Goal: Task Accomplishment & Management: Manage account settings

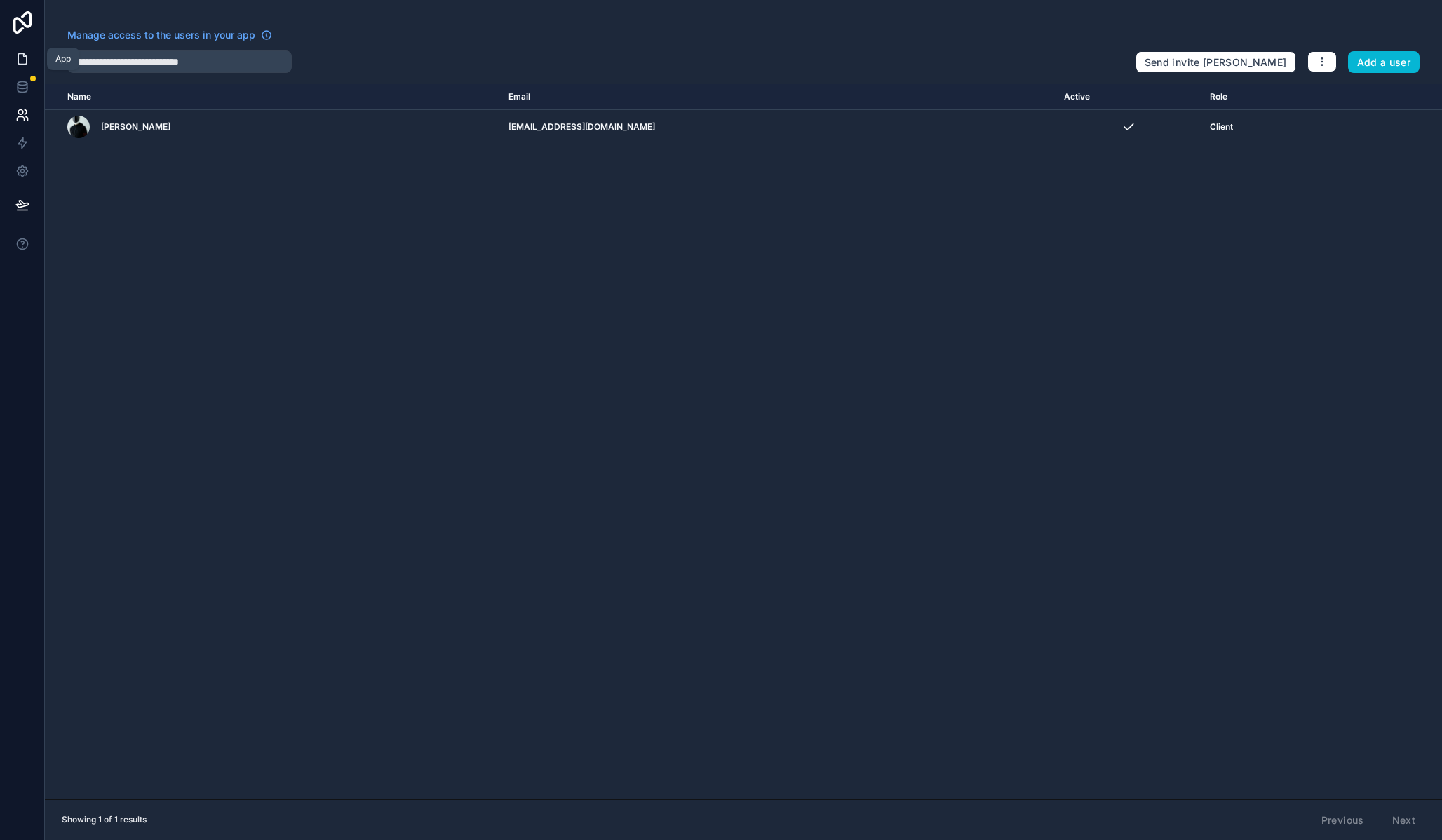
click at [28, 49] on link at bounding box center [22, 59] width 44 height 28
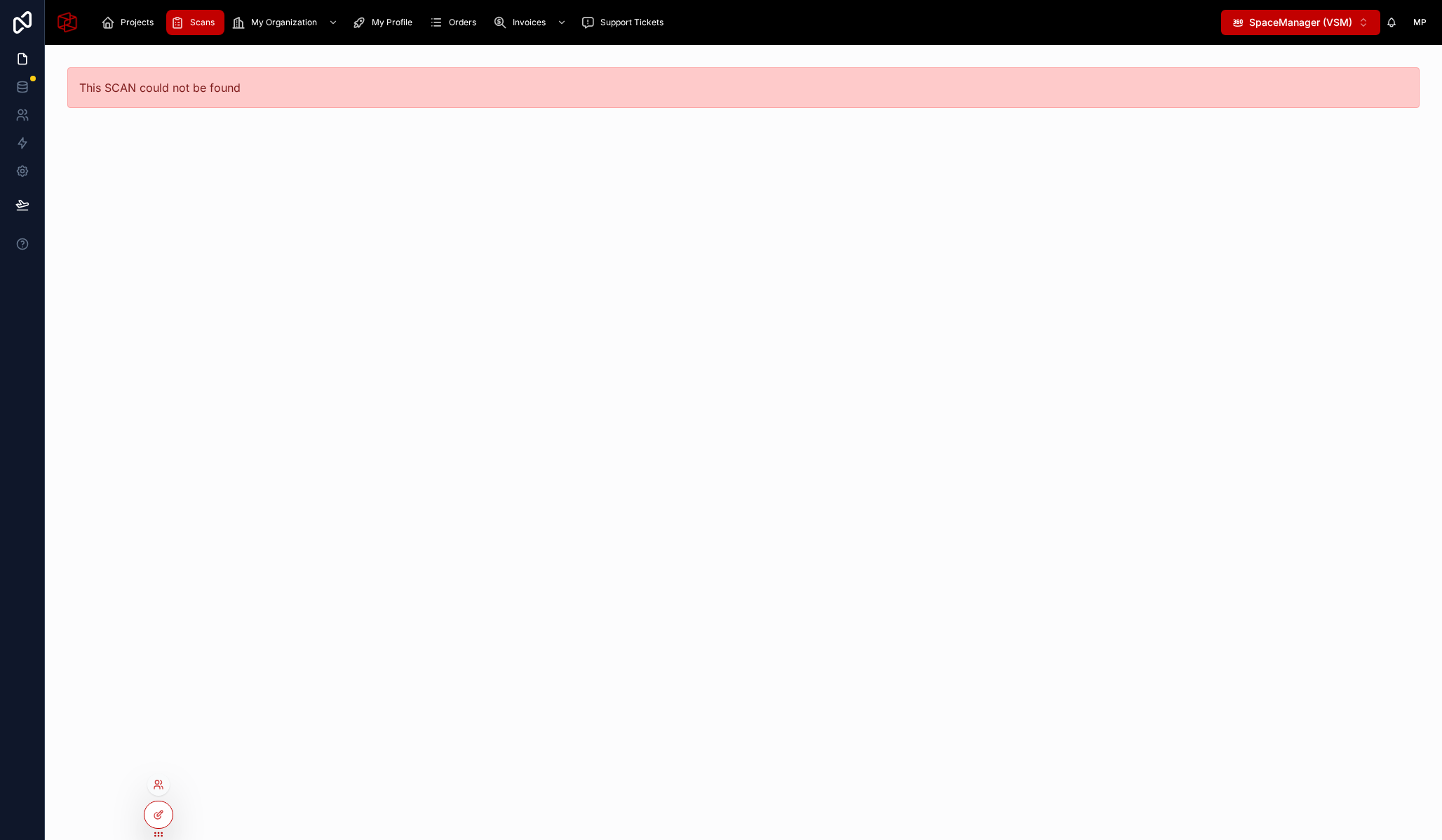
click at [164, 773] on div at bounding box center [158, 787] width 22 height 28
click at [157, 782] on icon at bounding box center [158, 785] width 11 height 11
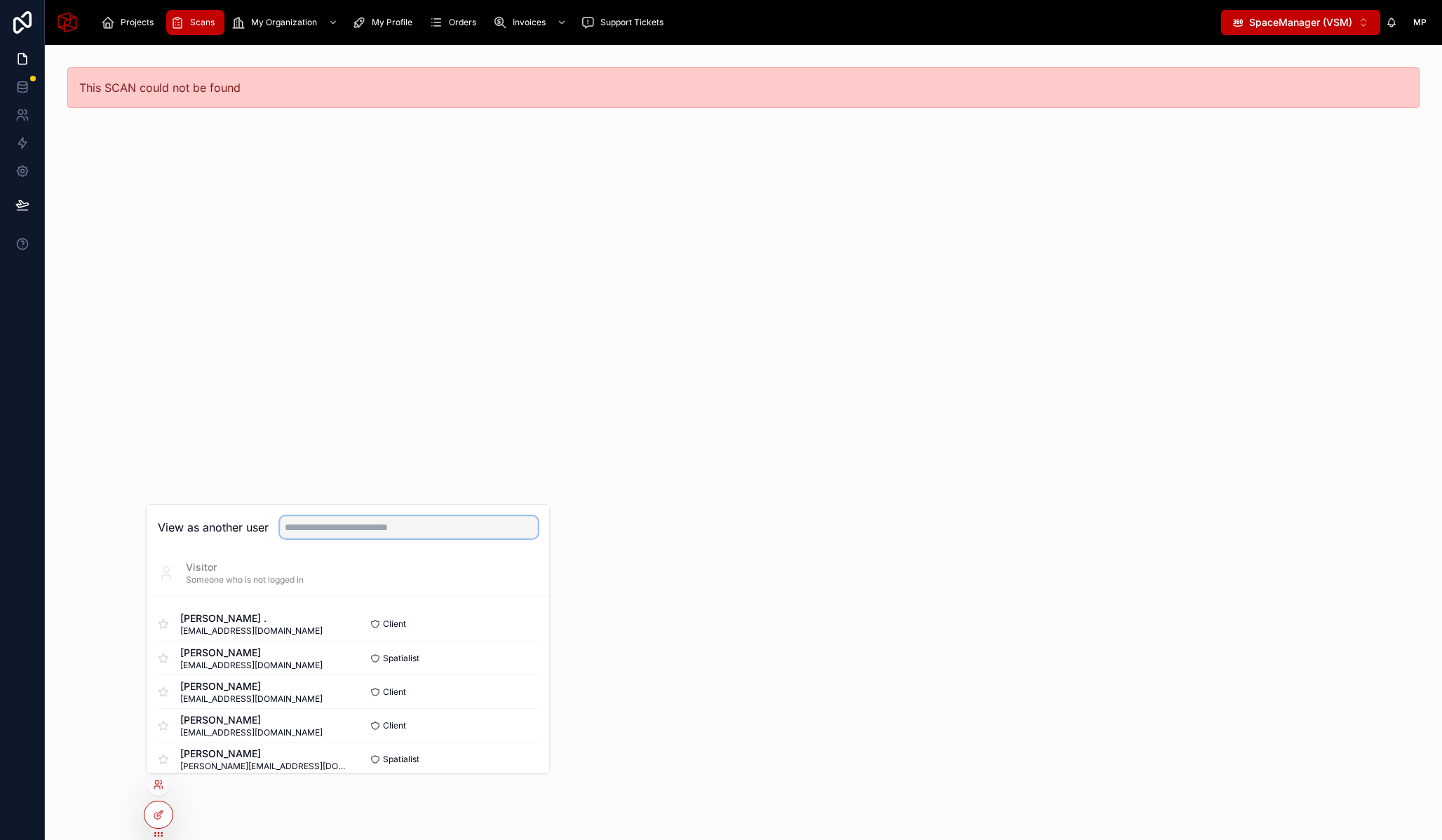
click at [420, 529] on input "text" at bounding box center [409, 528] width 258 height 22
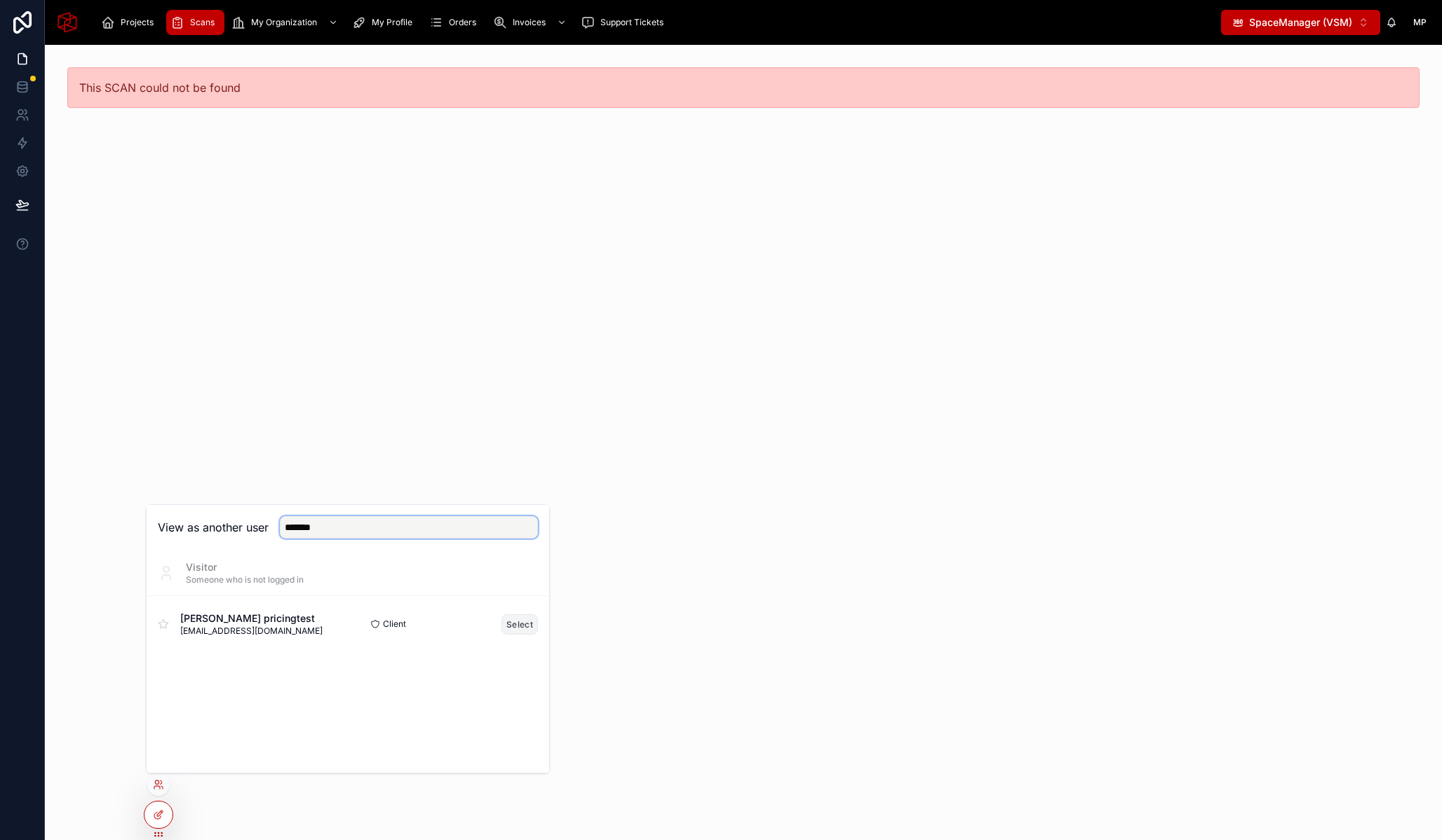
type input "*******"
click at [525, 627] on button "Select" at bounding box center [520, 625] width 36 height 21
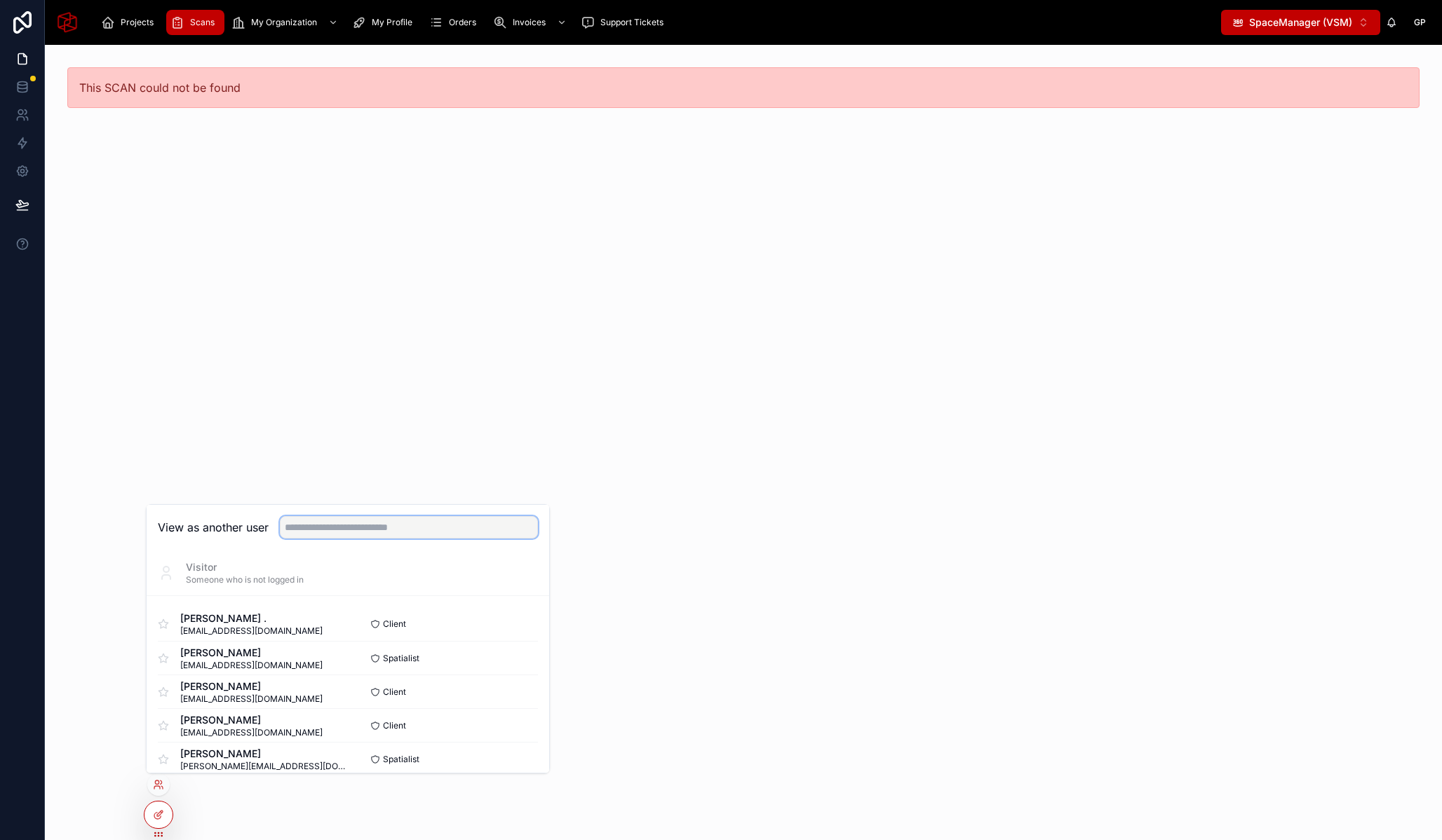
click at [397, 528] on input "text" at bounding box center [409, 528] width 258 height 22
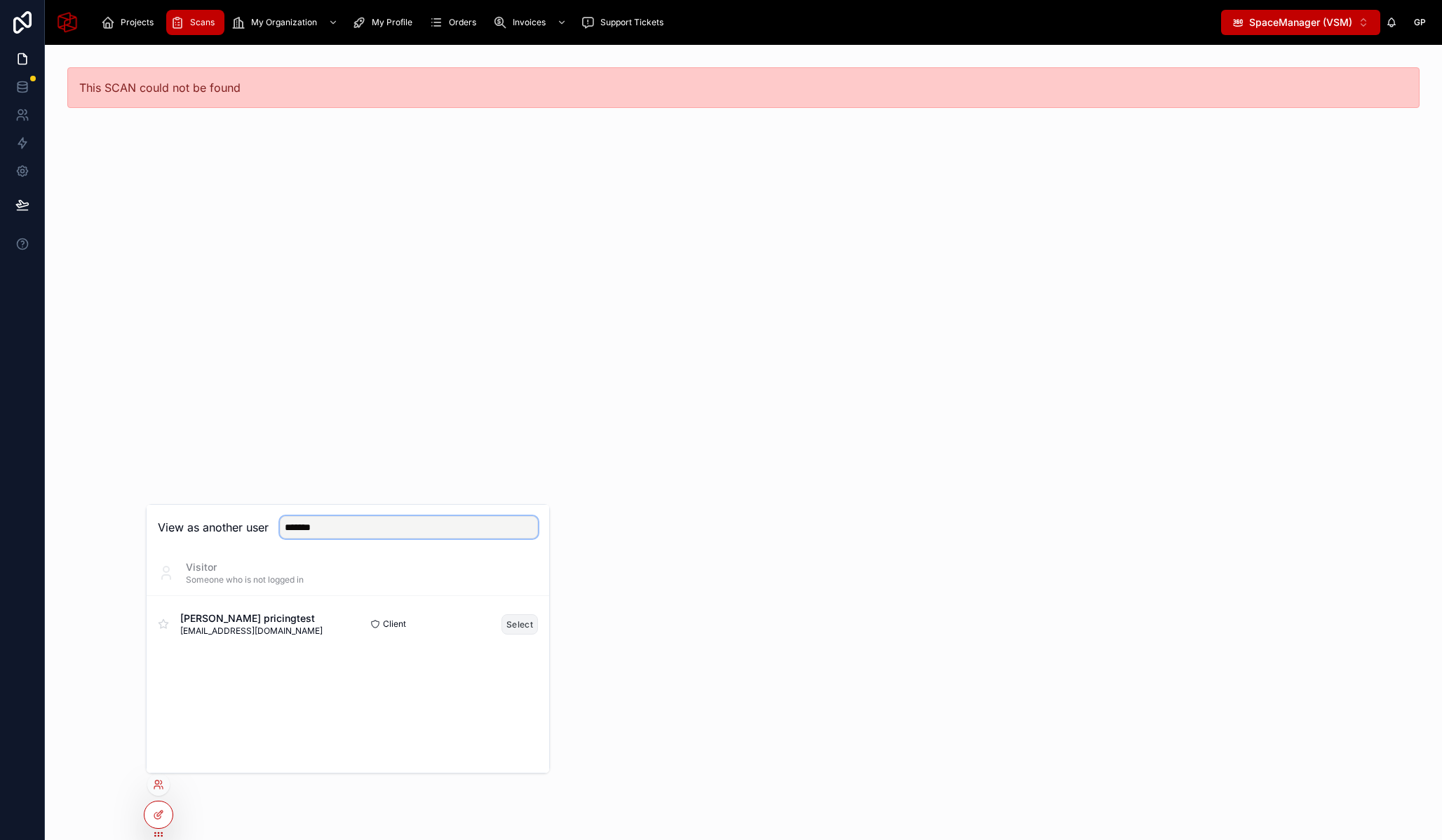
type input "*******"
click at [514, 621] on button "Select" at bounding box center [520, 625] width 36 height 21
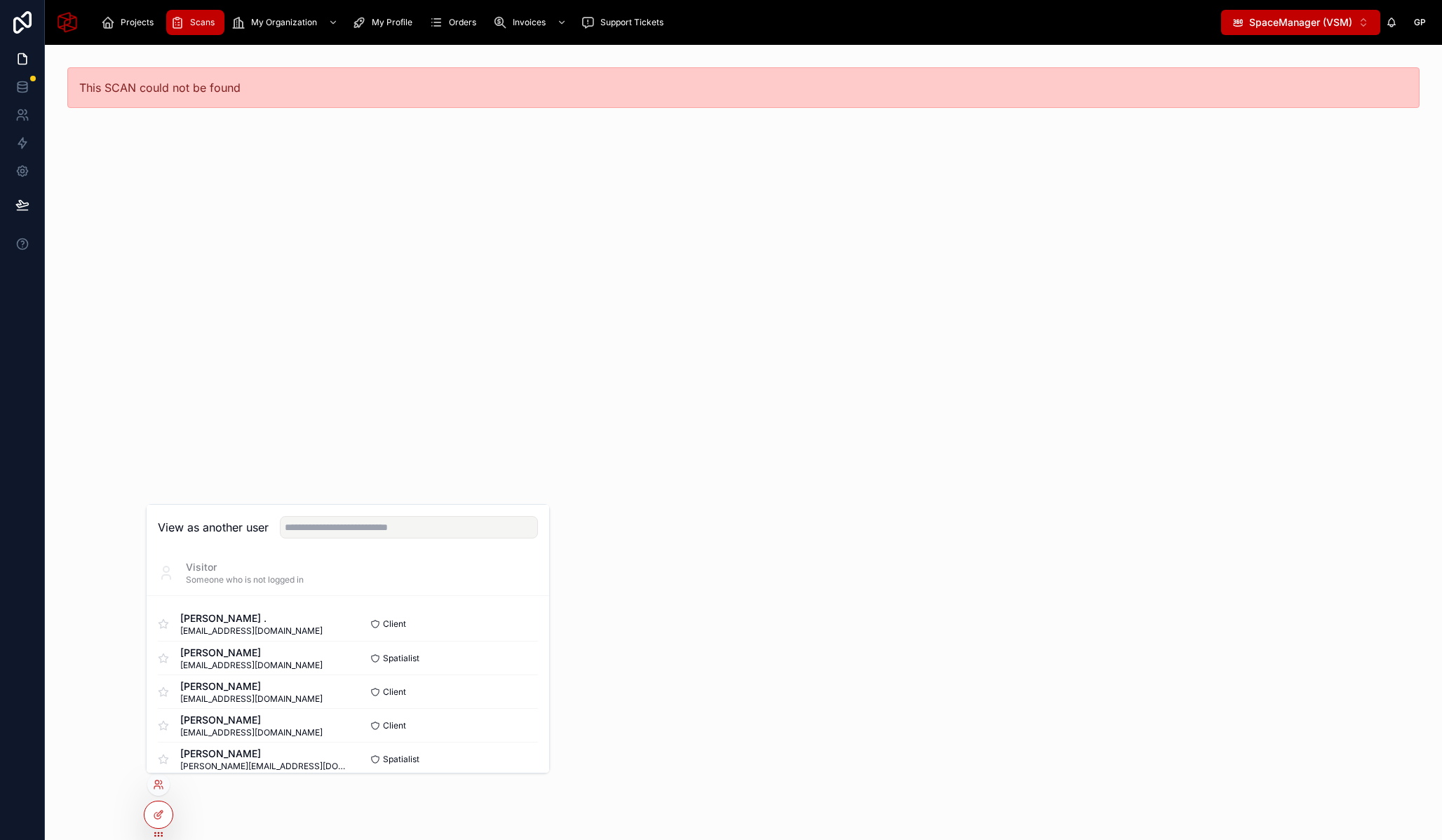
click at [806, 636] on div "This SCAN could not be found" at bounding box center [743, 443] width 1397 height 796
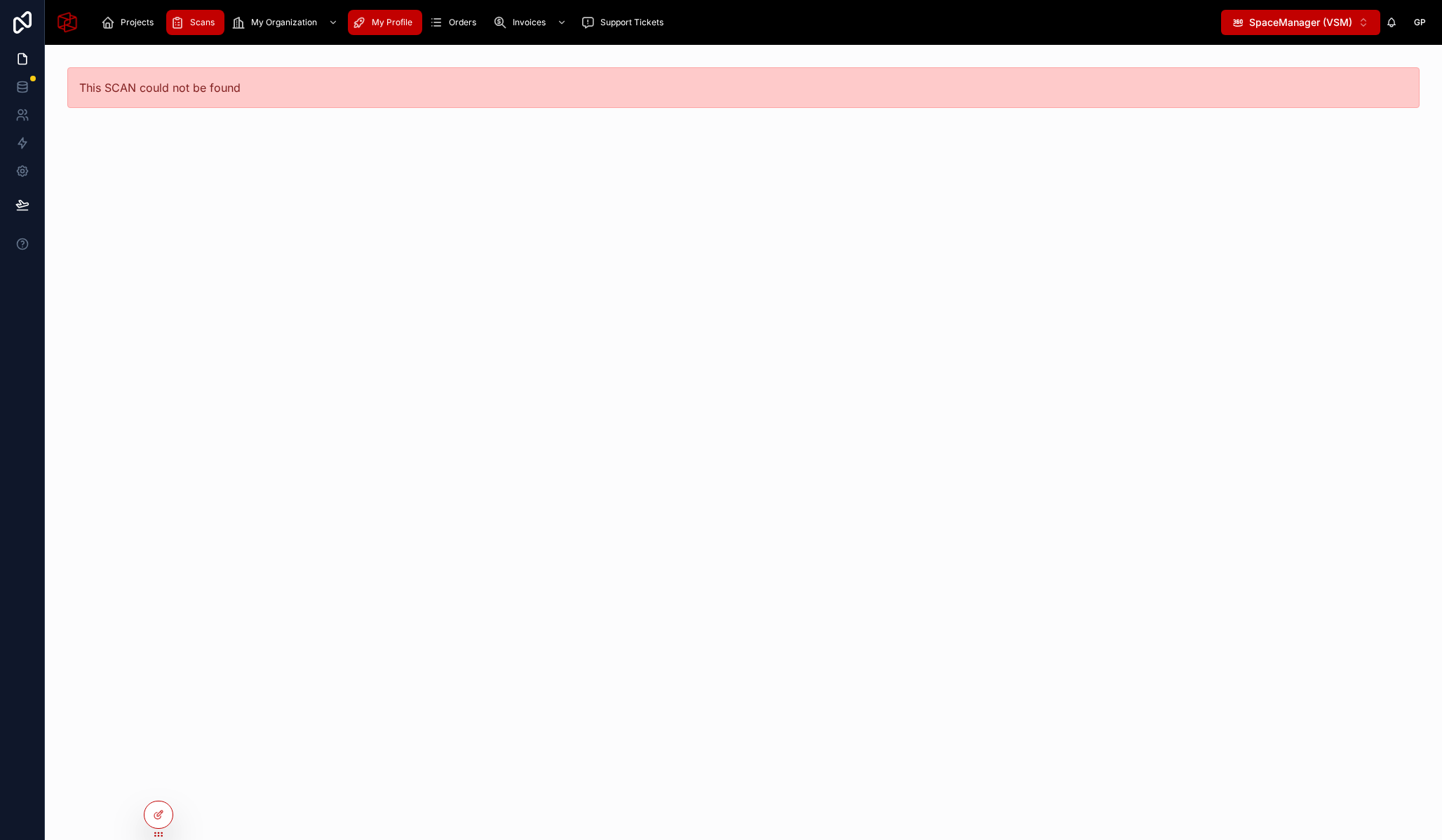
click at [373, 29] on div "My Profile" at bounding box center [385, 22] width 66 height 22
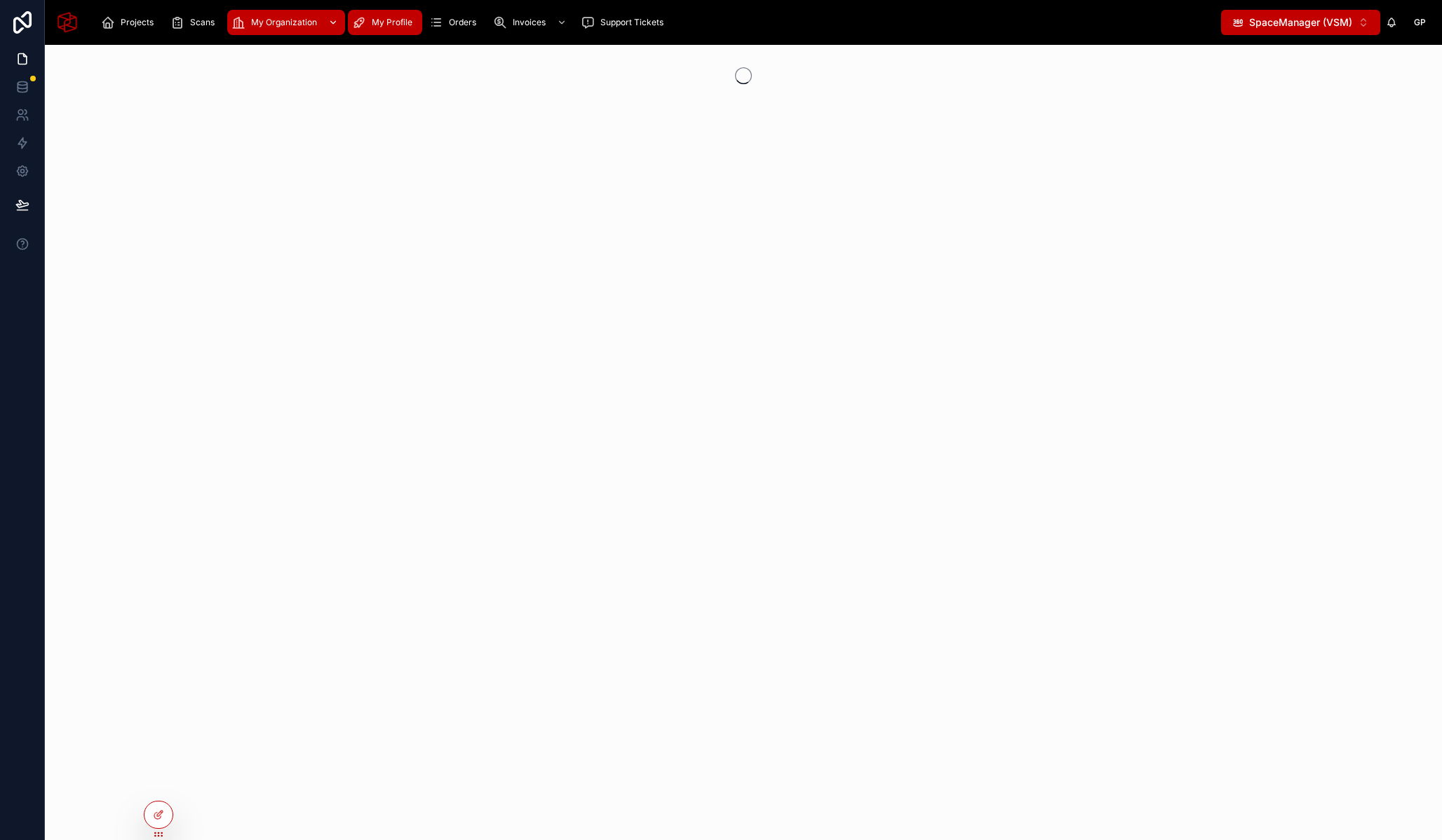
click at [271, 11] on div "My Organization" at bounding box center [286, 22] width 109 height 22
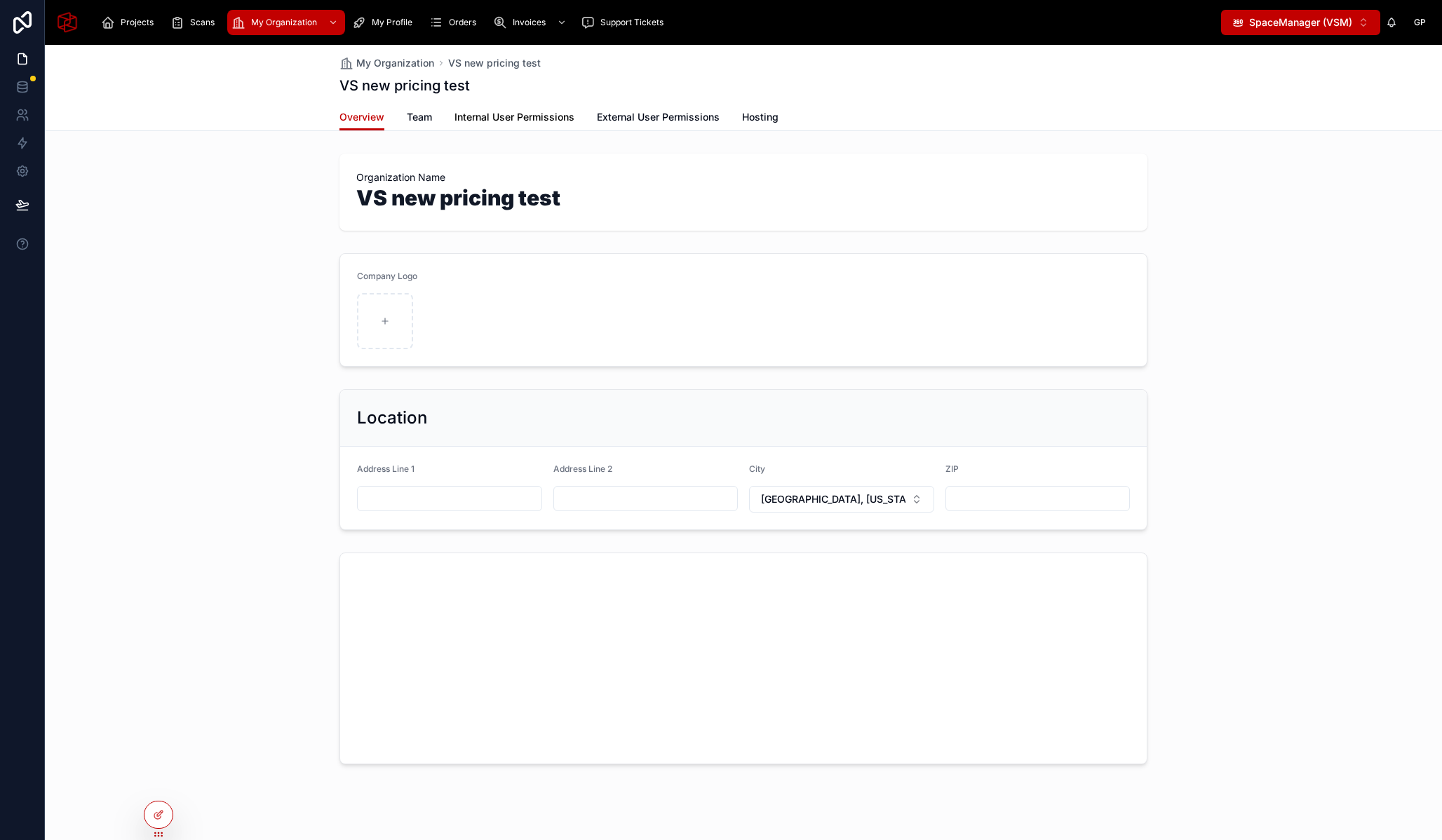
click at [496, 119] on span "Internal User Permissions" at bounding box center [514, 117] width 120 height 14
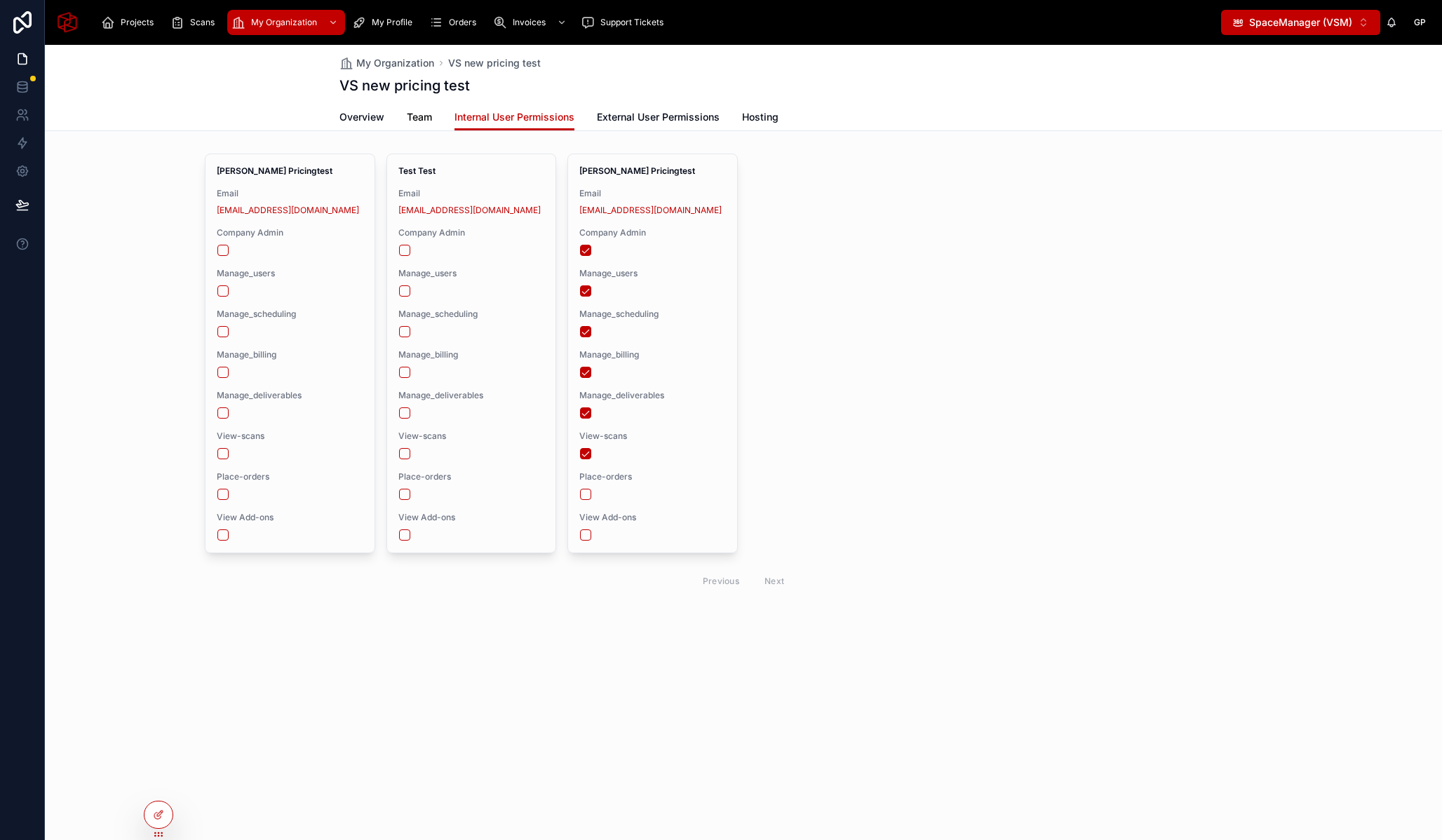
click at [423, 115] on span "Team" at bounding box center [419, 117] width 25 height 14
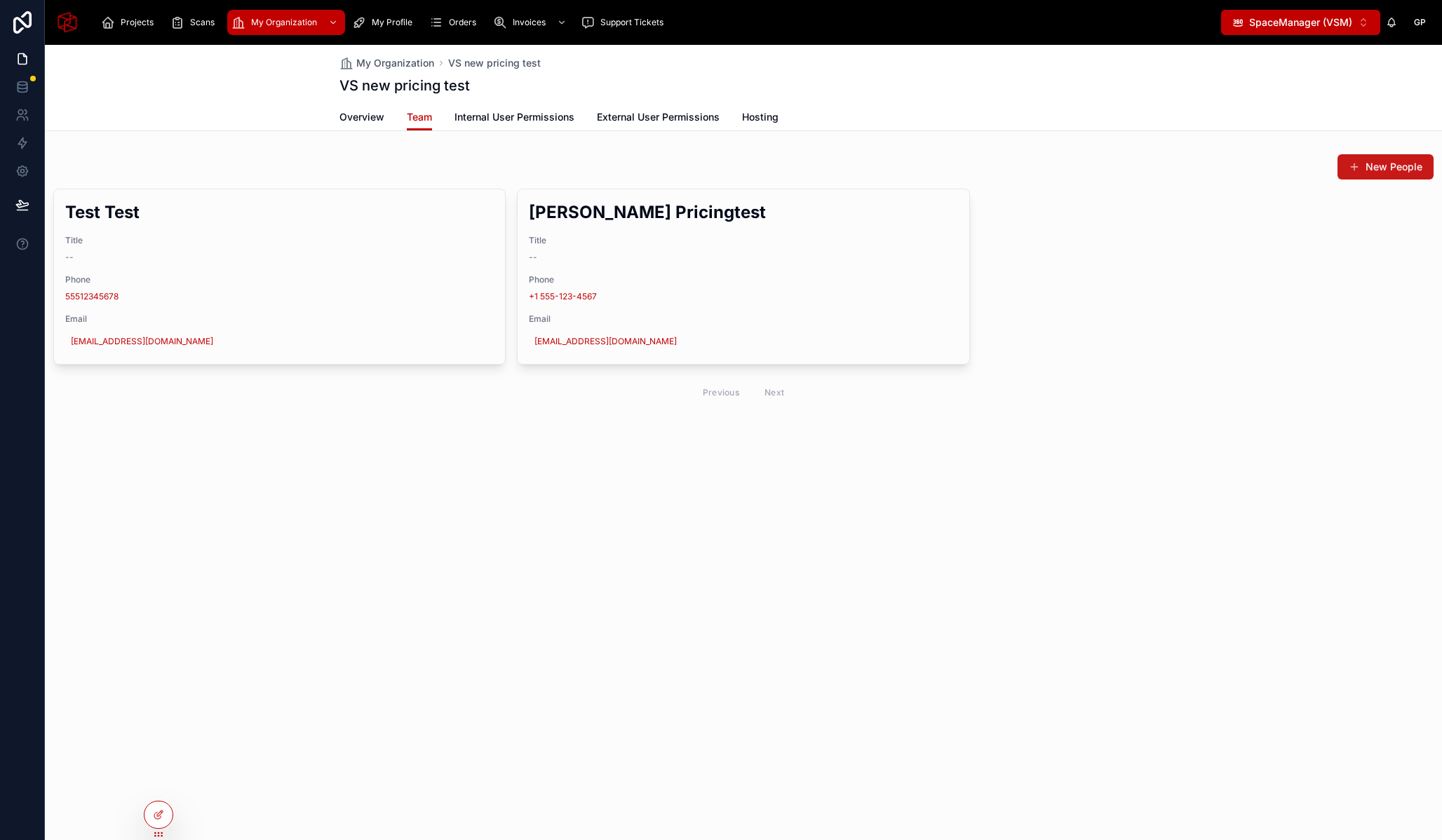
click at [1368, 169] on button "New People" at bounding box center [1385, 166] width 96 height 25
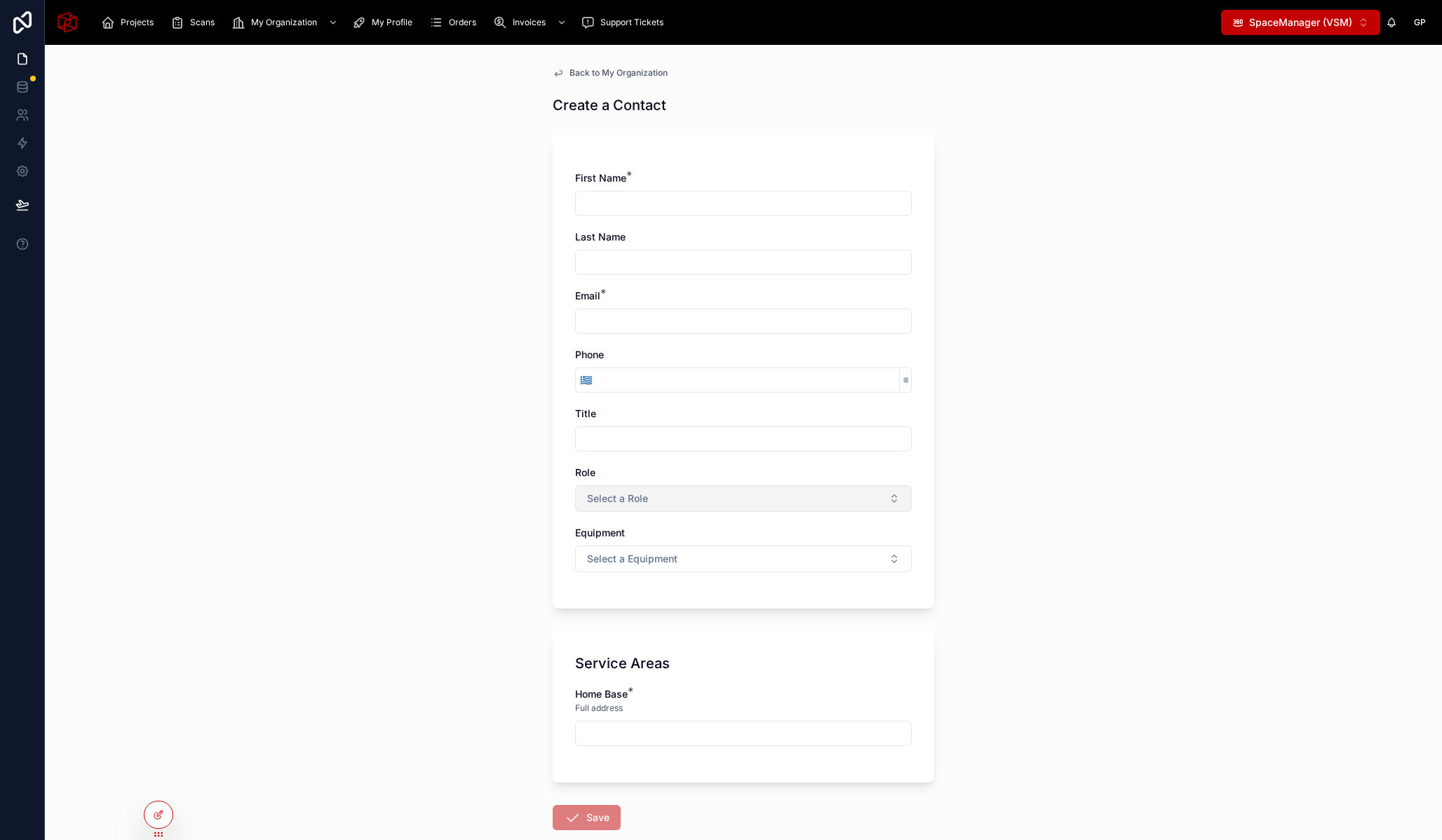
click at [672, 498] on button "Select a Role" at bounding box center [743, 498] width 336 height 27
click at [426, 610] on div "Back to My Organization Create a Contact First Name * Last Name Email * Phone 🇬…" at bounding box center [743, 443] width 1397 height 796
click at [168, 777] on div at bounding box center [158, 787] width 22 height 28
click at [164, 783] on div at bounding box center [158, 785] width 22 height 22
click at [166, 786] on div at bounding box center [158, 785] width 22 height 22
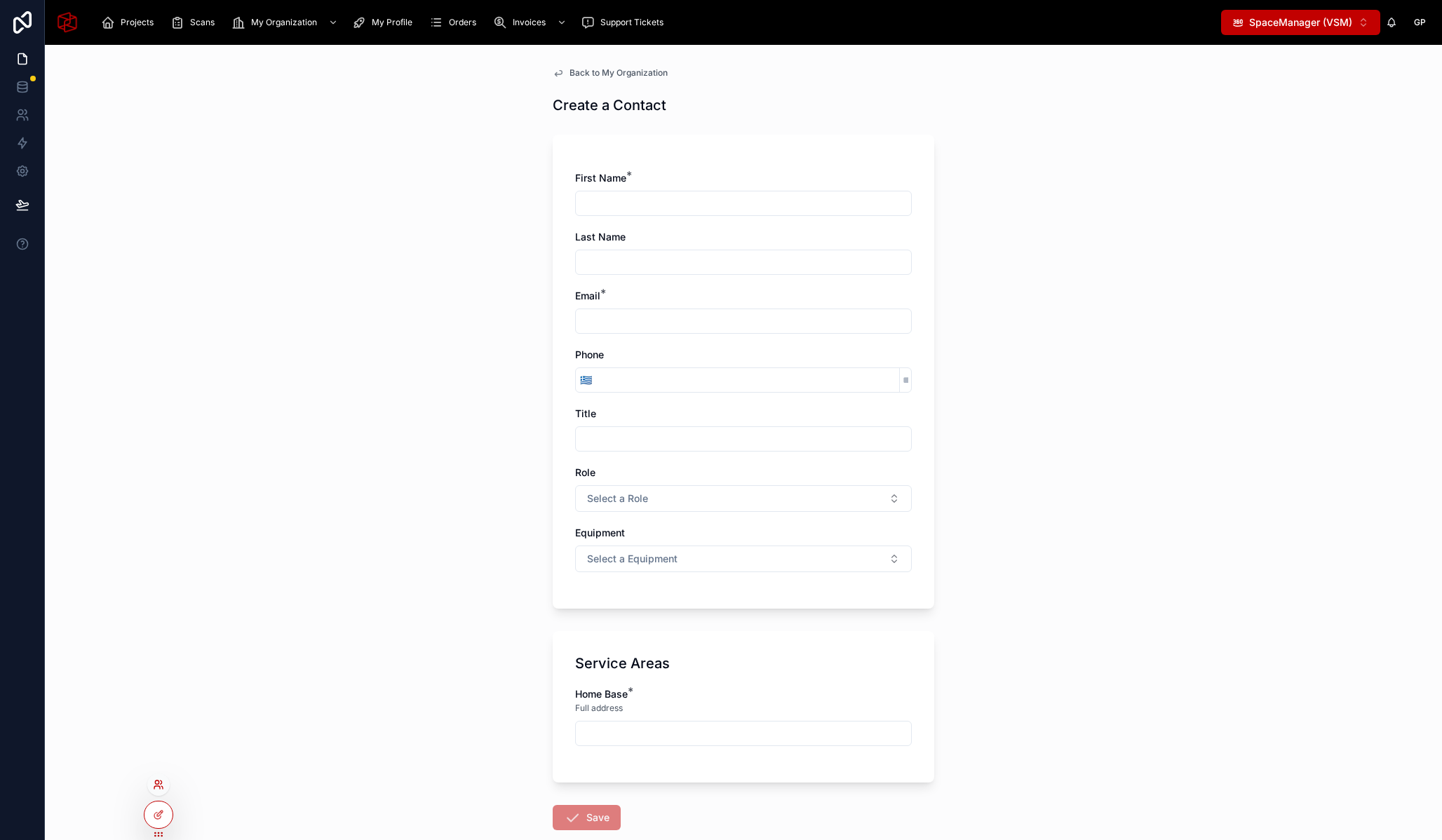
click at [161, 786] on icon at bounding box center [162, 787] width 2 height 3
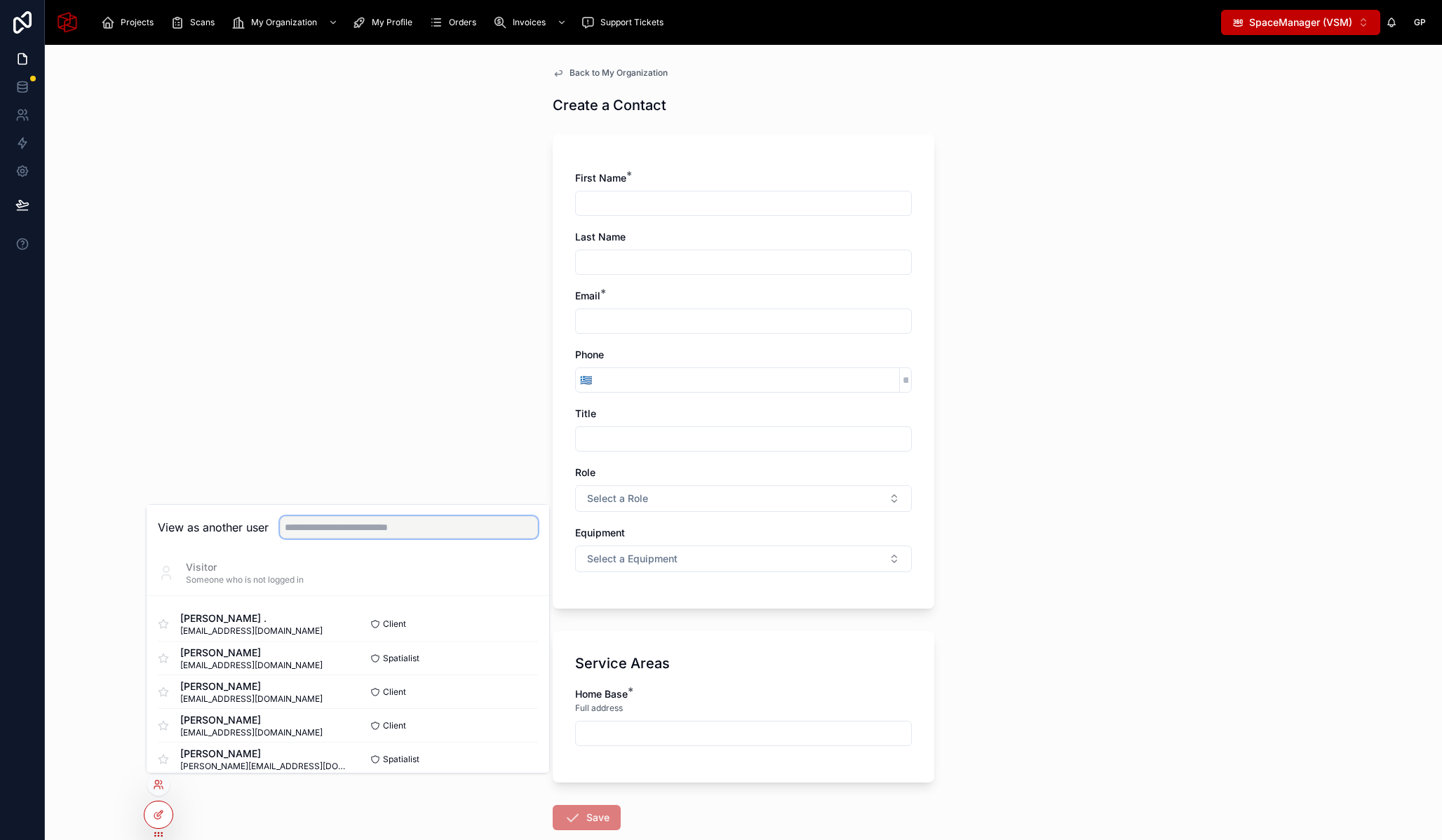
click at [379, 521] on input "text" at bounding box center [409, 528] width 258 height 22
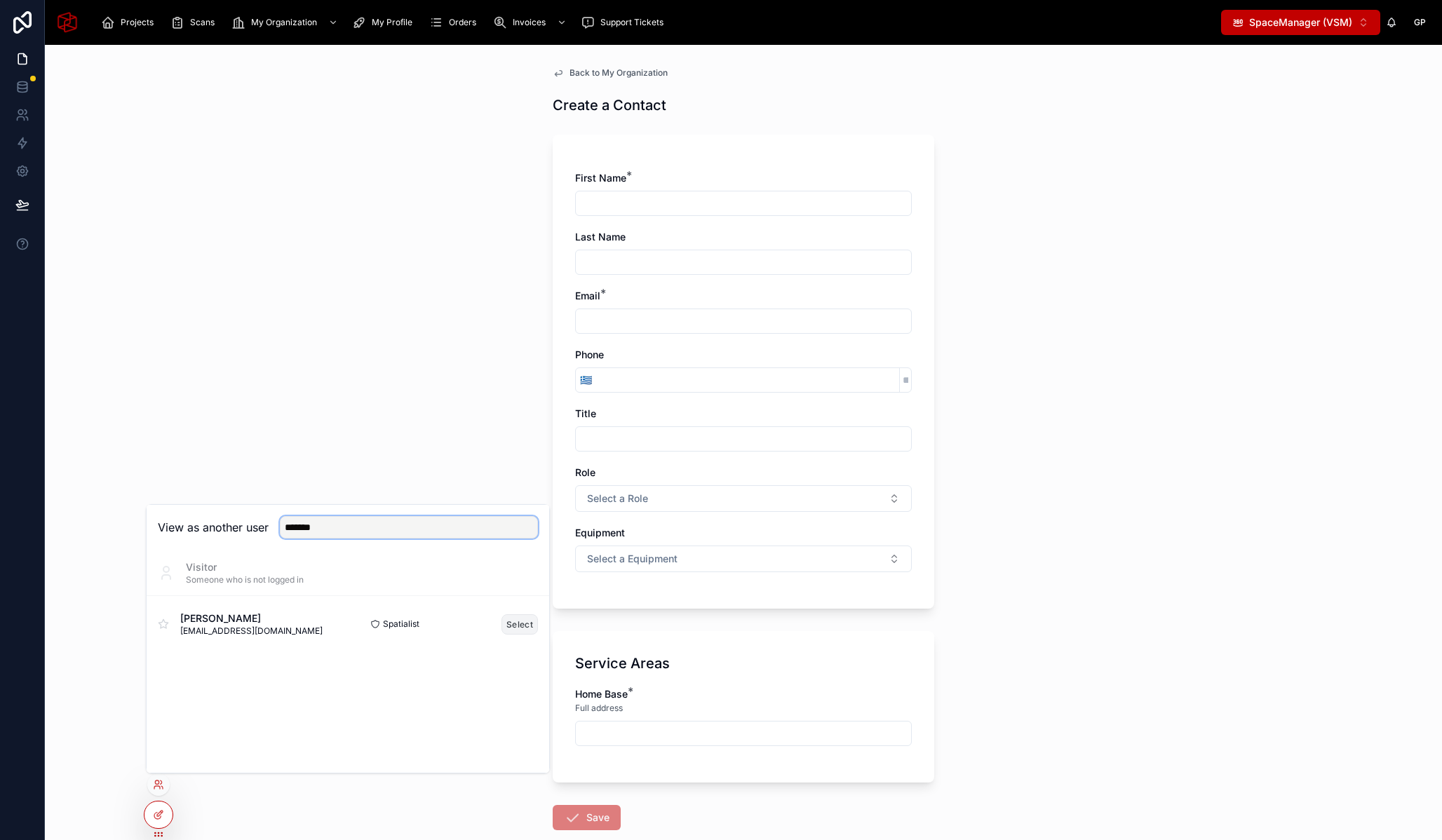
type input "*******"
click at [524, 631] on button "Select" at bounding box center [520, 625] width 36 height 21
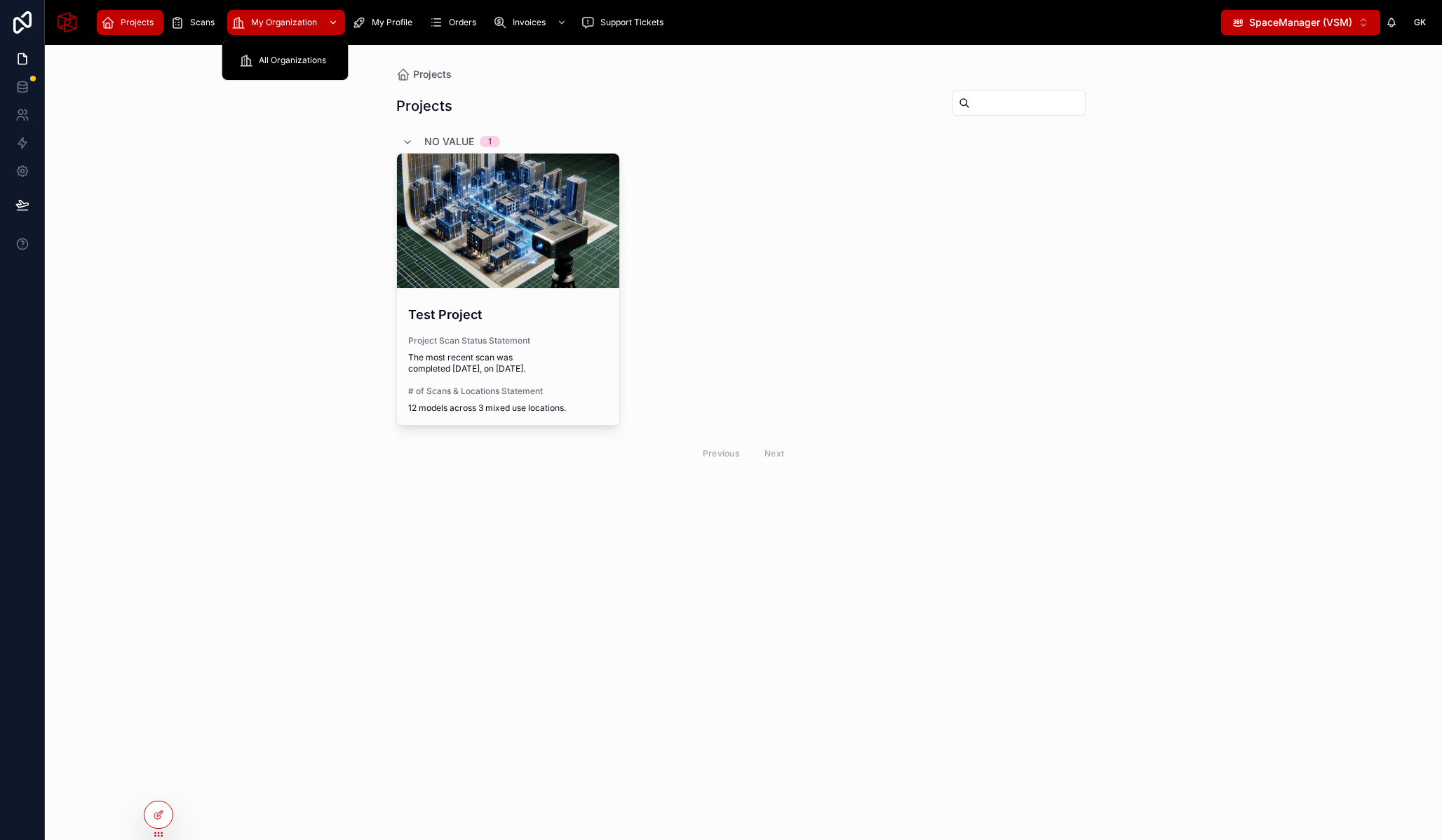
click at [272, 16] on span "My Organization" at bounding box center [284, 22] width 66 height 11
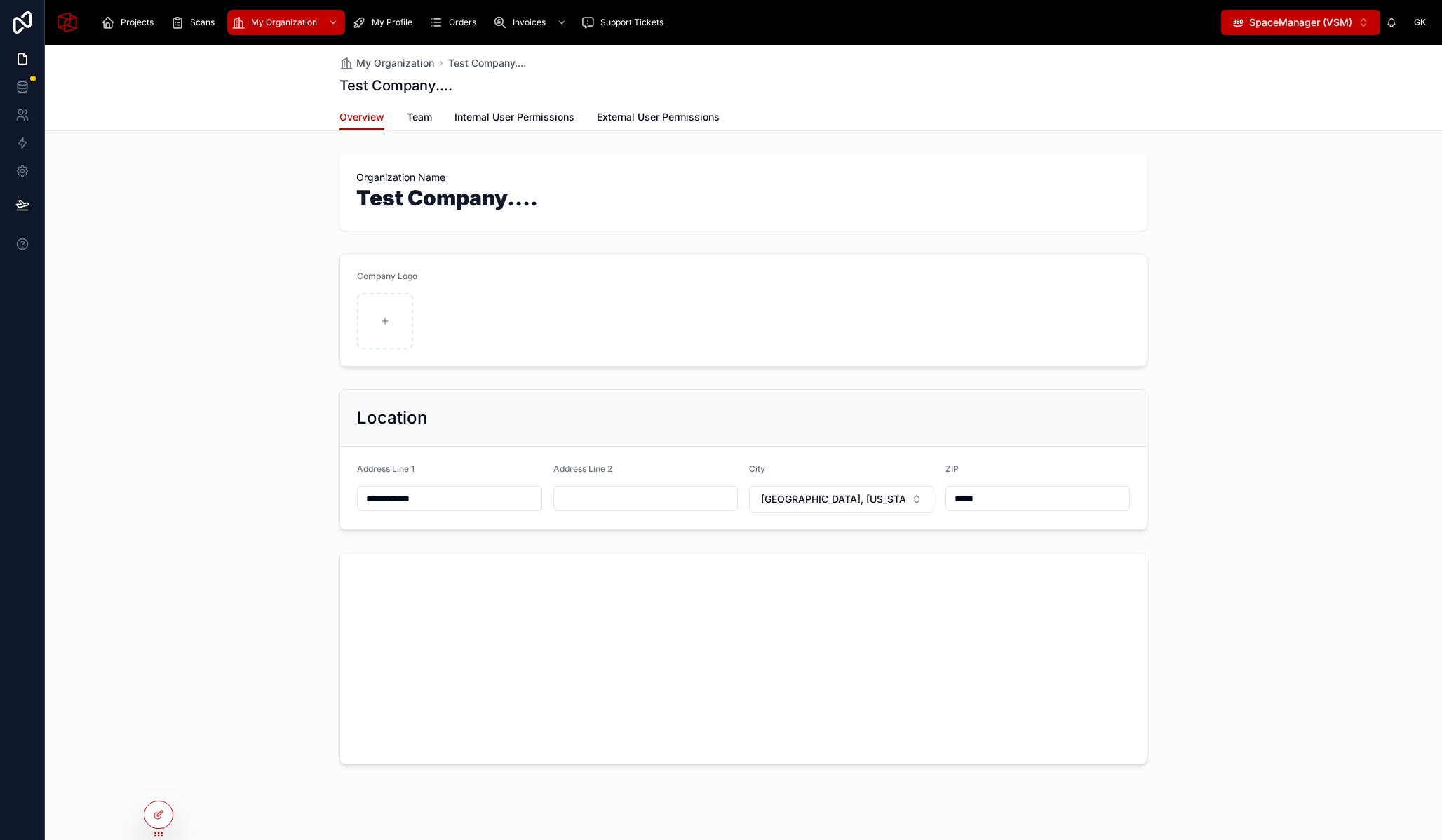
click at [1297, 25] on span "SpaceManager (VSM)" at bounding box center [1300, 22] width 103 height 14
click at [244, 180] on div "Organization Name Test Company...." at bounding box center [743, 192] width 1397 height 88
click at [417, 112] on span "Team" at bounding box center [419, 117] width 25 height 14
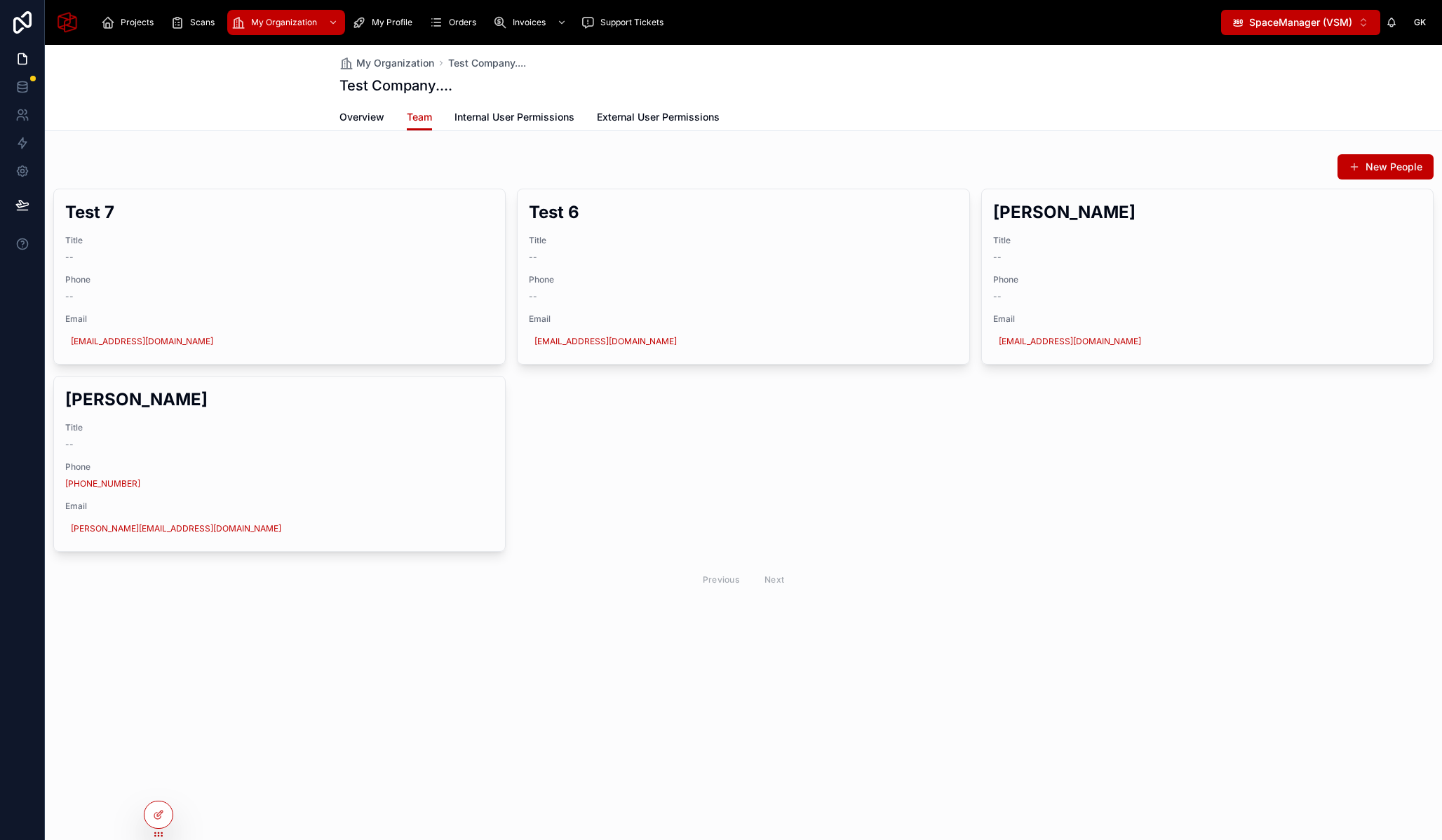
click at [1344, 24] on span "SpaceManager (VSM)" at bounding box center [1300, 22] width 103 height 14
click at [1304, 87] on div "SpacePro (VSP) ⌥ 1" at bounding box center [1301, 79] width 169 height 22
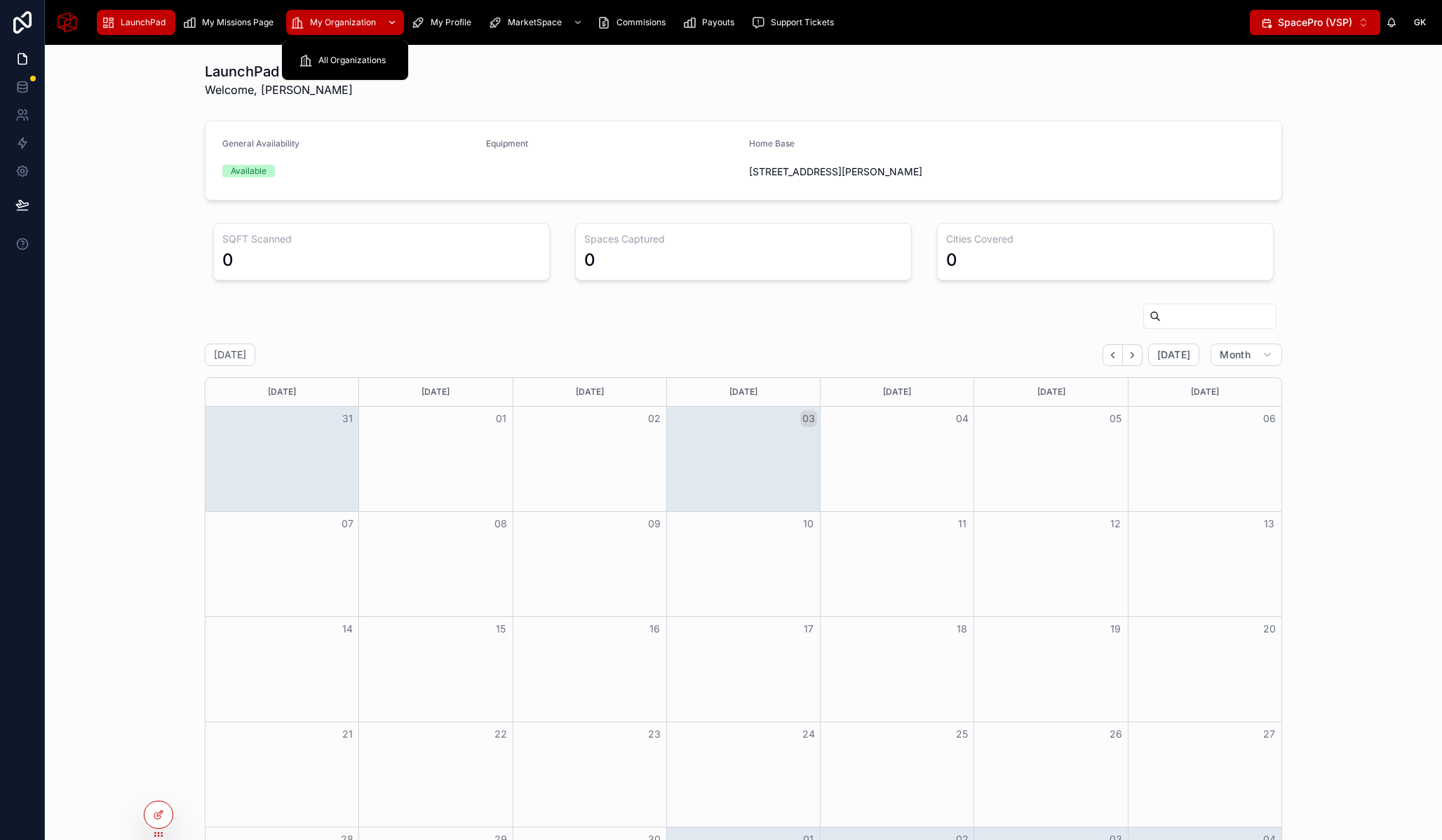
click at [336, 21] on span "My Organization" at bounding box center [343, 22] width 66 height 11
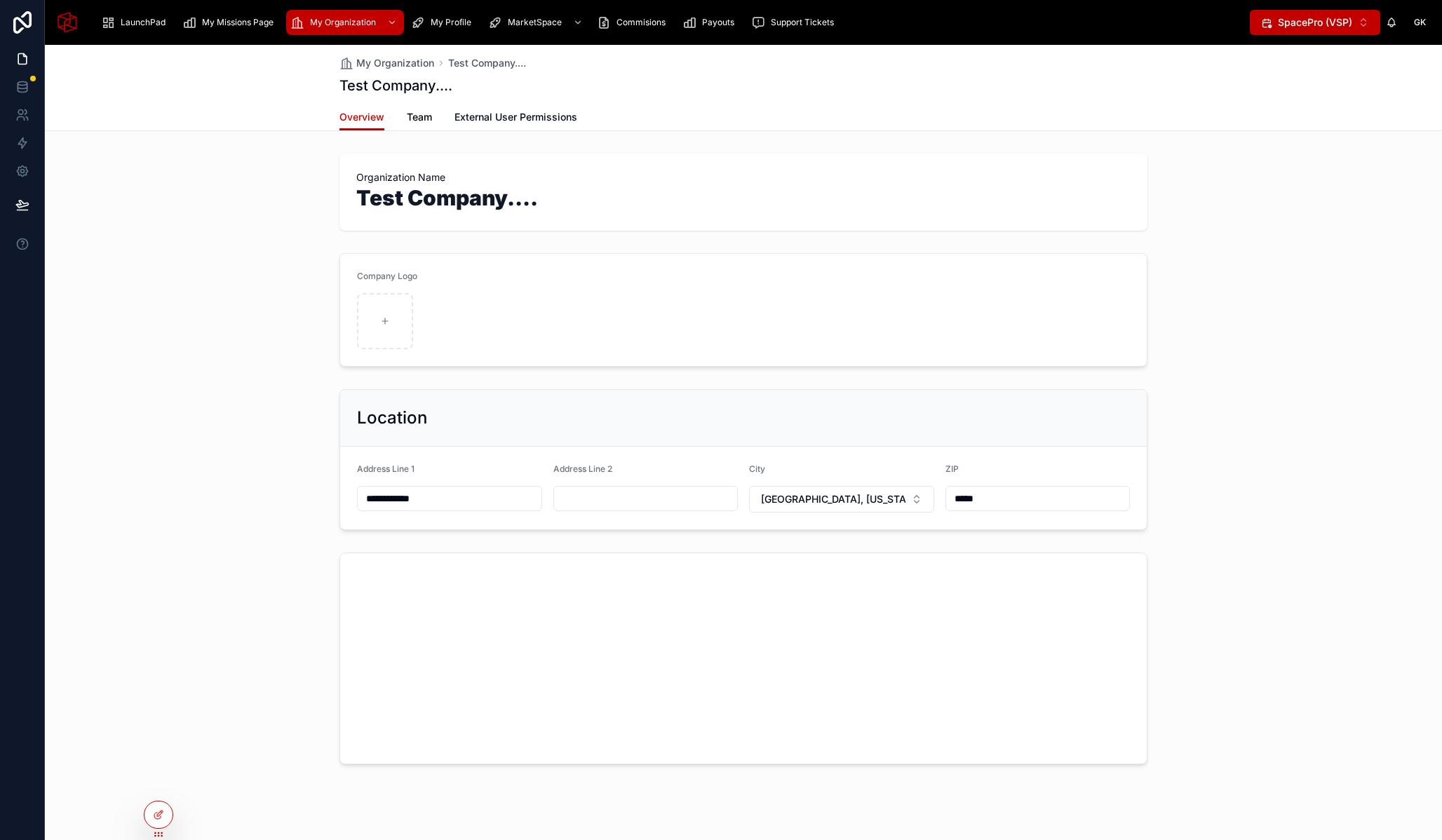
click at [407, 119] on span "Team" at bounding box center [419, 117] width 25 height 14
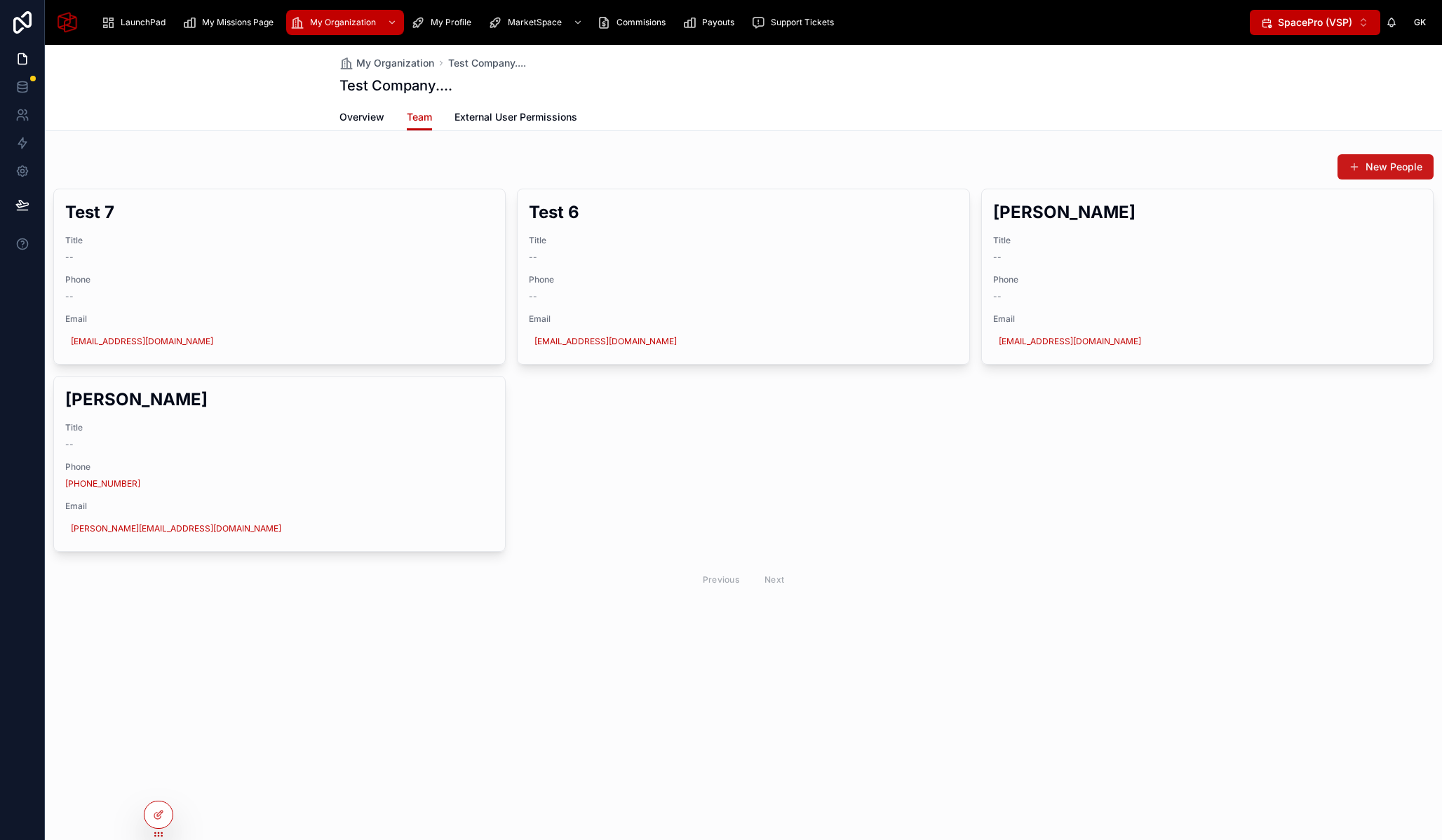
click at [1411, 176] on button "New People" at bounding box center [1385, 166] width 96 height 25
click at [1362, 24] on button "SpacePro (VSP) ⌥ 1" at bounding box center [1315, 22] width 131 height 25
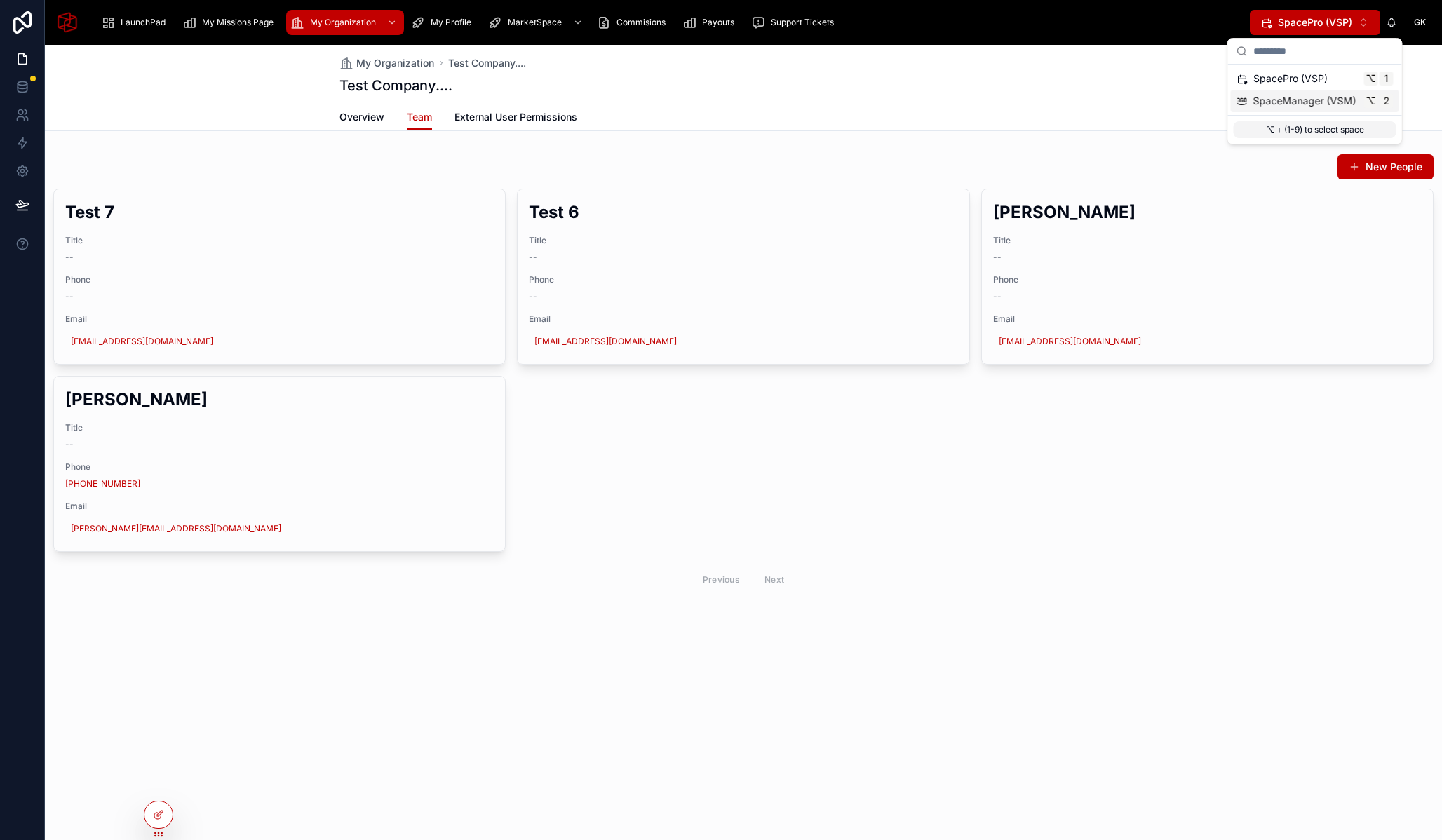
click at [1311, 98] on span "SpaceManager (VSM)" at bounding box center [1304, 101] width 103 height 14
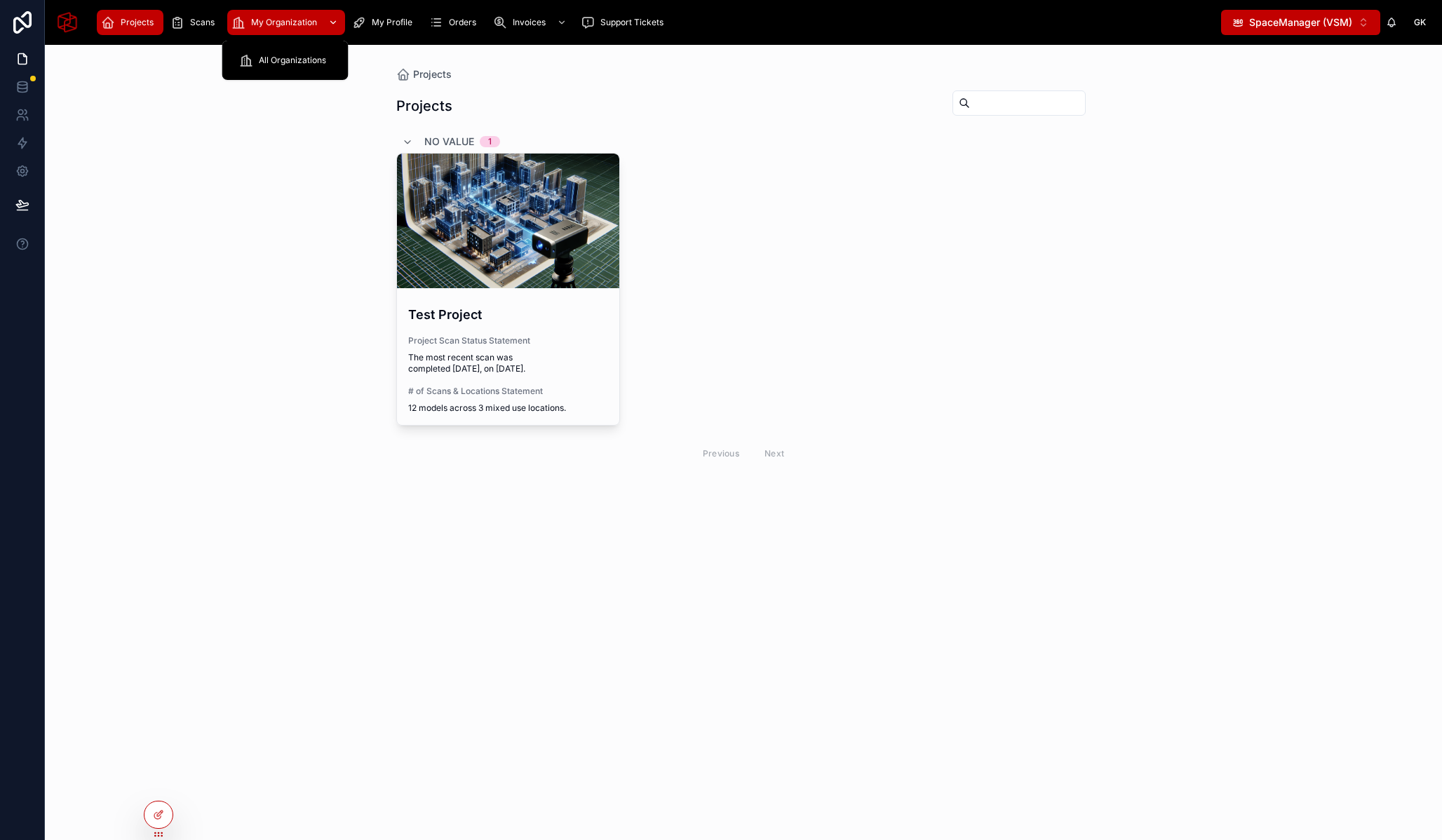
click at [290, 29] on div "My Organization" at bounding box center [286, 22] width 109 height 22
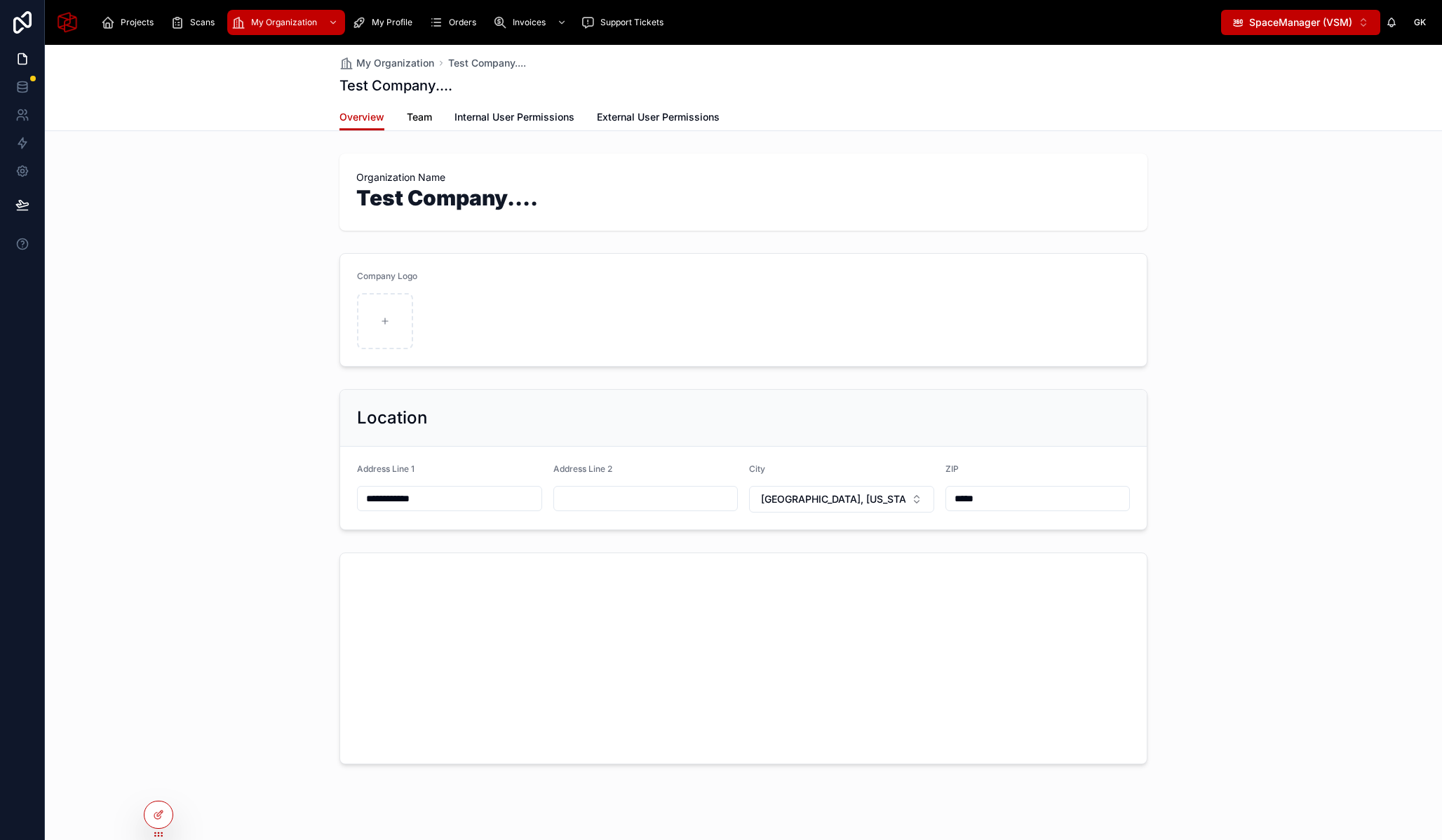
click at [410, 125] on link "Team" at bounding box center [419, 119] width 25 height 28
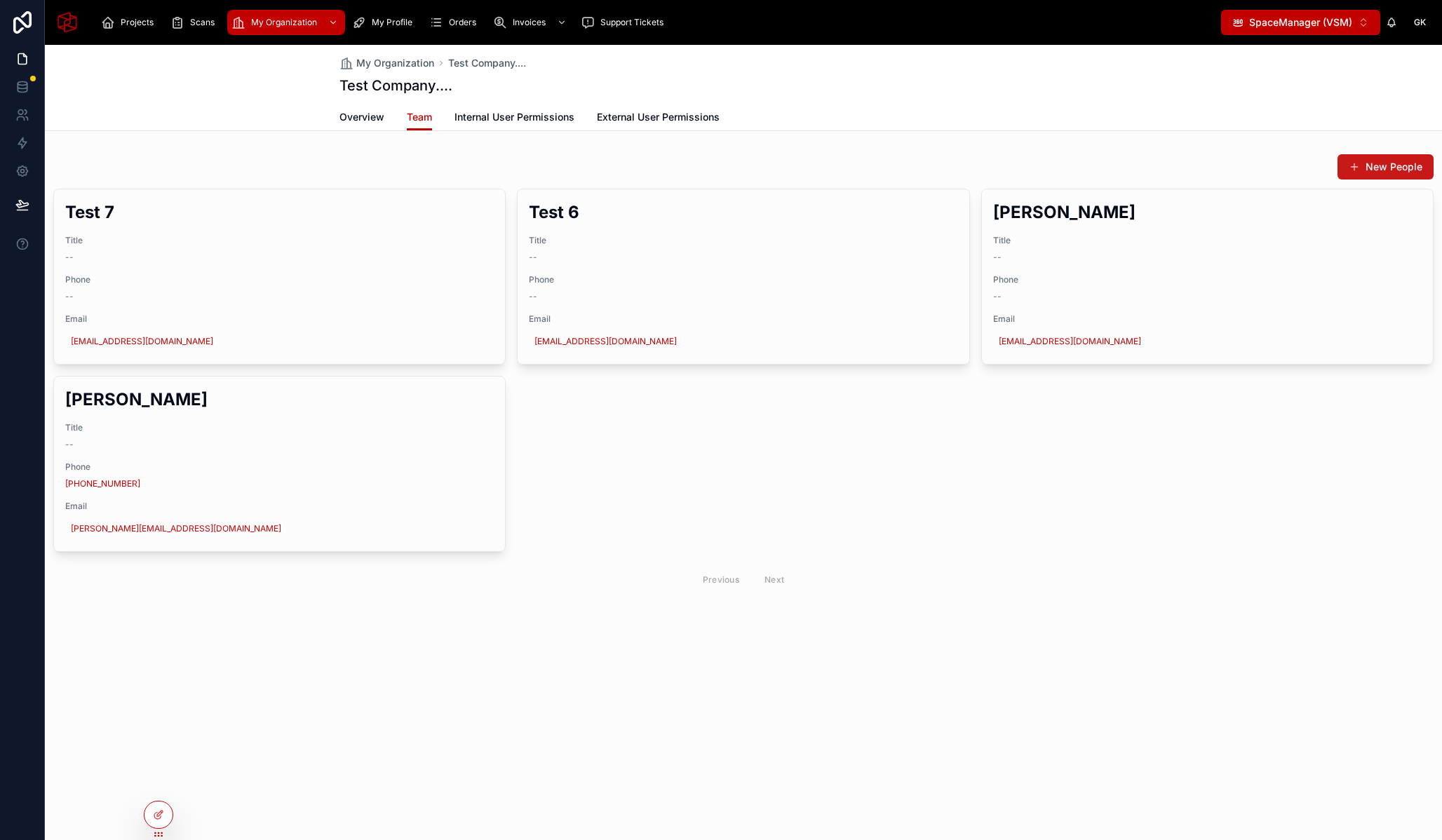
click at [1419, 170] on button "New People" at bounding box center [1385, 166] width 96 height 25
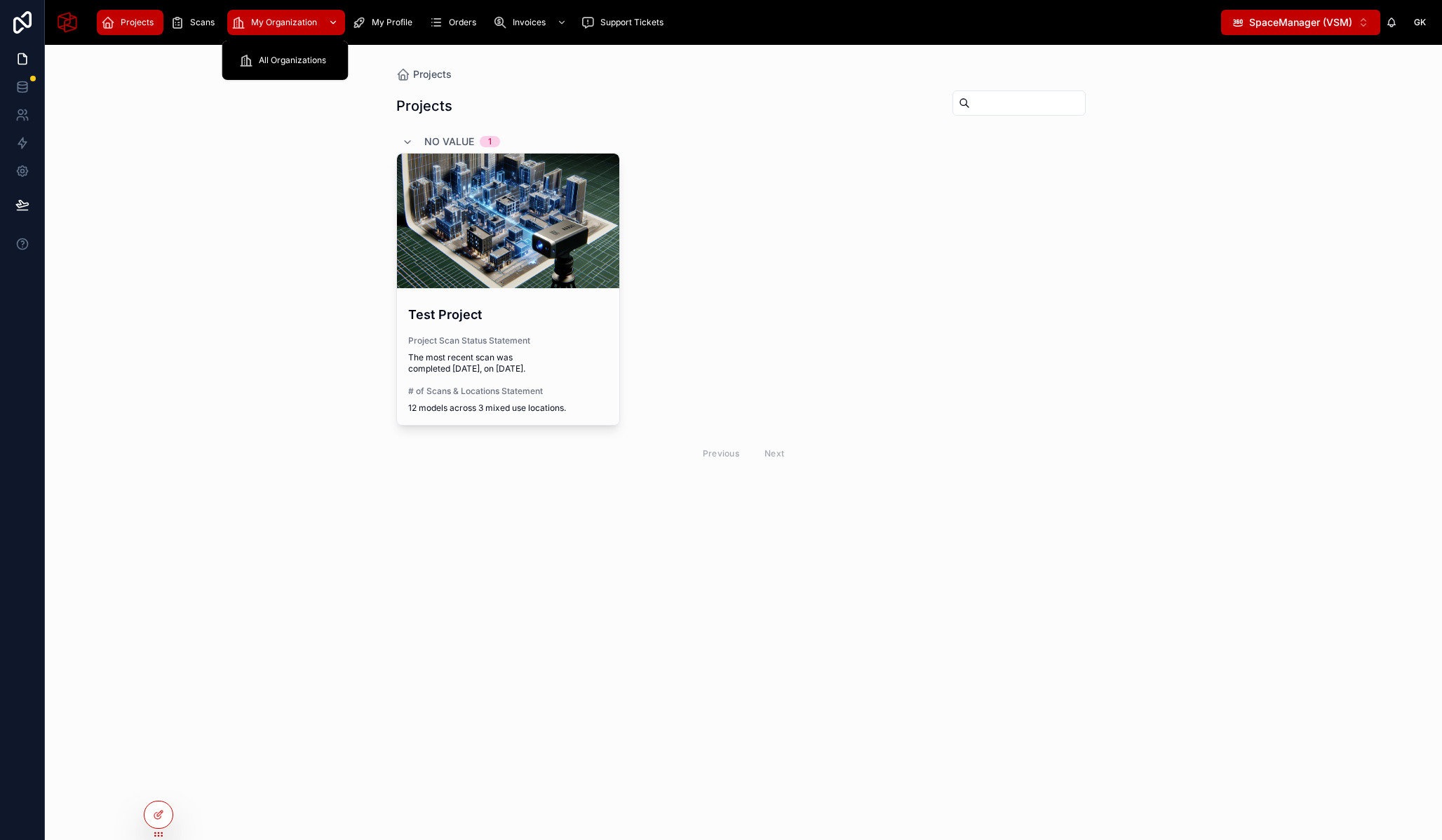
click at [254, 17] on span "My Organization" at bounding box center [284, 22] width 66 height 11
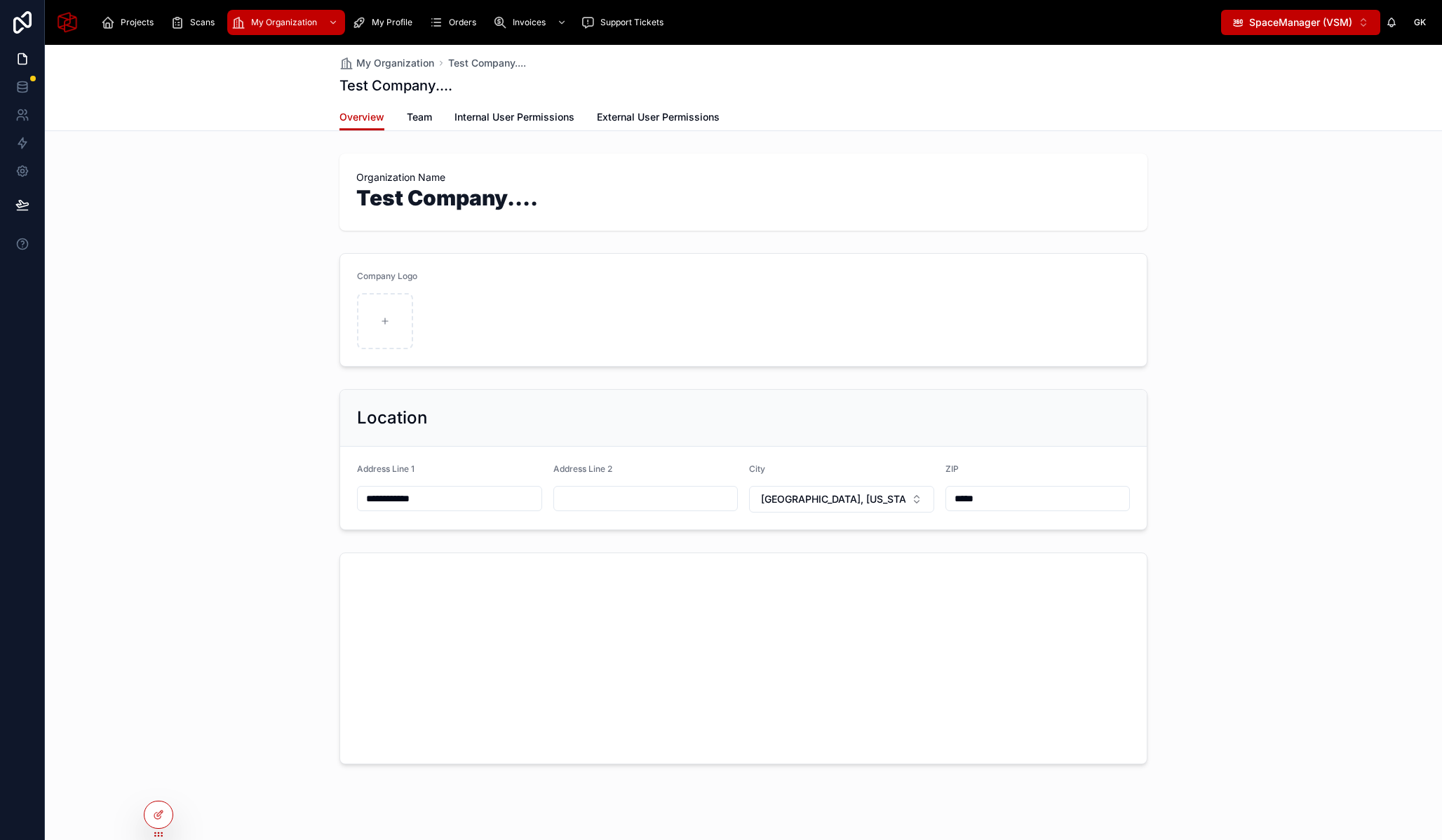
click at [399, 113] on div "Overview Team Internal User Permissions External User Permissions" at bounding box center [743, 117] width 808 height 27
click at [410, 114] on span "Team" at bounding box center [419, 117] width 25 height 14
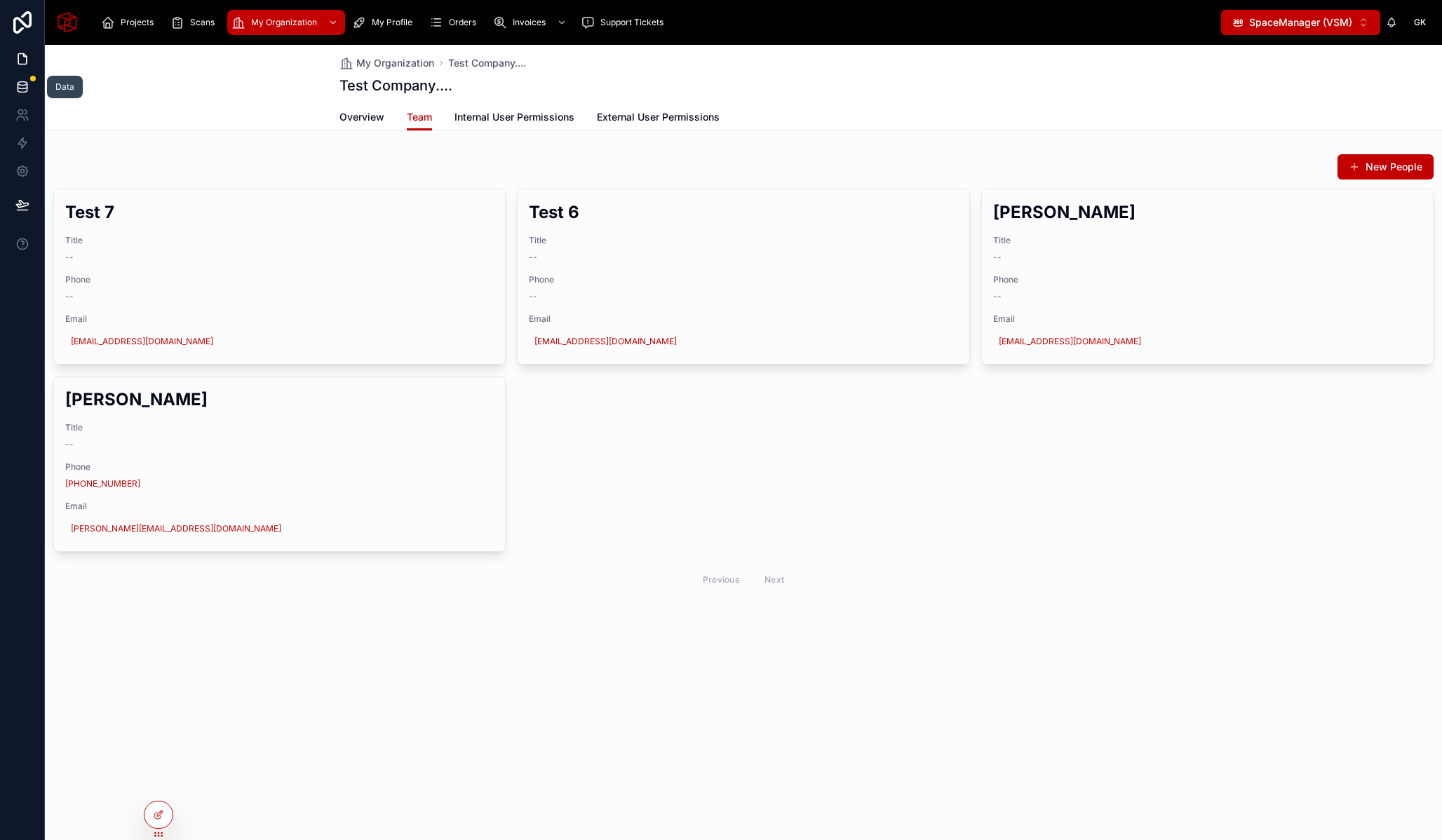
click at [18, 82] on icon at bounding box center [22, 84] width 10 height 3
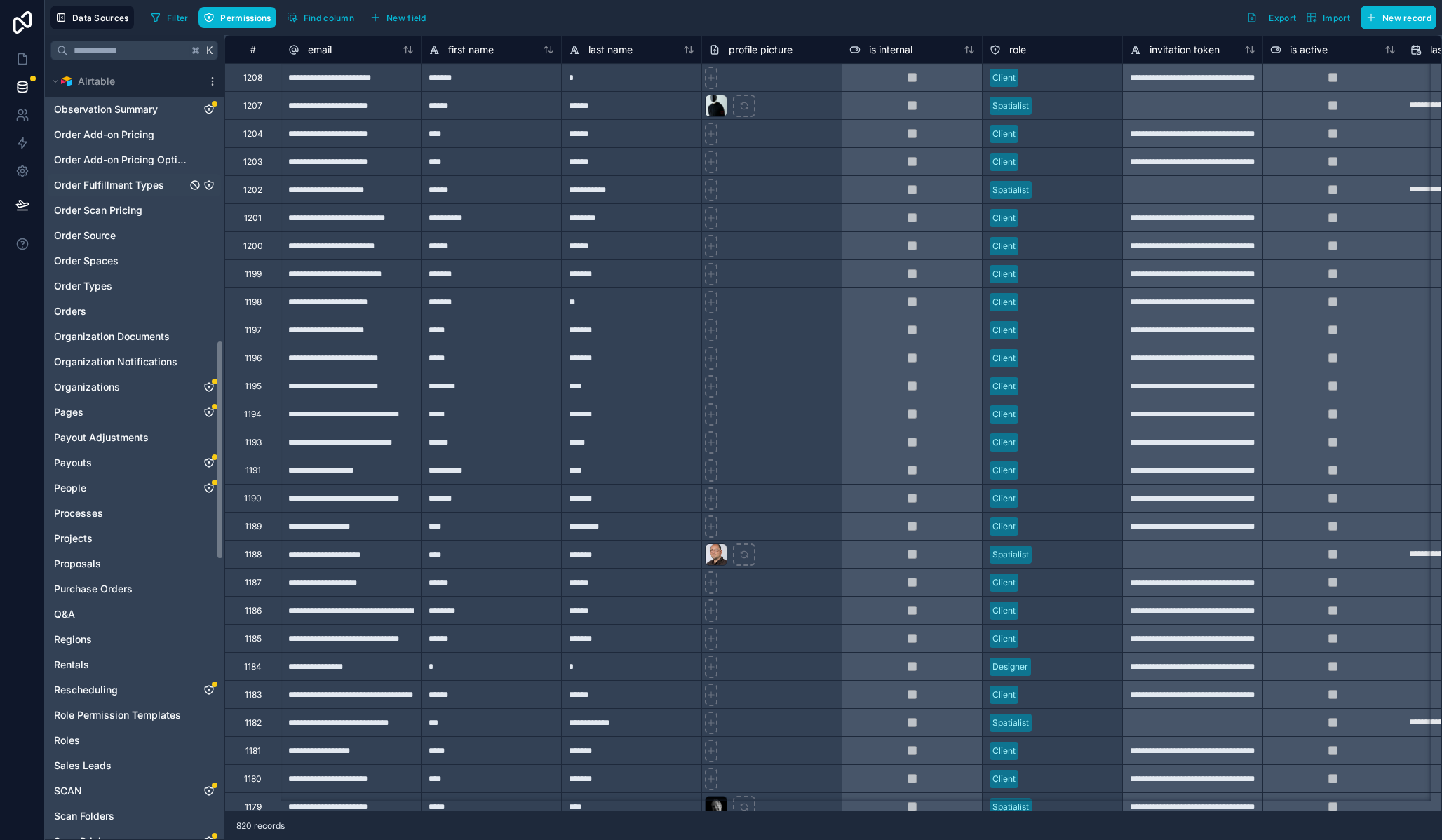
scroll to position [884, 0]
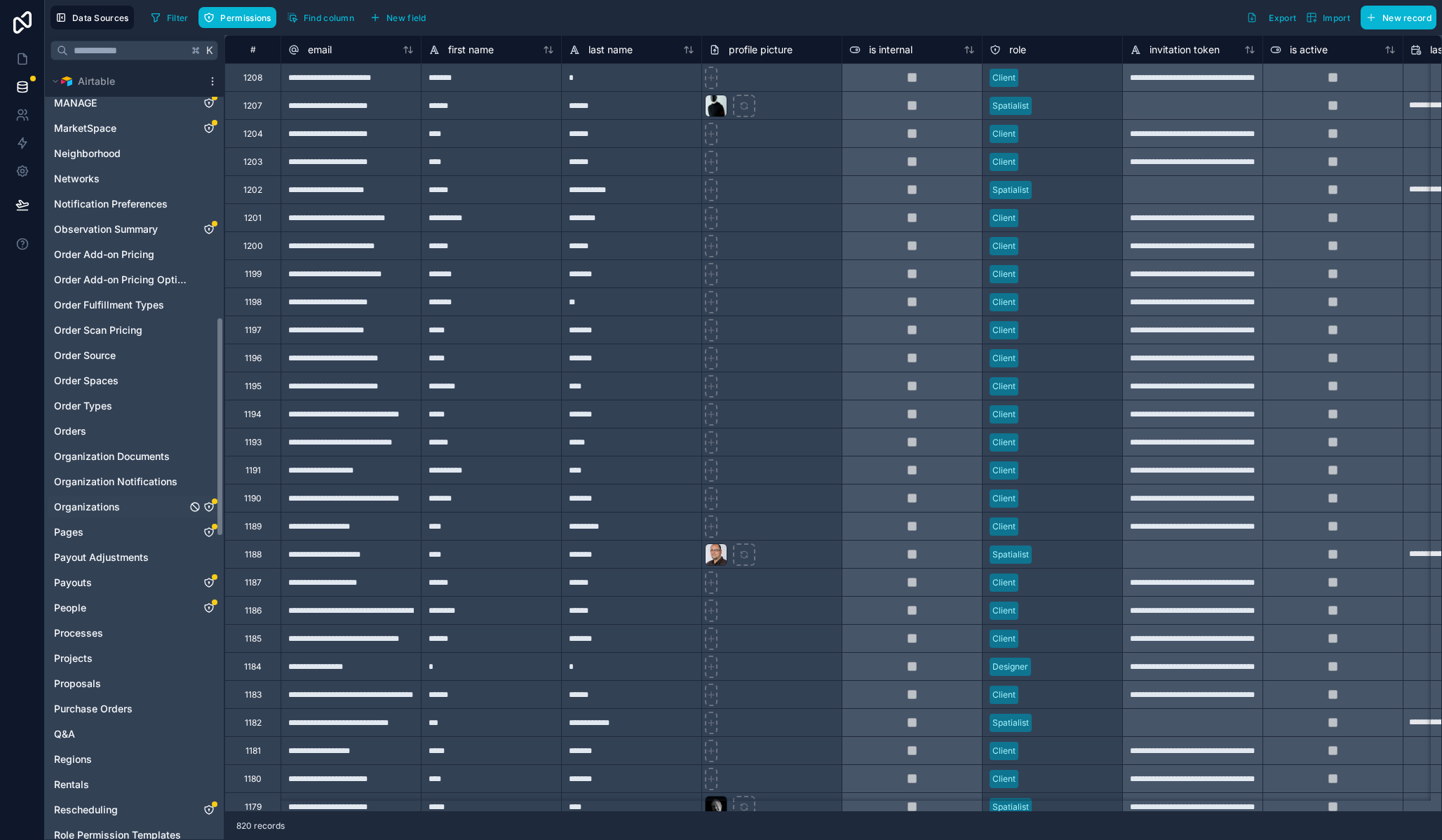
click at [209, 503] on icon "Organizations" at bounding box center [208, 507] width 11 height 11
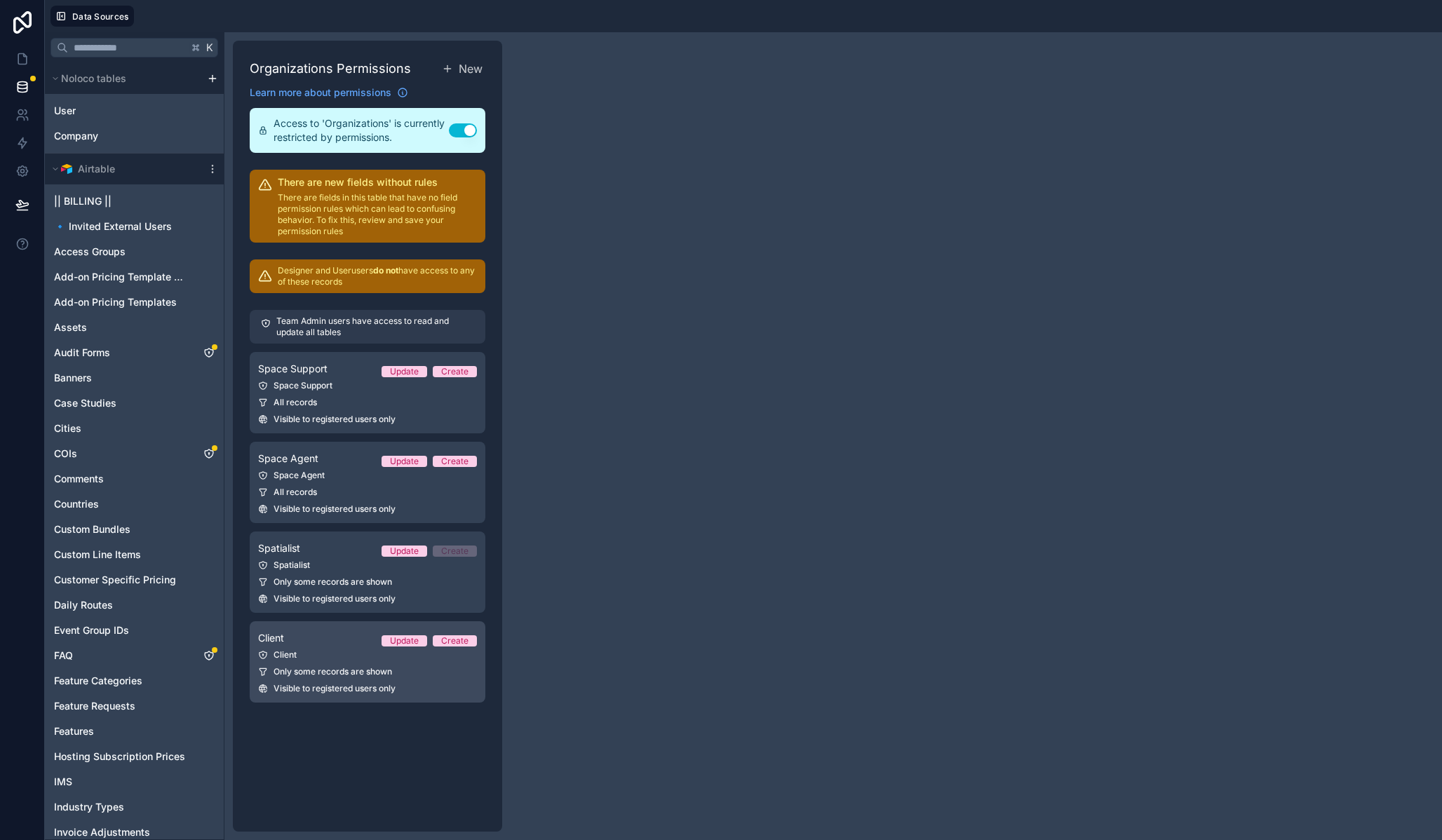
click at [339, 650] on div "Client" at bounding box center [367, 655] width 219 height 11
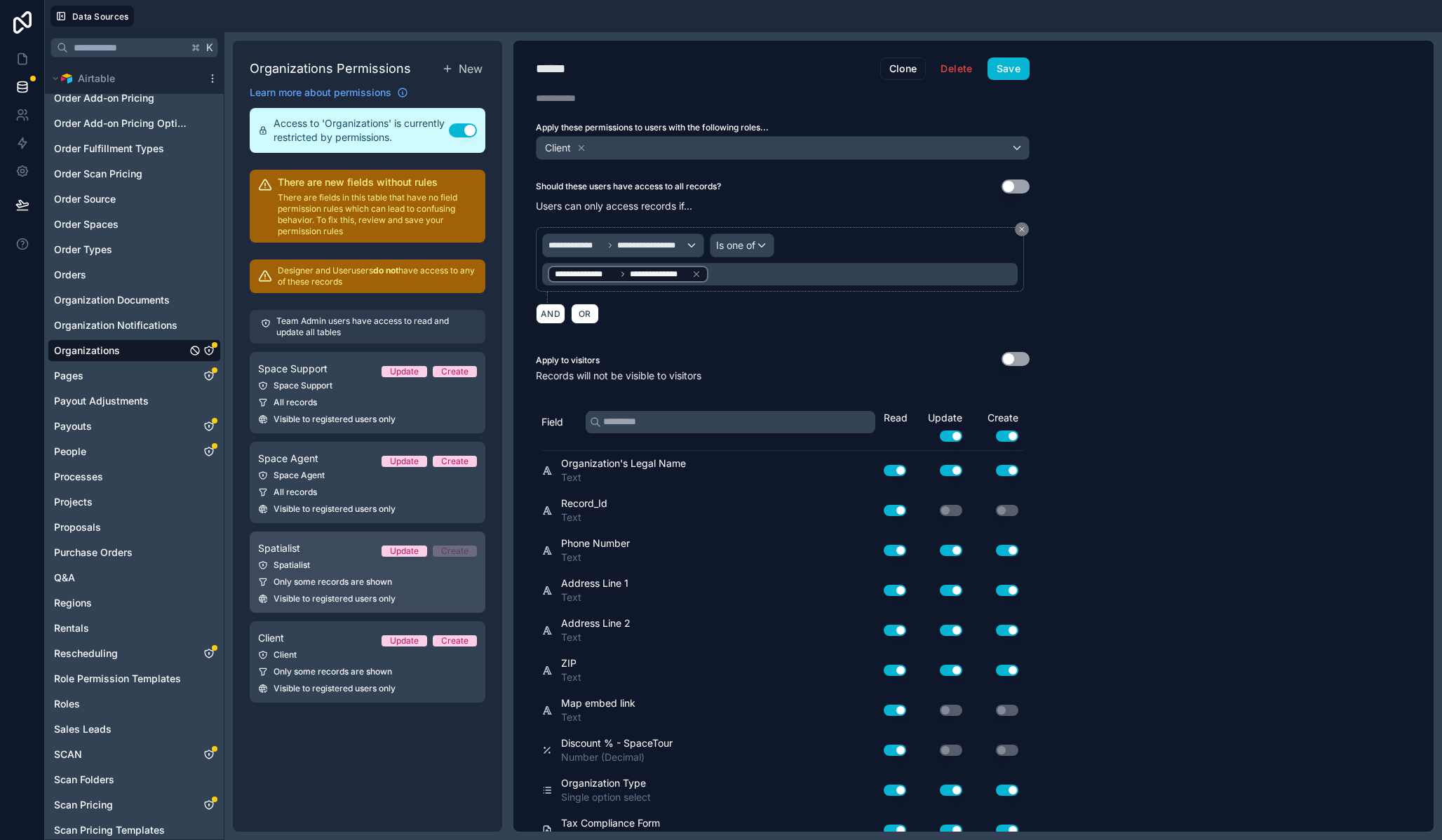
click at [336, 572] on link "Spatialist Update Create Spatialist Only some records are shown Visible to regi…" at bounding box center [368, 573] width 235 height 81
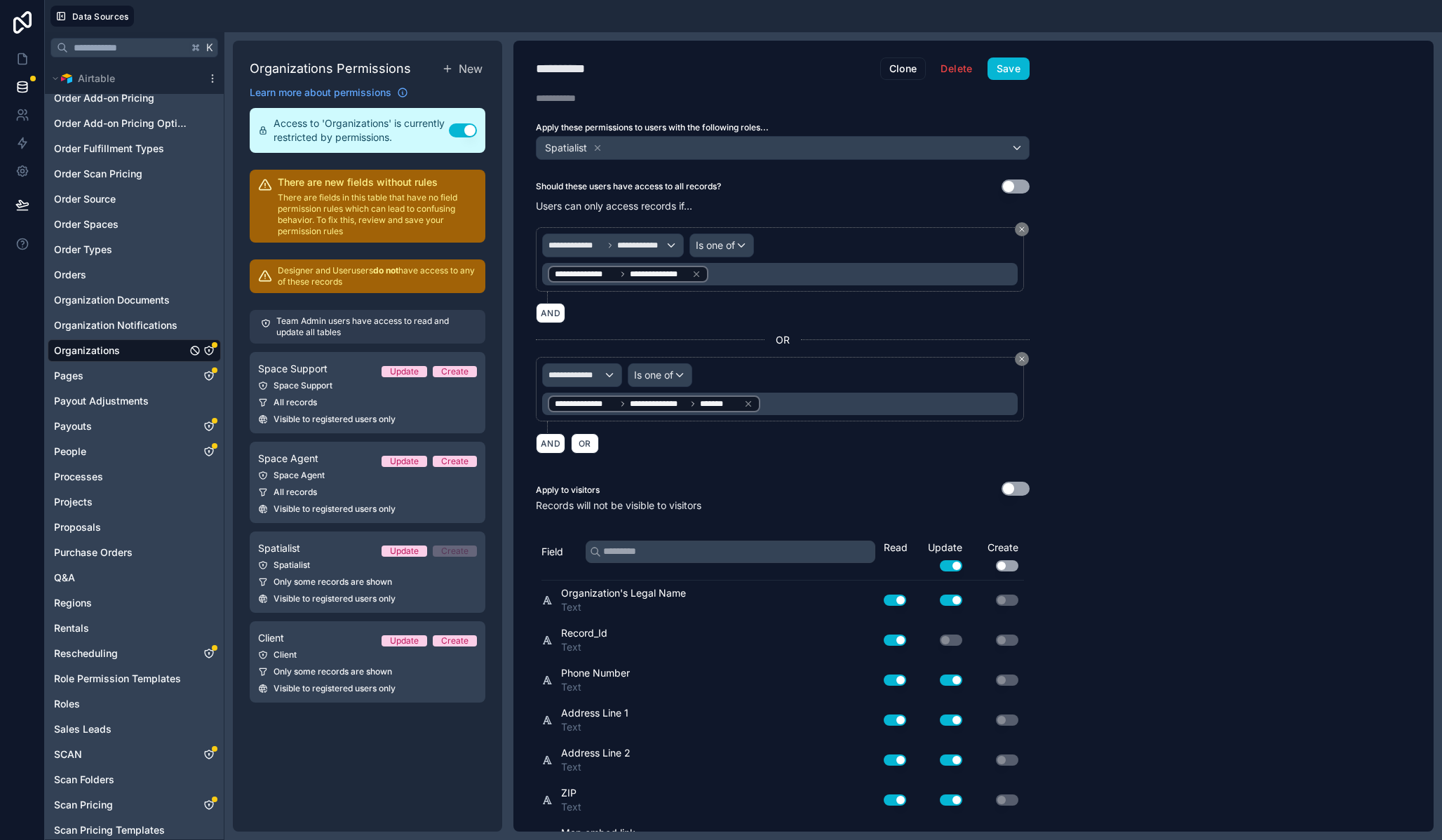
click at [1005, 567] on button "Use setting" at bounding box center [1007, 566] width 22 height 11
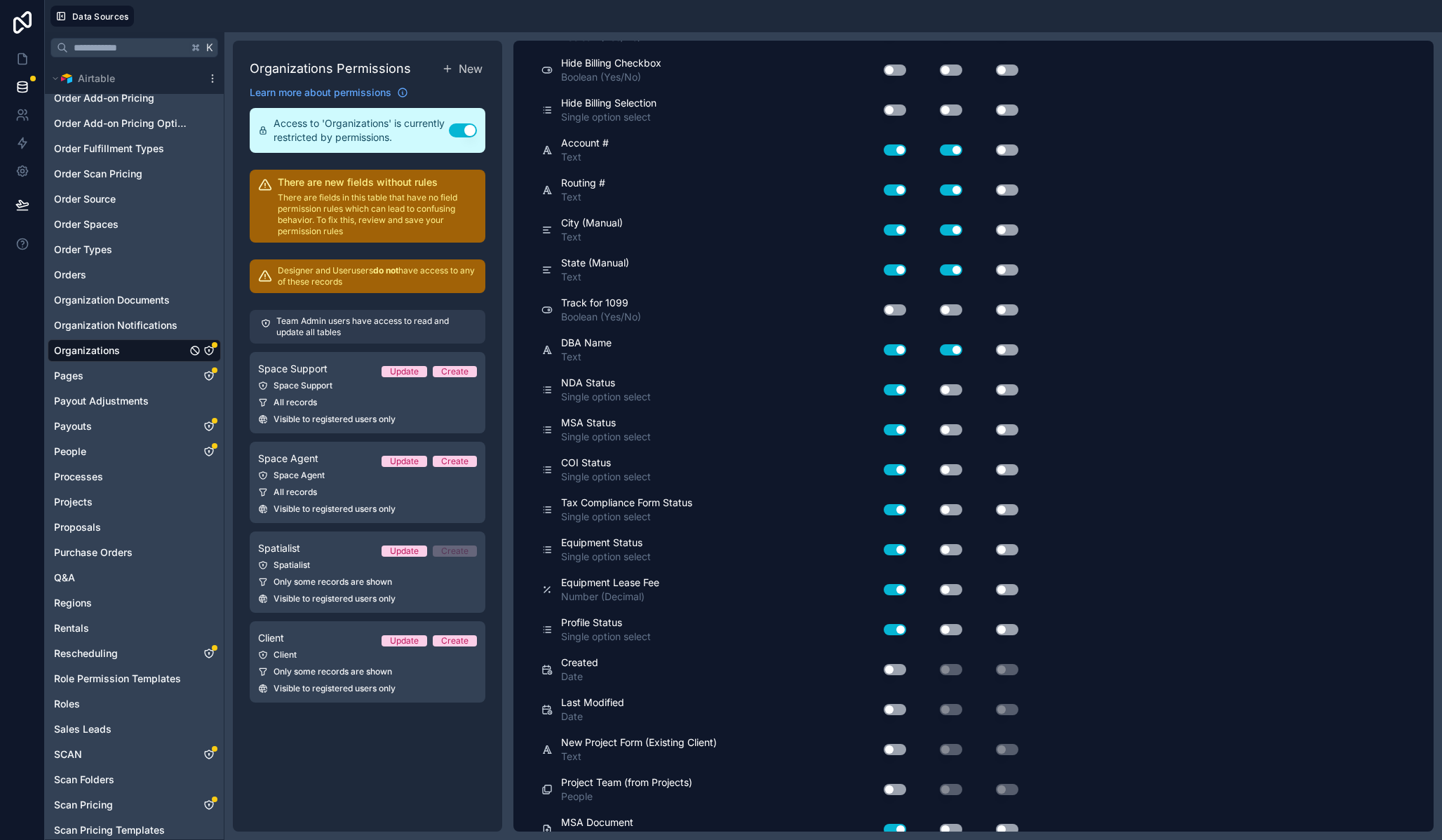
scroll to position [5595, 0]
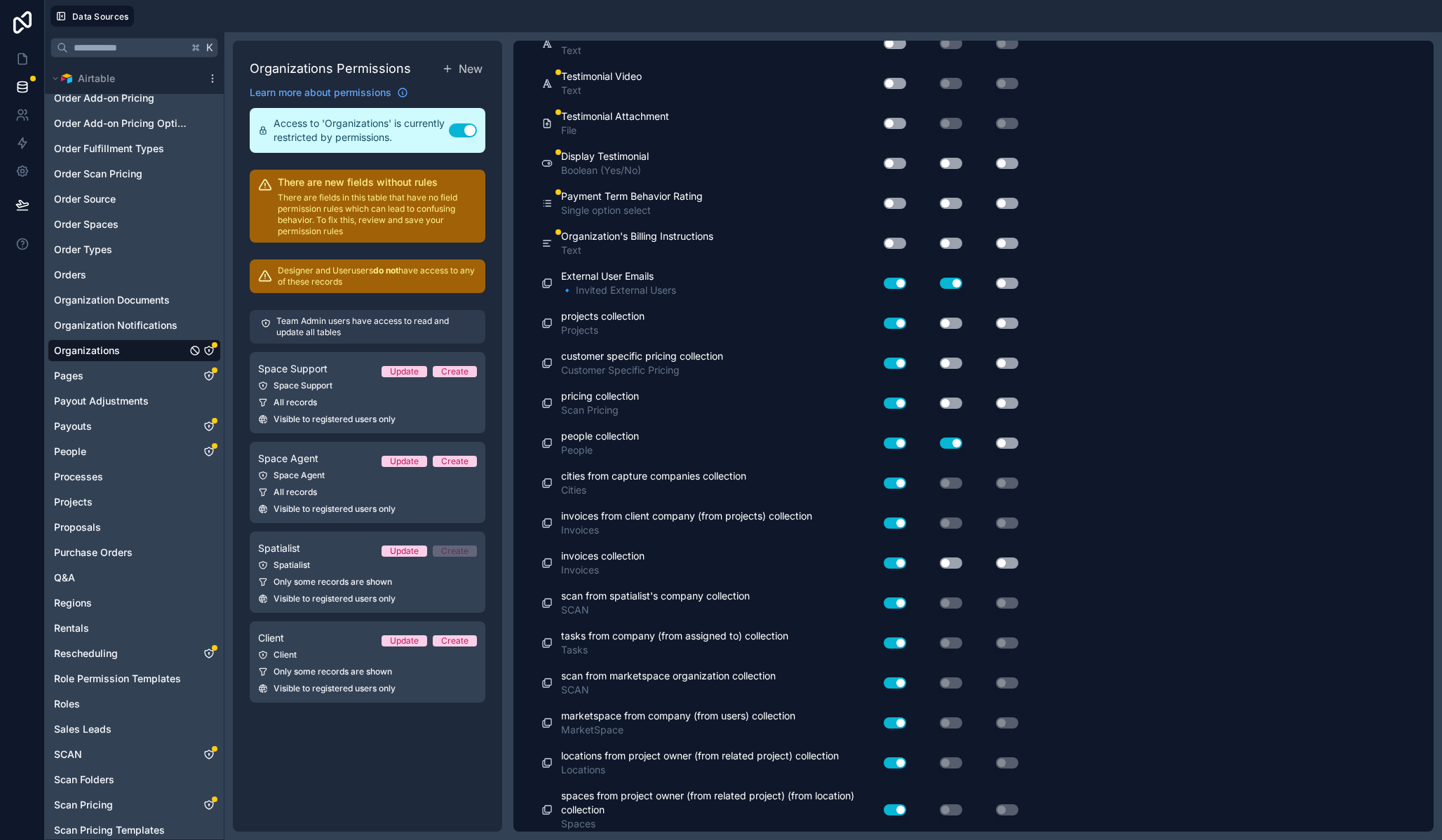
click at [1006, 445] on button "Use setting" at bounding box center [1007, 443] width 22 height 11
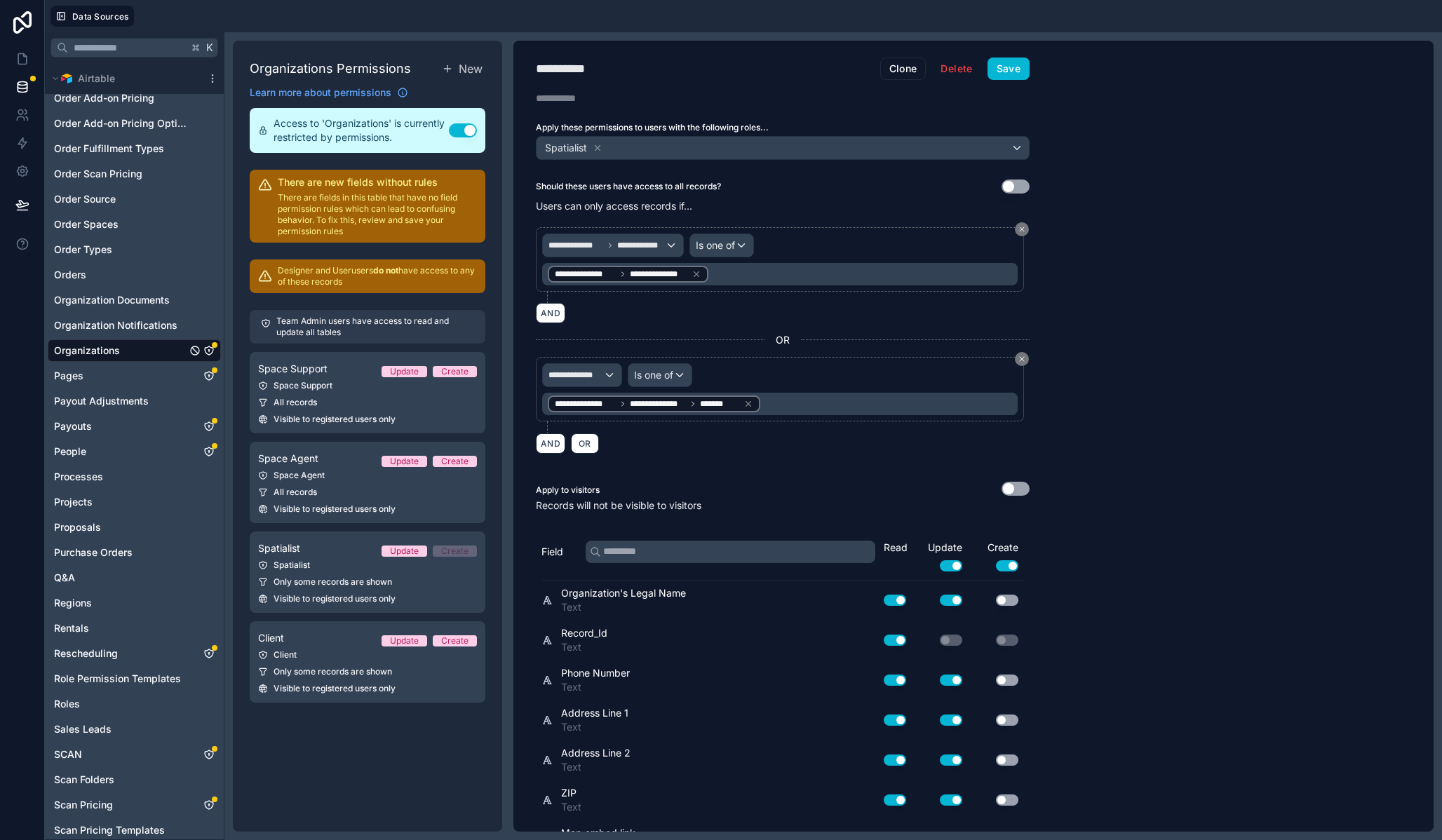
scroll to position [15, 0]
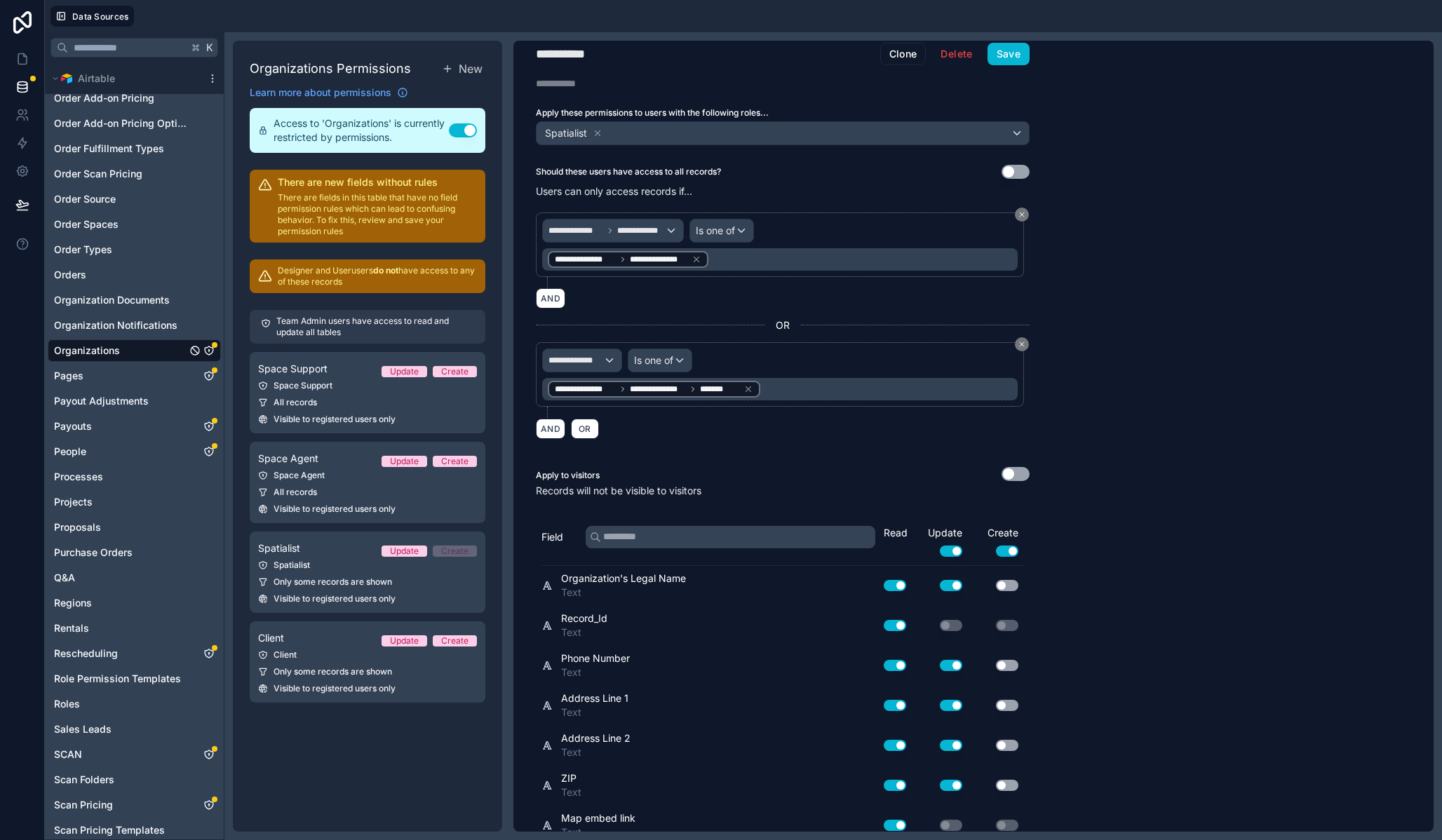
click at [1003, 67] on div "**********" at bounding box center [783, 421] width 539 height 792
click at [1005, 61] on button "Save" at bounding box center [1009, 54] width 42 height 22
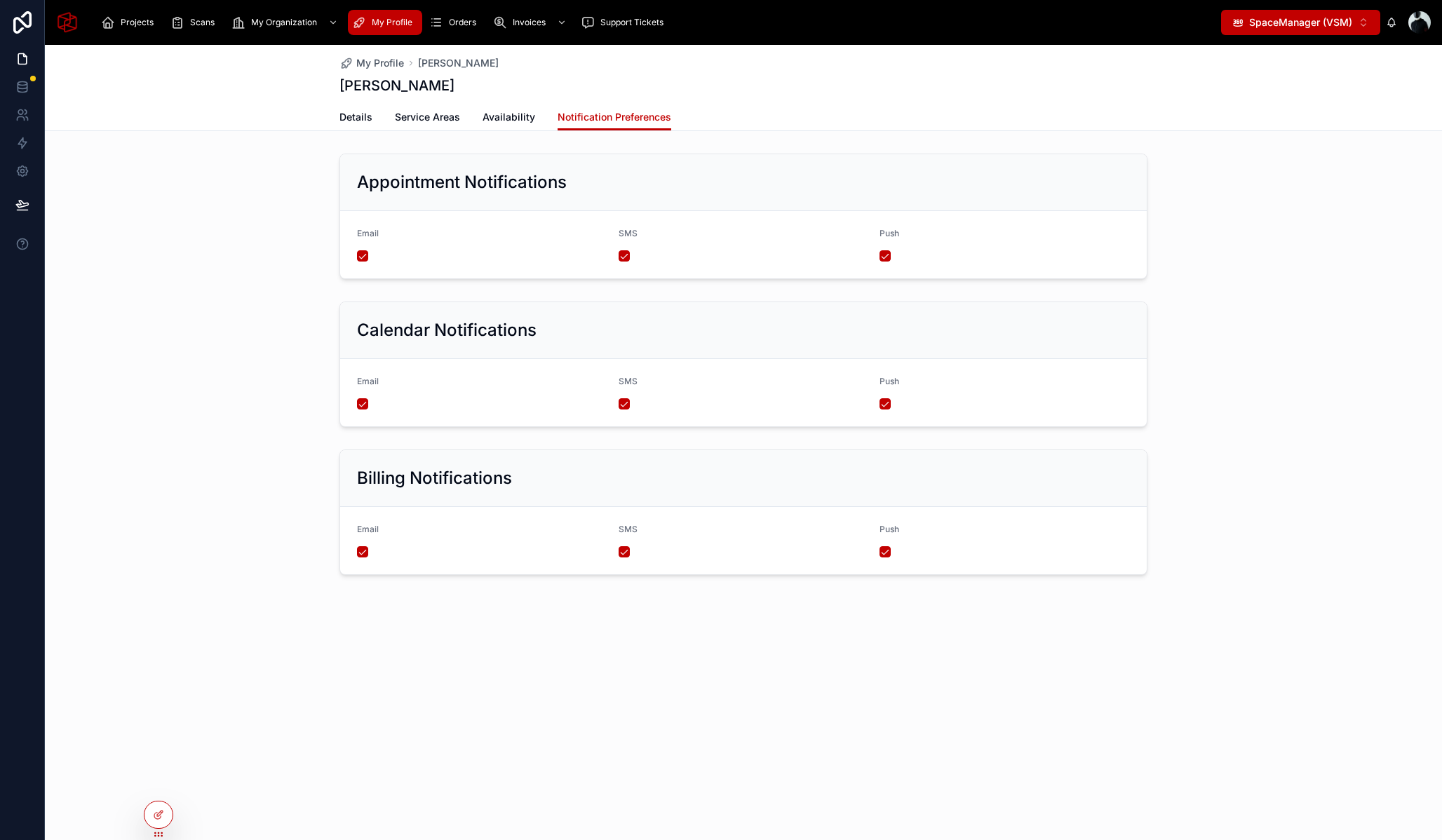
click at [238, 192] on div "Appointment Notifications Email SMS Push" at bounding box center [743, 216] width 1397 height 137
click at [272, 22] on span "My Organization" at bounding box center [284, 22] width 66 height 11
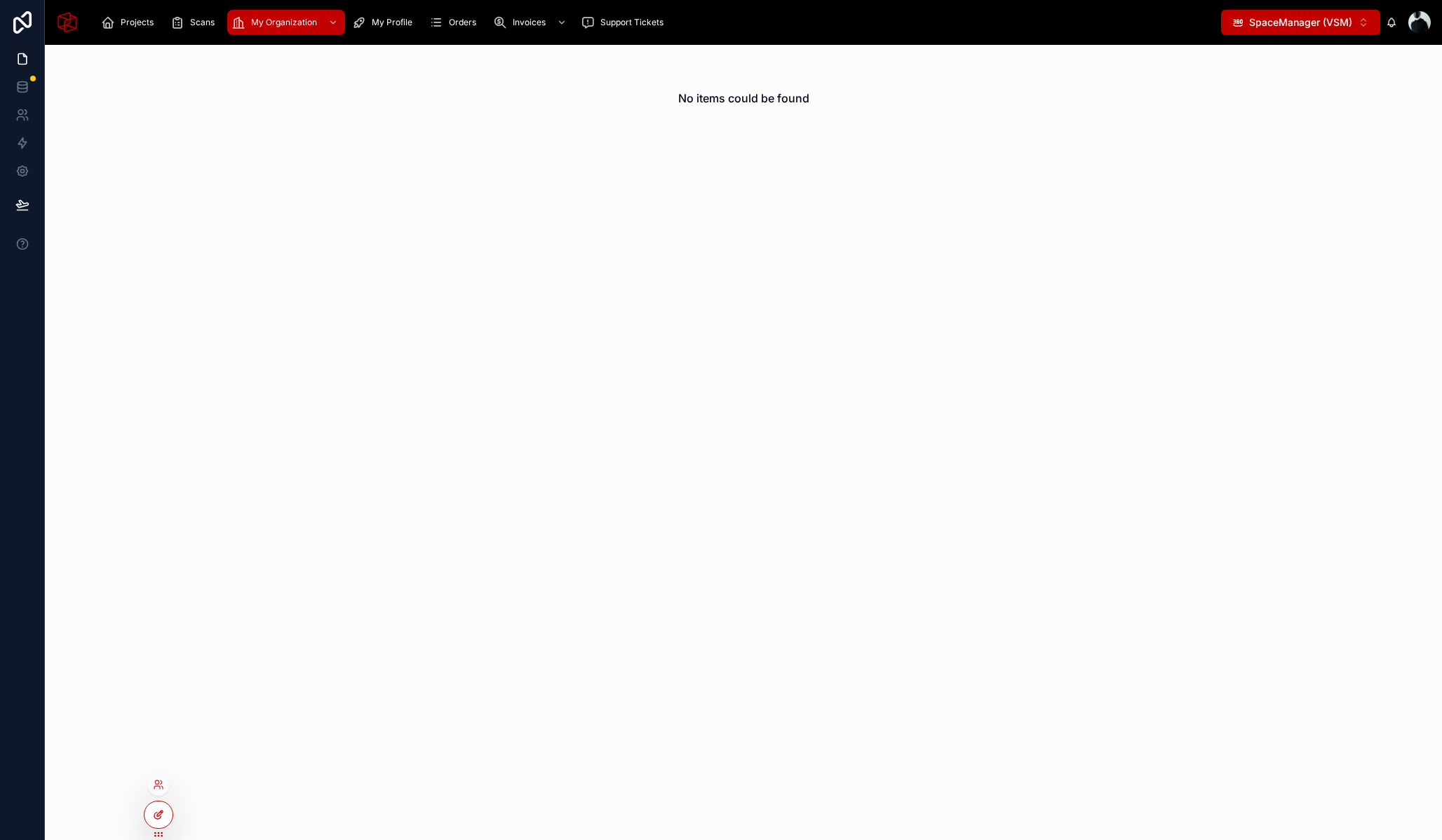
click at [163, 815] on icon at bounding box center [158, 815] width 11 height 11
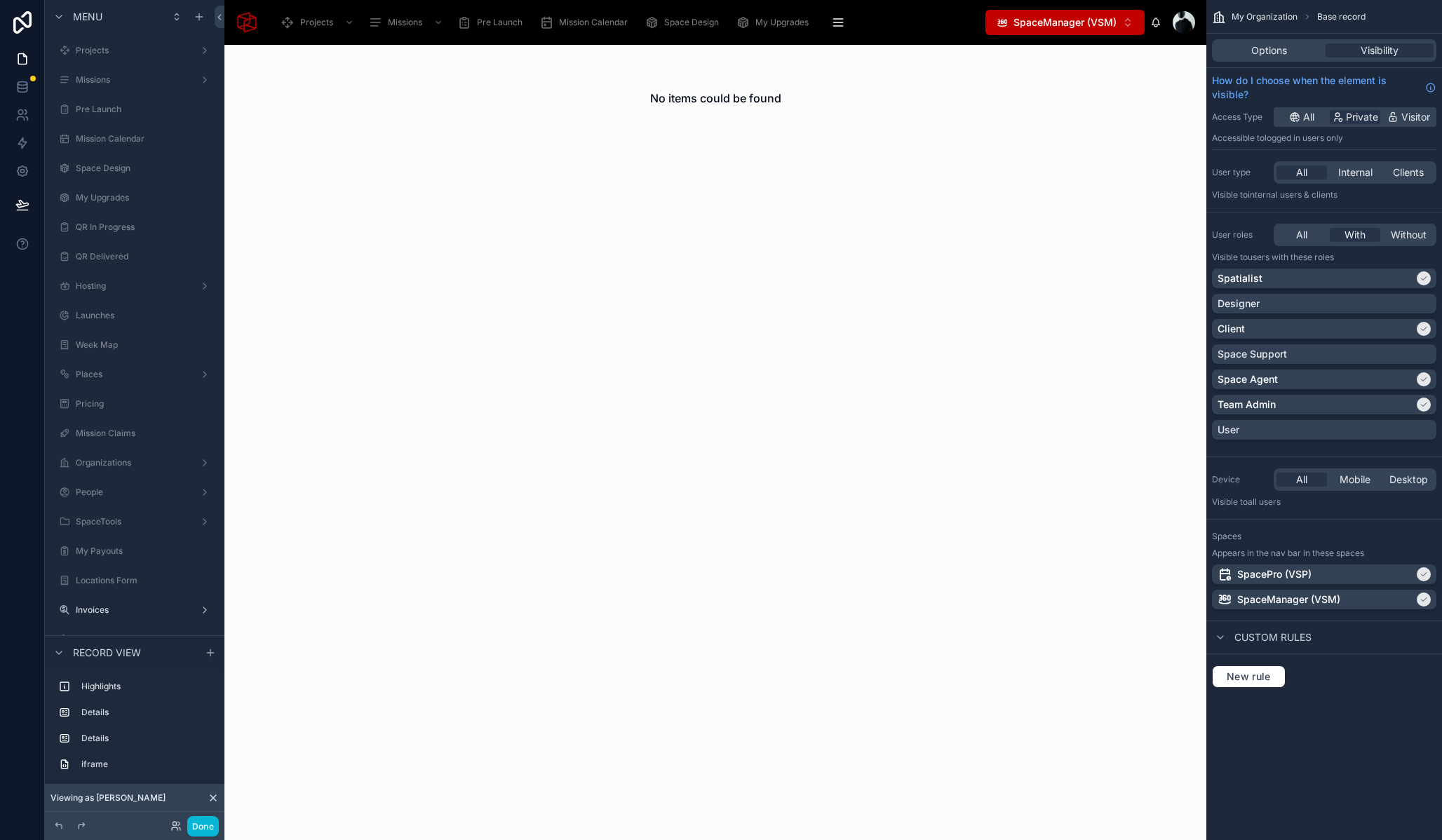
click at [548, 177] on div "No items could be found" at bounding box center [715, 443] width 982 height 796
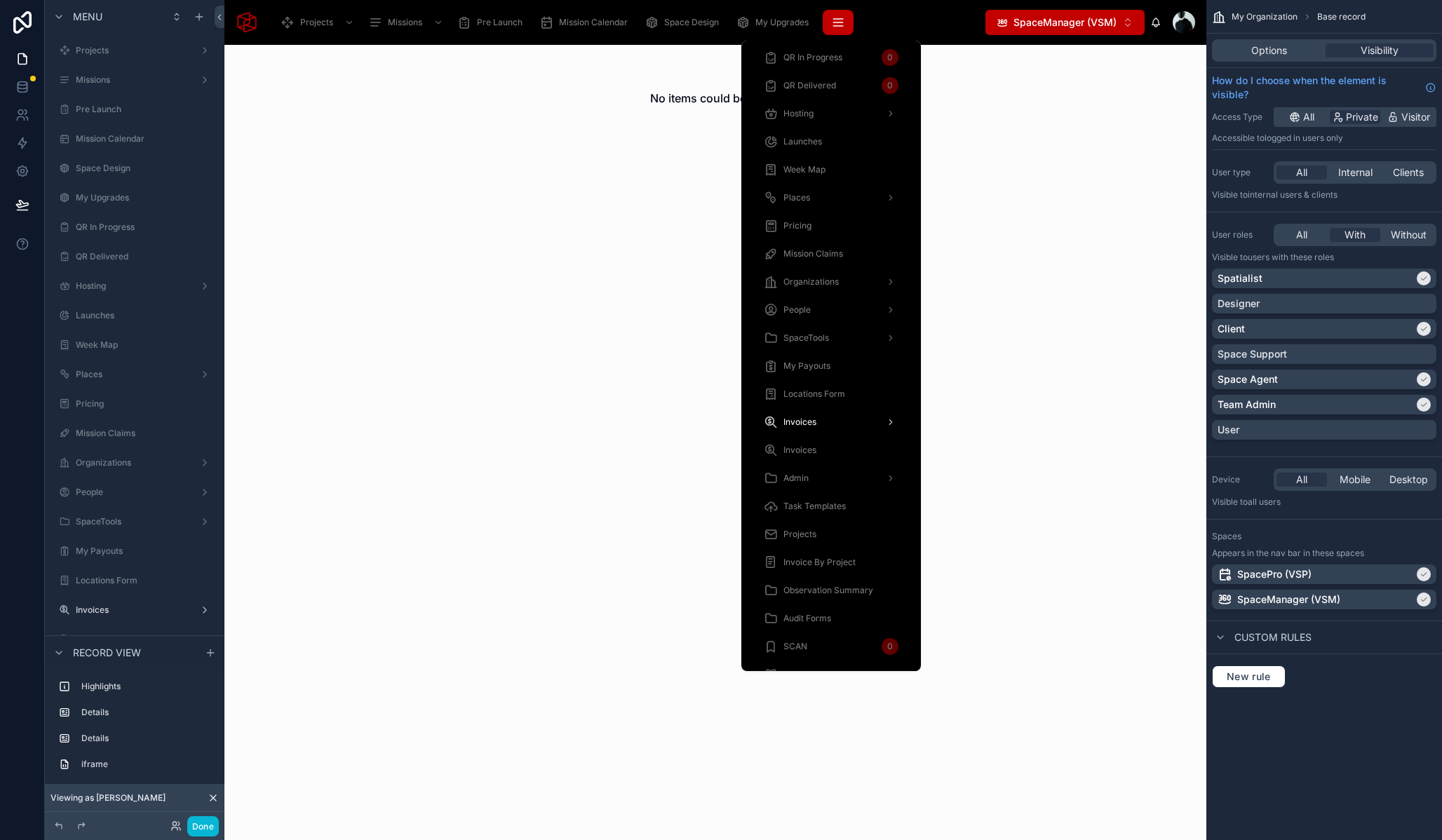
click at [826, 21] on button "scrollable content" at bounding box center [838, 22] width 31 height 25
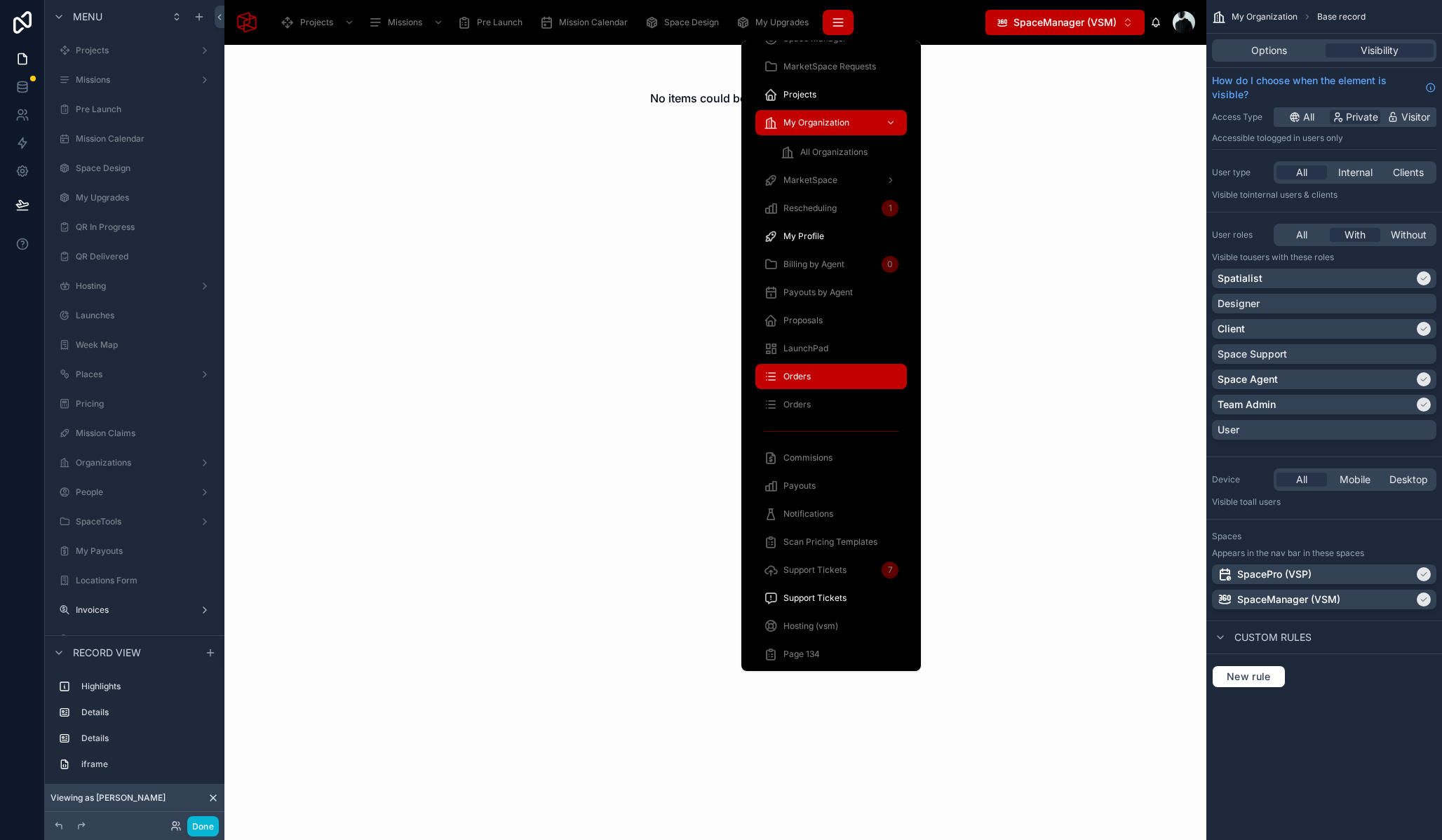
scroll to position [829, 0]
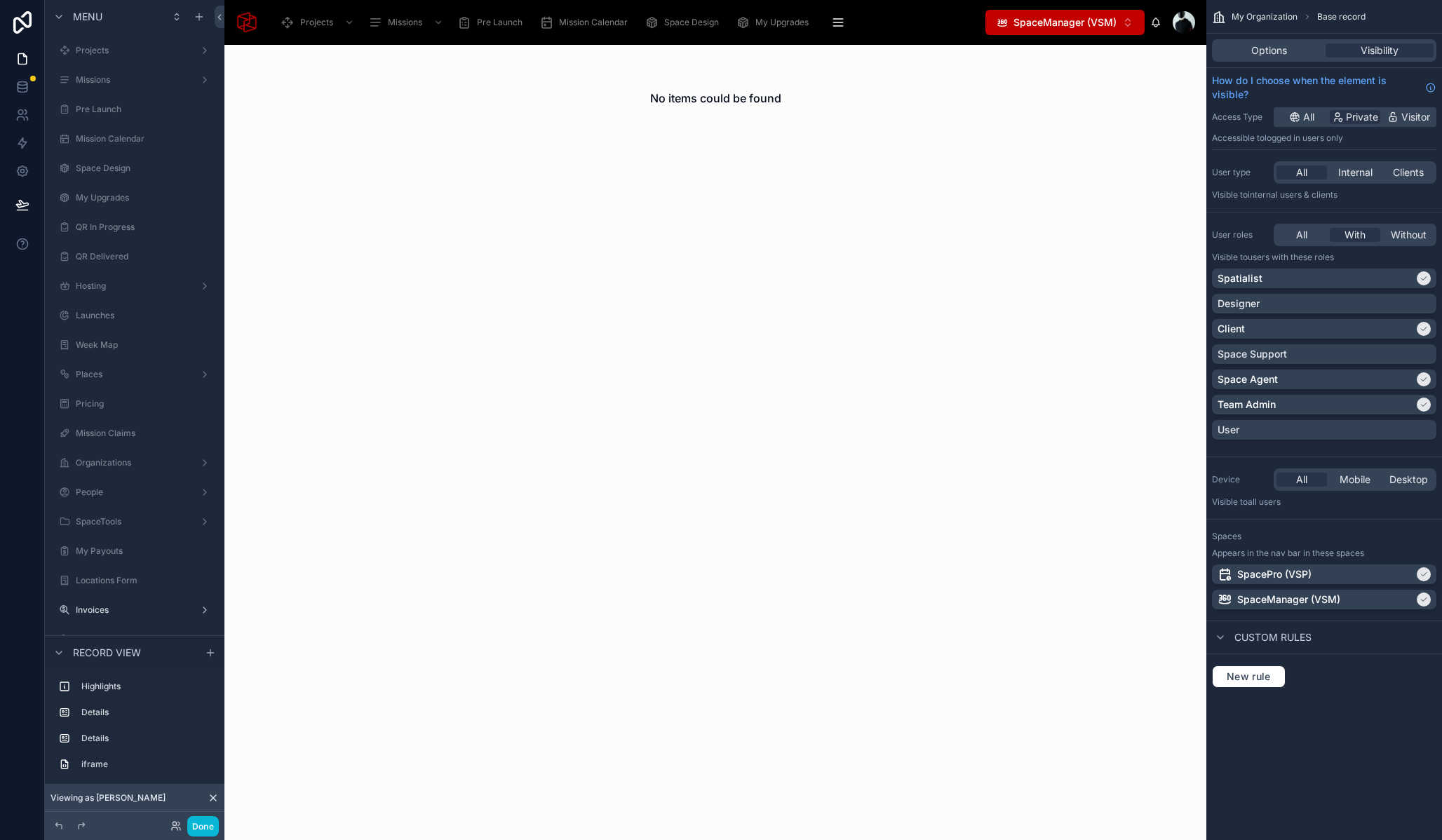
click at [414, 375] on div "No items could be found" at bounding box center [715, 443] width 982 height 796
click at [201, 829] on button "Done" at bounding box center [202, 827] width 31 height 21
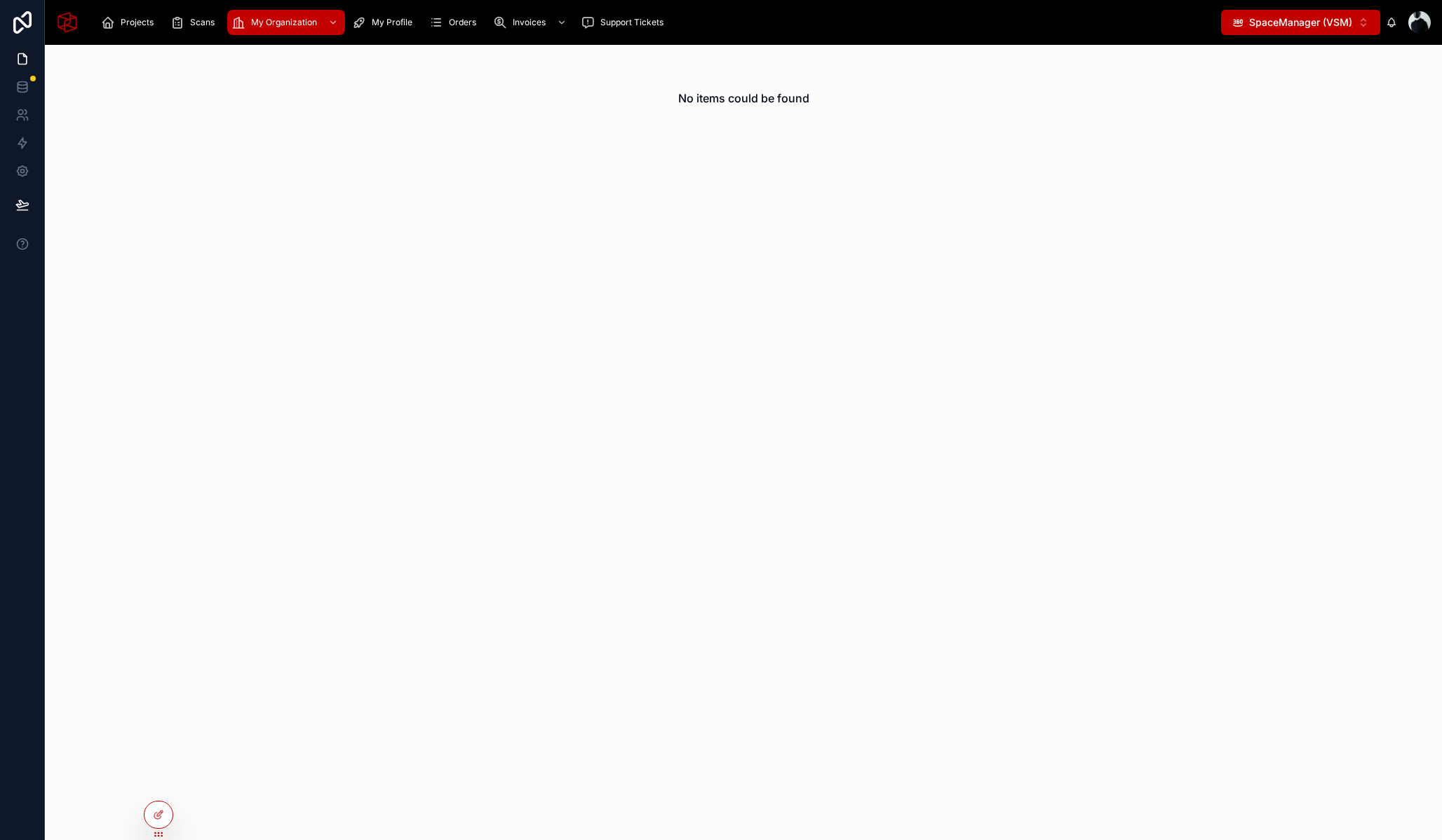
click at [1311, 24] on span "SpaceManager (VSM)" at bounding box center [1300, 22] width 103 height 14
click at [1285, 74] on span "SpacePro (VSP)" at bounding box center [1277, 79] width 74 height 14
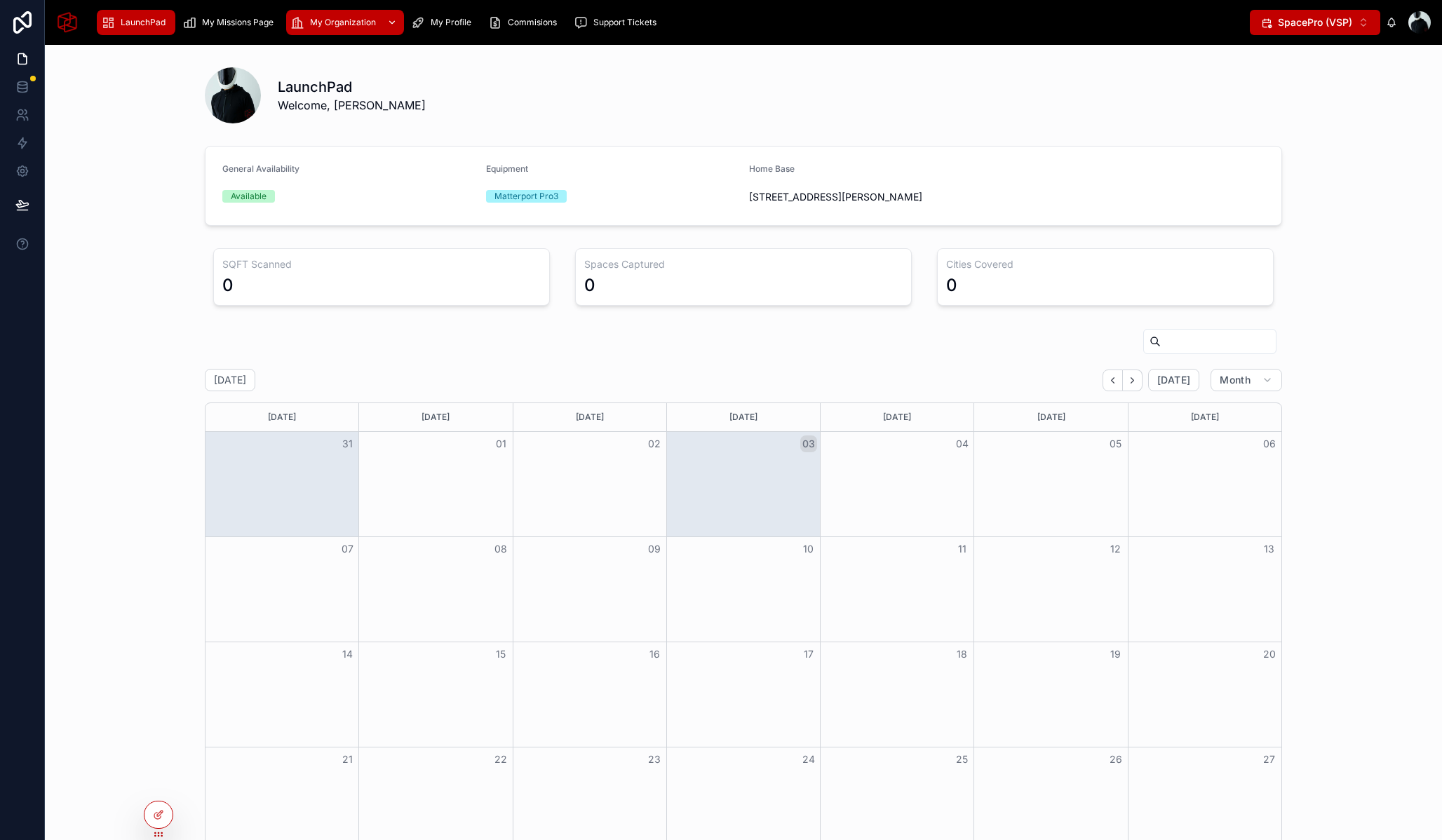
click at [330, 24] on span "My Organization" at bounding box center [343, 22] width 66 height 11
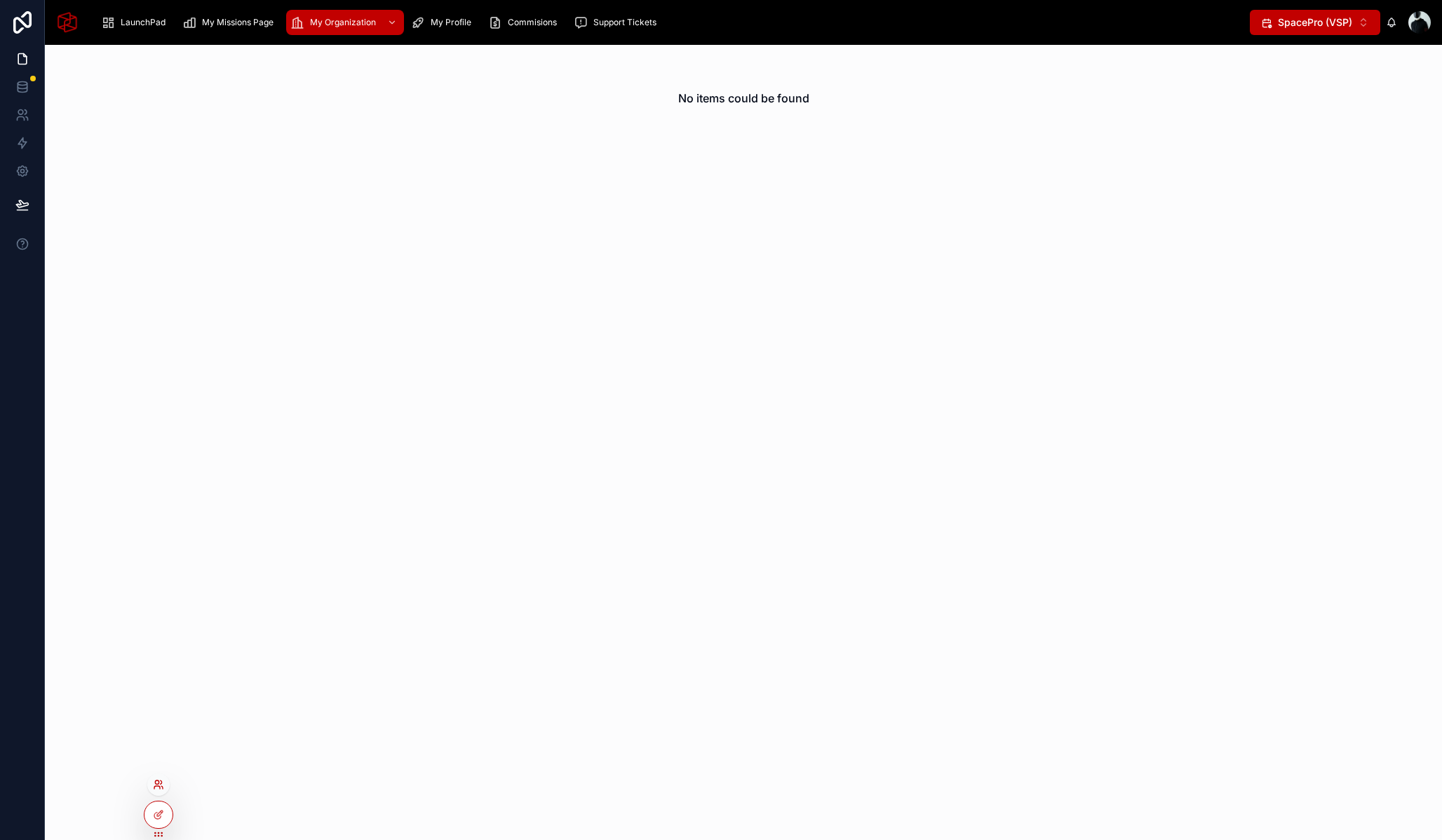
click at [158, 783] on icon at bounding box center [157, 782] width 3 height 3
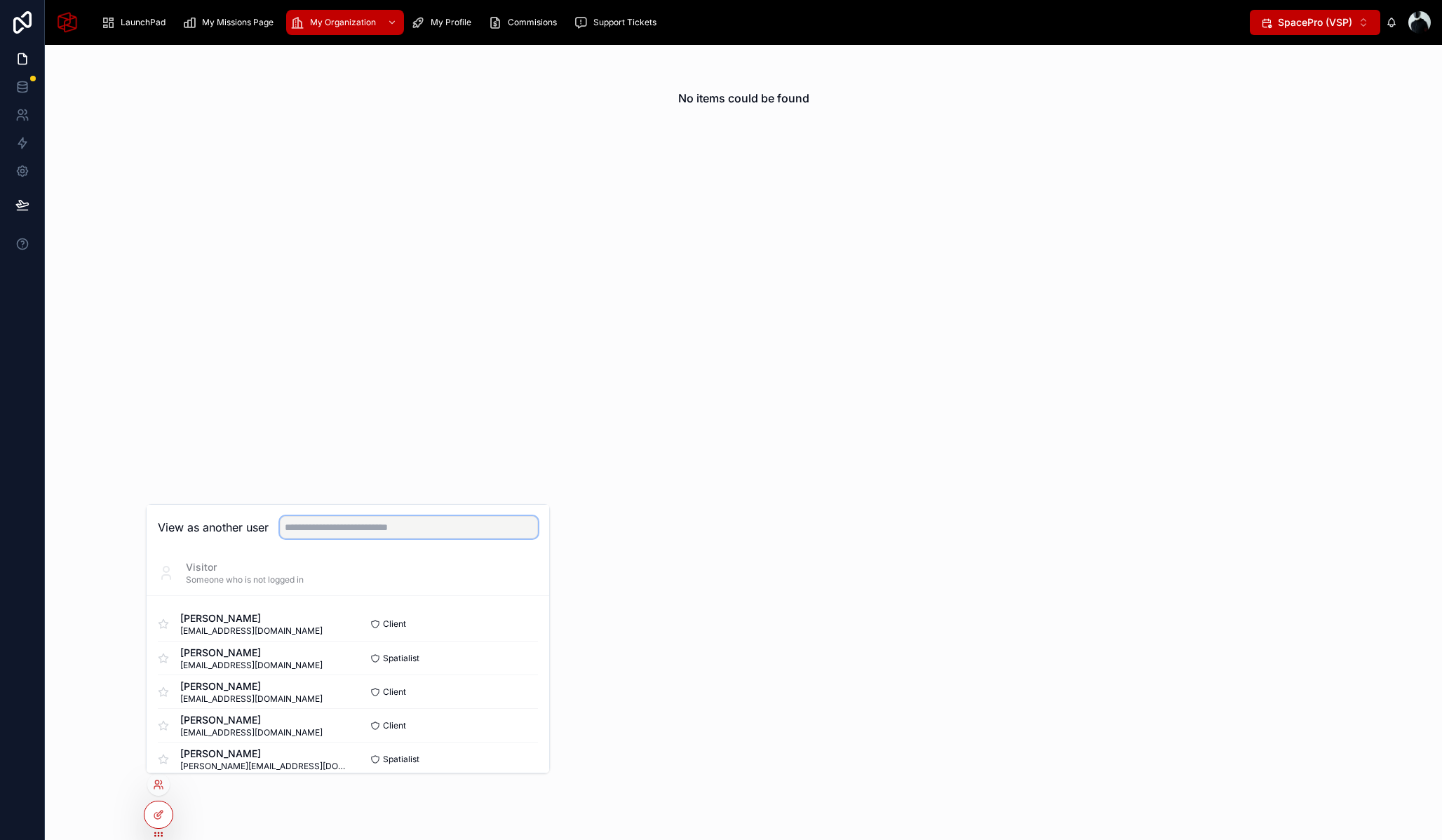
click at [356, 529] on input "text" at bounding box center [409, 528] width 258 height 22
type input "*****"
click at [522, 656] on button "Select" at bounding box center [520, 658] width 36 height 21
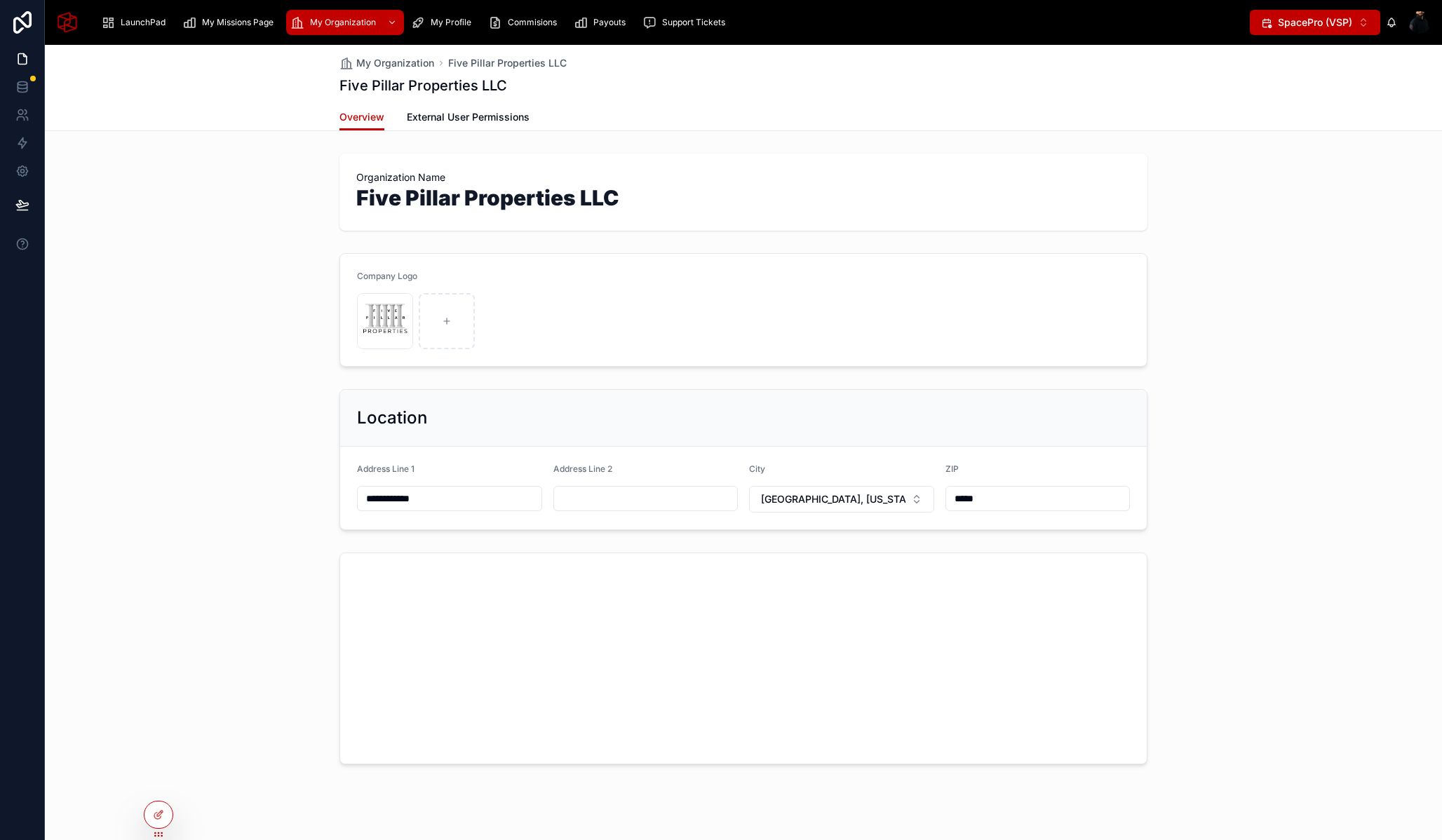
click at [1316, 23] on span "SpacePro (VSP)" at bounding box center [1315, 22] width 74 height 14
click at [480, 111] on span "External User Permissions" at bounding box center [468, 117] width 123 height 14
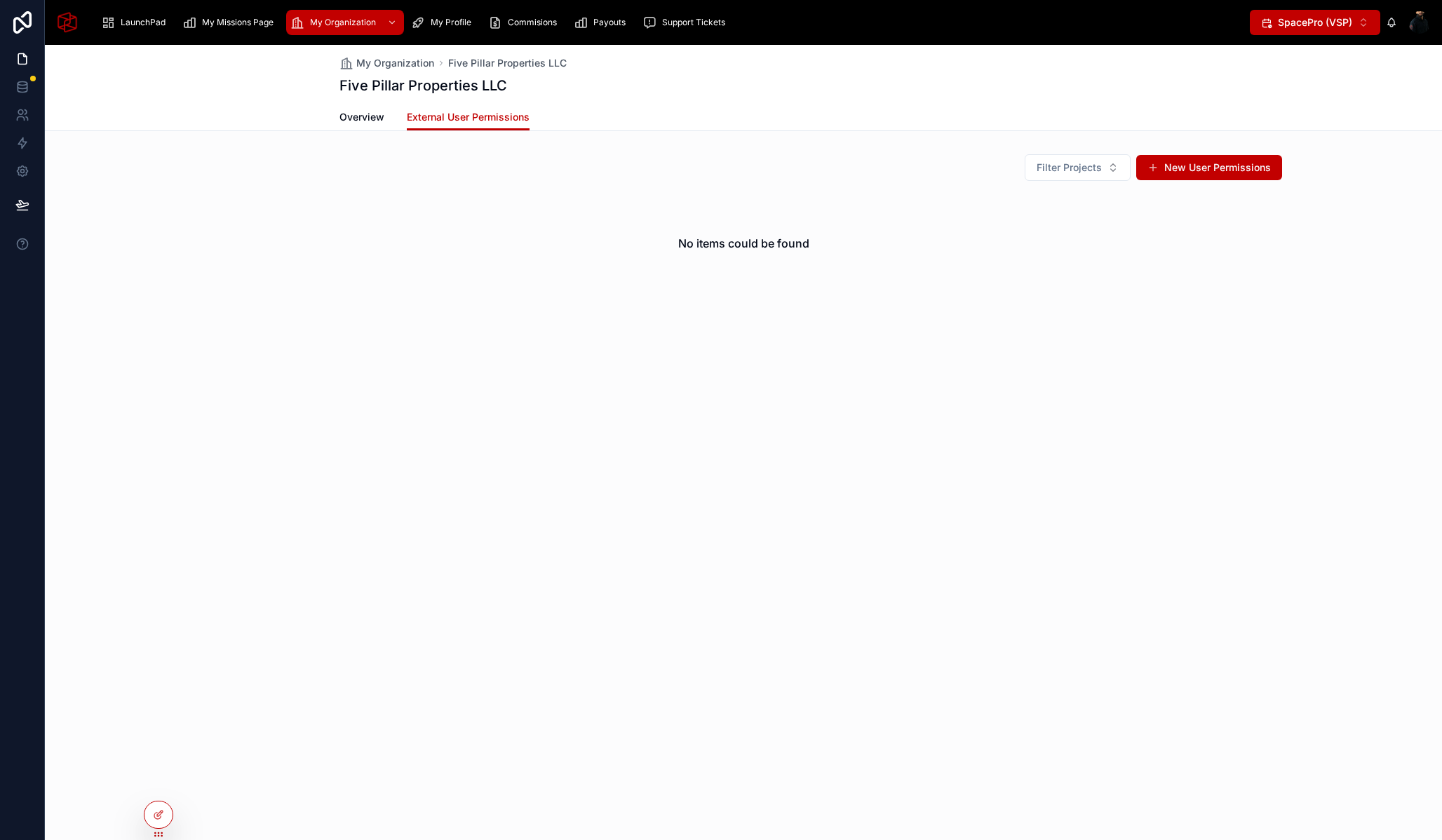
click at [1336, 28] on span "SpacePro (VSP)" at bounding box center [1315, 22] width 74 height 14
click at [1278, 99] on span "SpaceManager (VSM)" at bounding box center [1304, 101] width 103 height 14
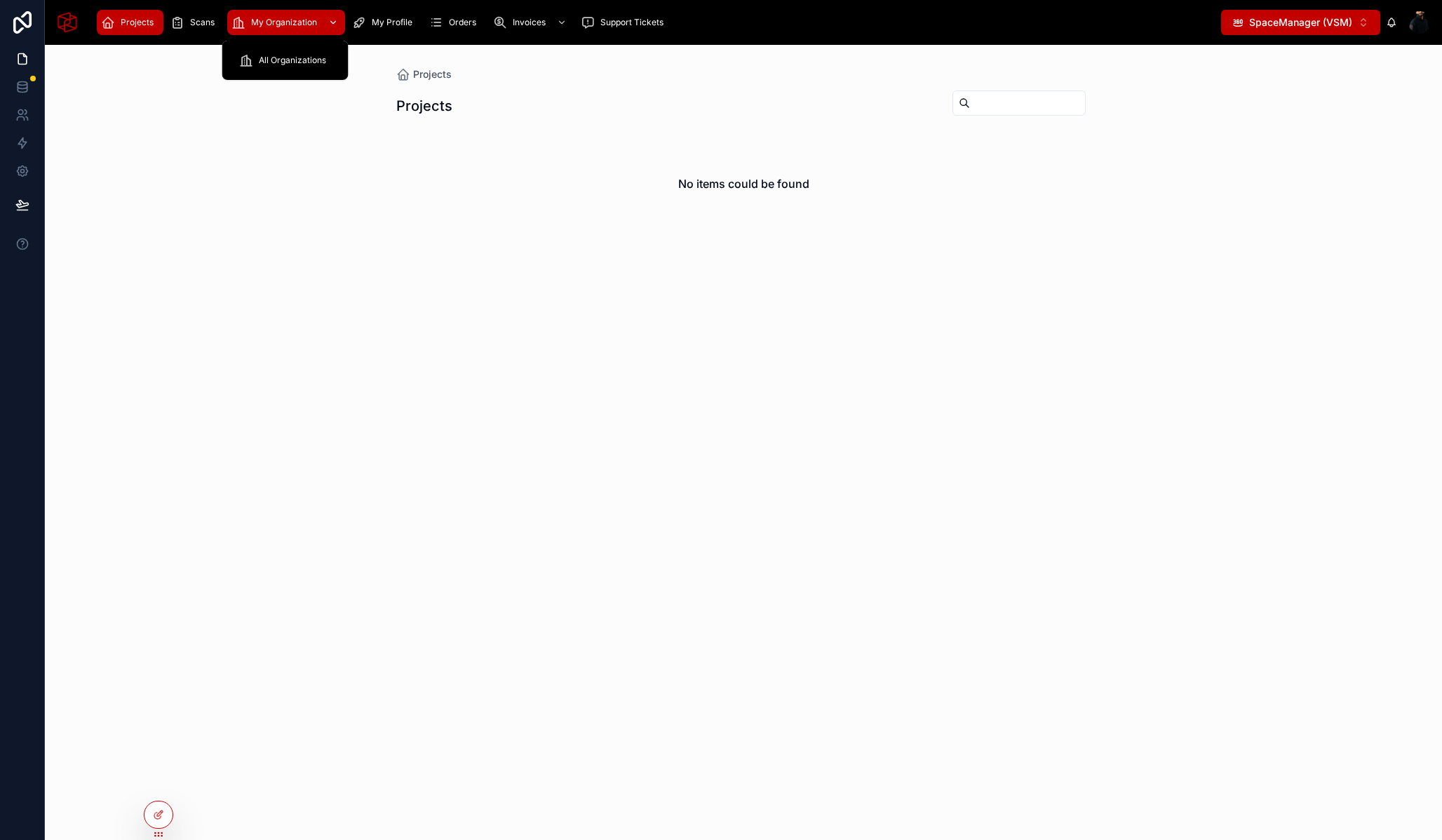
click at [304, 22] on span "My Organization" at bounding box center [284, 22] width 66 height 11
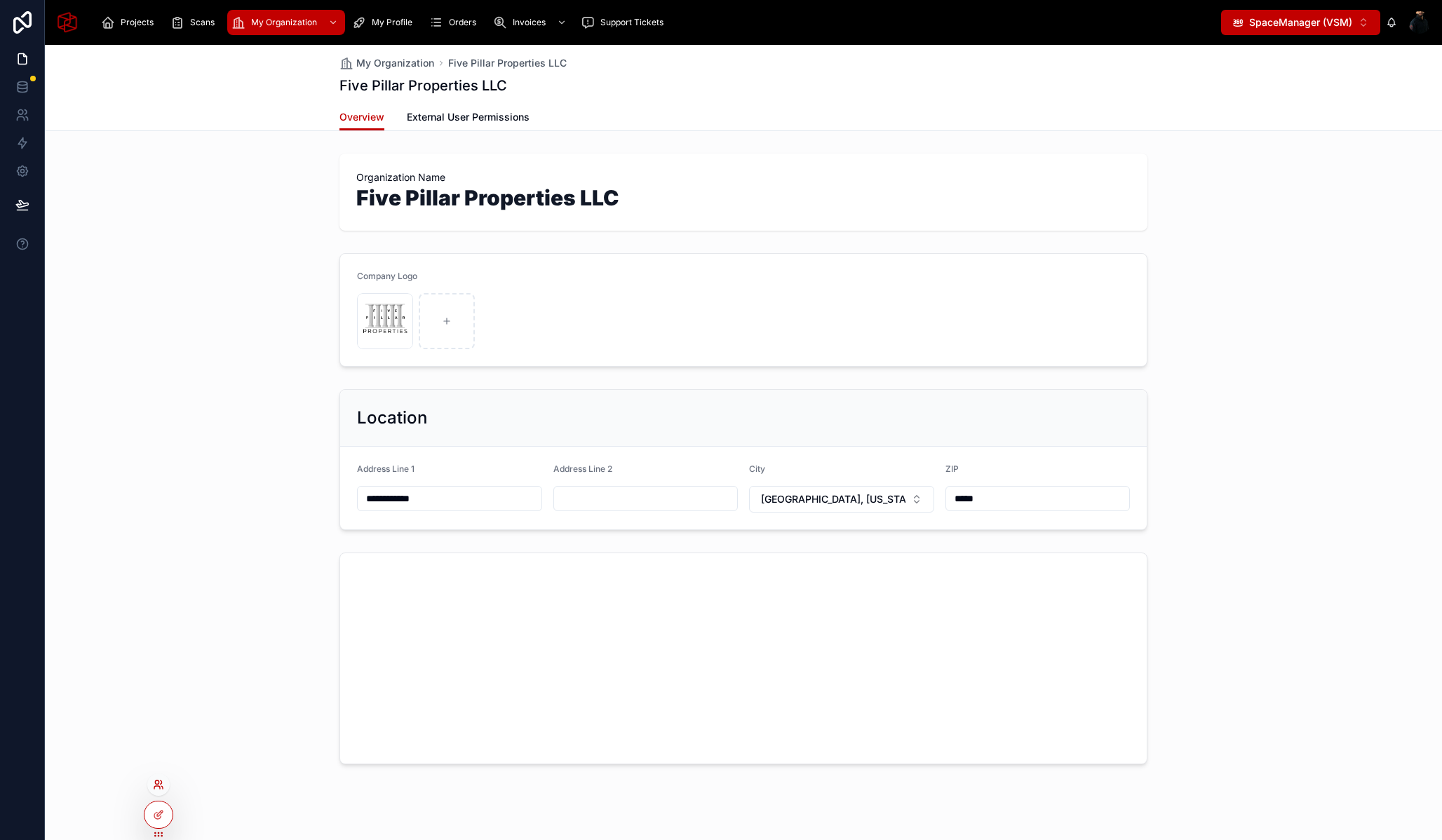
click at [161, 790] on icon at bounding box center [158, 785] width 11 height 11
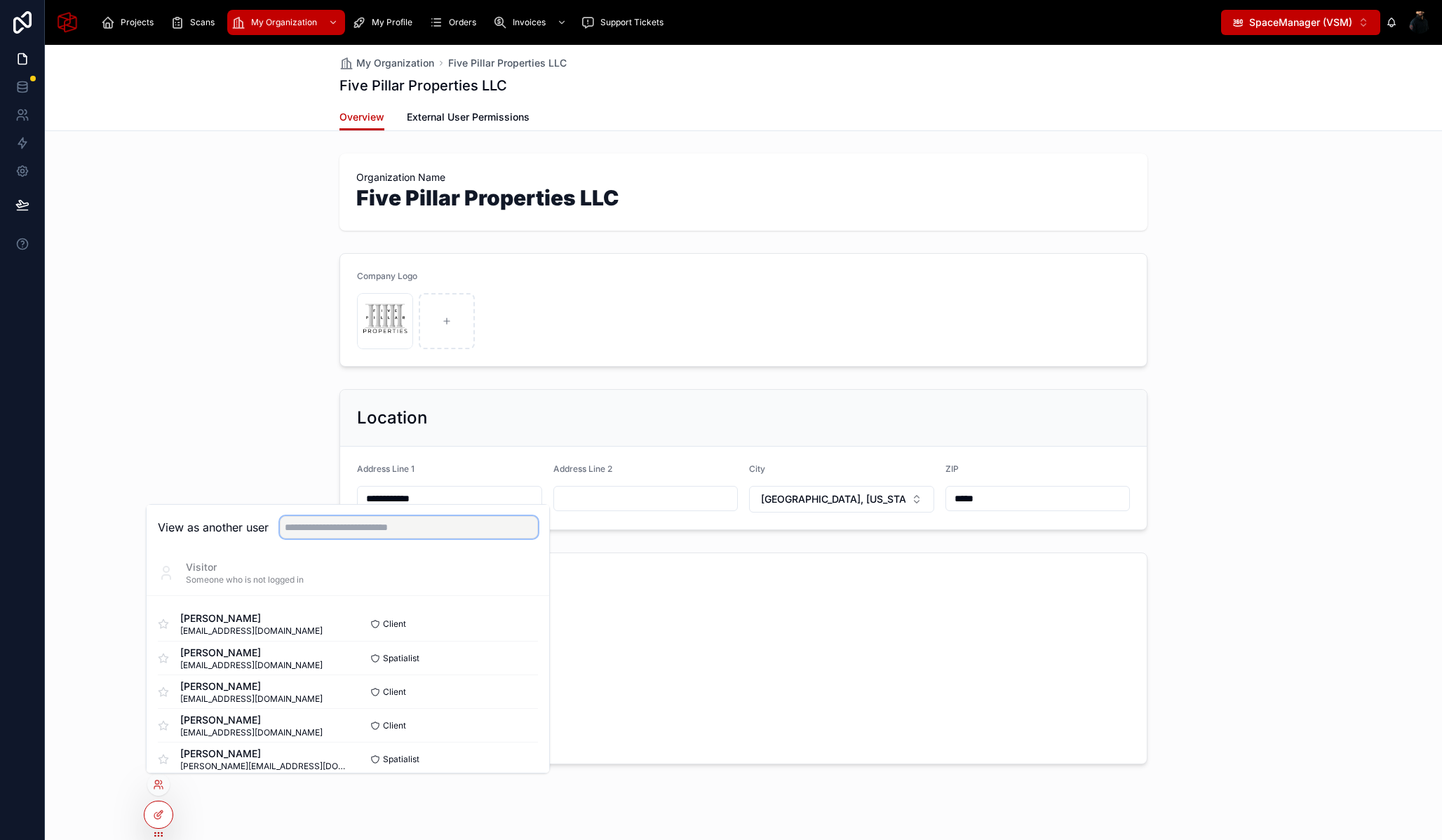
click at [394, 537] on input "text" at bounding box center [409, 528] width 258 height 22
drag, startPoint x: 422, startPoint y: 530, endPoint x: 330, endPoint y: 534, distance: 92.1
click at [330, 534] on input "****" at bounding box center [409, 528] width 258 height 22
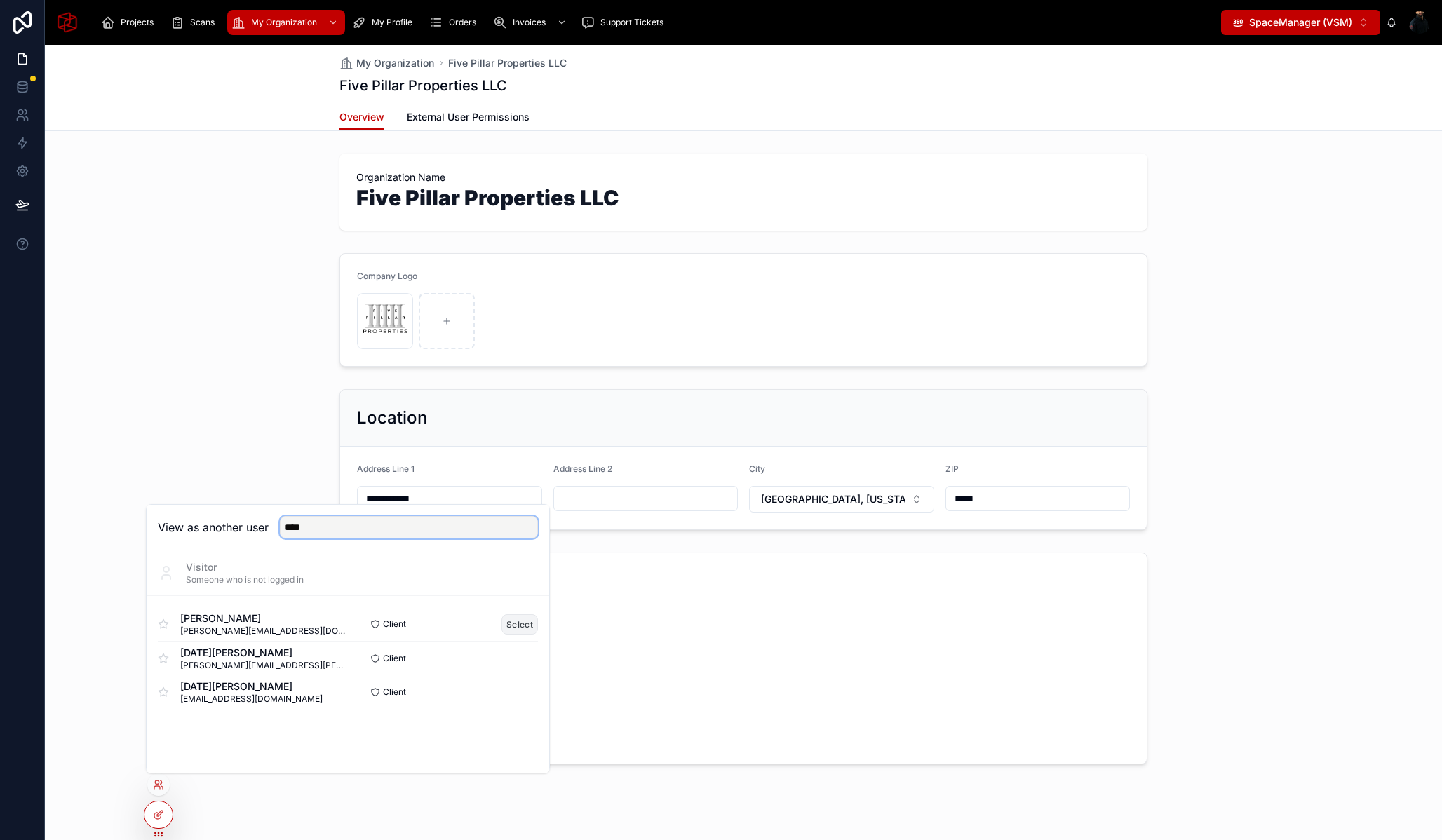
type input "****"
click at [523, 626] on button "Select" at bounding box center [520, 625] width 36 height 21
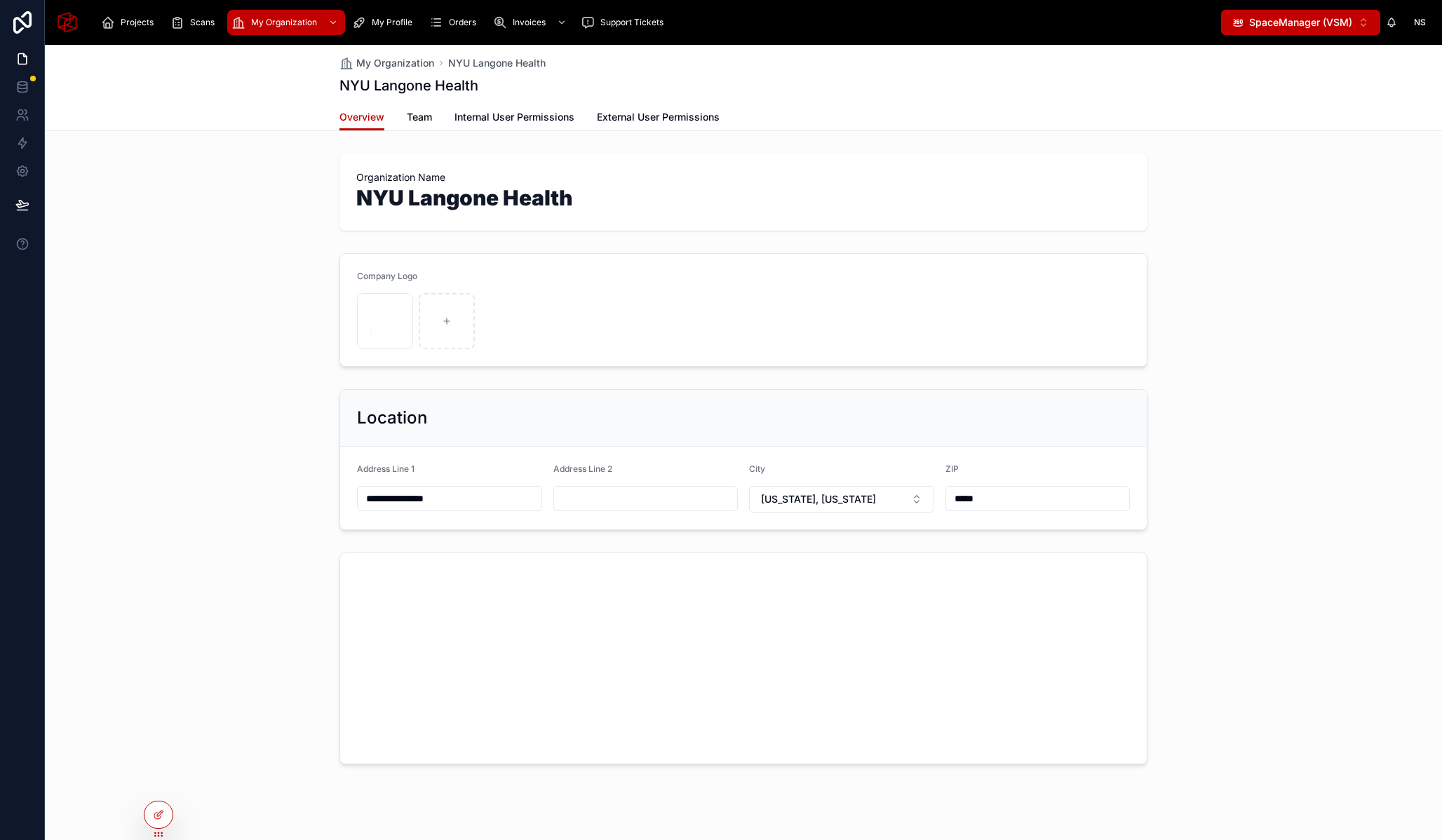
click at [419, 117] on span "Team" at bounding box center [419, 117] width 25 height 14
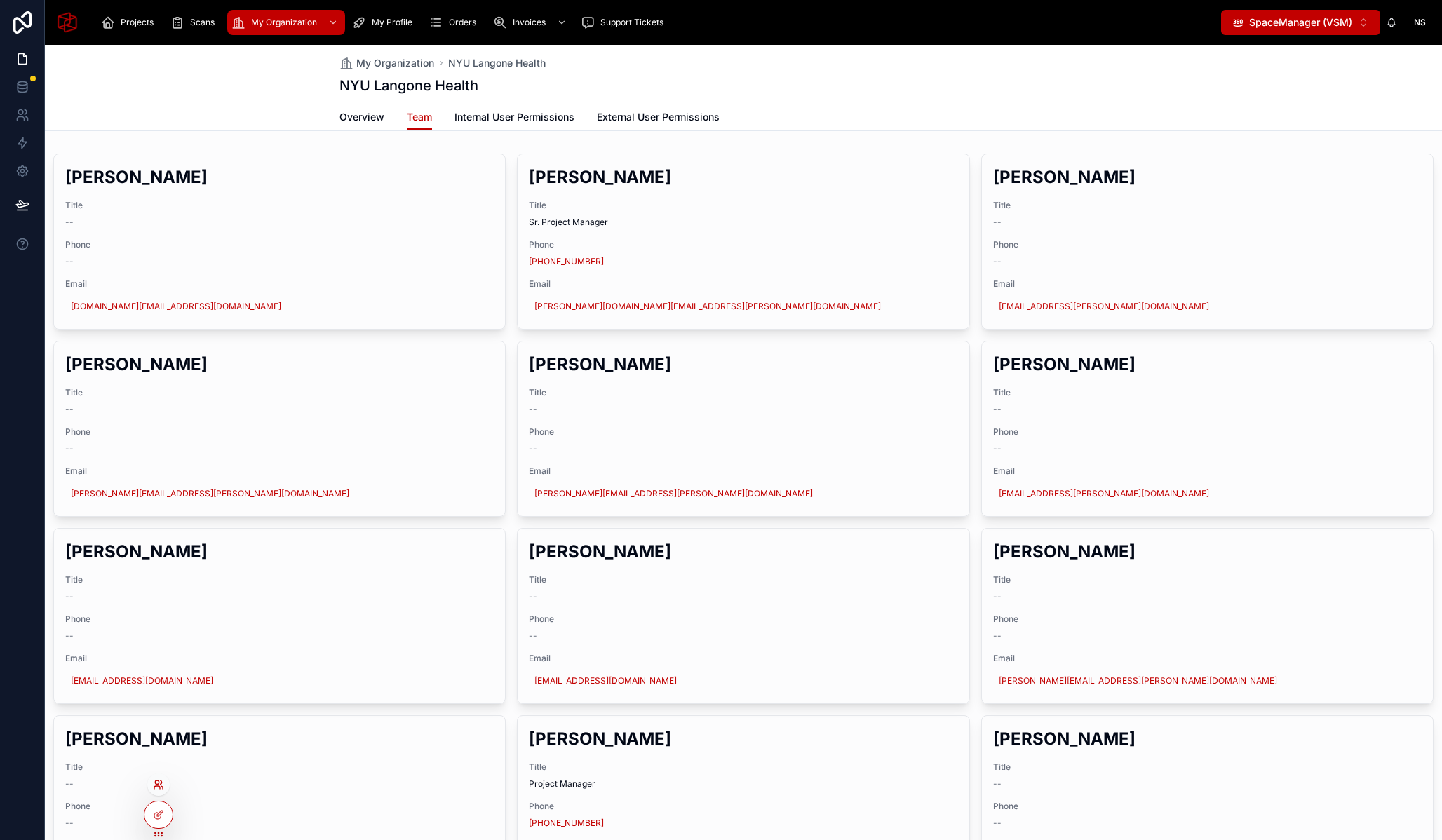
click at [159, 784] on icon at bounding box center [158, 785] width 11 height 11
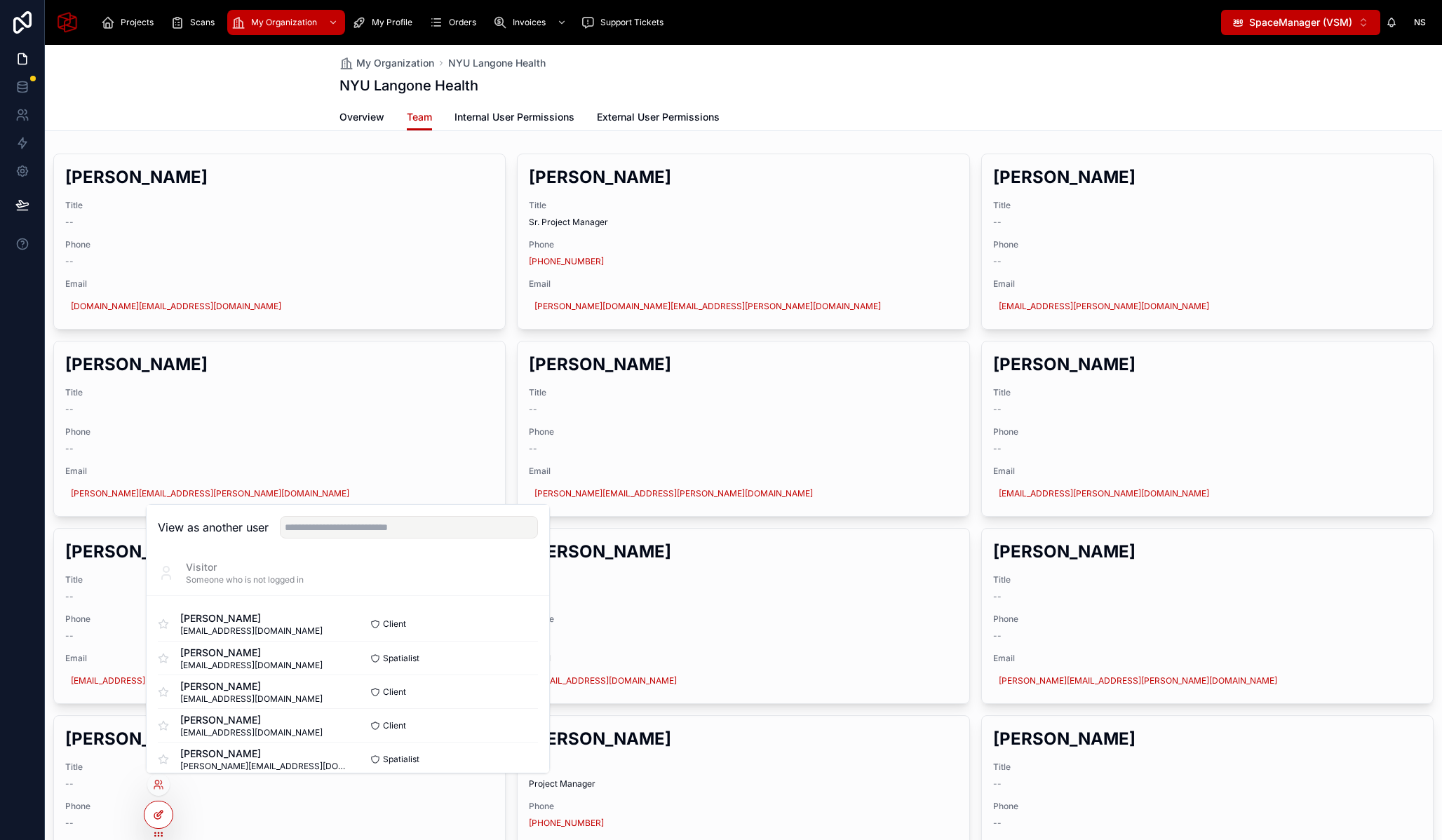
click at [158, 818] on icon at bounding box center [158, 815] width 11 height 11
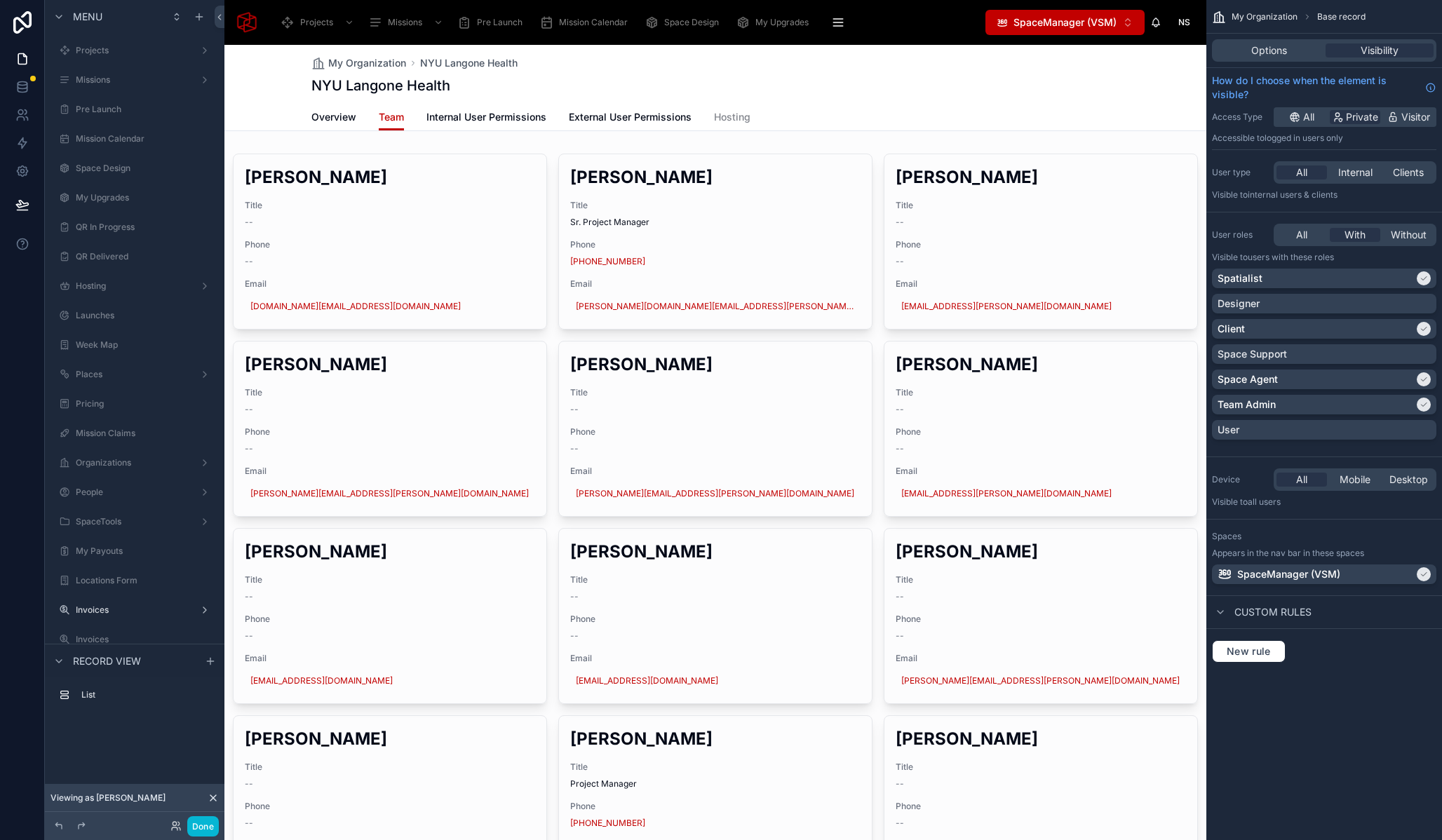
scroll to position [4, 0]
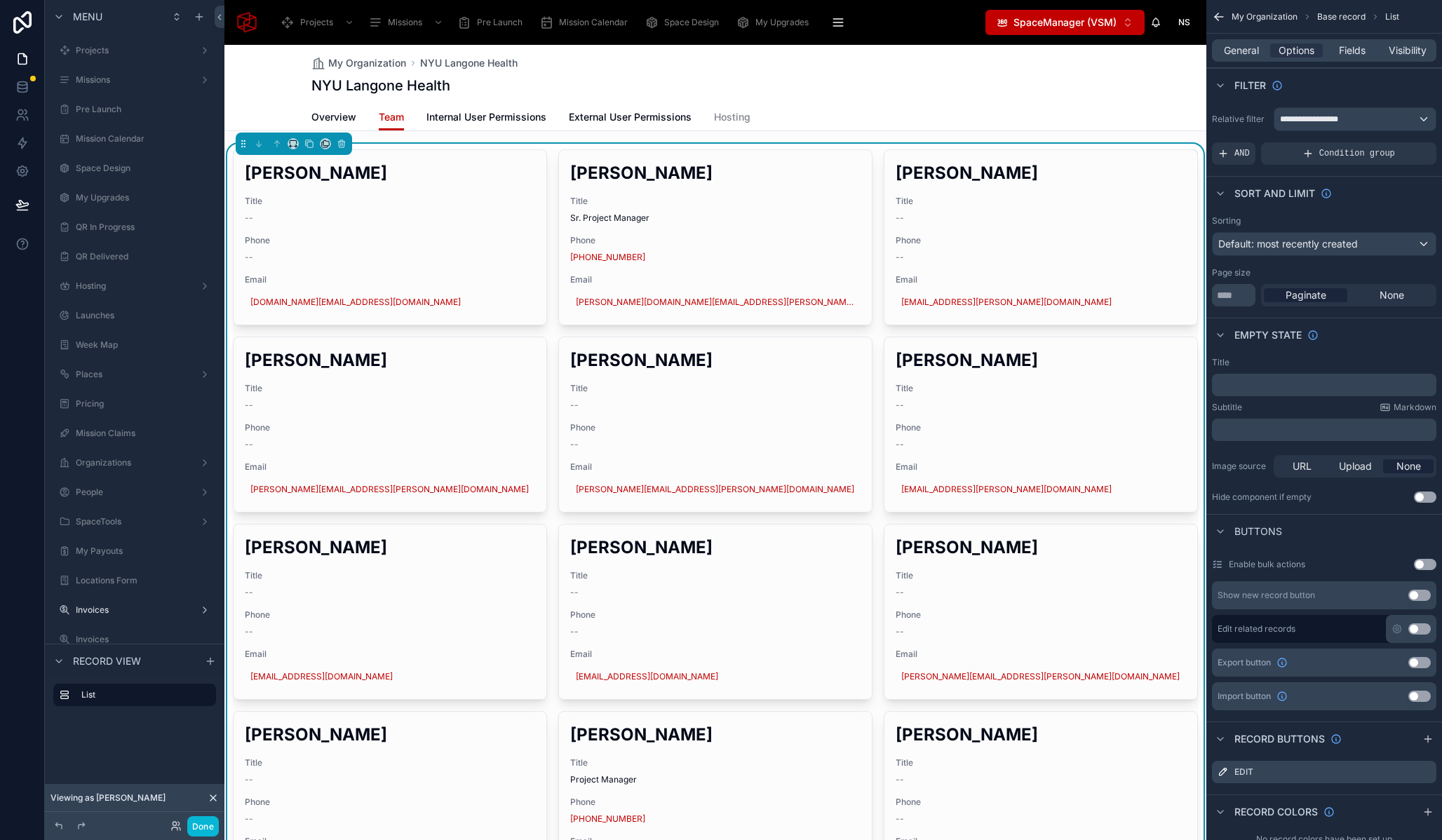
click at [214, 798] on icon at bounding box center [213, 798] width 11 height 11
click at [201, 834] on button "Done" at bounding box center [202, 827] width 31 height 21
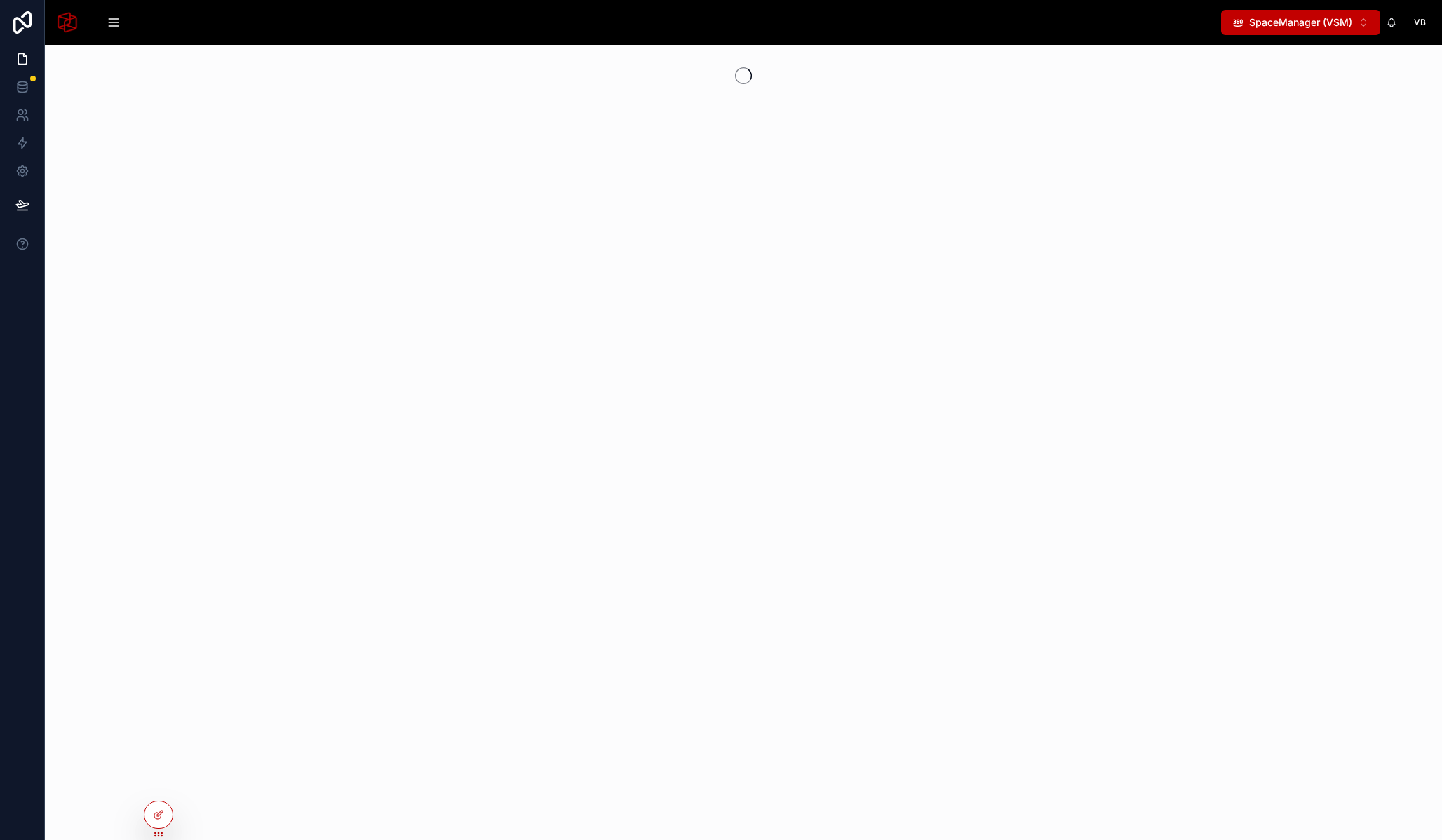
scroll to position [0, 0]
click at [1420, 16] on span "VB" at bounding box center [1420, 22] width 12 height 11
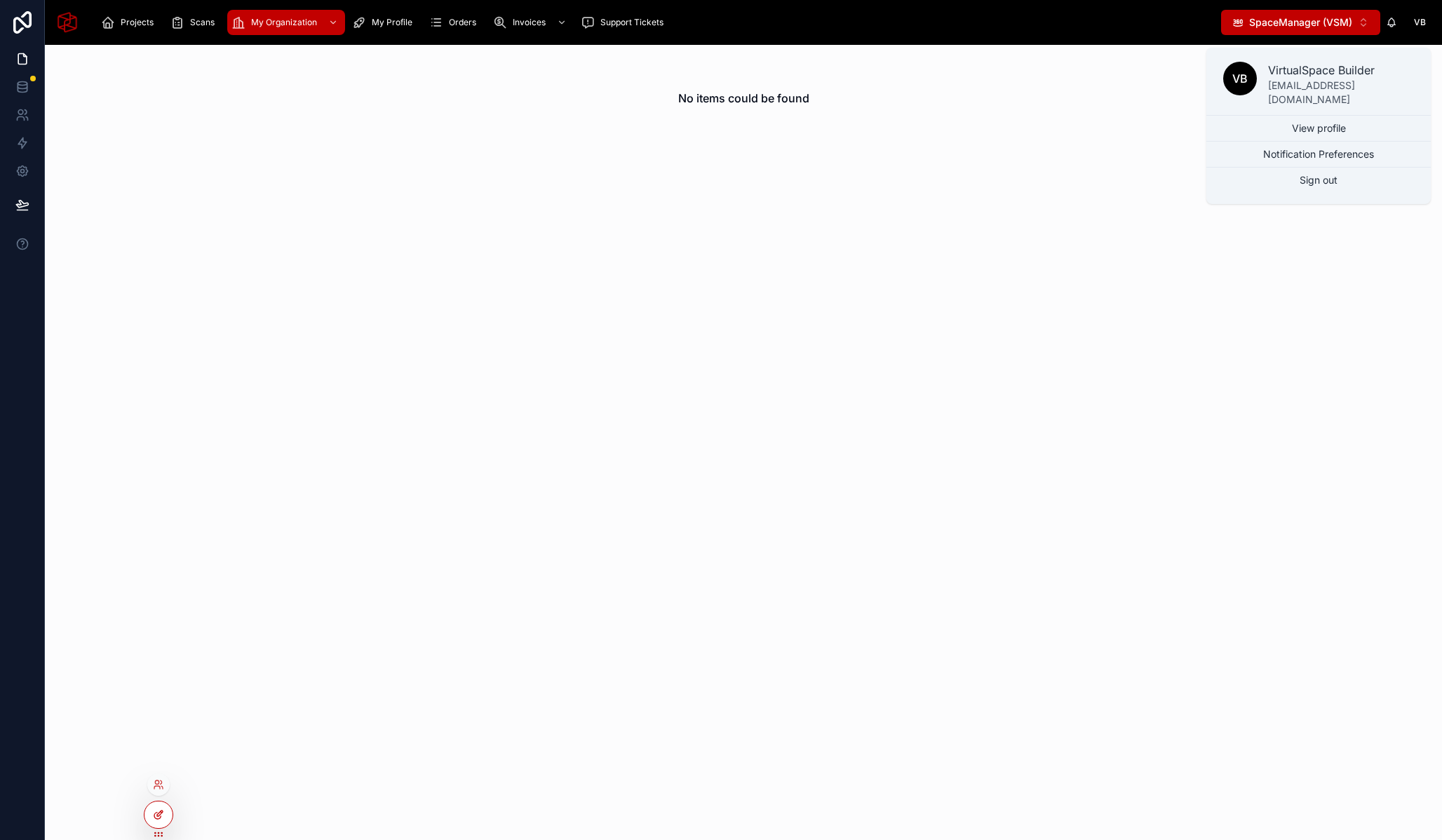
drag, startPoint x: 292, startPoint y: 681, endPoint x: 163, endPoint y: 805, distance: 178.9
click at [292, 682] on div "No items could be found" at bounding box center [743, 443] width 1397 height 796
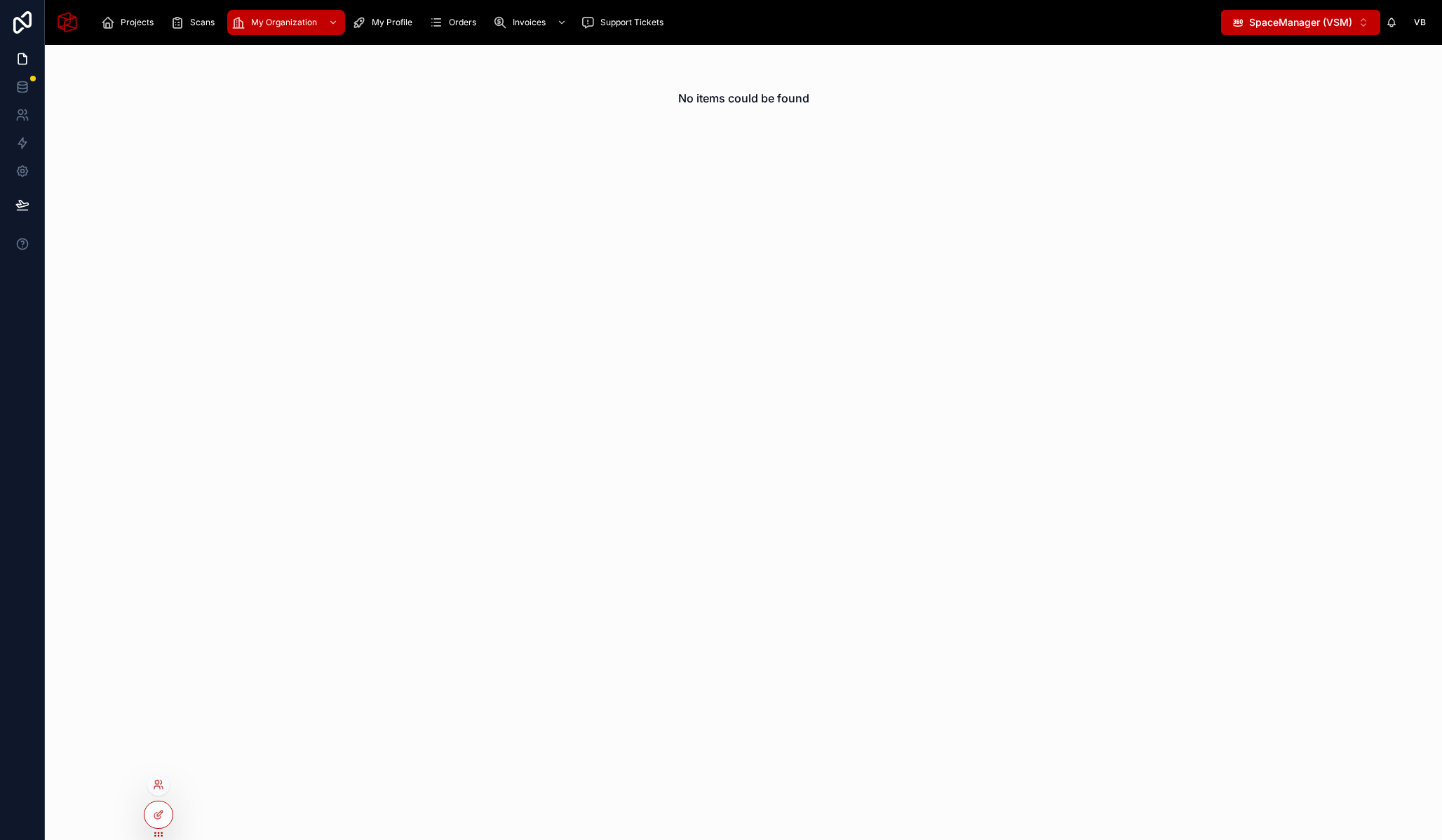
click at [155, 792] on div at bounding box center [158, 785] width 22 height 22
click at [158, 787] on icon at bounding box center [158, 785] width 11 height 11
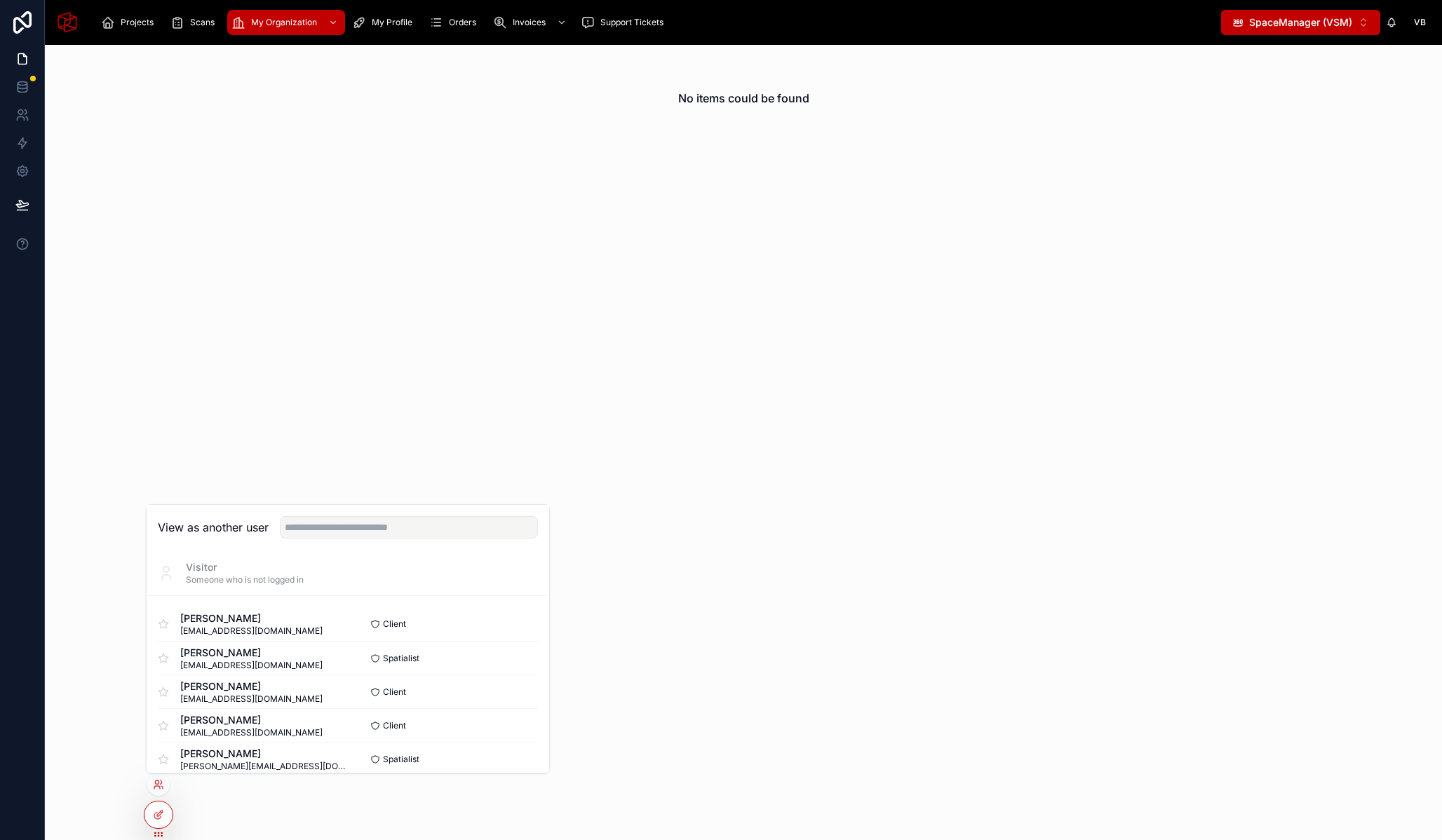
click at [375, 514] on div "View as another user" at bounding box center [347, 528] width 402 height 46
click at [347, 530] on input "text" at bounding box center [409, 528] width 258 height 22
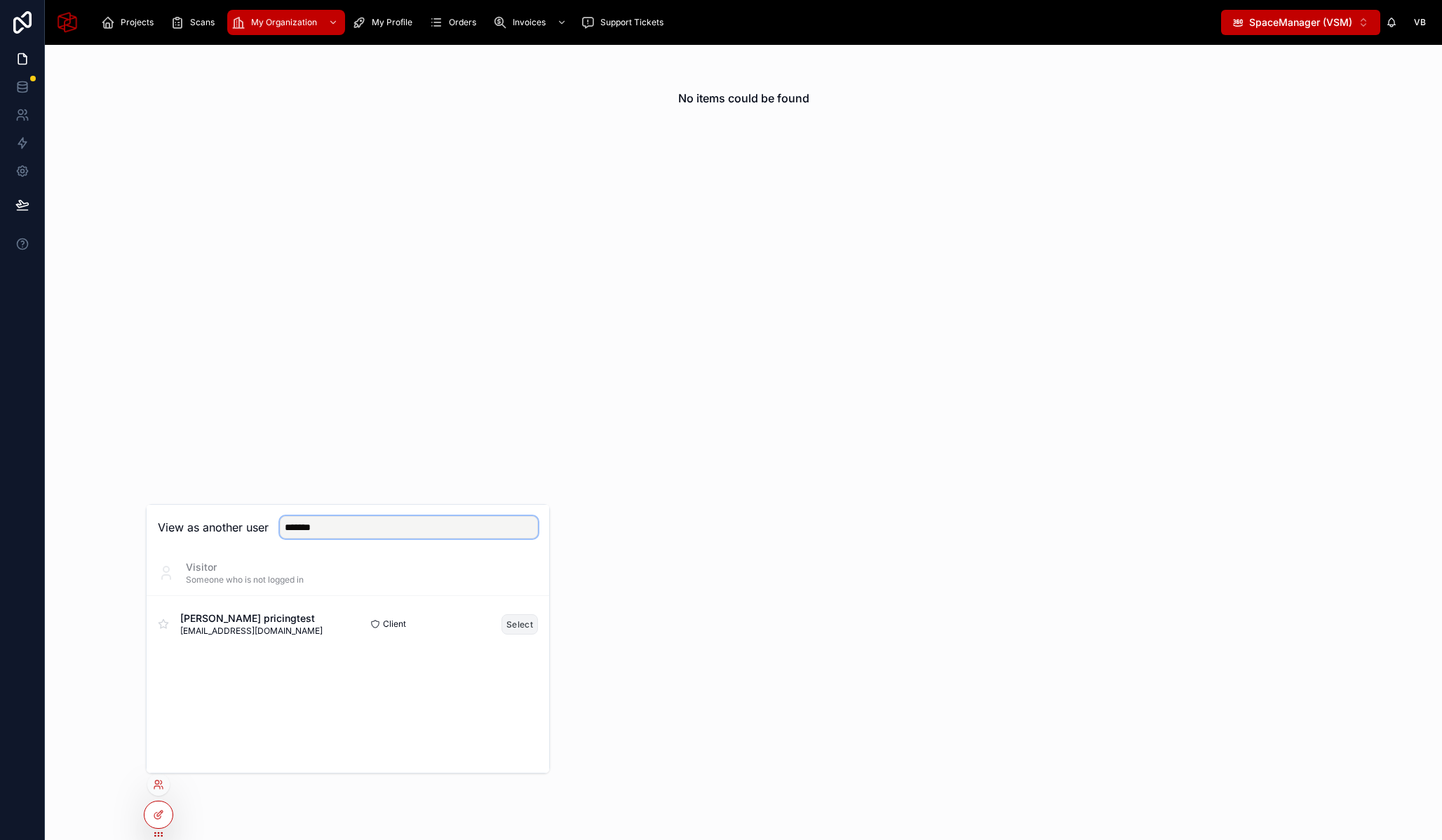
type input "*******"
click at [509, 621] on button "Select" at bounding box center [520, 625] width 36 height 21
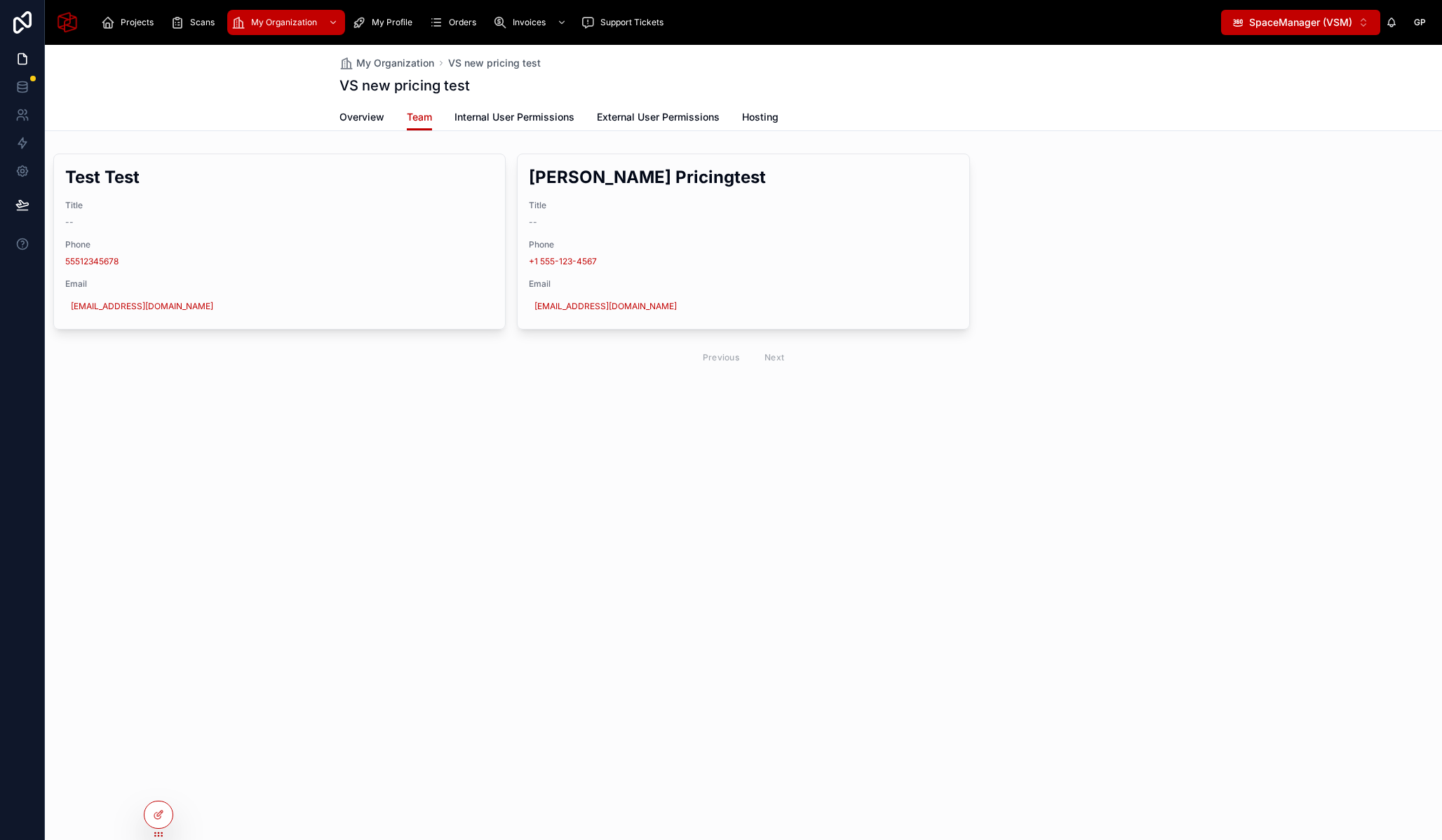
click at [1104, 187] on div "Test Test Title -- Phone 55512345678 Email [EMAIL_ADDRESS][DOMAIN_NAME] Edit [P…" at bounding box center [744, 264] width 1381 height 221
click at [161, 811] on icon at bounding box center [160, 813] width 5 height 5
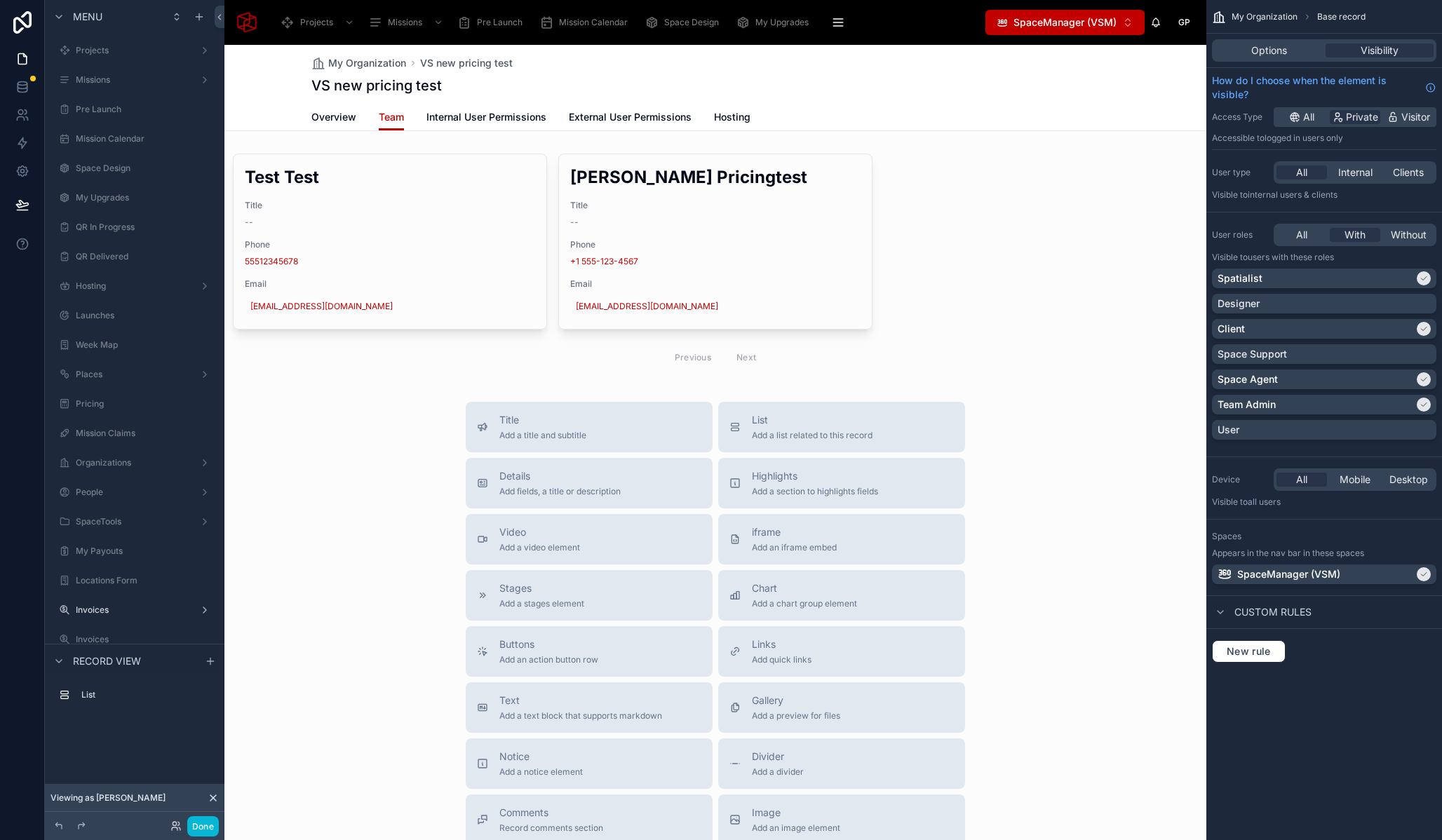
click at [913, 152] on div at bounding box center [715, 529] width 982 height 969
click at [889, 144] on div "My Organization VS new pricing test VS new pricing test Team Overview Team Inte…" at bounding box center [715, 529] width 982 height 969
click at [888, 150] on div at bounding box center [715, 264] width 982 height 232
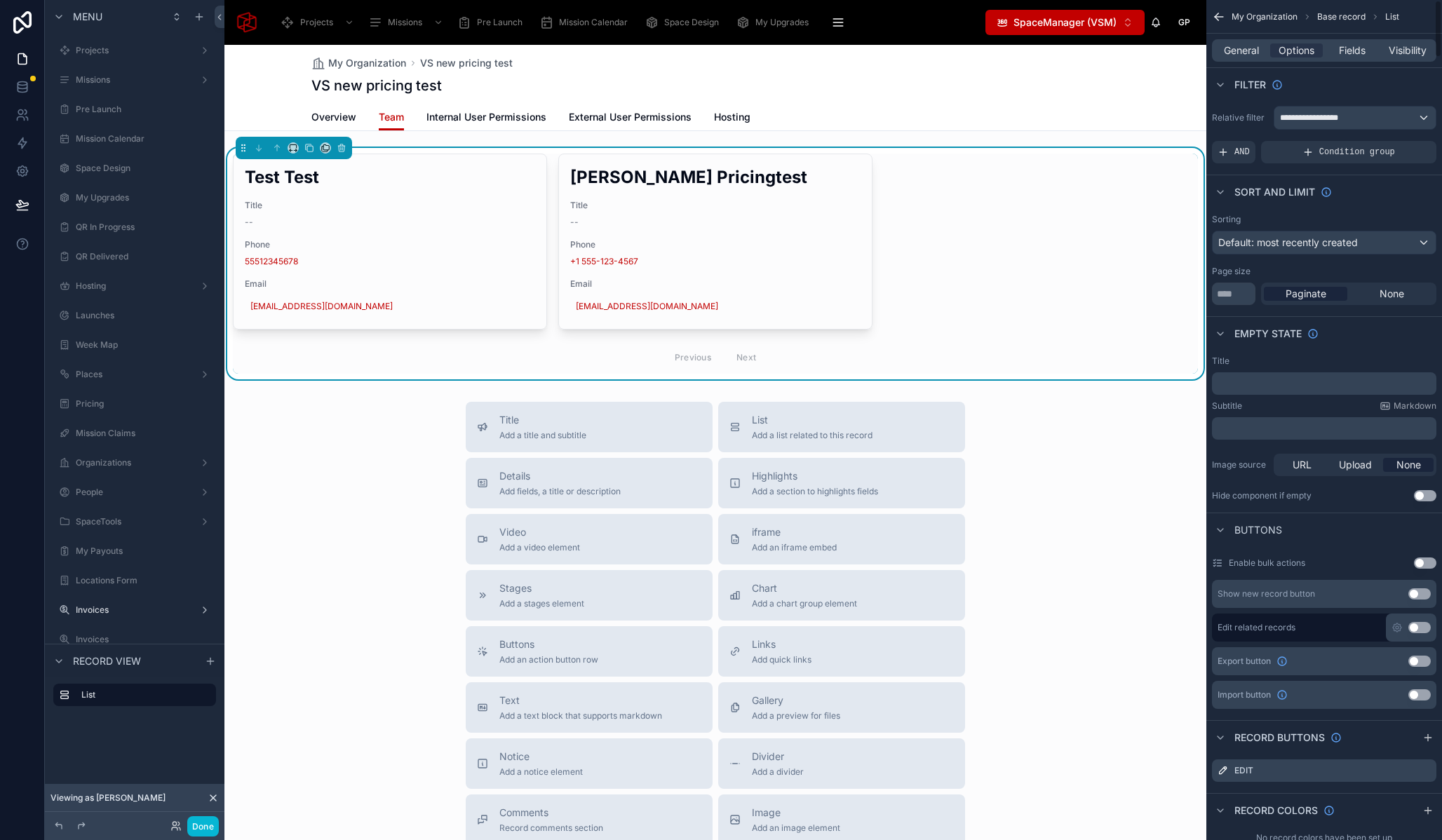
scroll to position [8, 0]
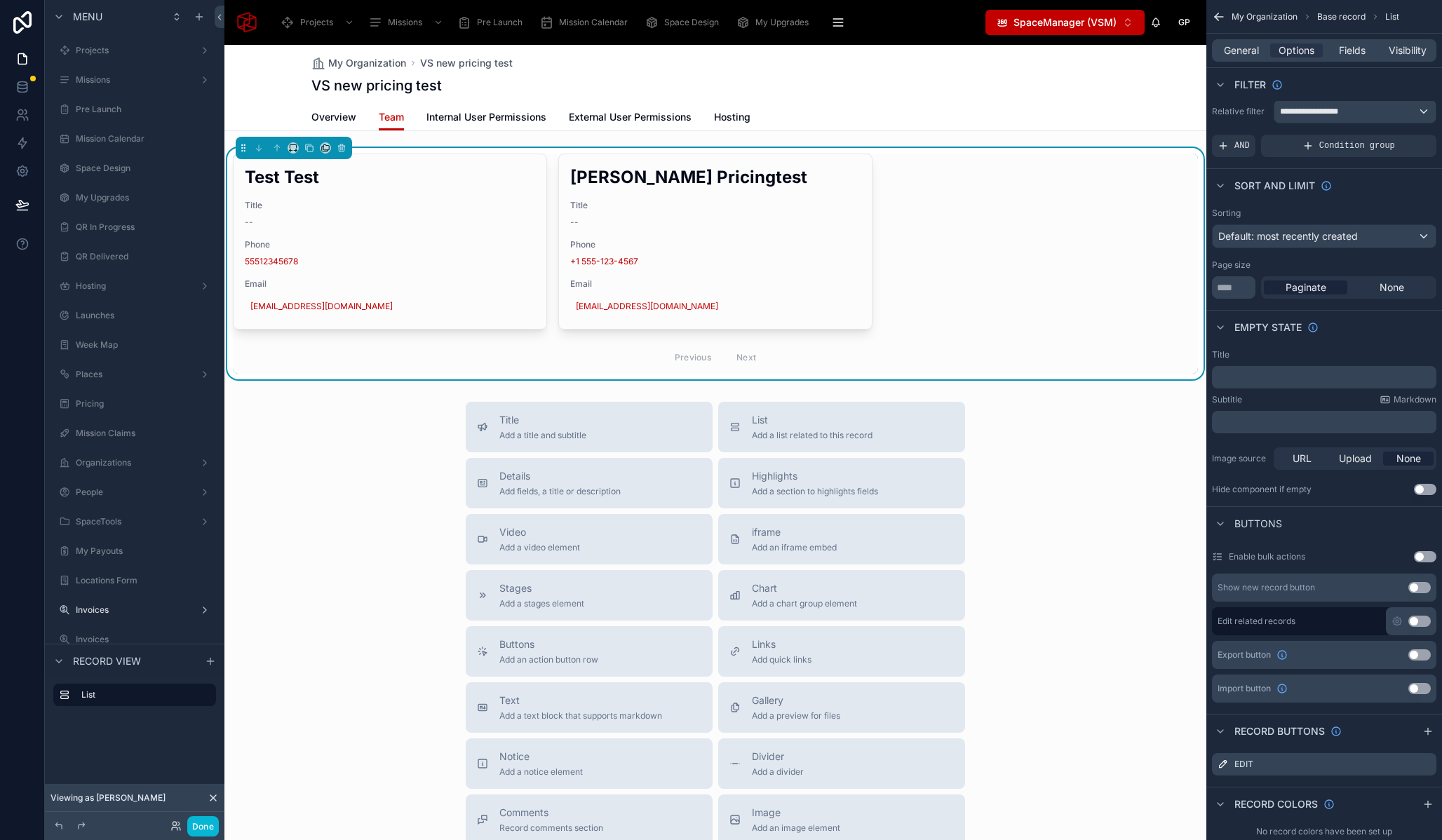
click at [1414, 589] on button "Use setting" at bounding box center [1420, 587] width 22 height 11
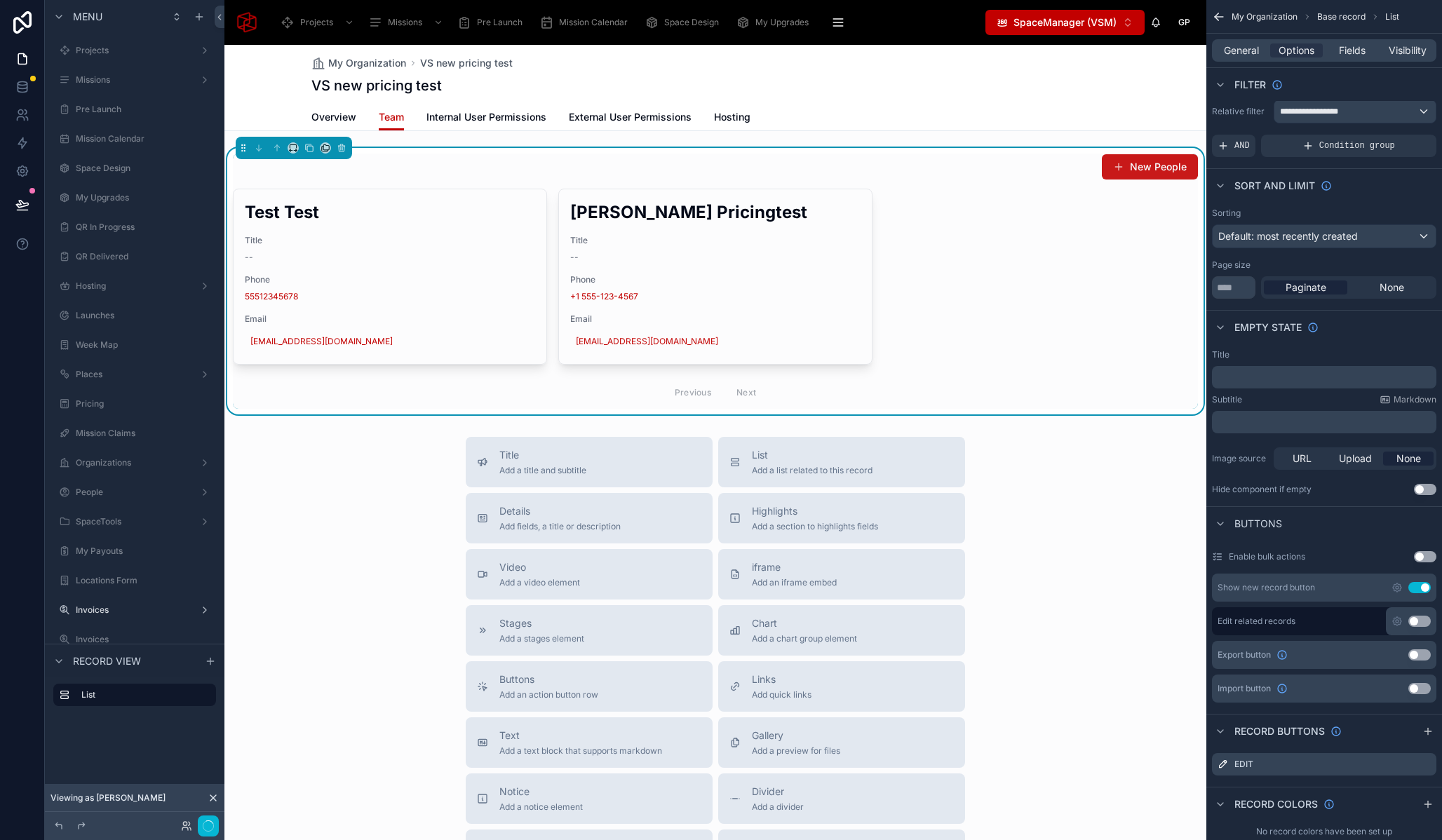
click at [1140, 169] on button "New People" at bounding box center [1150, 166] width 96 height 25
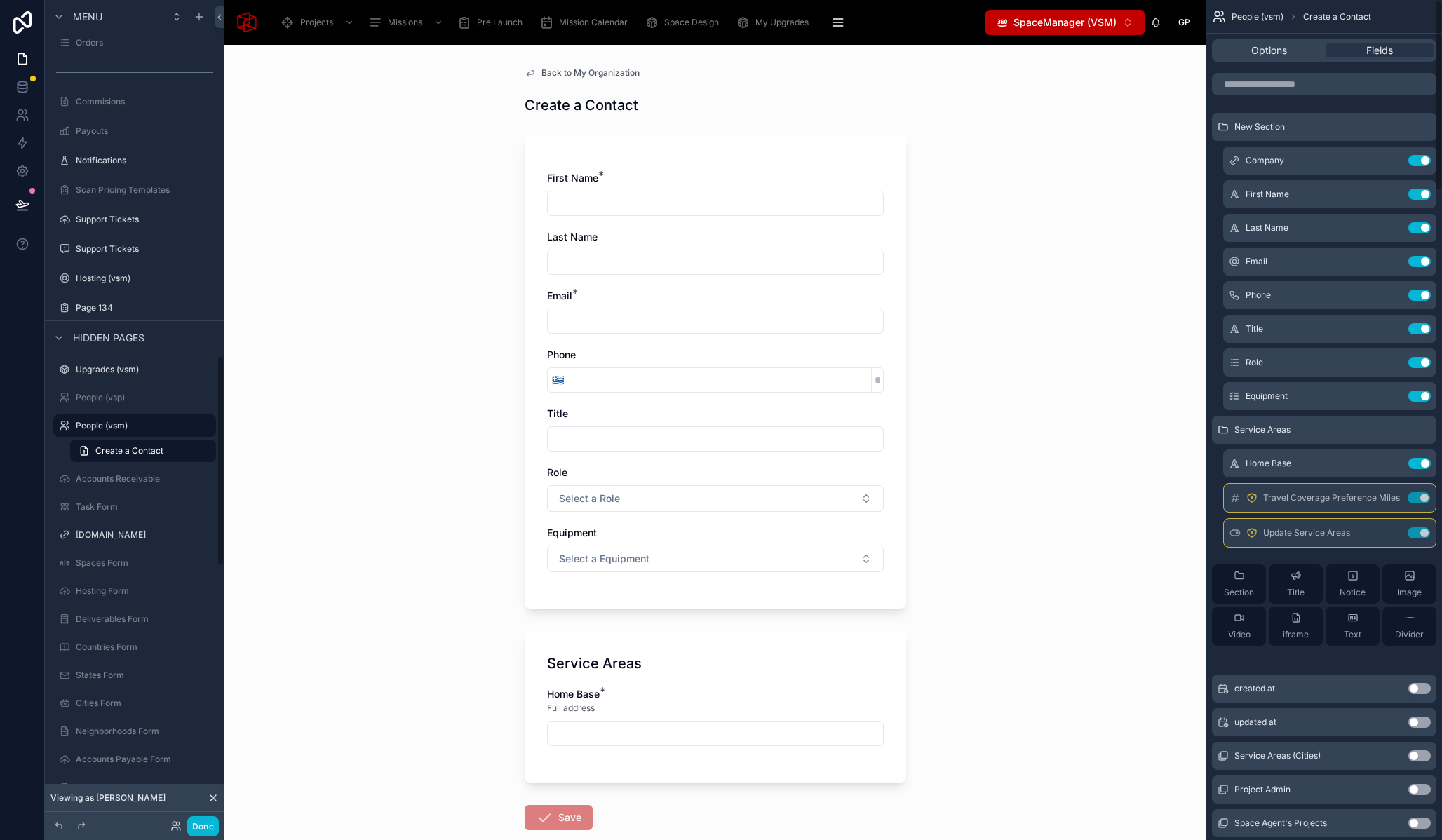
scroll to position [44, 0]
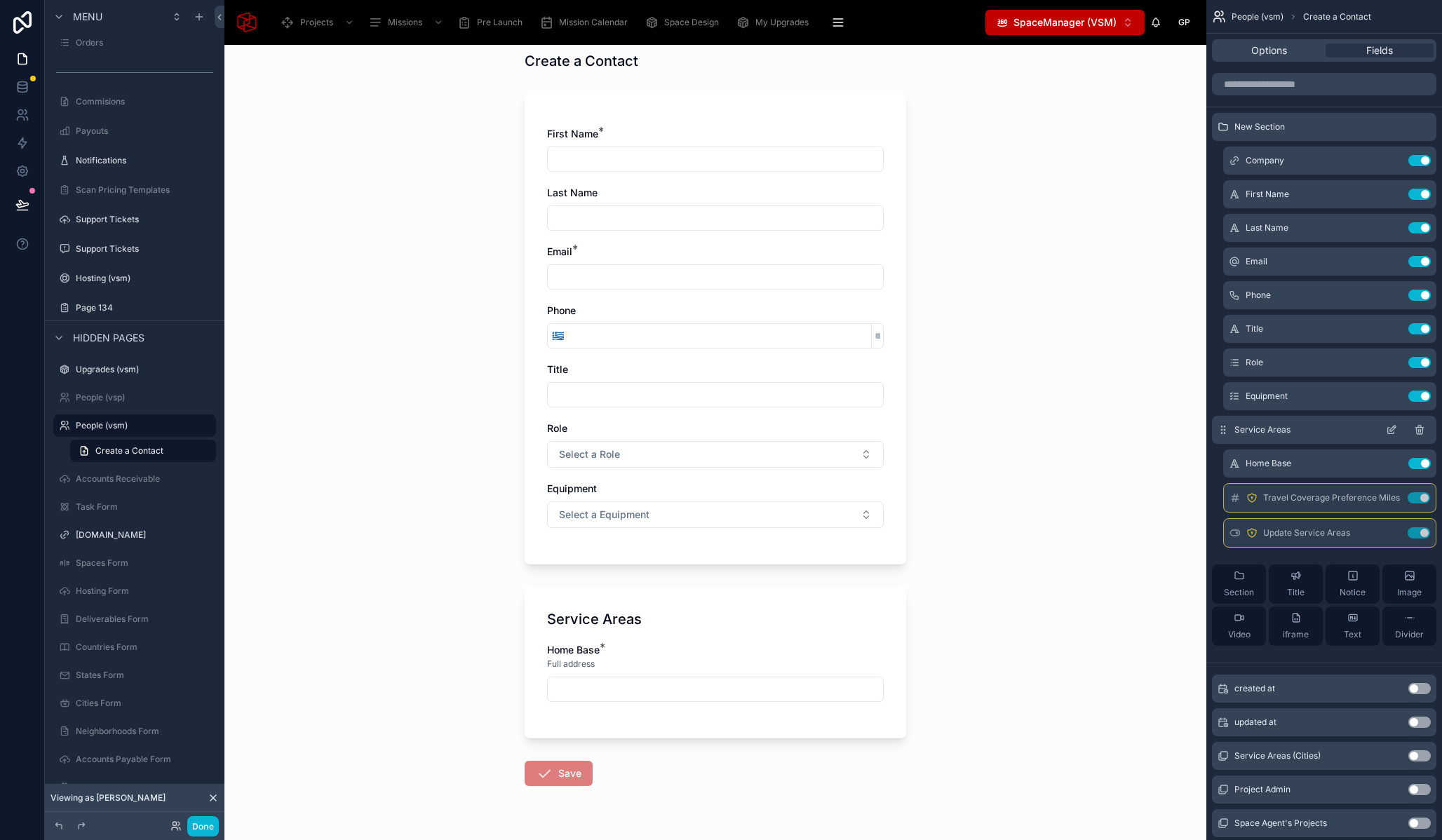
click at [1387, 432] on icon "scrollable content" at bounding box center [1391, 430] width 11 height 11
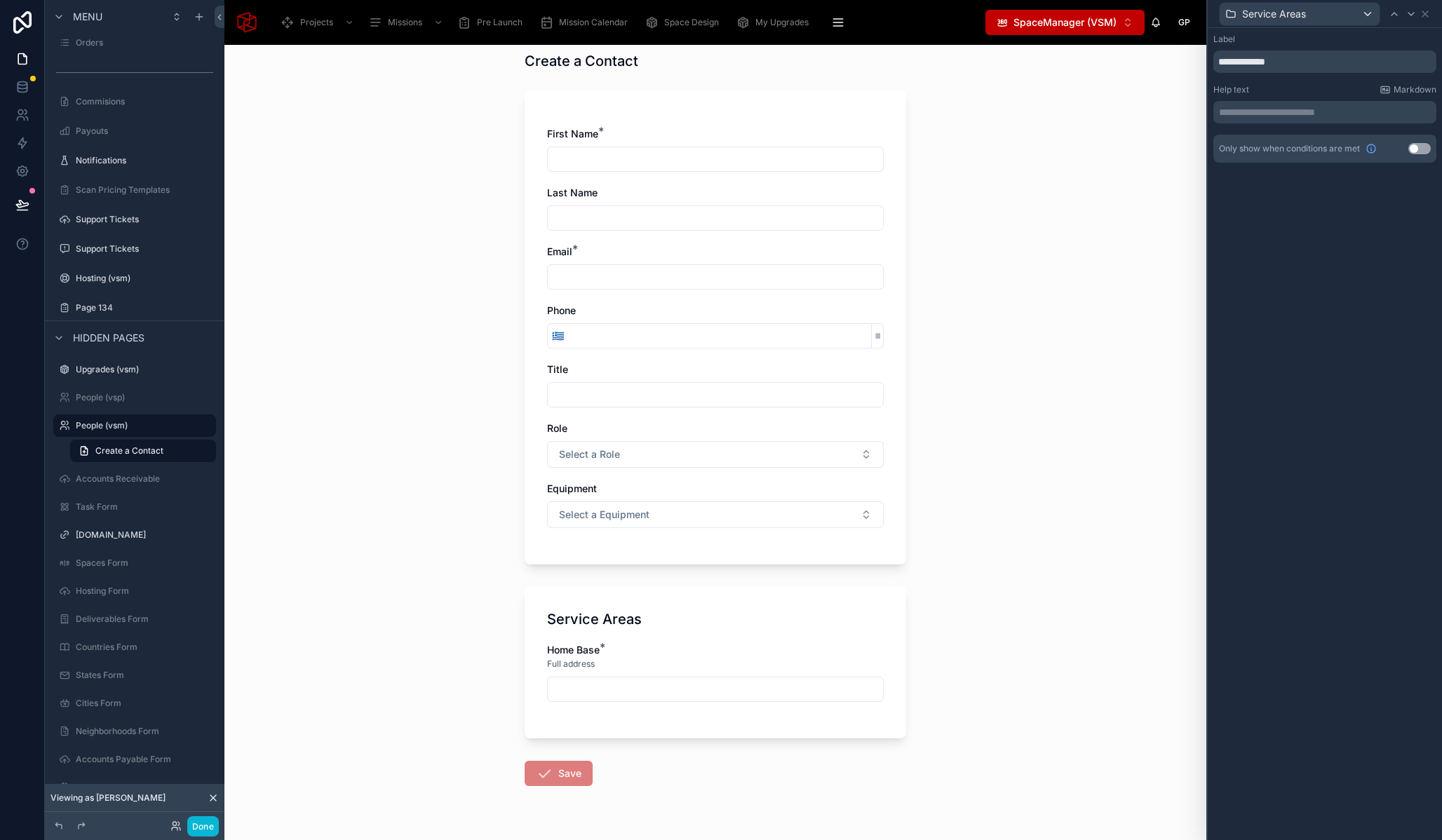
click at [1425, 151] on button "Use setting" at bounding box center [1420, 148] width 22 height 11
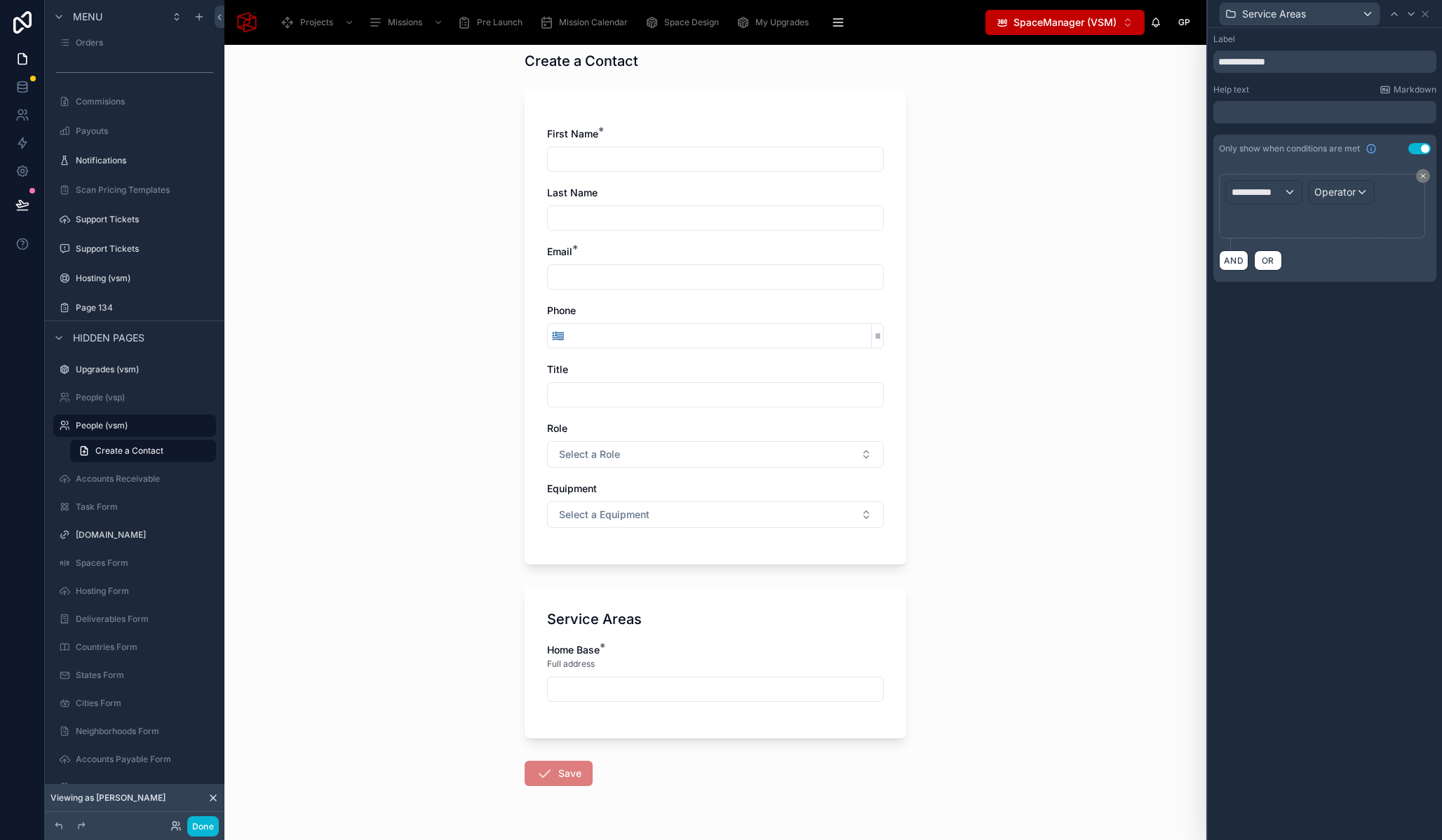
scroll to position [0, 0]
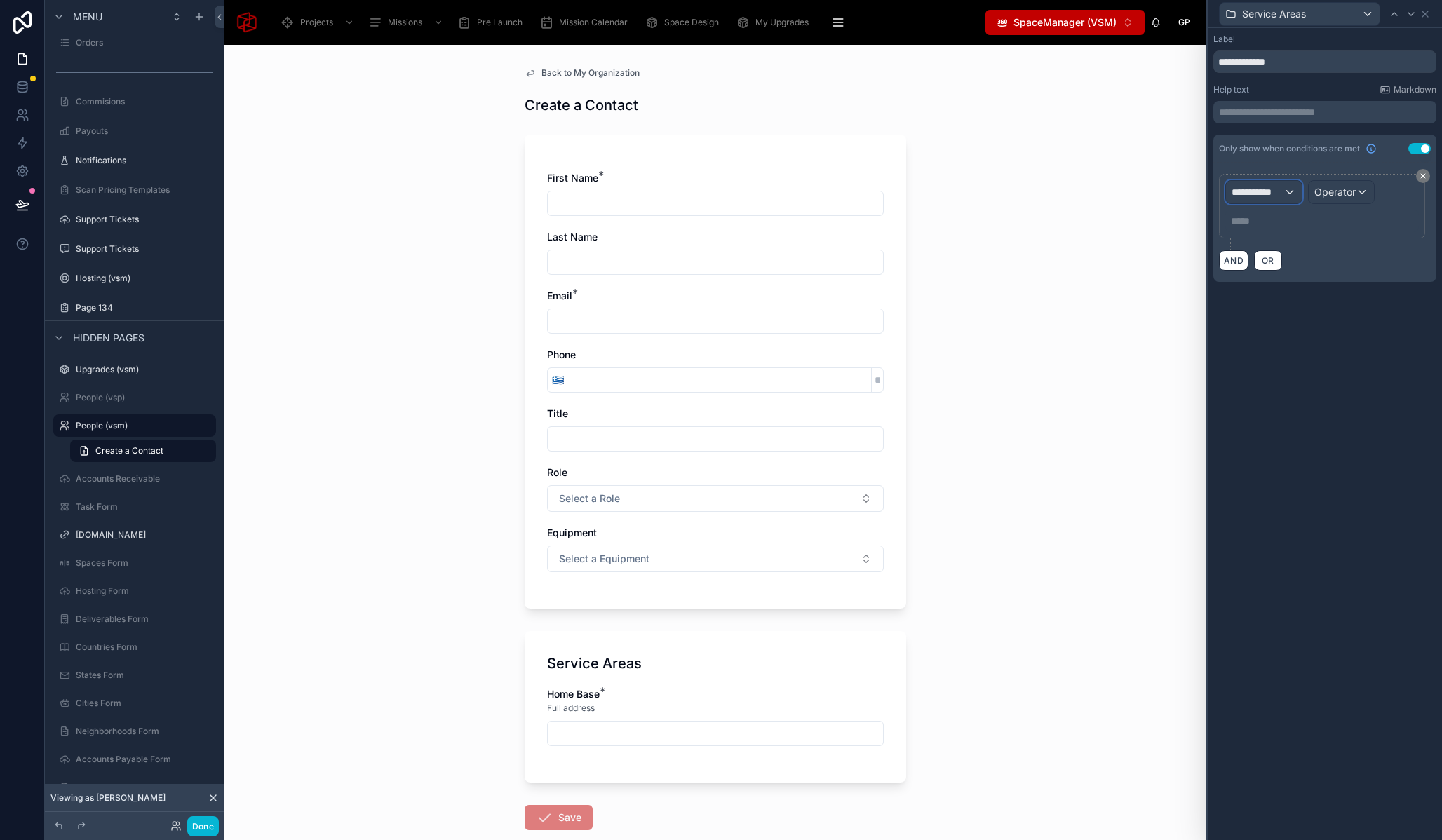
click at [1282, 194] on span "**********" at bounding box center [1258, 192] width 52 height 14
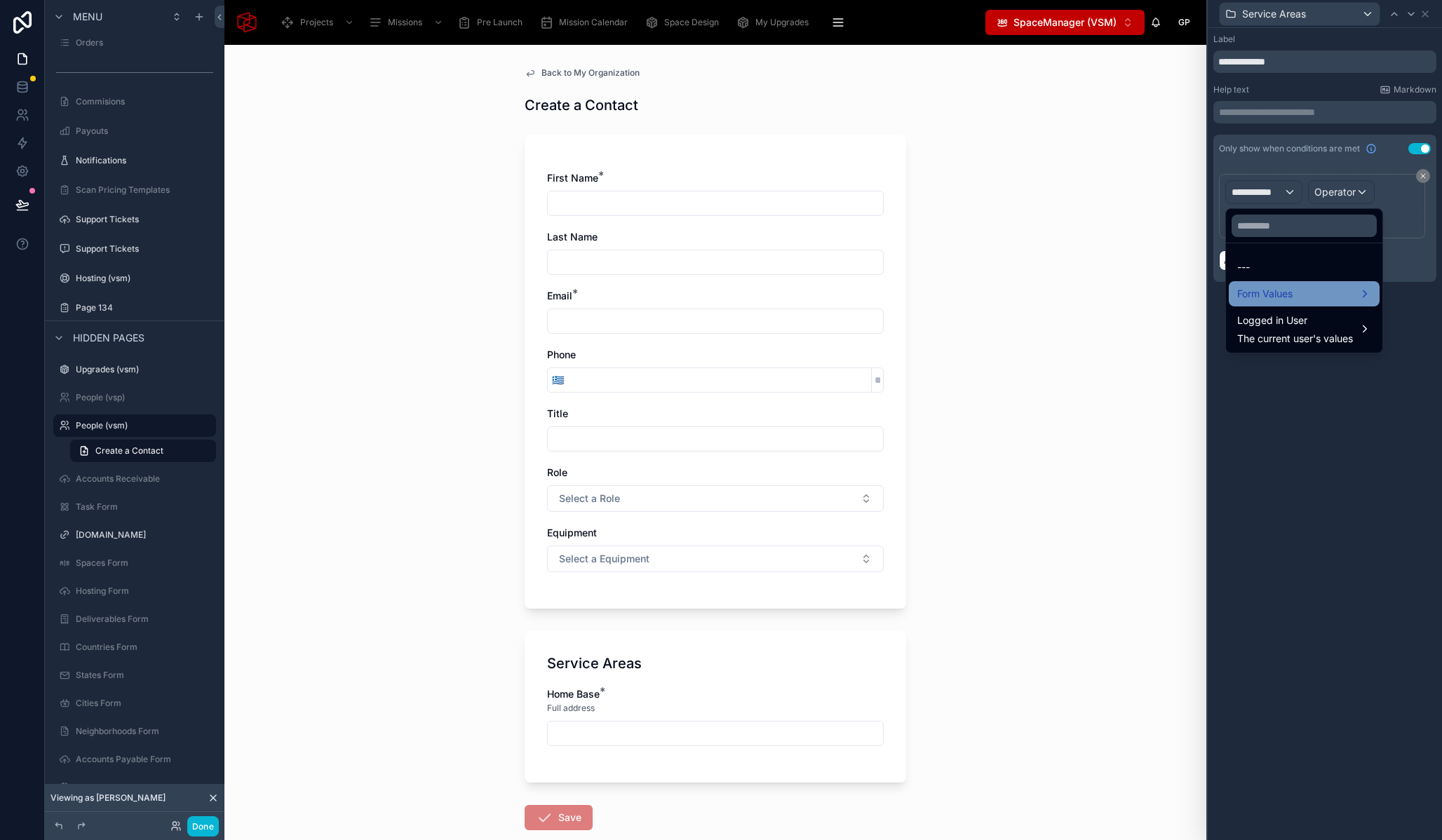
click at [1298, 291] on div "Form Values" at bounding box center [1304, 293] width 134 height 16
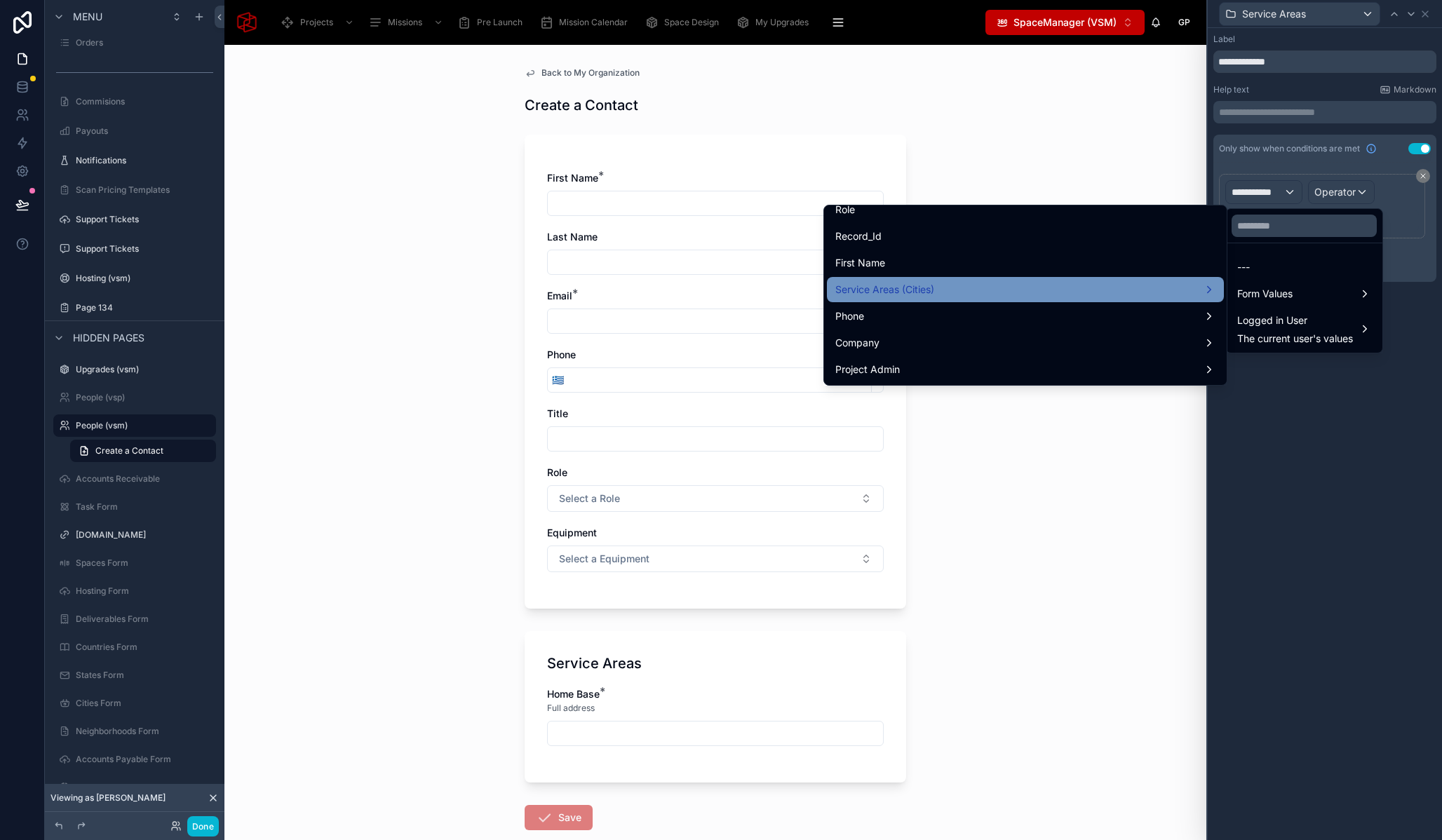
scroll to position [221, 0]
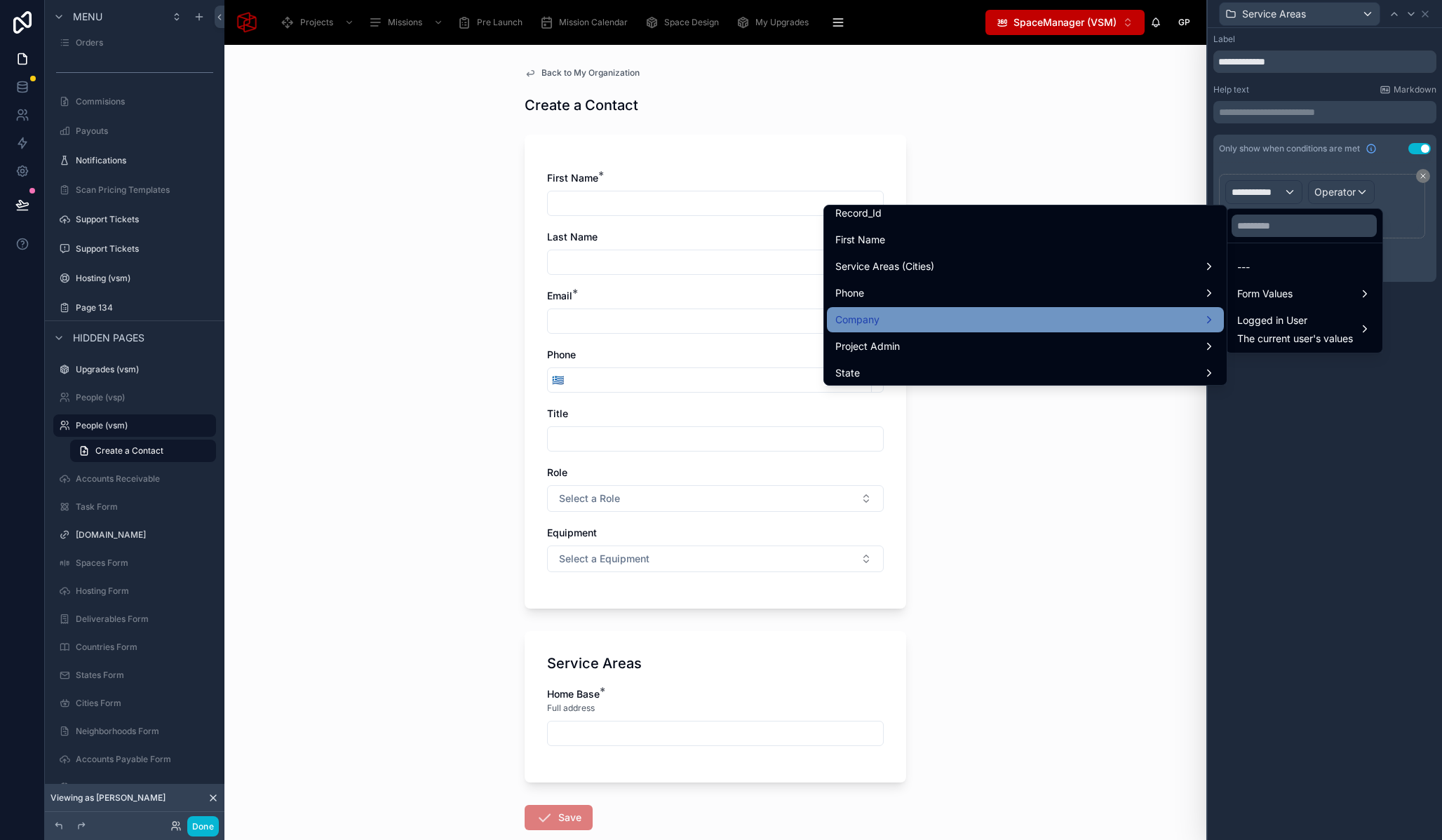
click at [1059, 329] on div "Company" at bounding box center [1025, 319] width 397 height 25
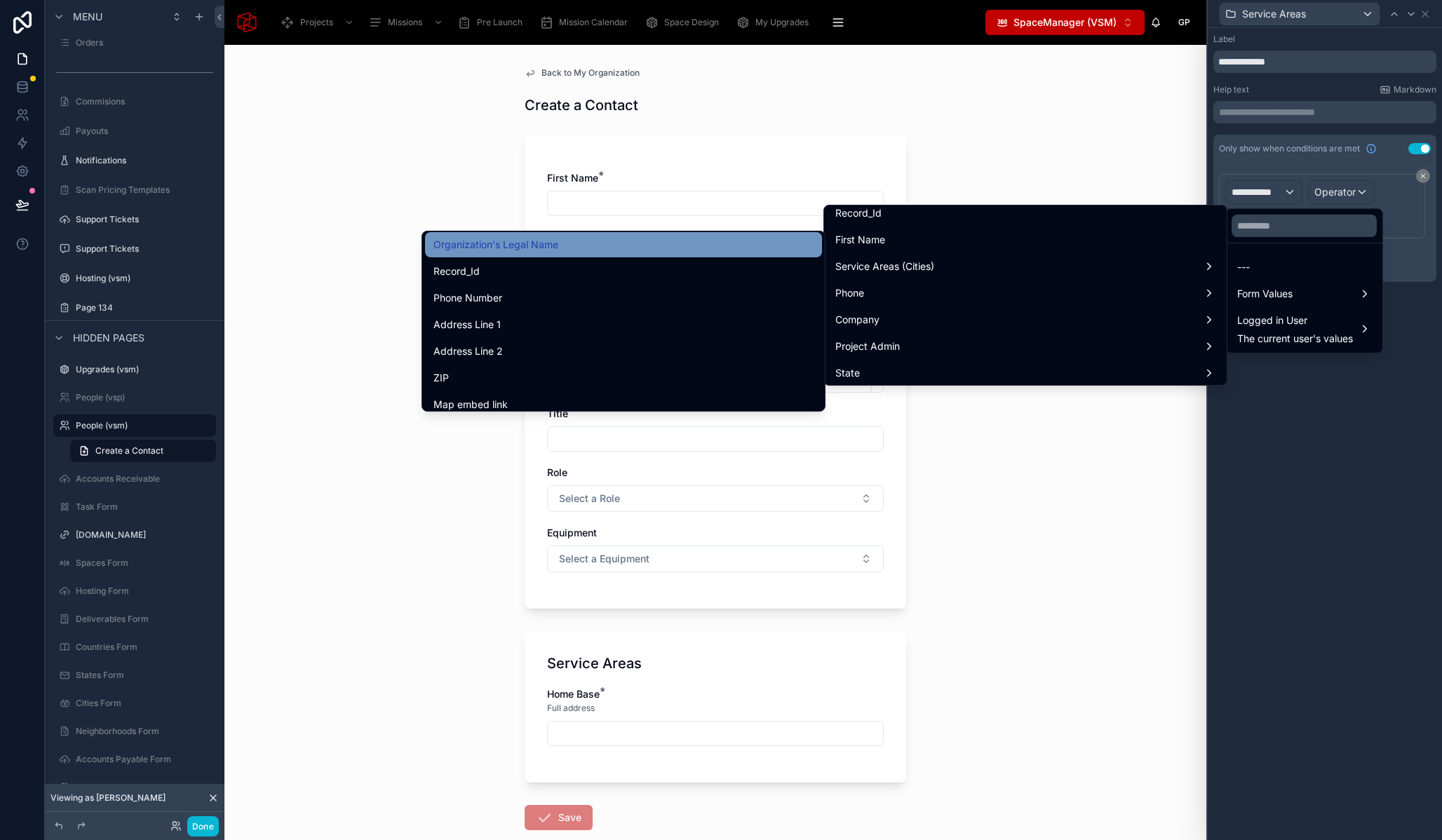
scroll to position [0, 0]
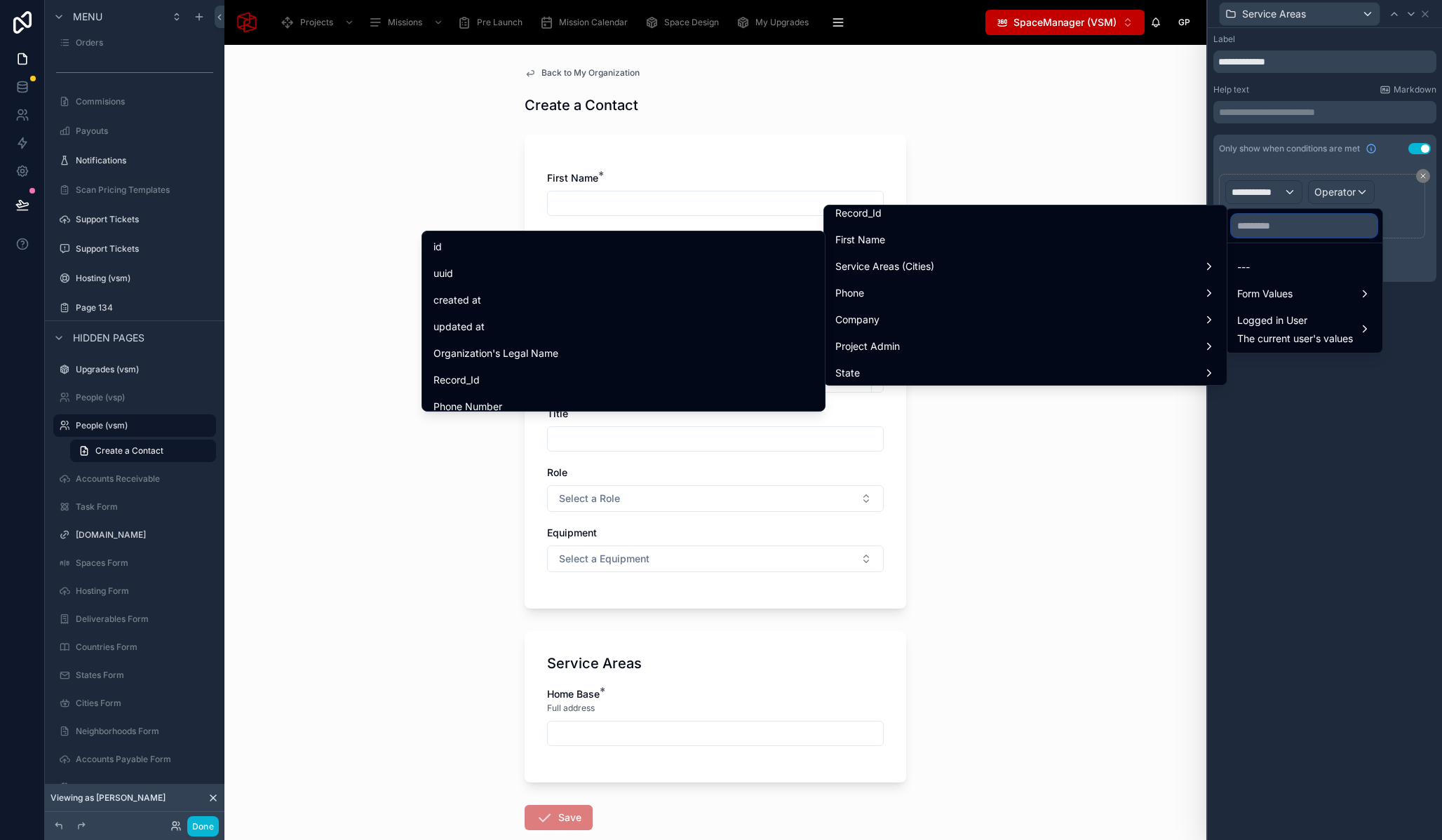
click at [1278, 224] on input "text" at bounding box center [1304, 226] width 145 height 22
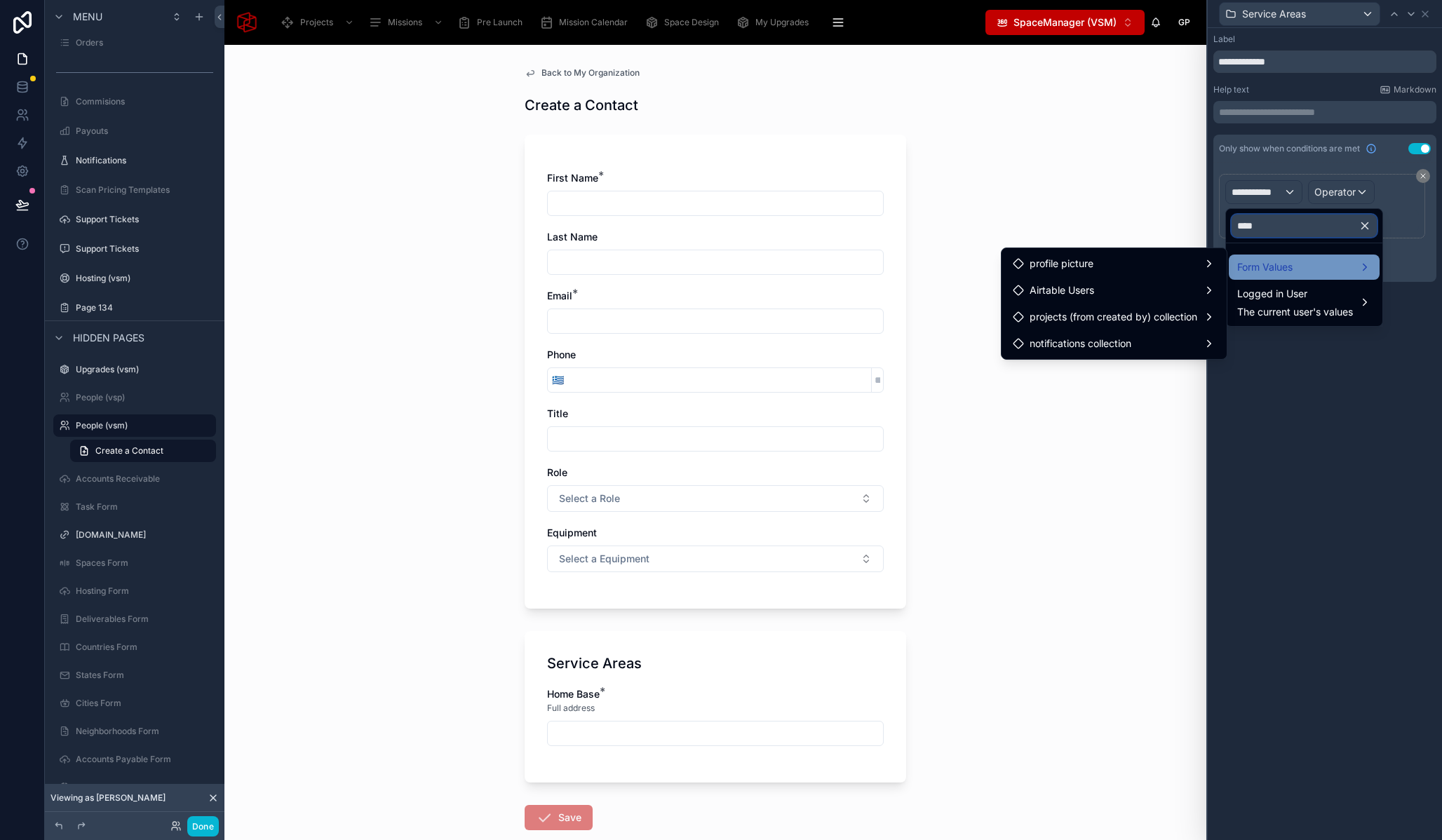
type input "****"
click at [1292, 269] on span "Form Values" at bounding box center [1265, 266] width 55 height 16
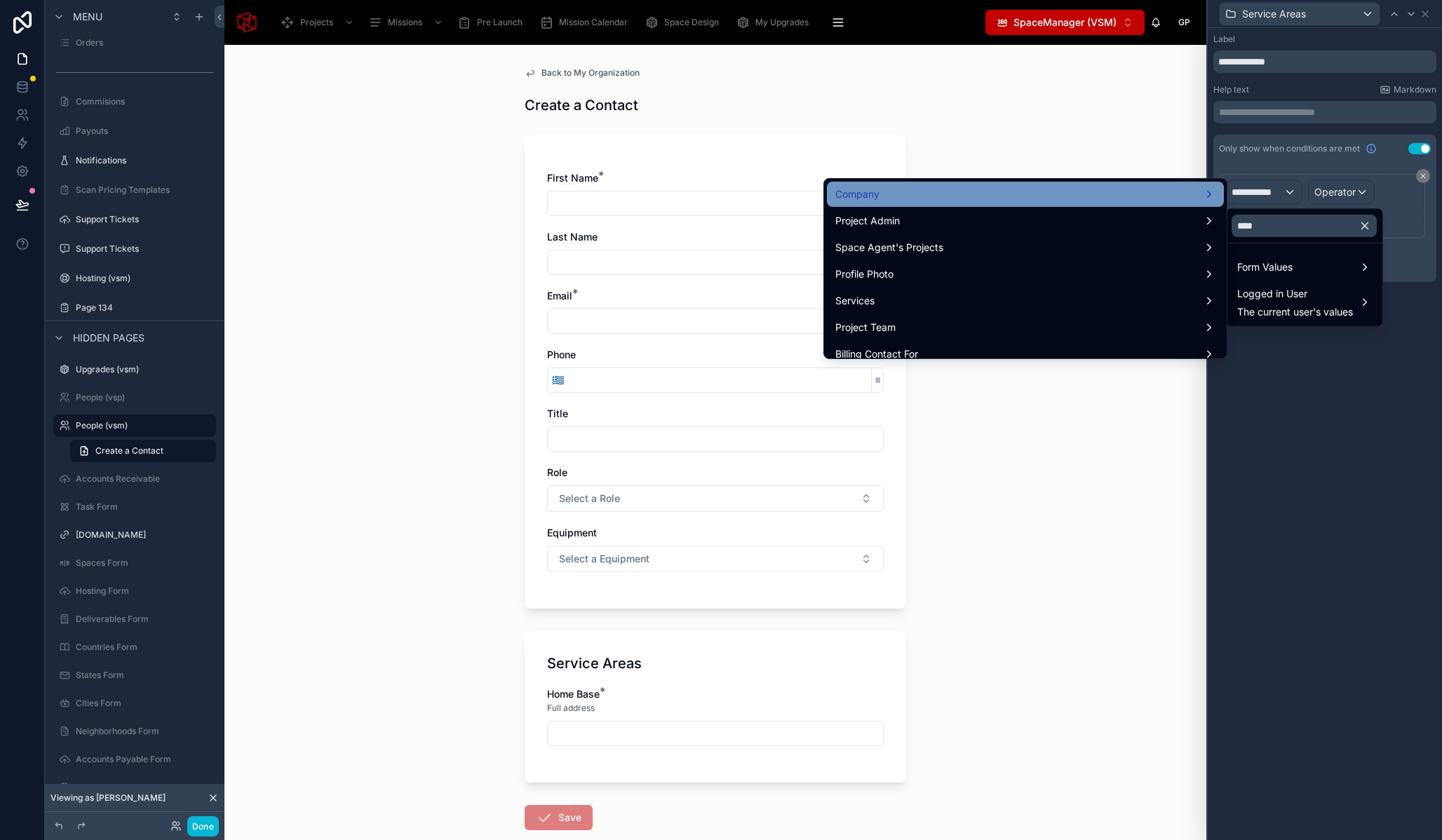
click at [955, 196] on div "Company" at bounding box center [1025, 194] width 380 height 16
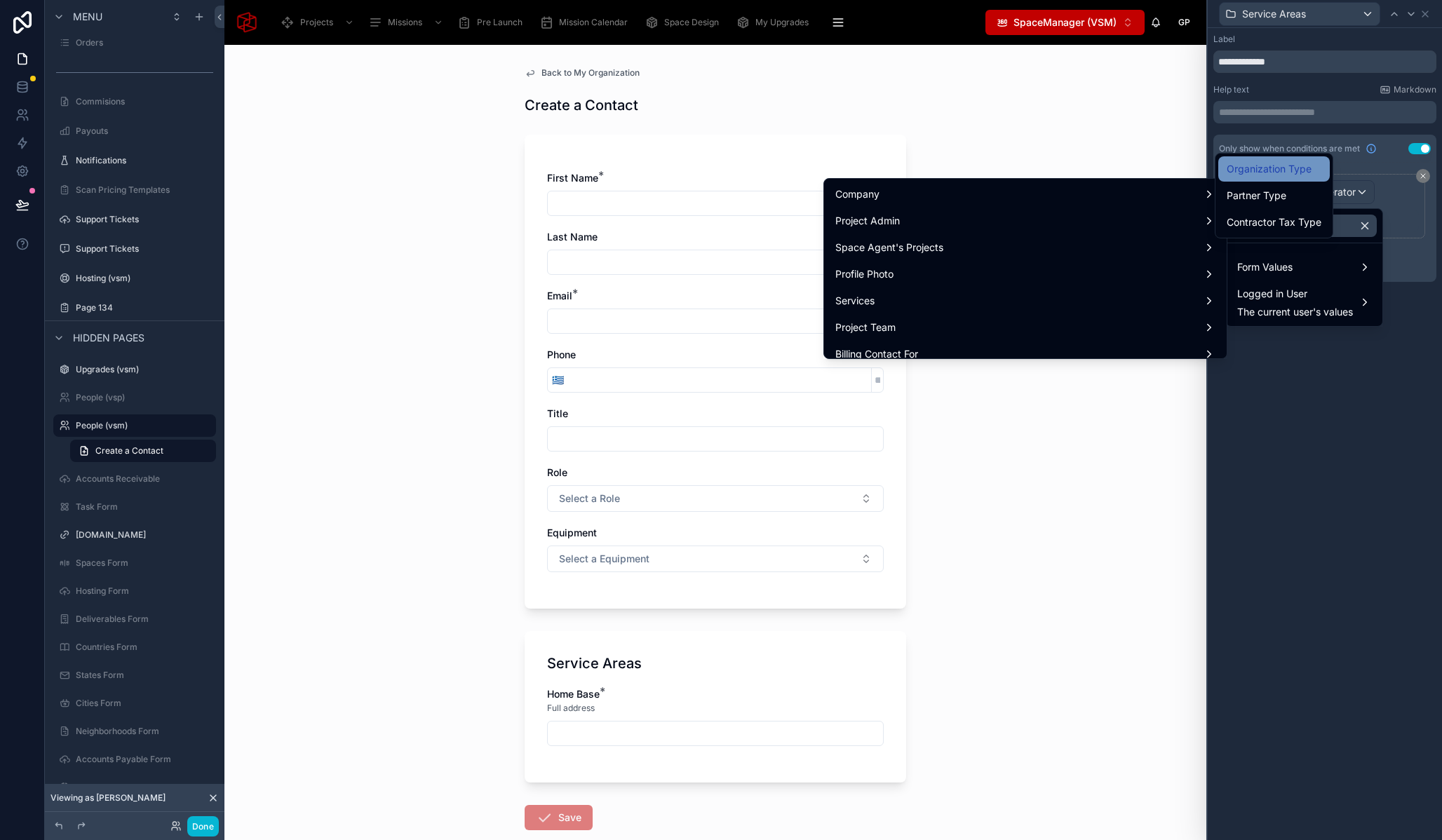
click at [1261, 173] on span "Organization Type" at bounding box center [1269, 169] width 85 height 16
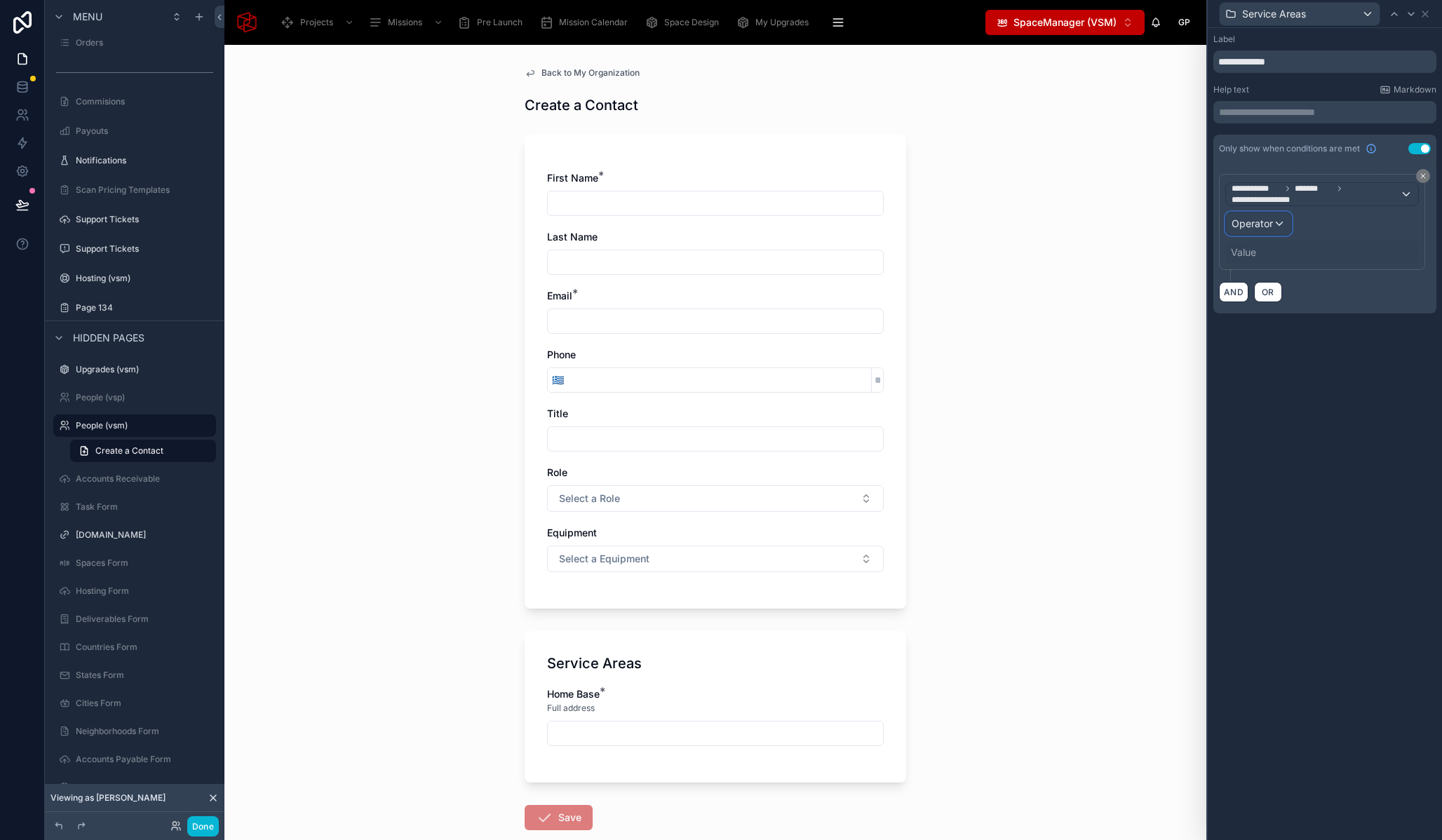
click at [1274, 227] on div "Operator" at bounding box center [1258, 224] width 65 height 22
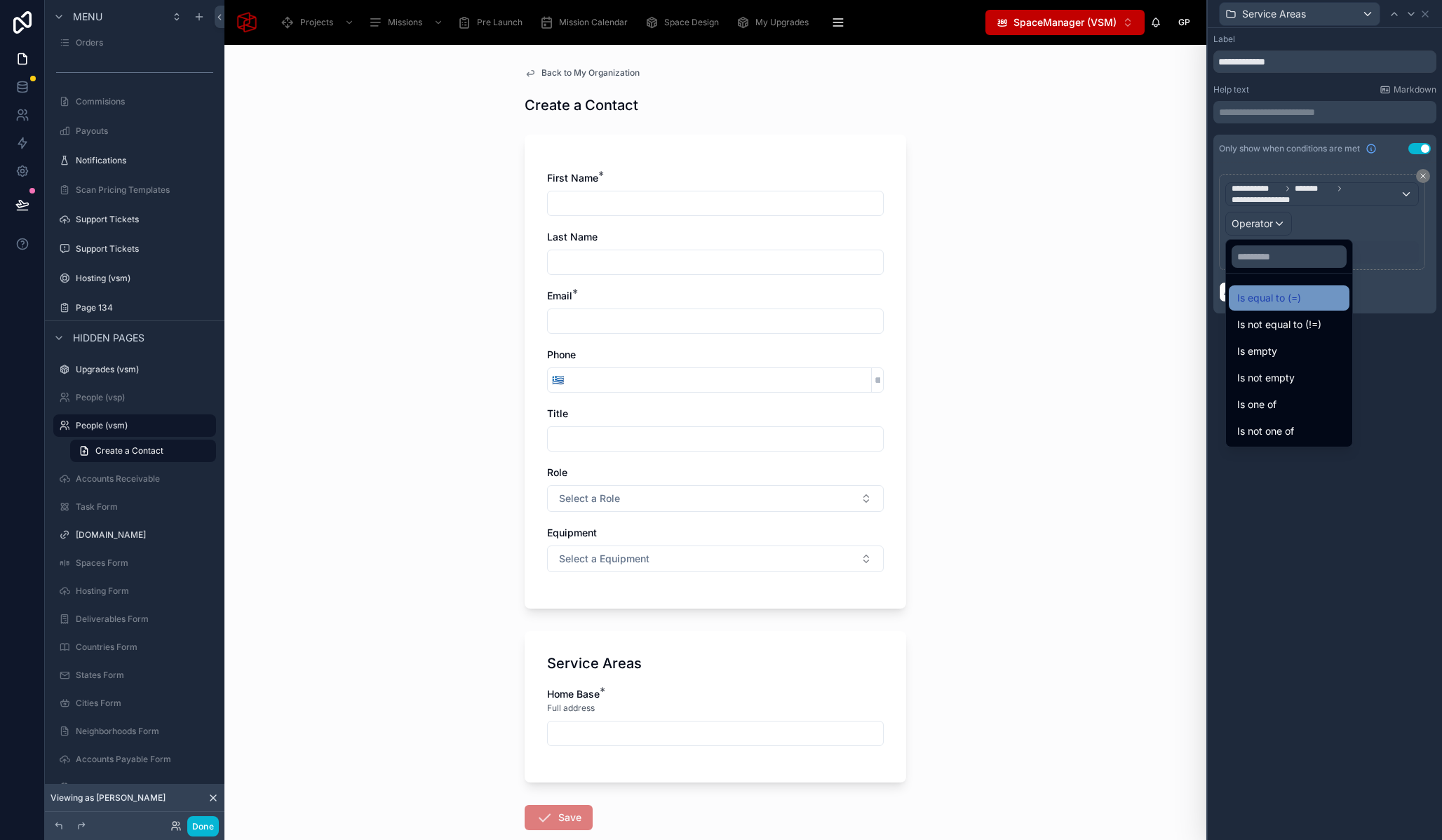
click at [1282, 295] on span "Is equal to (=)" at bounding box center [1269, 298] width 64 height 16
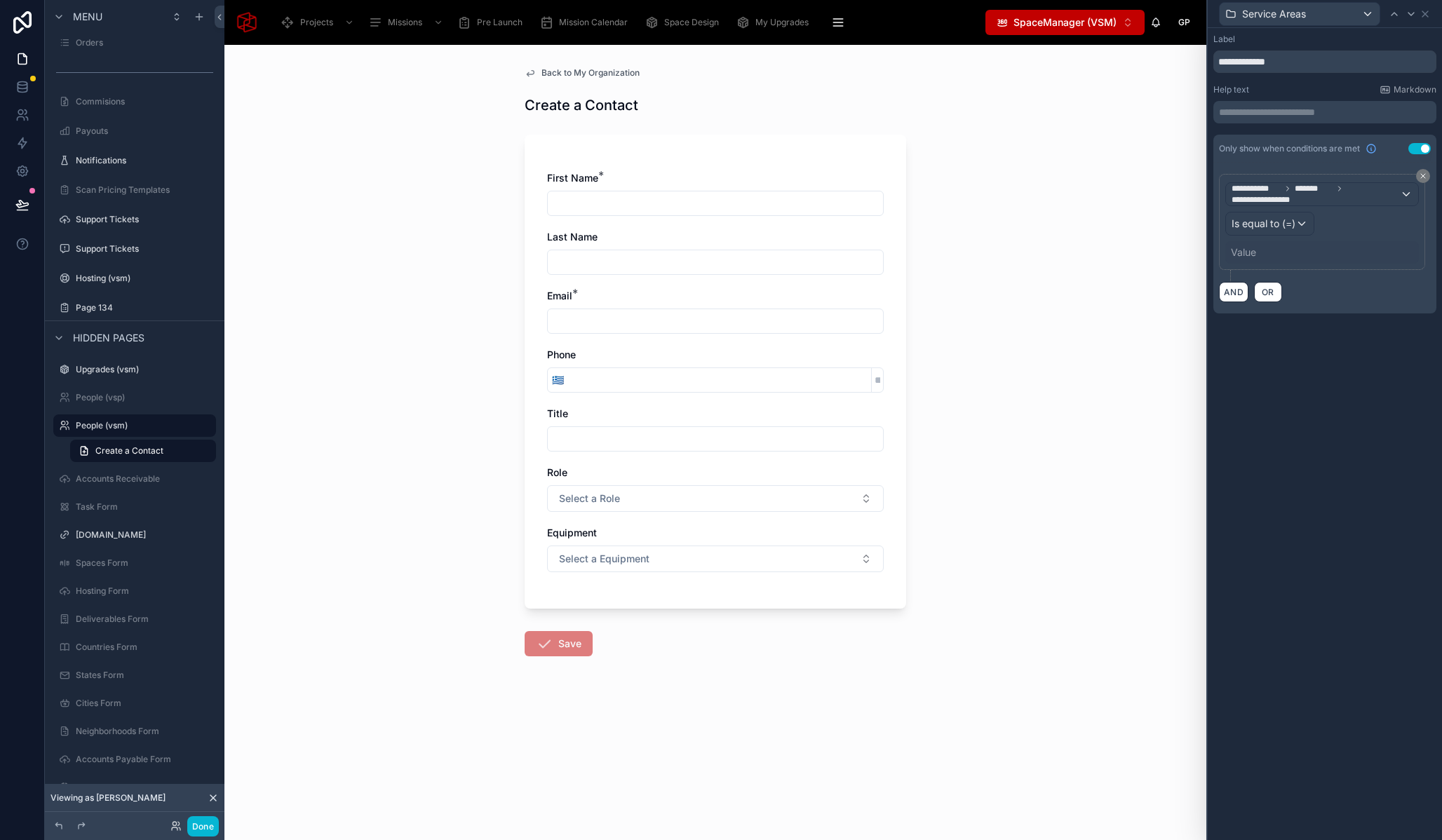
click at [1244, 251] on div "Value" at bounding box center [1243, 253] width 25 height 14
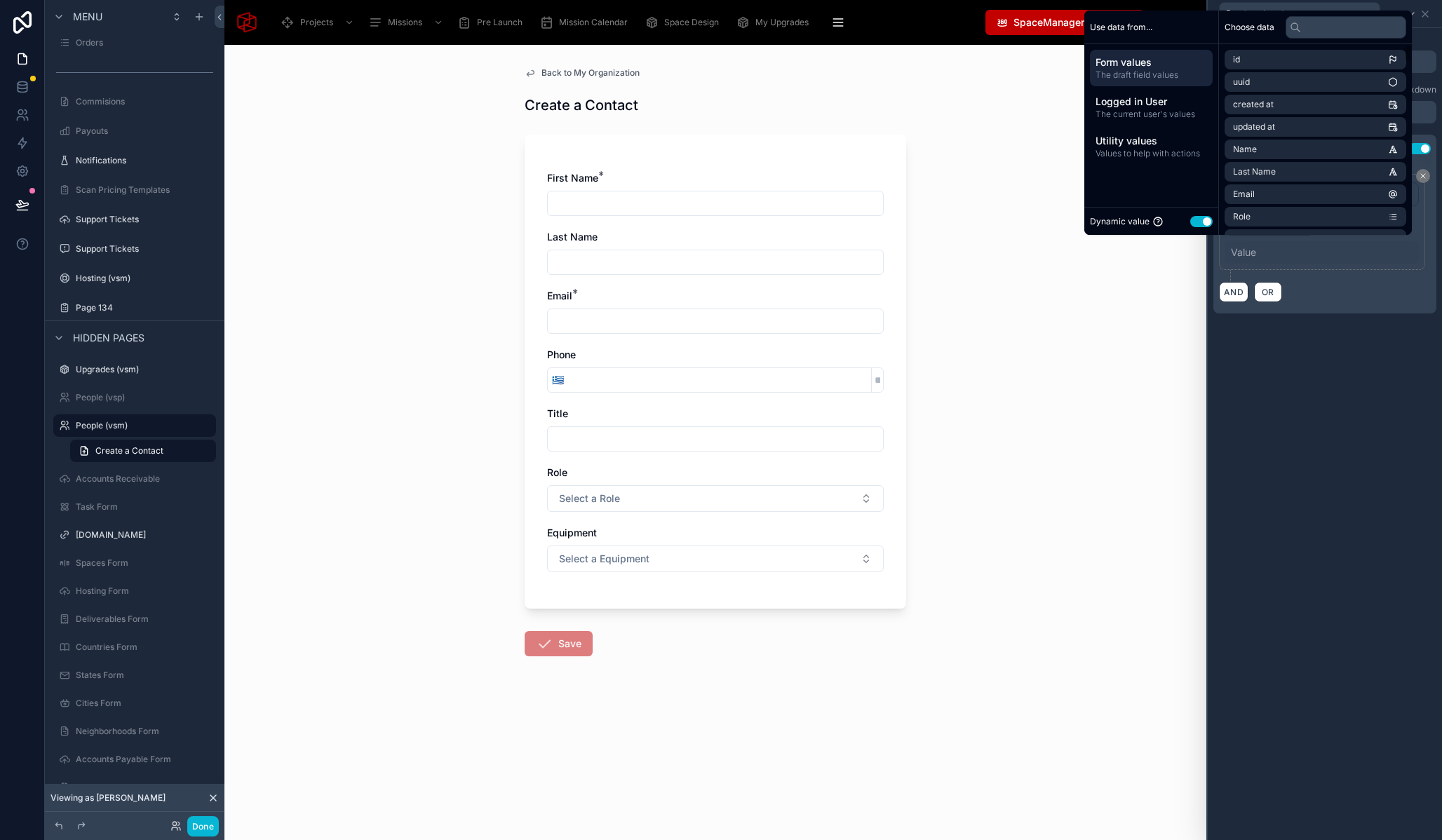
click at [1195, 221] on button "Use setting" at bounding box center [1202, 221] width 22 height 11
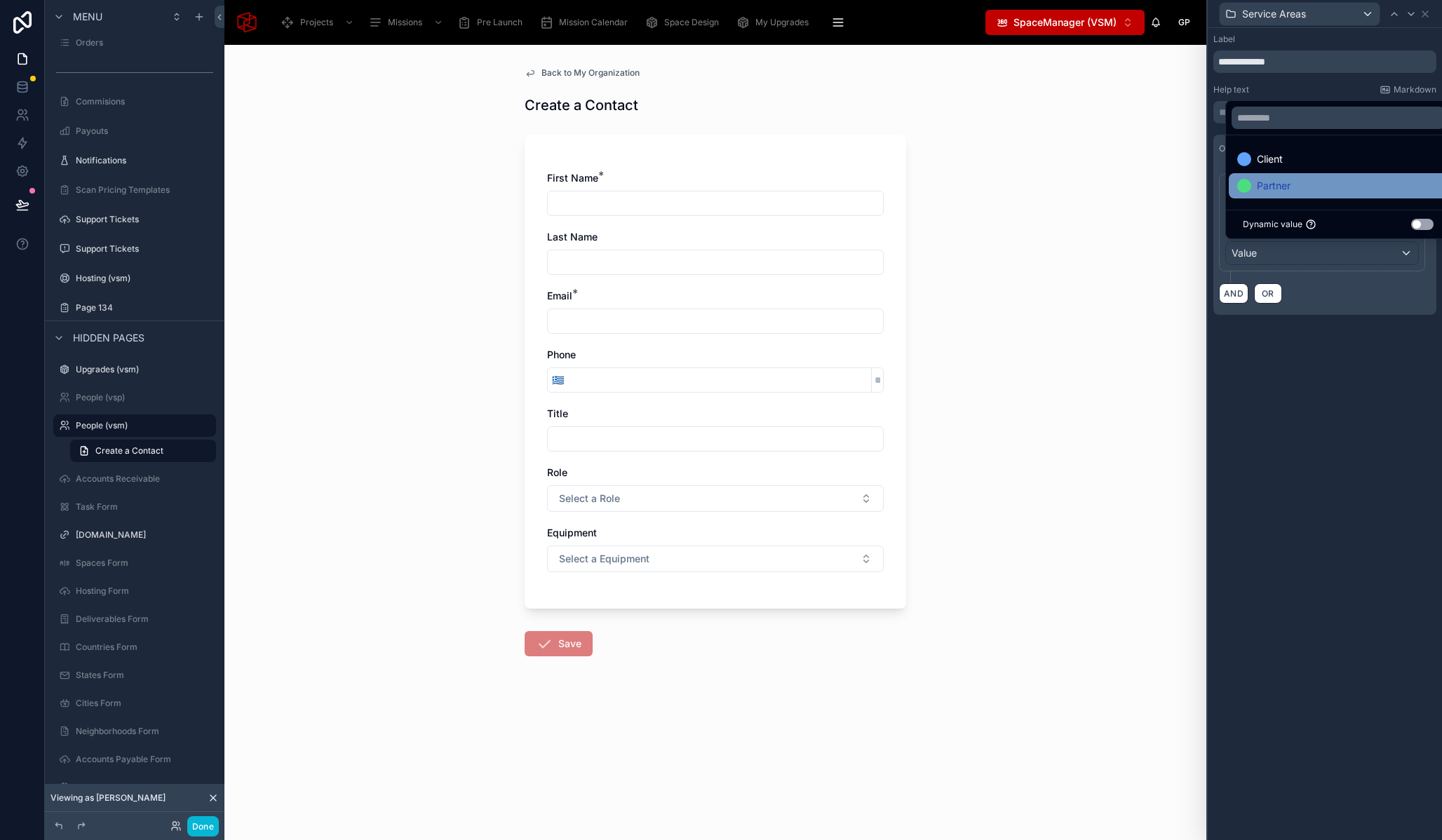
click at [1286, 176] on div "Partner" at bounding box center [1338, 185] width 219 height 25
click at [1061, 345] on div "Back to My Organization Create a Contact First Name * Last Name Email * Phone 🇬…" at bounding box center [715, 443] width 982 height 796
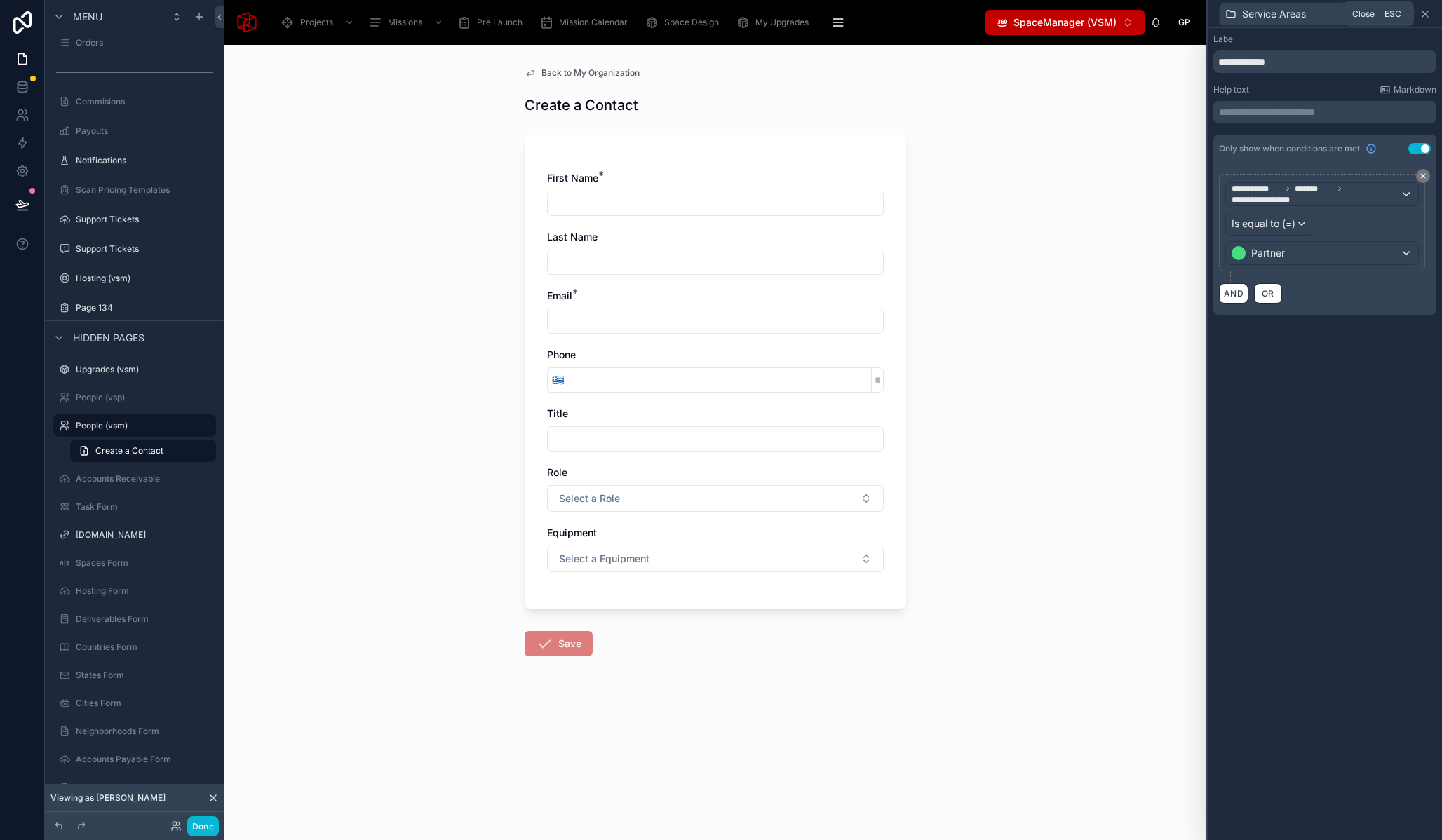
click at [1426, 10] on icon at bounding box center [1425, 14] width 11 height 11
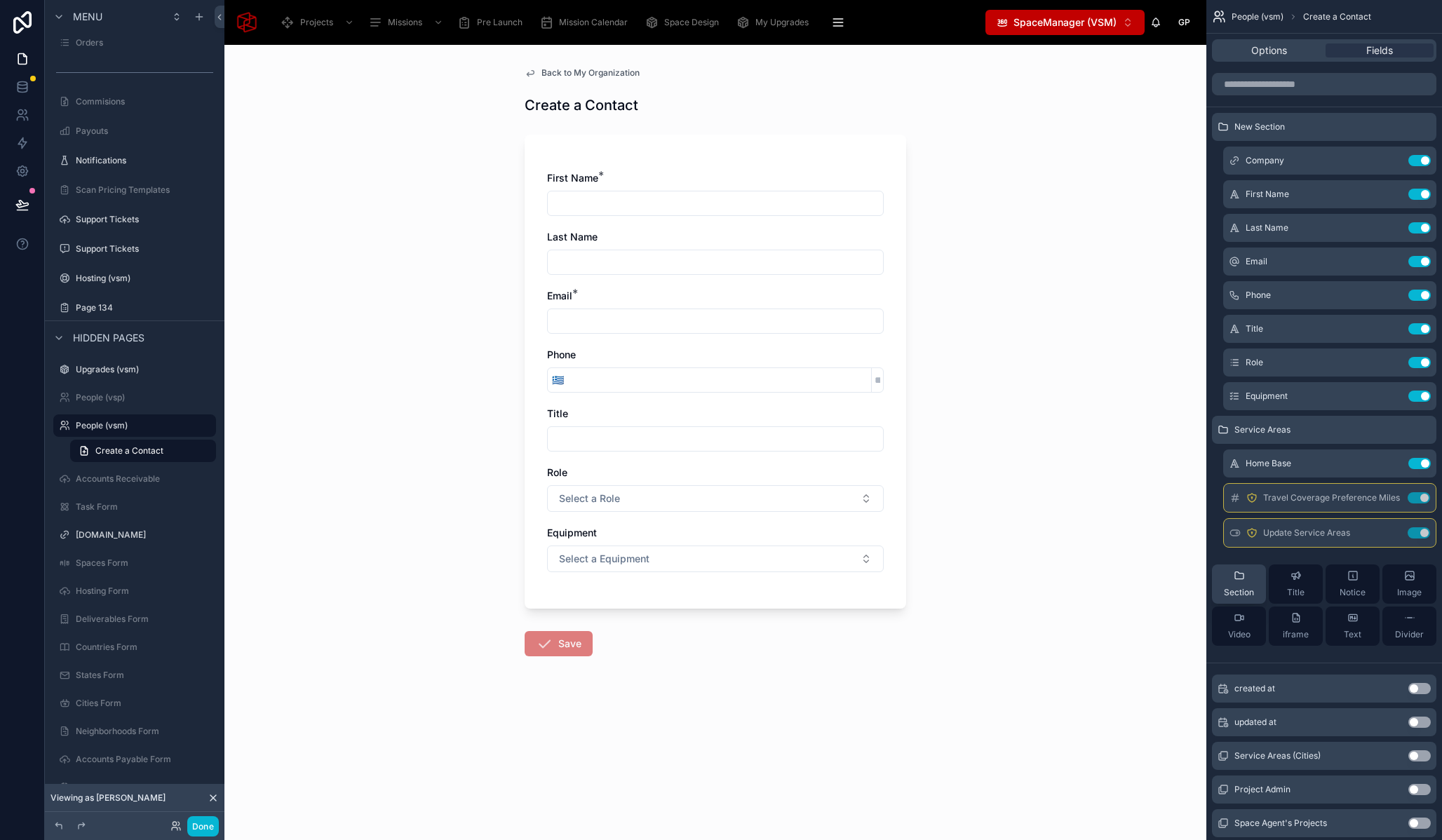
click at [1252, 580] on div "Section" at bounding box center [1239, 584] width 30 height 28
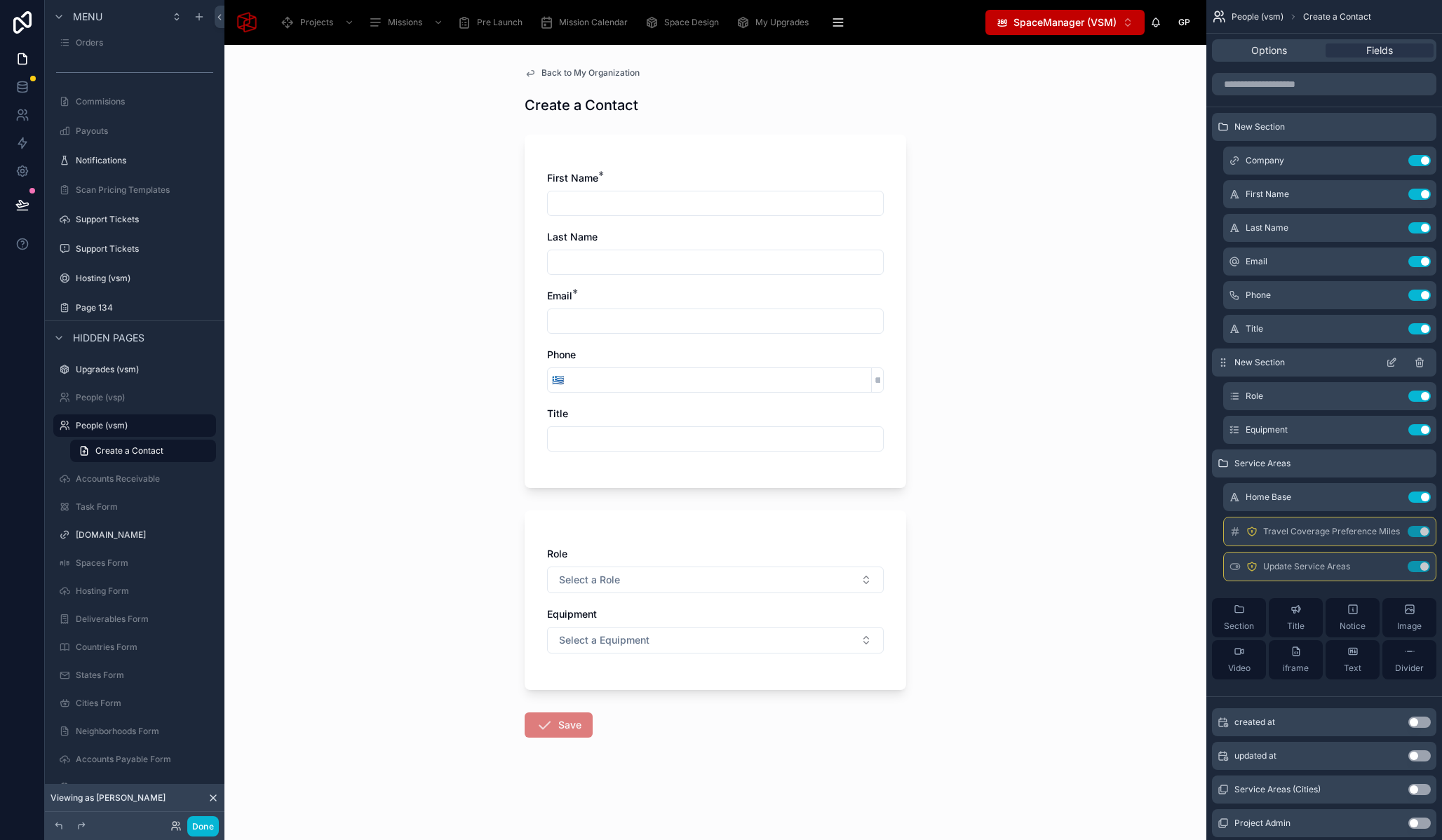
click at [1419, 362] on icon "scrollable content" at bounding box center [1420, 362] width 11 height 11
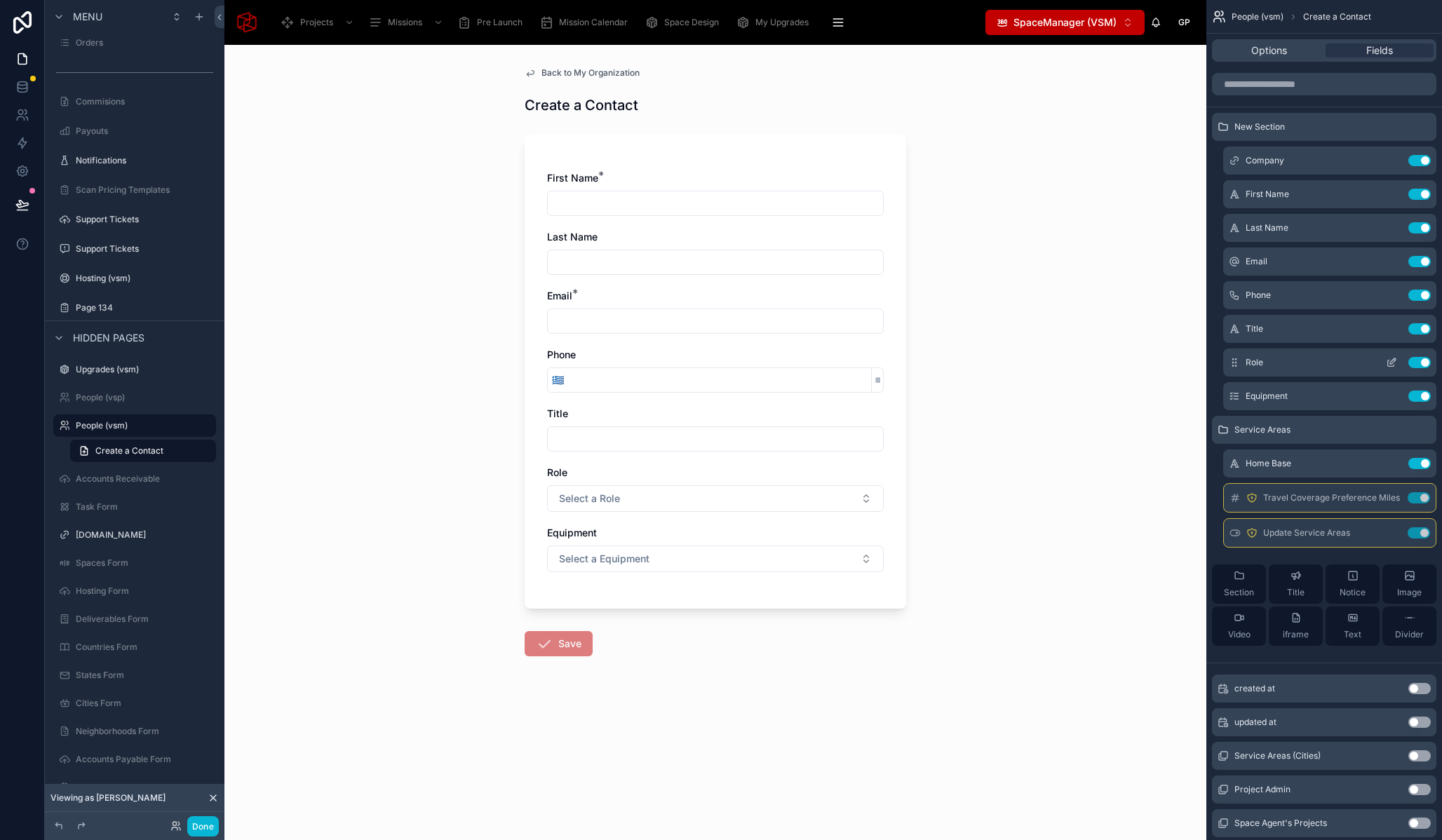
click at [1392, 365] on icon "scrollable content" at bounding box center [1391, 362] width 11 height 11
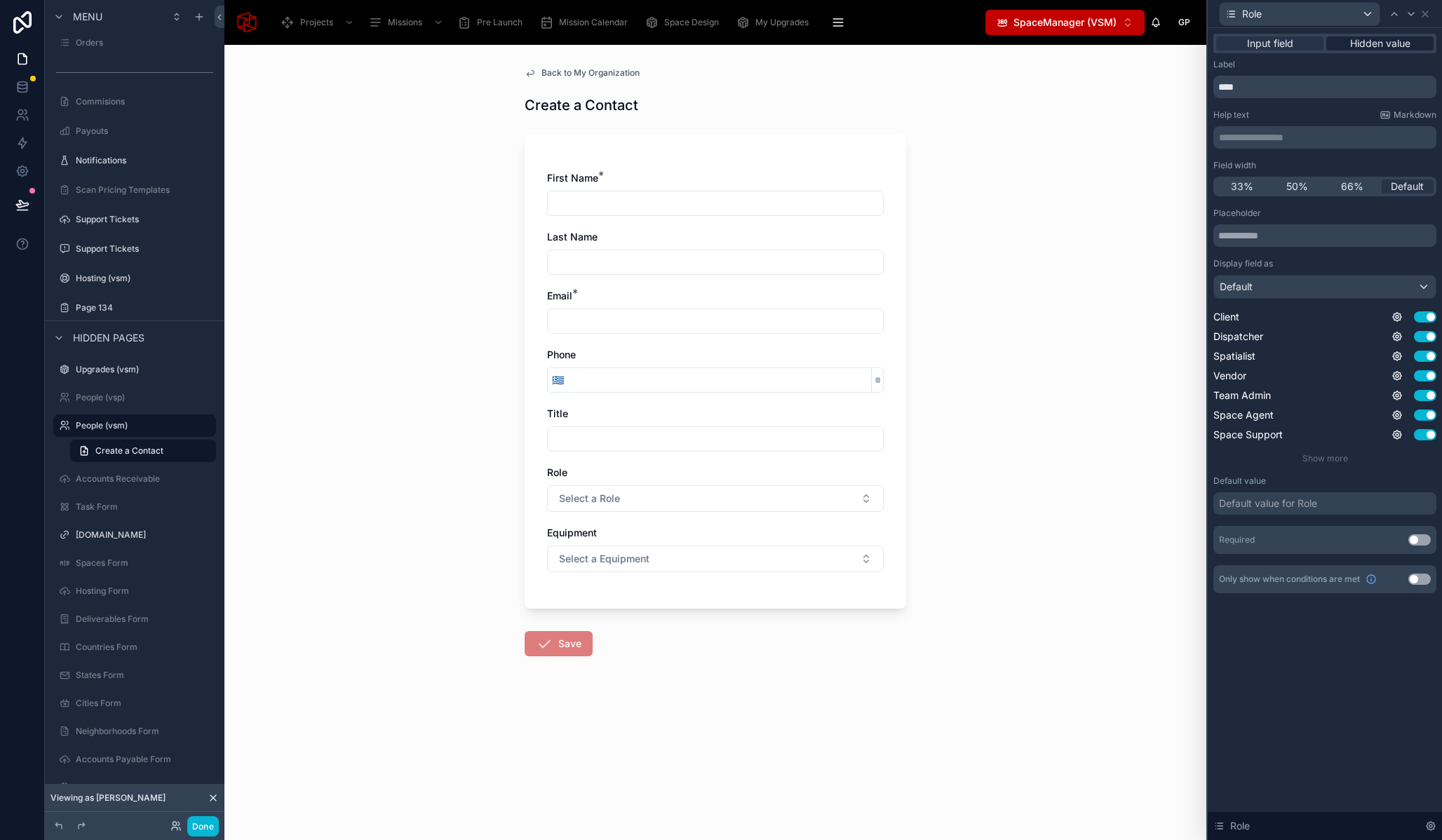
click at [1400, 41] on span "Hidden value" at bounding box center [1381, 43] width 61 height 14
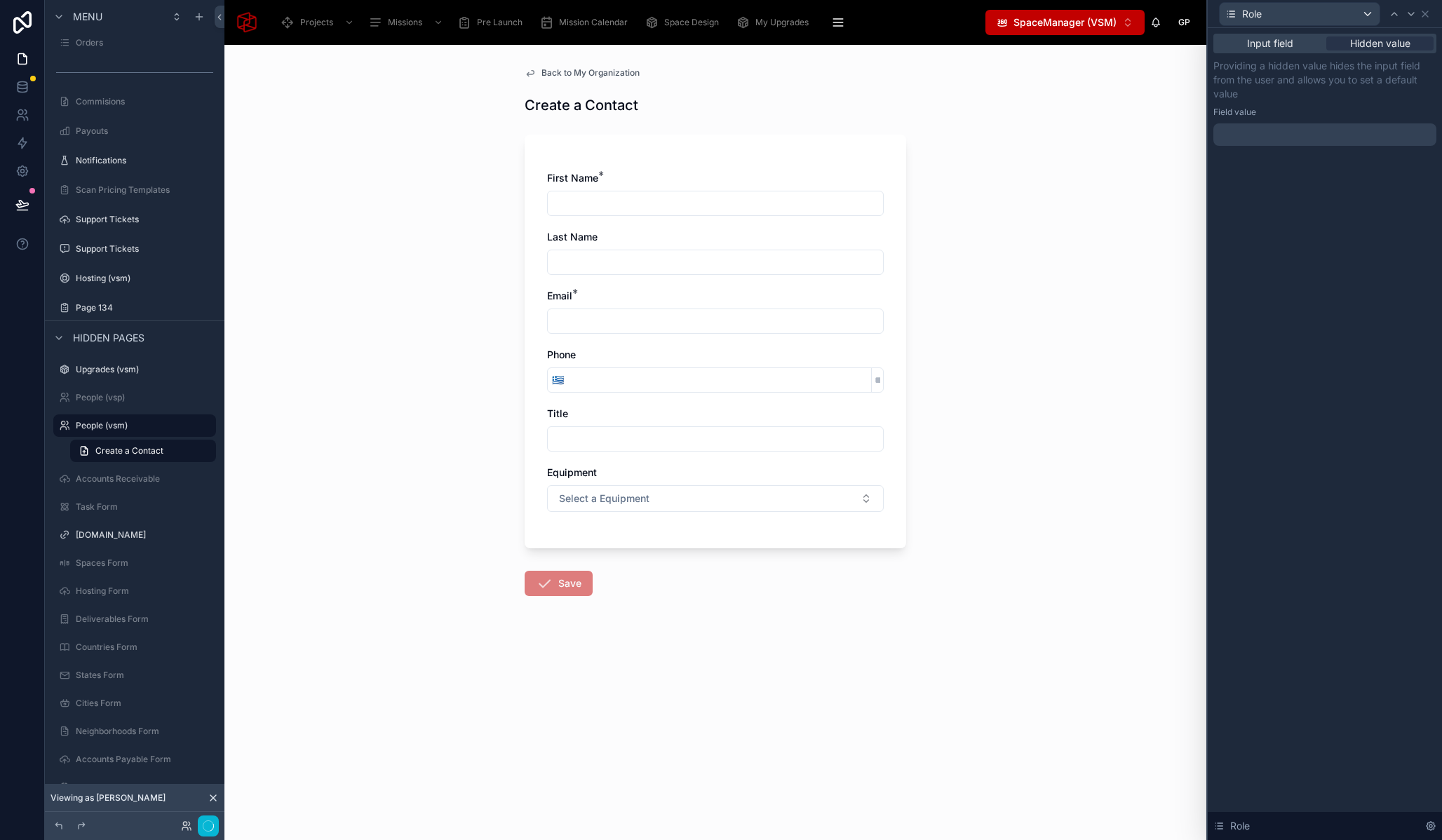
click at [1279, 140] on div at bounding box center [1325, 135] width 223 height 22
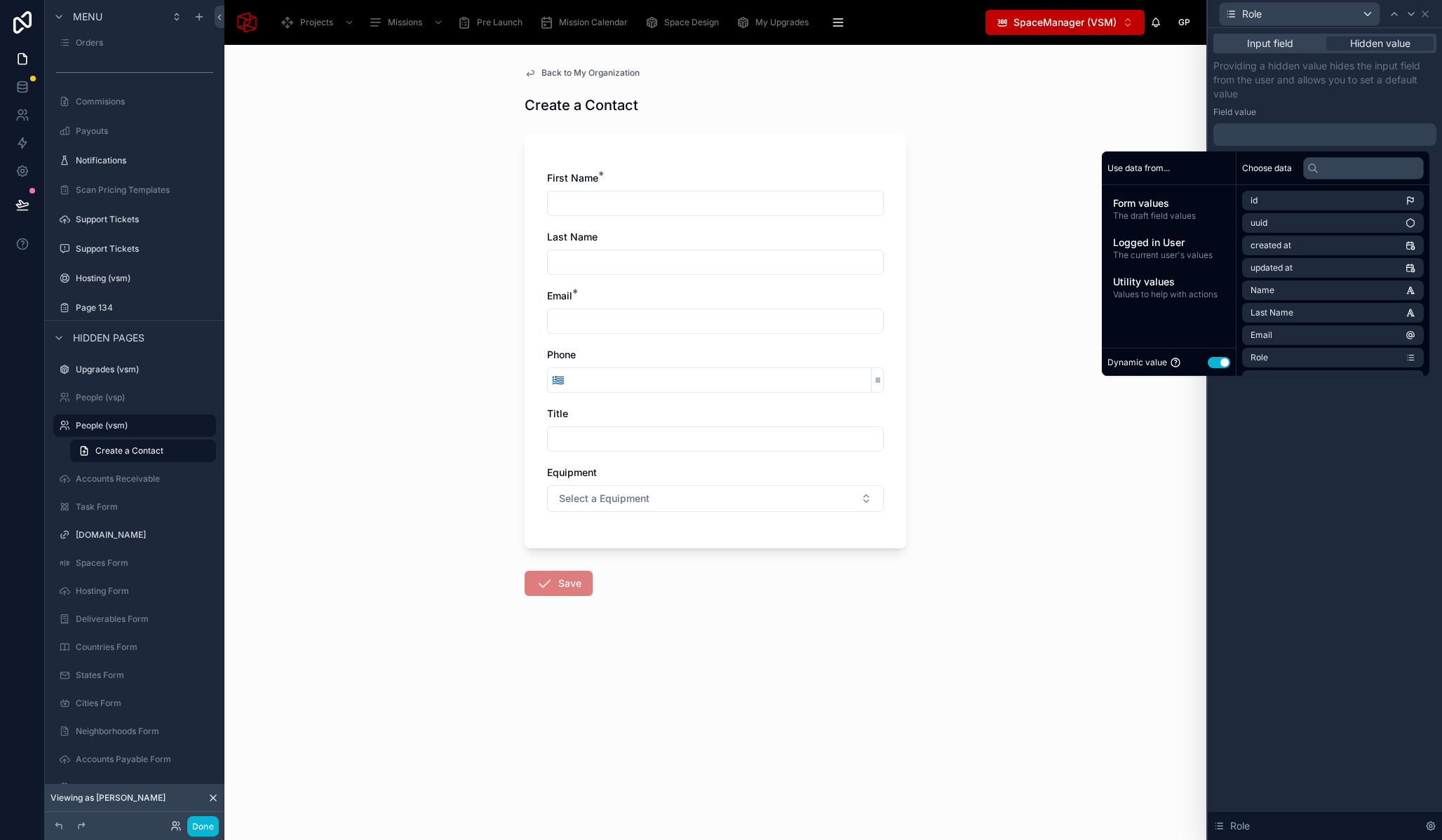
click at [1211, 362] on button "Use setting" at bounding box center [1219, 362] width 22 height 11
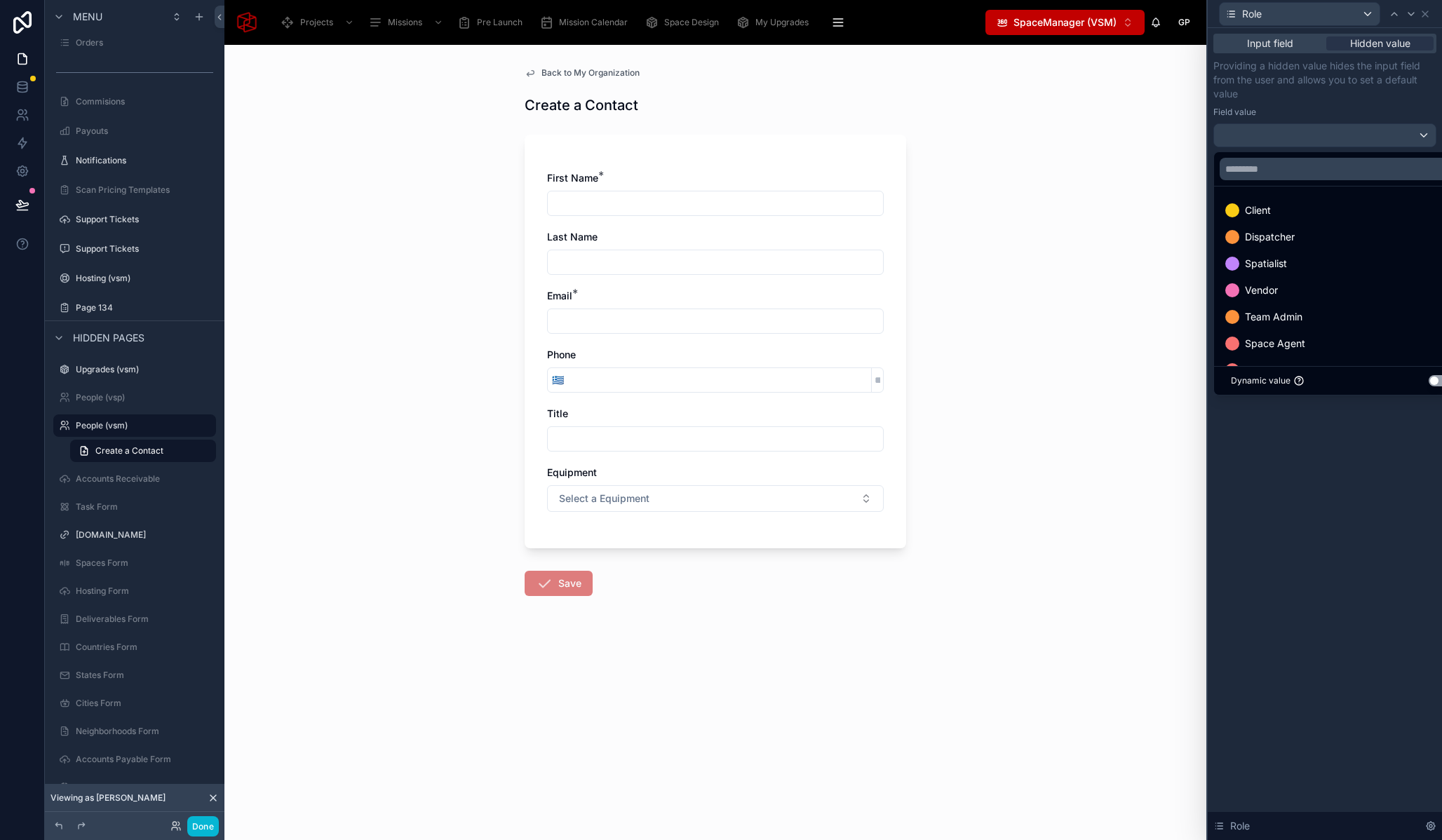
click at [1073, 457] on div "Back to My Organization Create a Contact First Name * Last Name Email * Phone 🇬…" at bounding box center [715, 443] width 982 height 796
click at [1129, 390] on div "Back to My Organization Create a Contact First Name * Last Name Email * Phone 🇬…" at bounding box center [715, 443] width 982 height 796
click at [1289, 456] on div at bounding box center [1324, 420] width 234 height 840
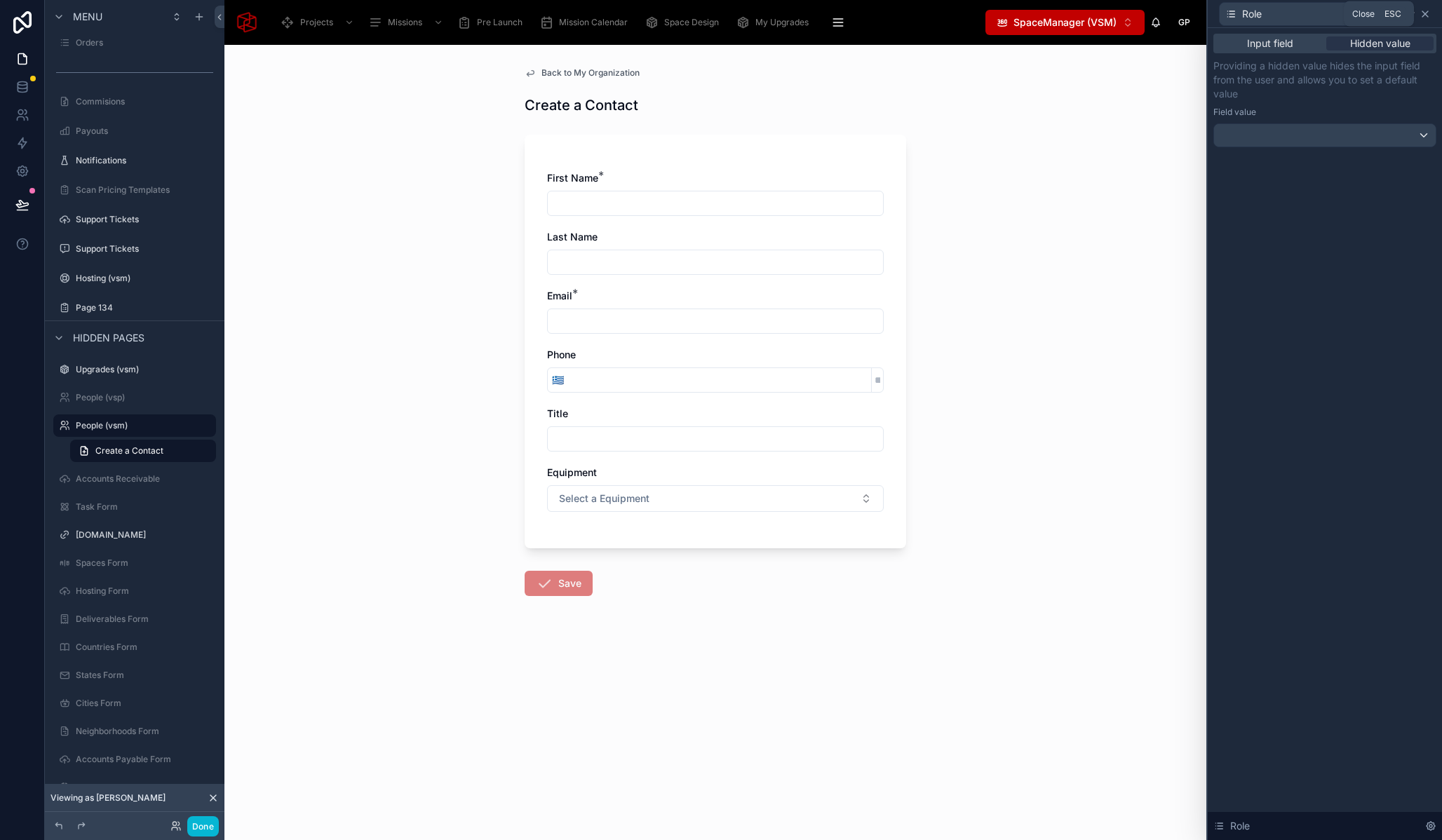
click at [1426, 12] on icon at bounding box center [1425, 14] width 11 height 11
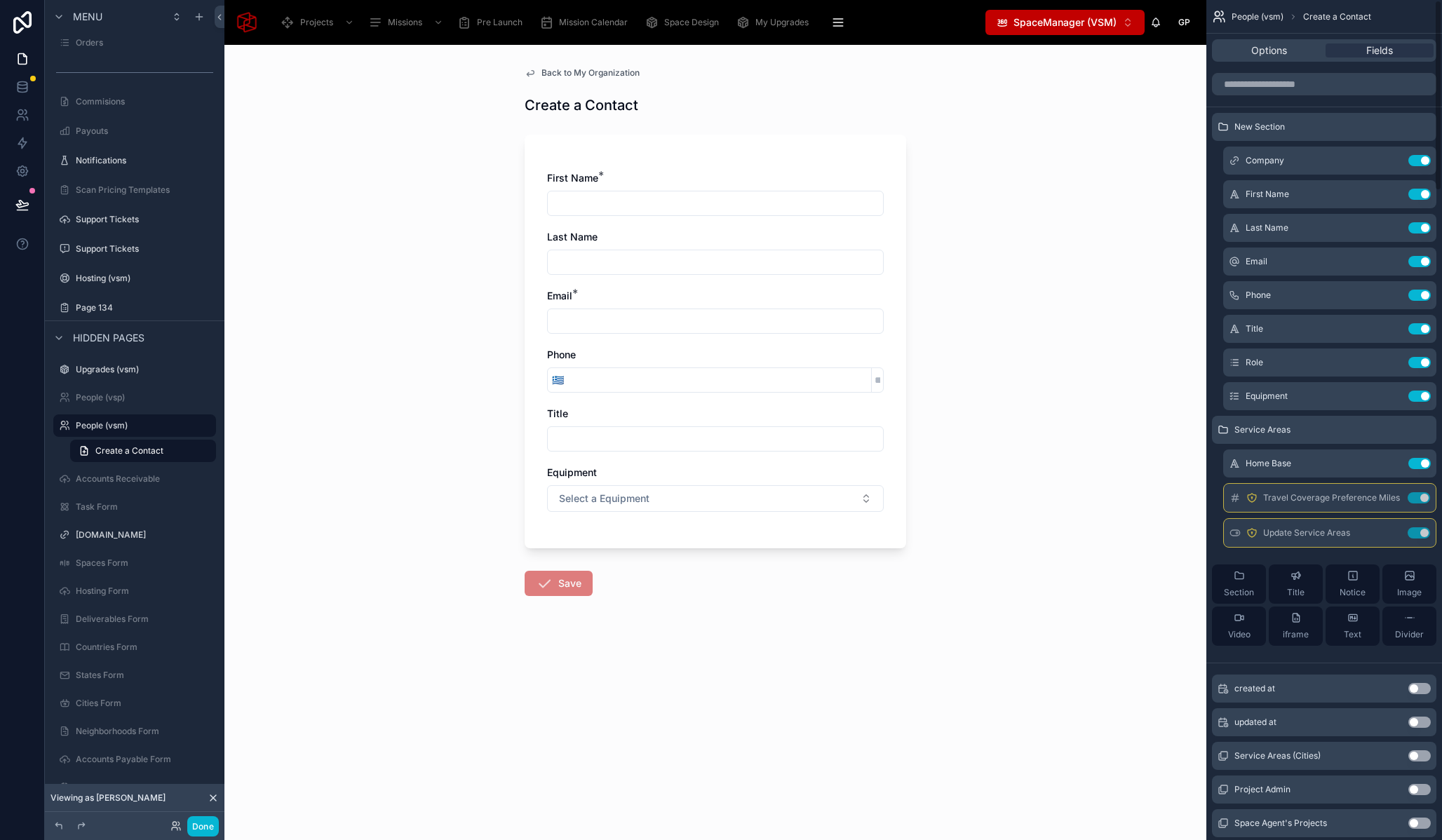
click at [906, 317] on div "First Name * Last Name Email * Phone 🇬🇷 Title Equipment Select a Equipment" at bounding box center [715, 342] width 381 height 414
click at [1419, 362] on button "Use setting" at bounding box center [1420, 362] width 22 height 11
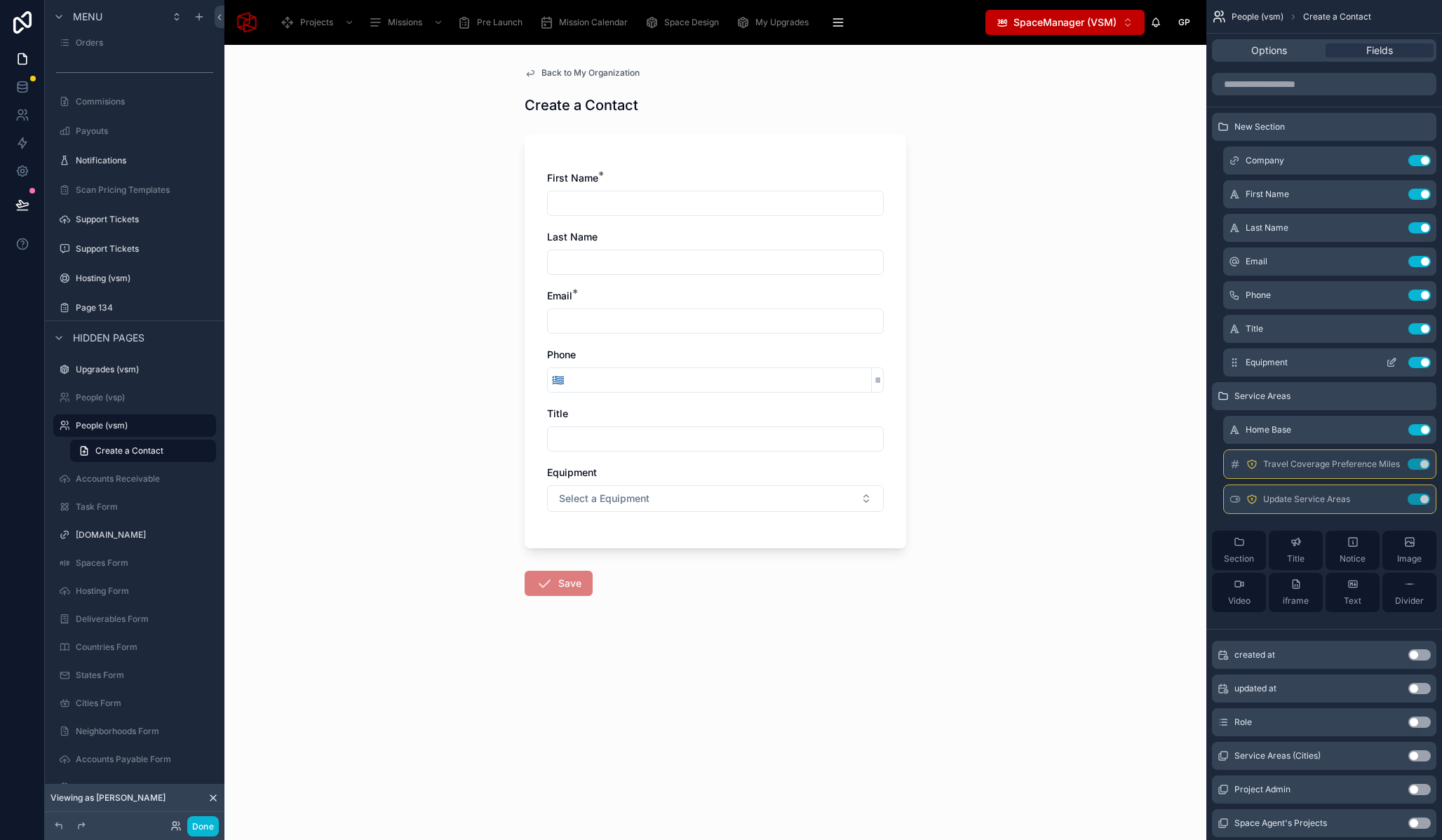
click at [1388, 362] on icon "scrollable content" at bounding box center [1391, 362] width 11 height 11
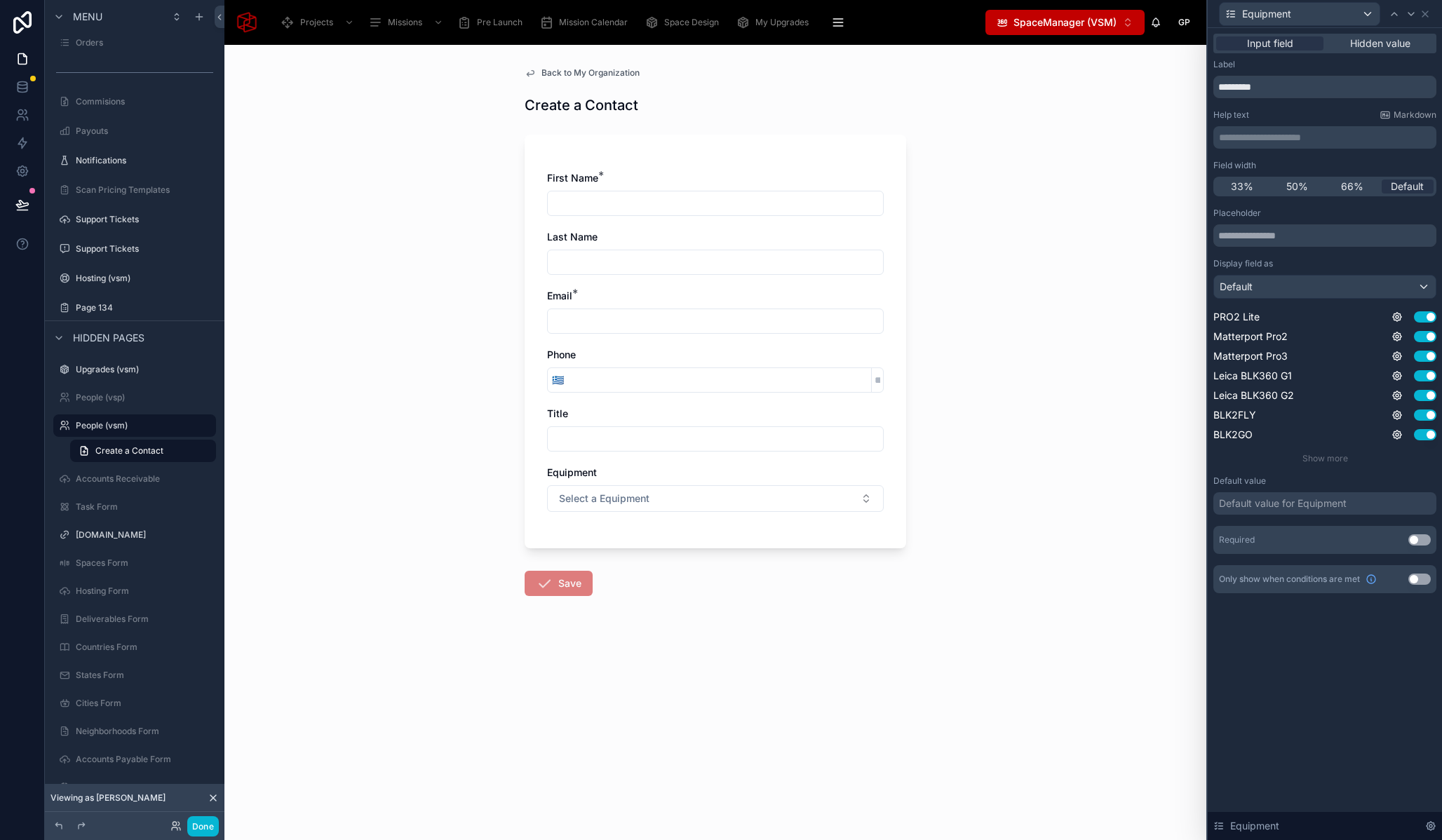
click at [1420, 580] on button "Use setting" at bounding box center [1420, 579] width 22 height 11
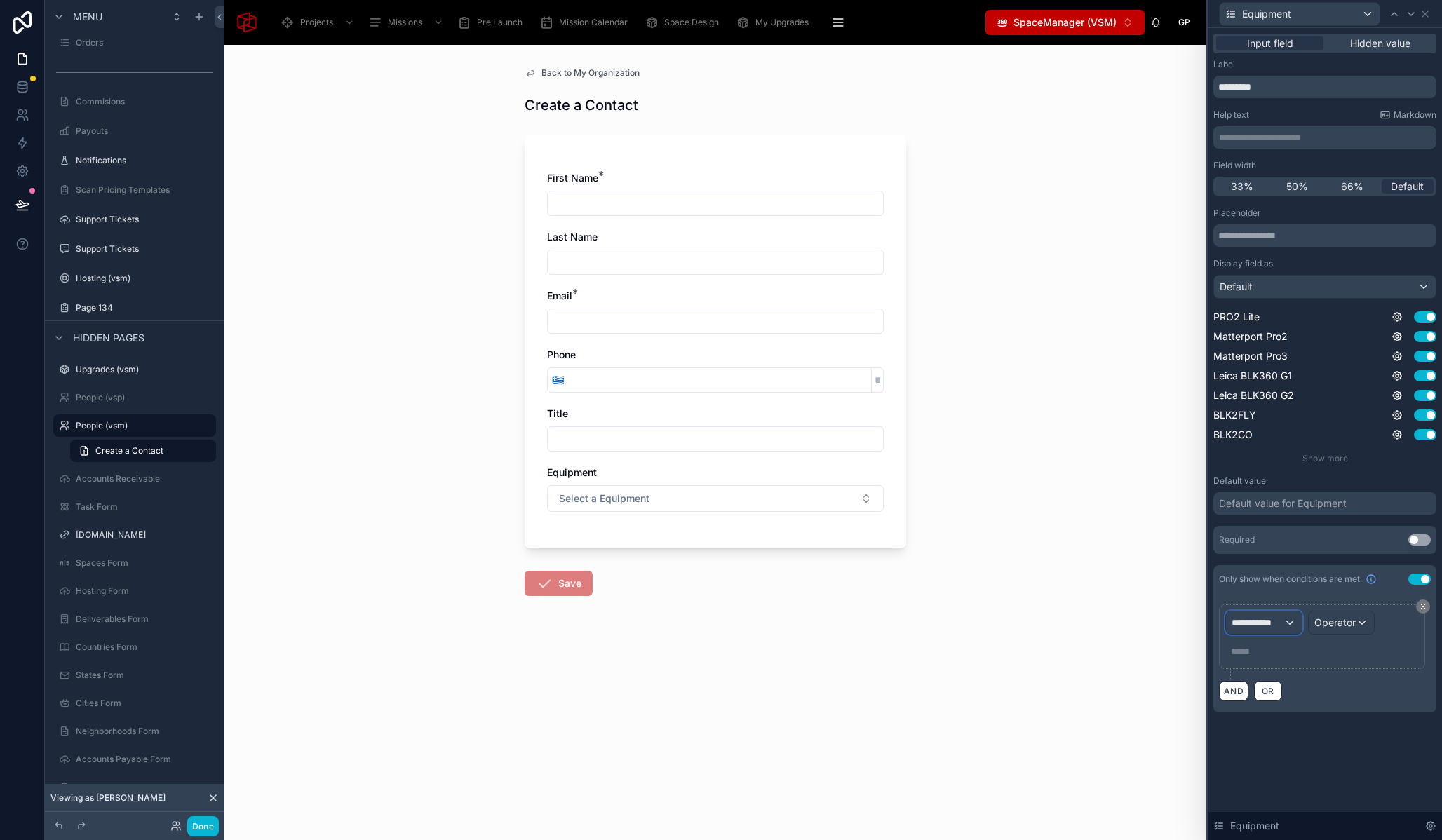
click at [1272, 620] on span "**********" at bounding box center [1258, 623] width 52 height 14
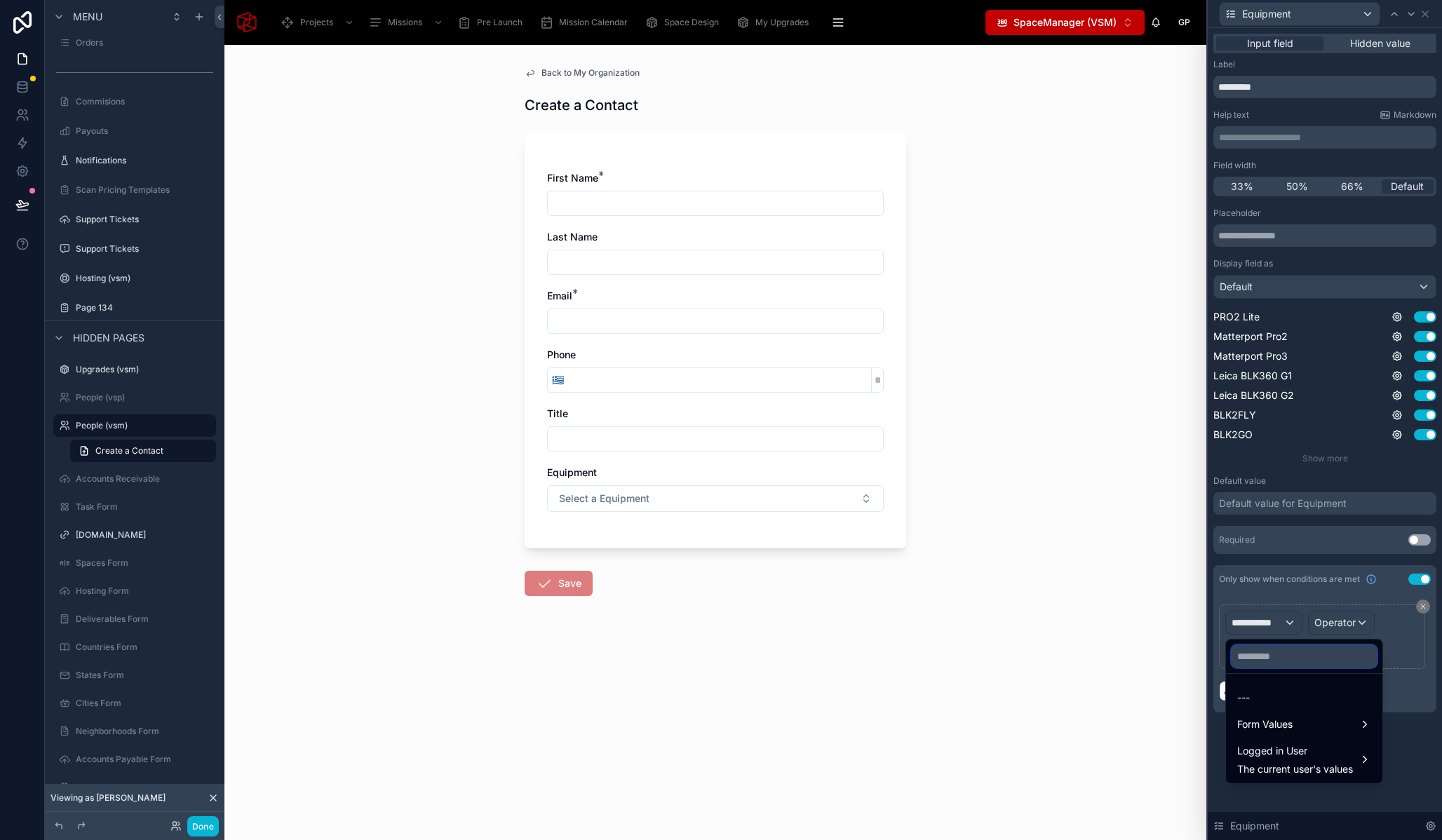
click at [1286, 666] on input "text" at bounding box center [1304, 657] width 145 height 22
type input "****"
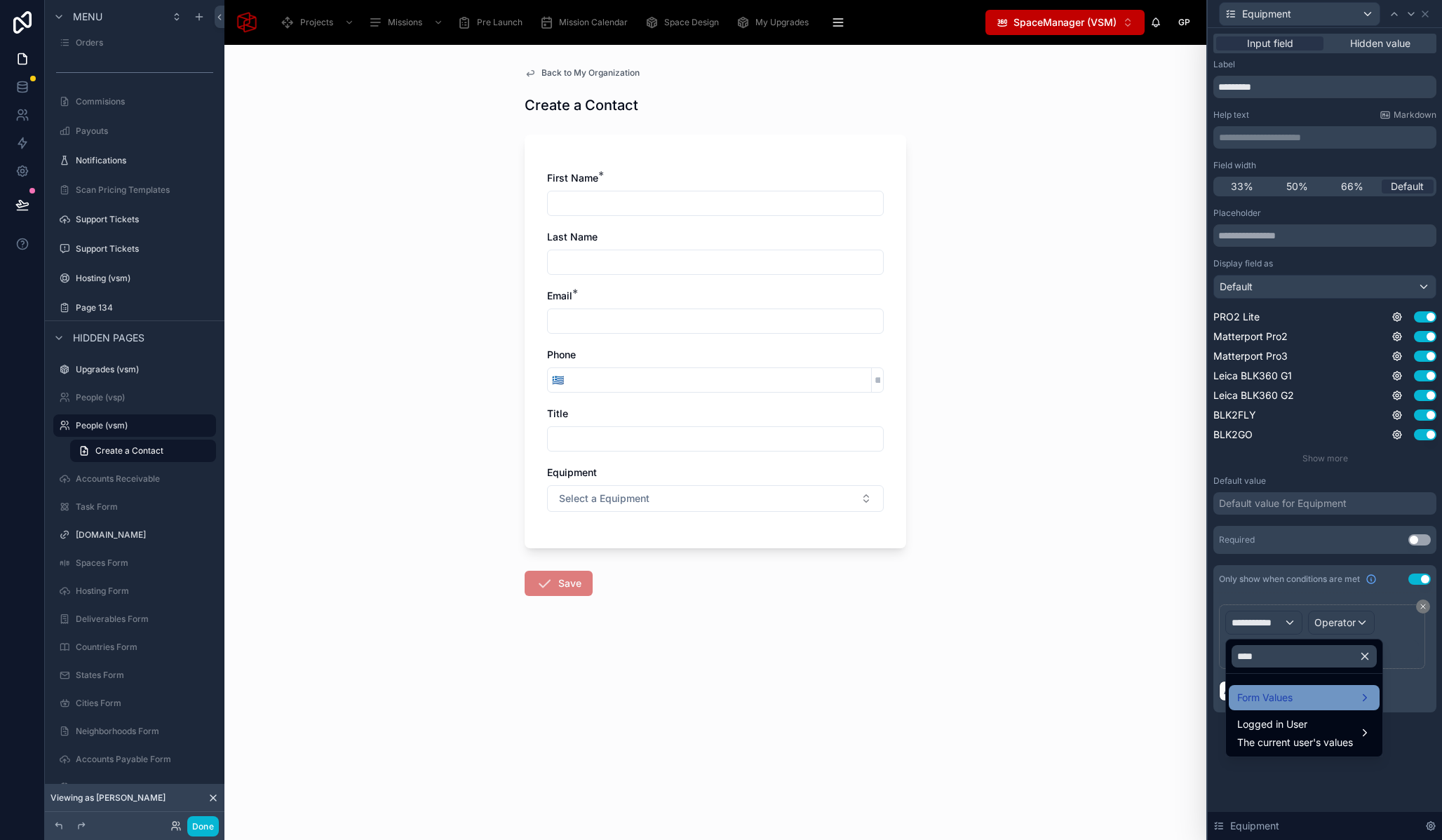
click at [1287, 709] on div "Form Values" at bounding box center [1304, 697] width 151 height 25
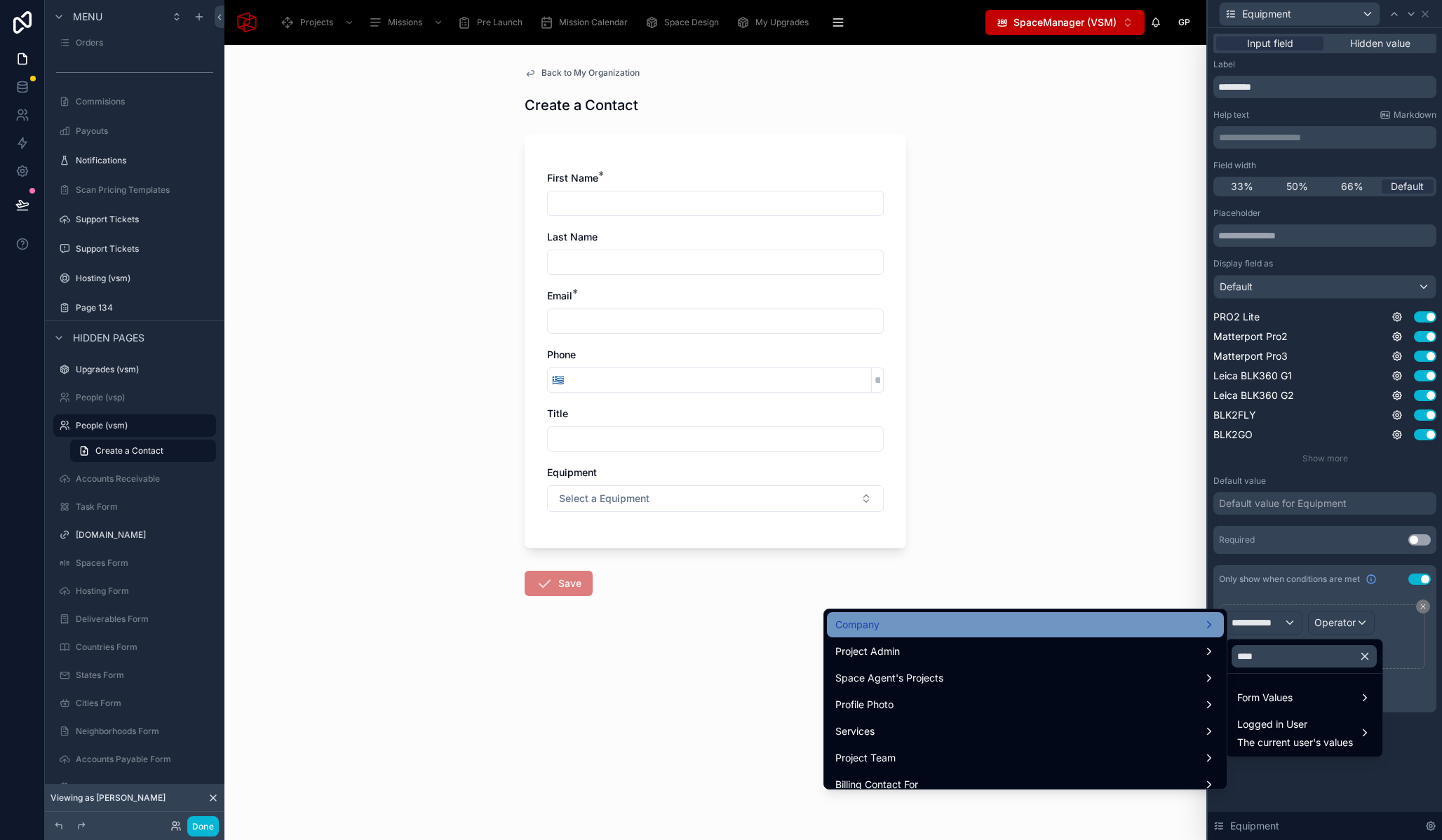
click at [1000, 617] on div "Company" at bounding box center [1025, 625] width 380 height 16
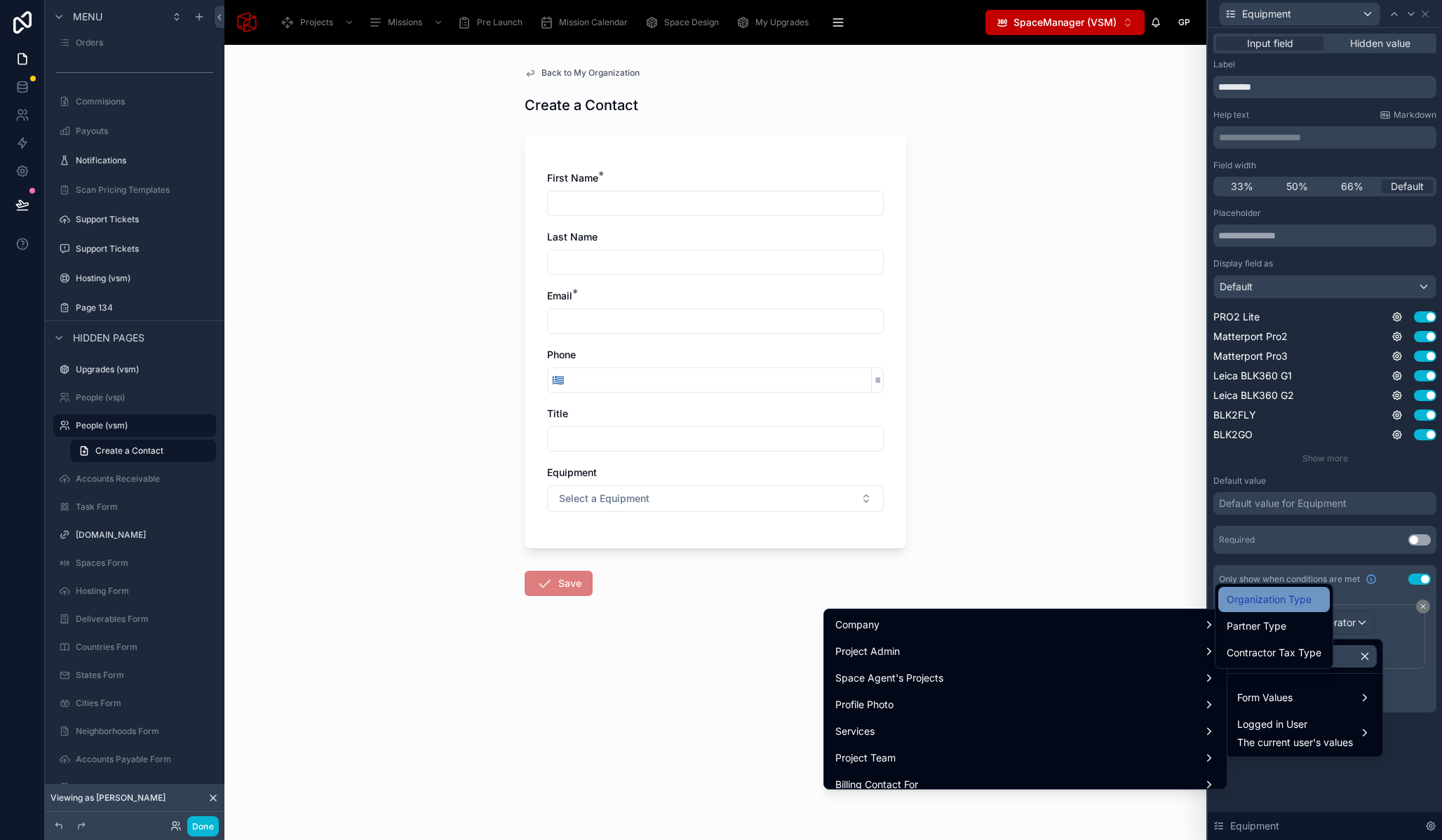
click at [1266, 606] on span "Organization Type" at bounding box center [1269, 600] width 85 height 16
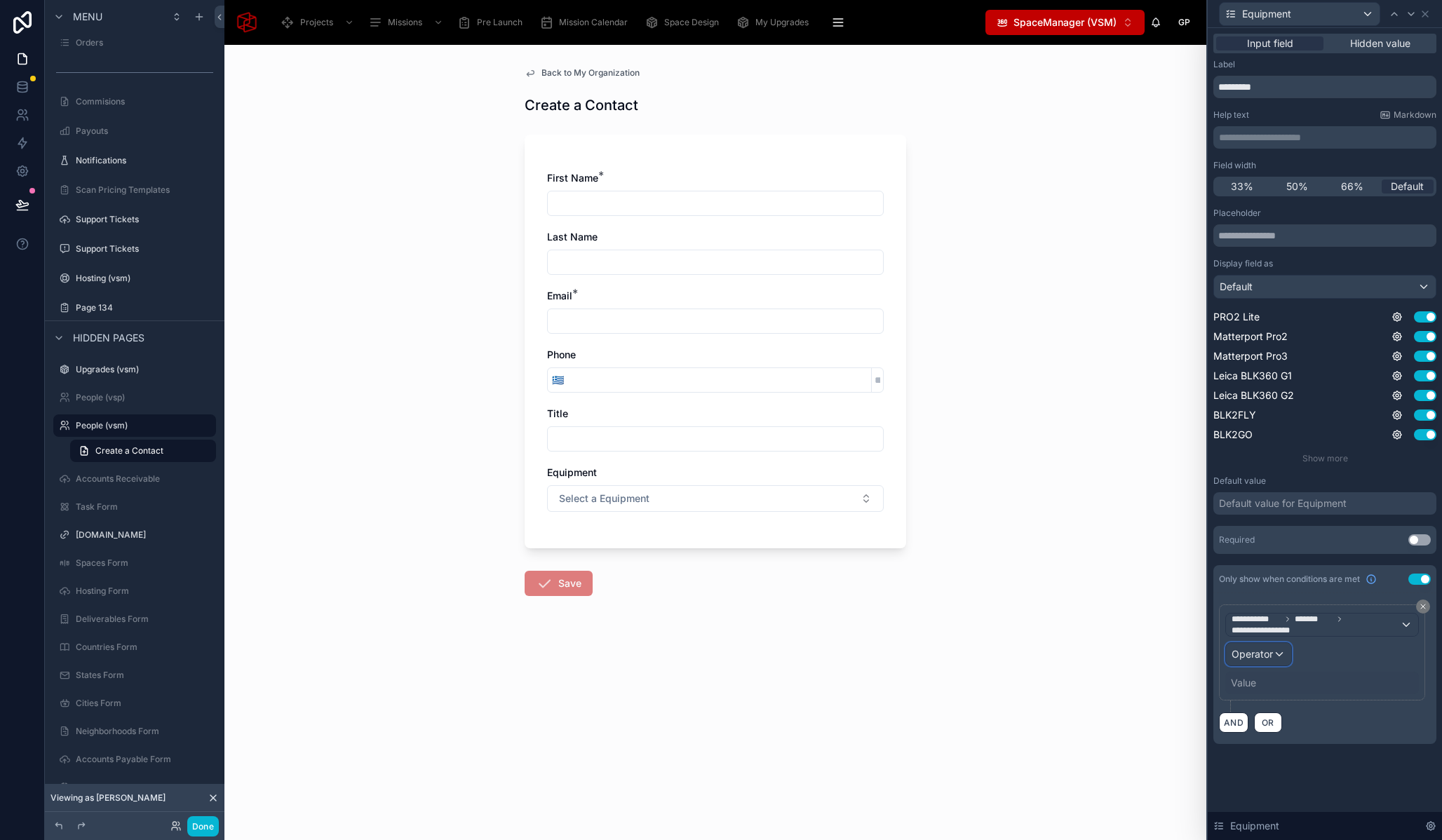
click at [1254, 659] on span "Operator" at bounding box center [1253, 654] width 42 height 14
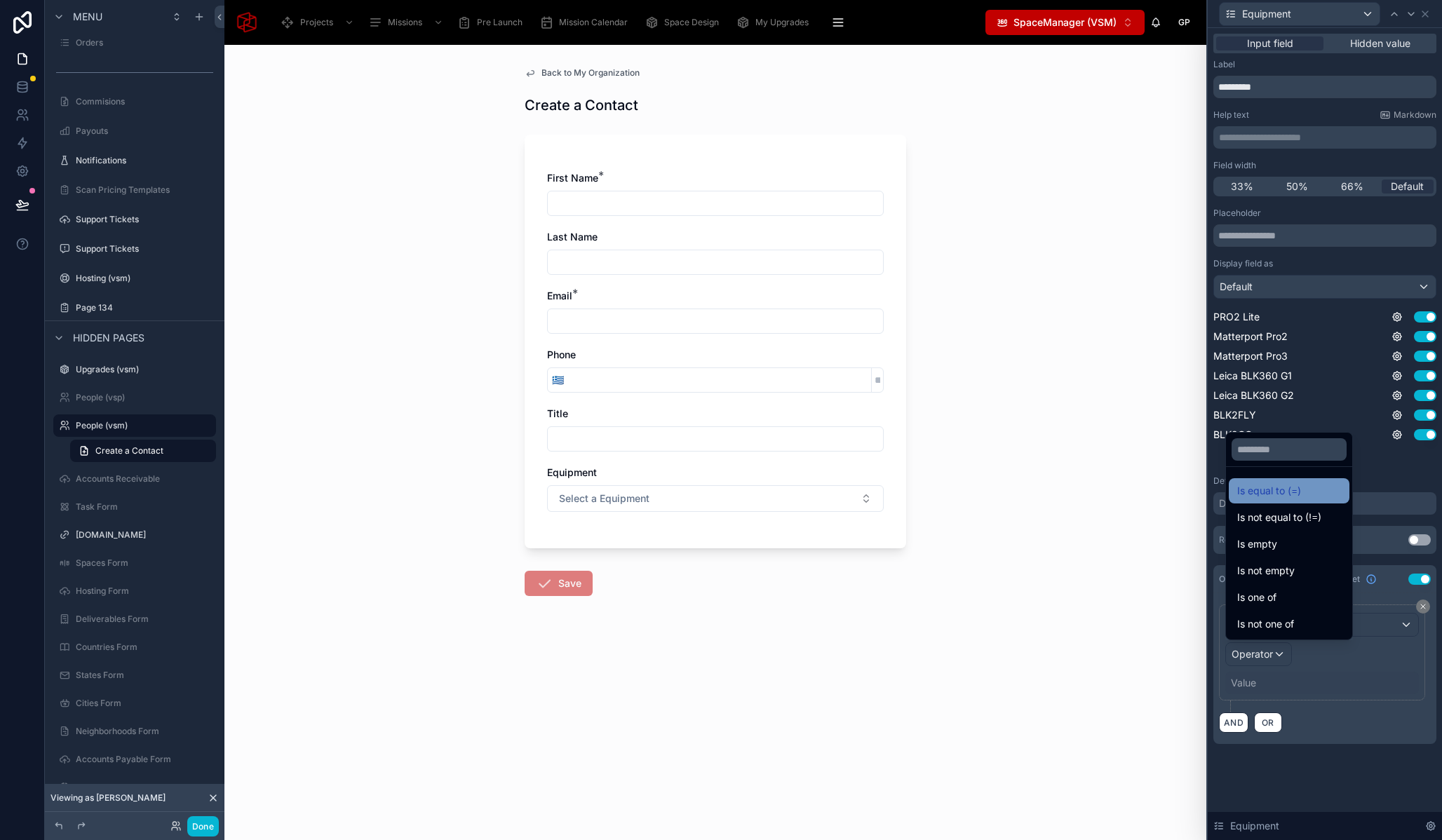
click at [1278, 502] on div "Is equal to (=)" at bounding box center [1289, 491] width 120 height 25
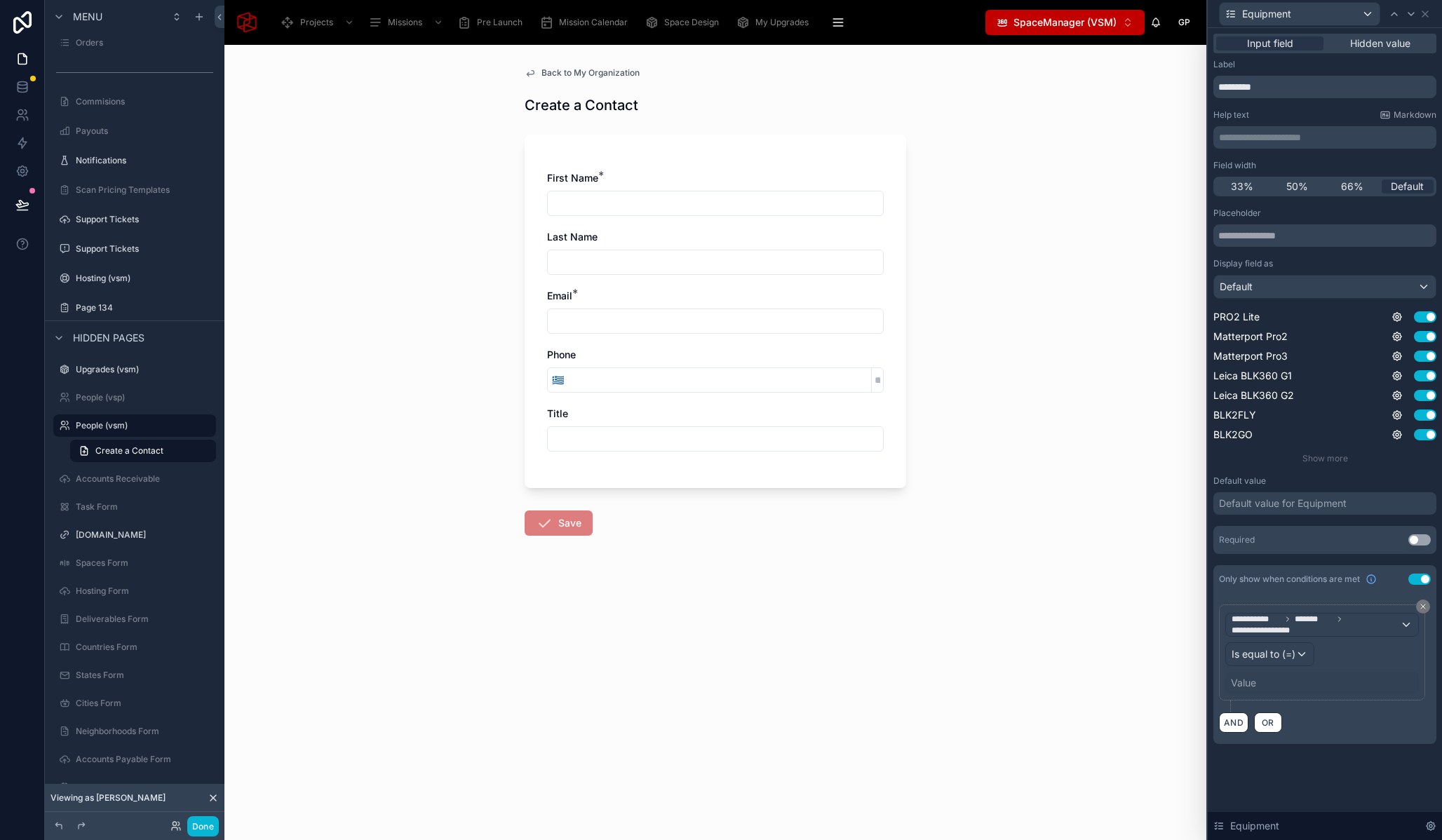
click at [1264, 685] on div "Value" at bounding box center [1323, 683] width 194 height 22
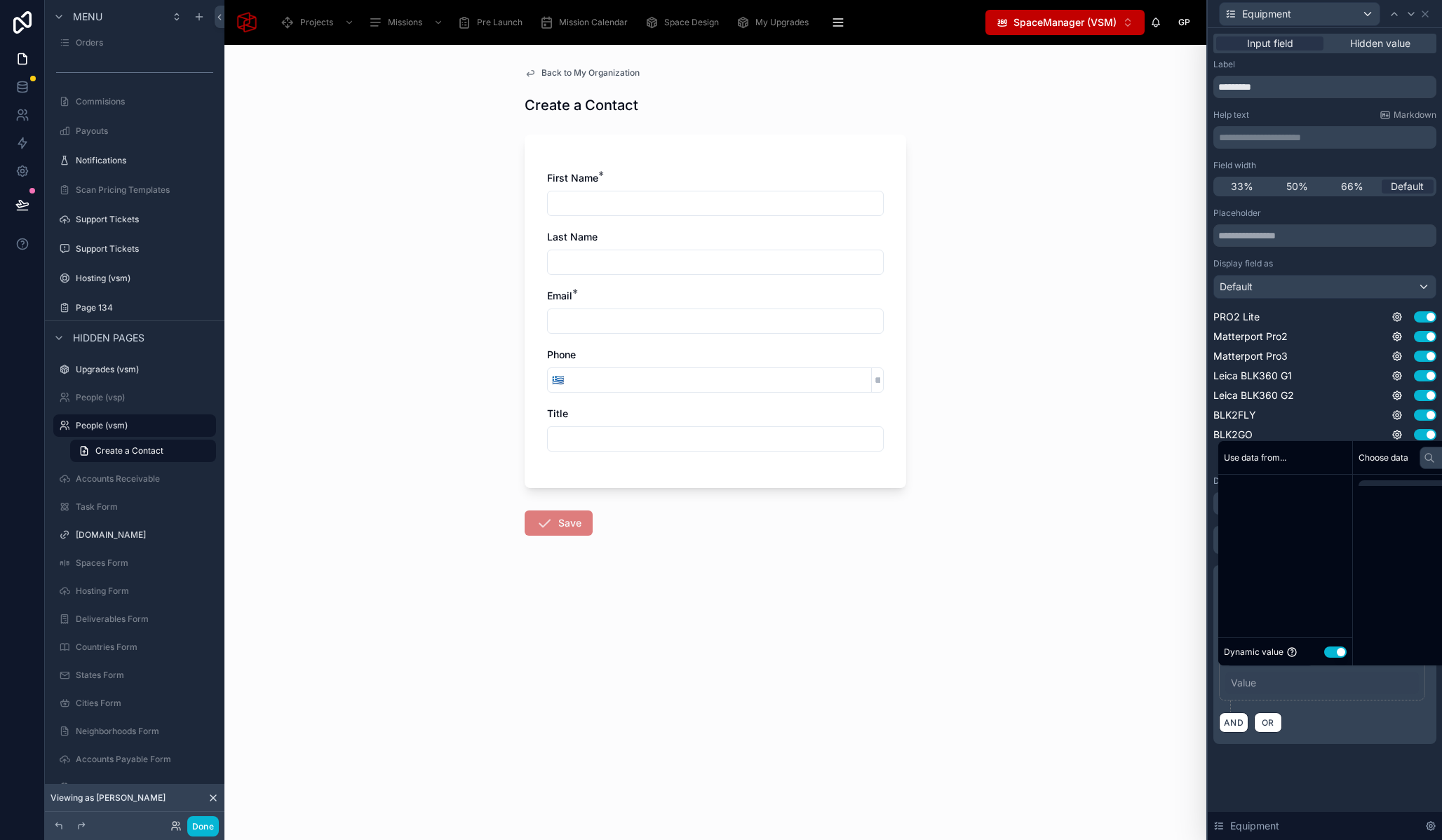
click at [1251, 684] on div "Value" at bounding box center [1243, 683] width 25 height 14
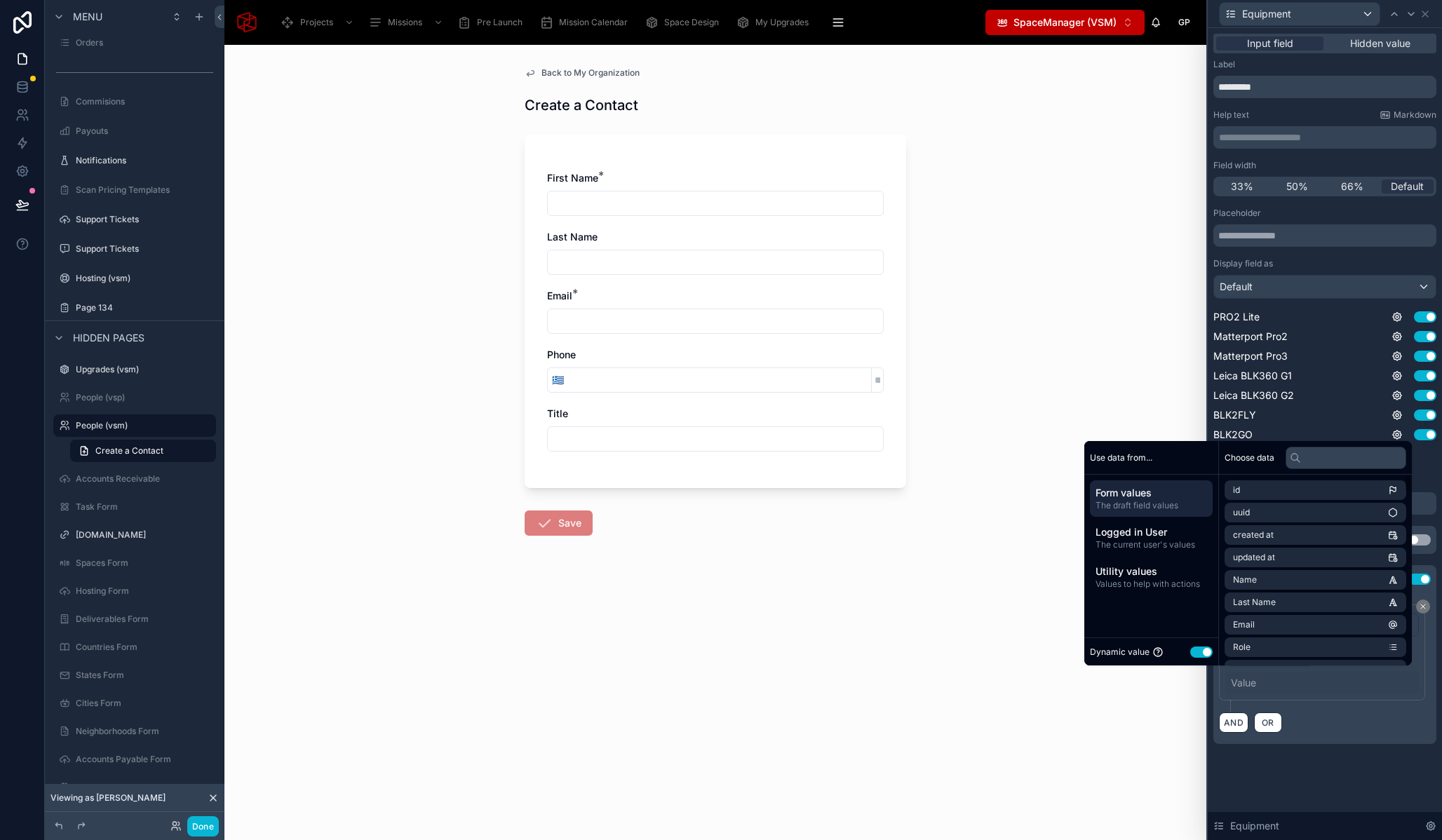
click at [1190, 651] on button "Use setting" at bounding box center [1202, 652] width 22 height 11
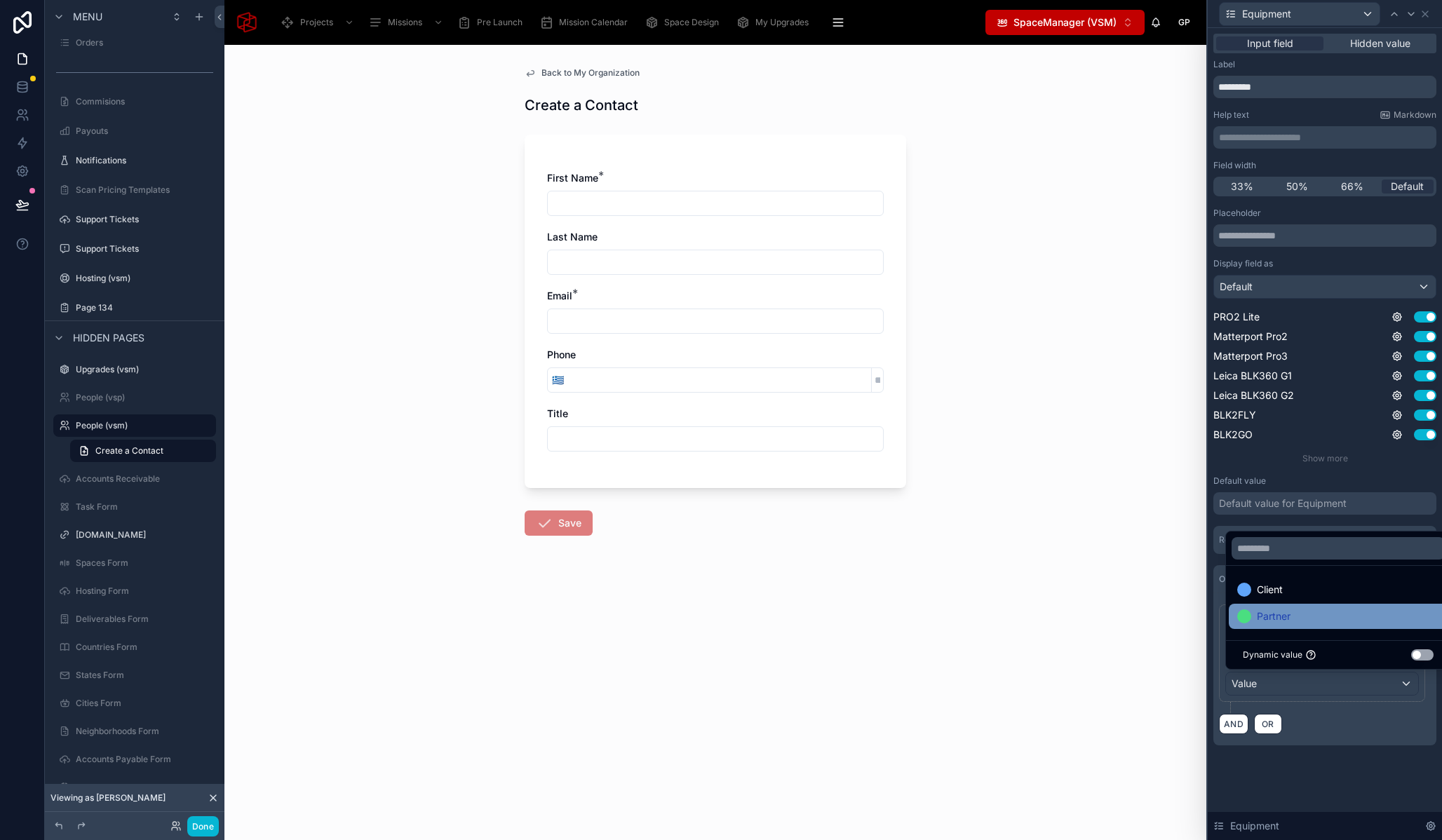
click at [1285, 616] on span "Partner" at bounding box center [1273, 616] width 34 height 16
click at [1064, 569] on div "Back to My Organization Create a Contact First Name * Last Name Email * Phone 🇬…" at bounding box center [715, 443] width 982 height 796
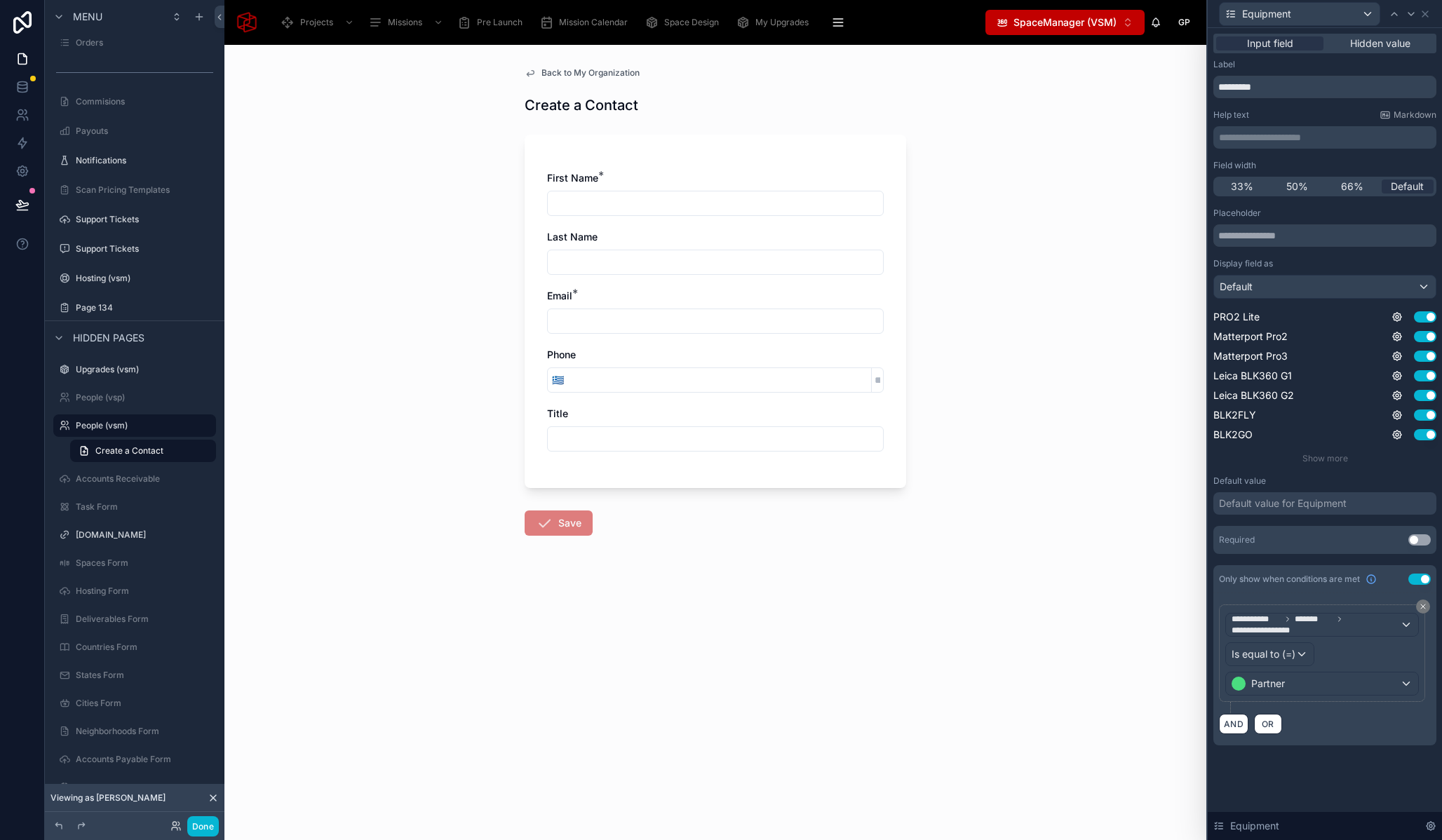
click at [477, 548] on div "Back to My Organization Create a Contact First Name * Last Name Email * Phone 🇬…" at bounding box center [715, 443] width 982 height 796
click at [214, 825] on button "Done" at bounding box center [202, 827] width 31 height 21
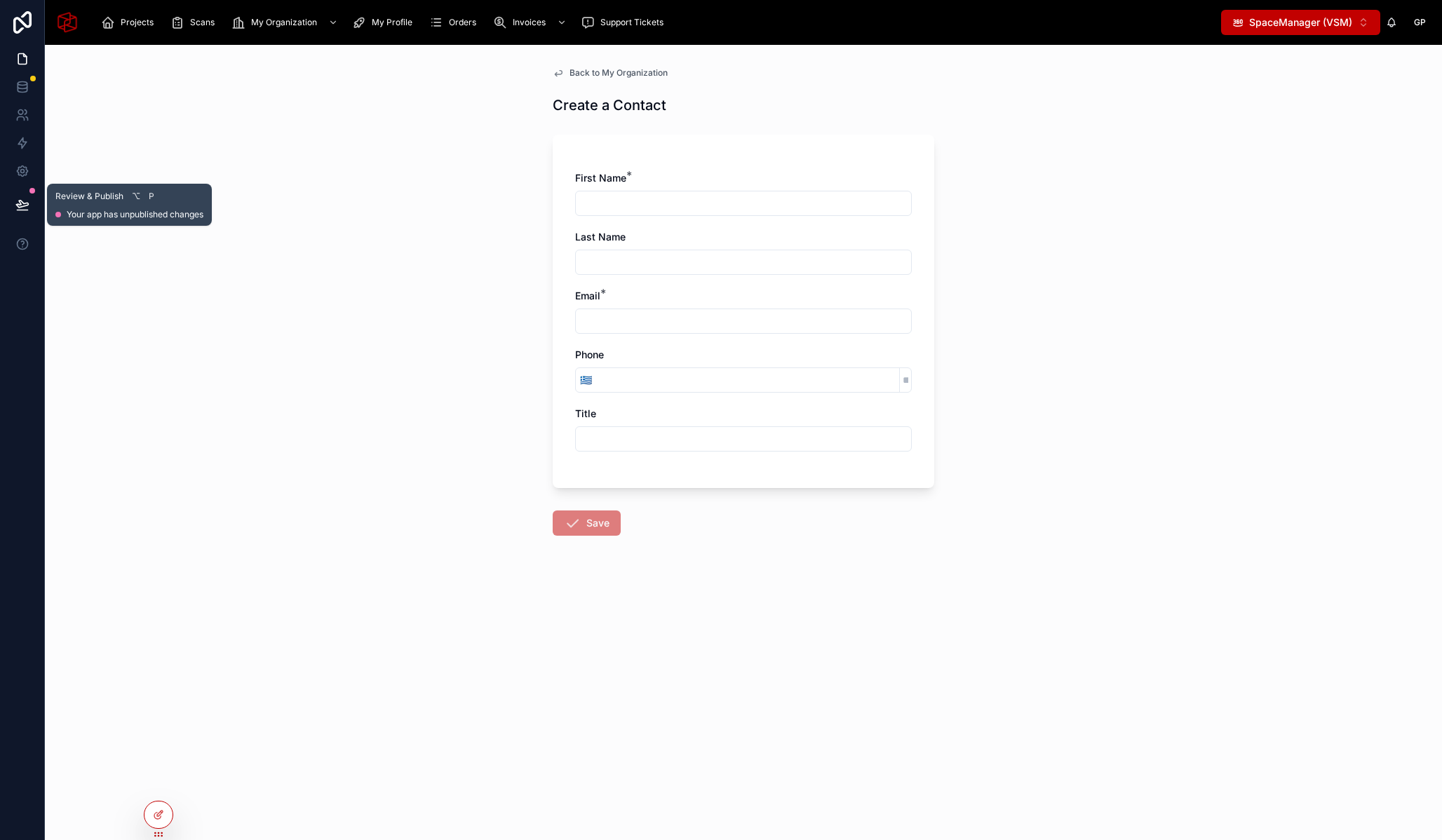
click at [16, 208] on icon at bounding box center [22, 205] width 14 height 14
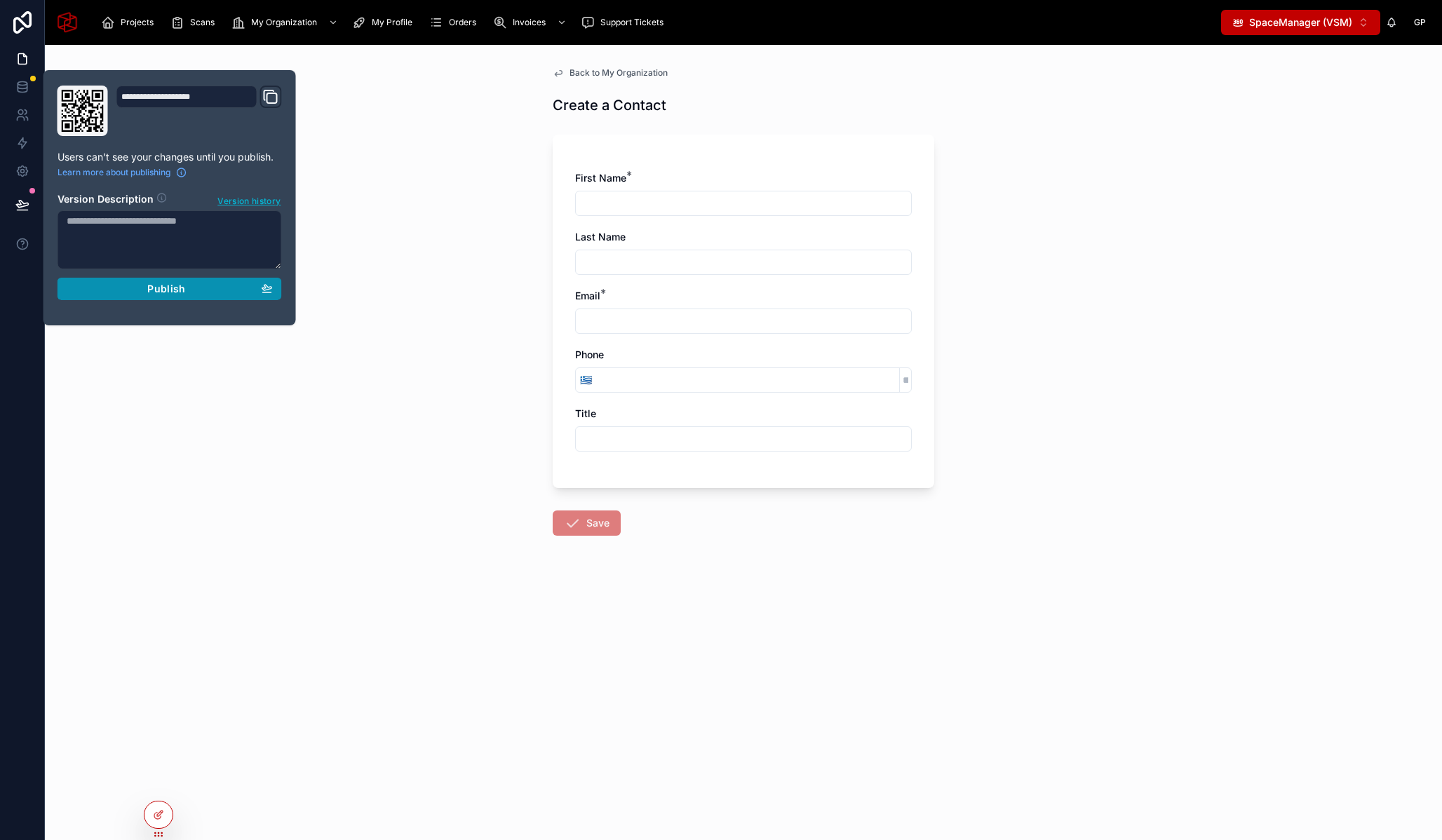
click at [177, 296] on button "Publish" at bounding box center [169, 289] width 224 height 22
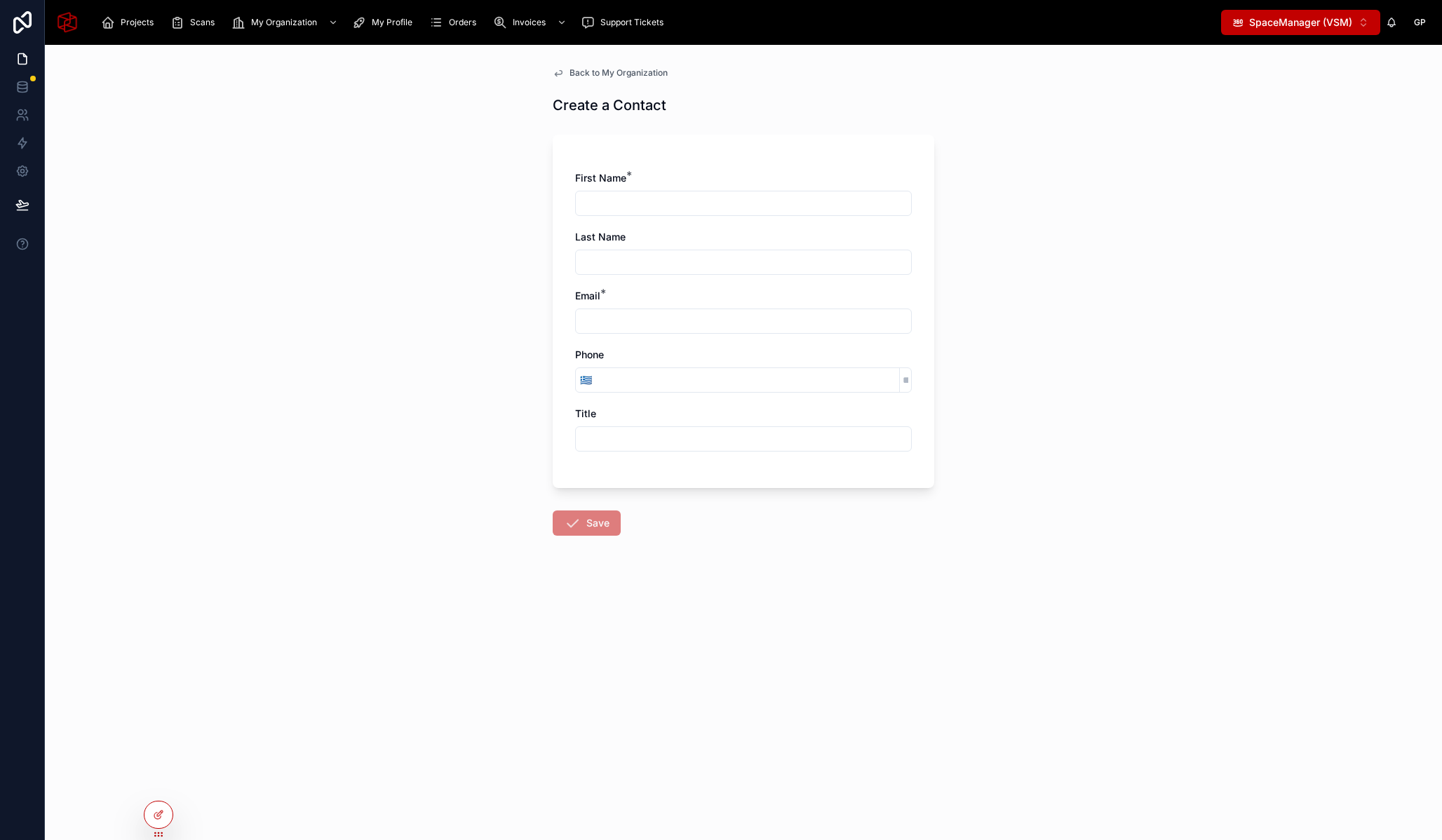
click at [91, 51] on div "Back to My Organization Create a Contact First Name * Last Name Email * Phone 🇬…" at bounding box center [743, 443] width 1397 height 796
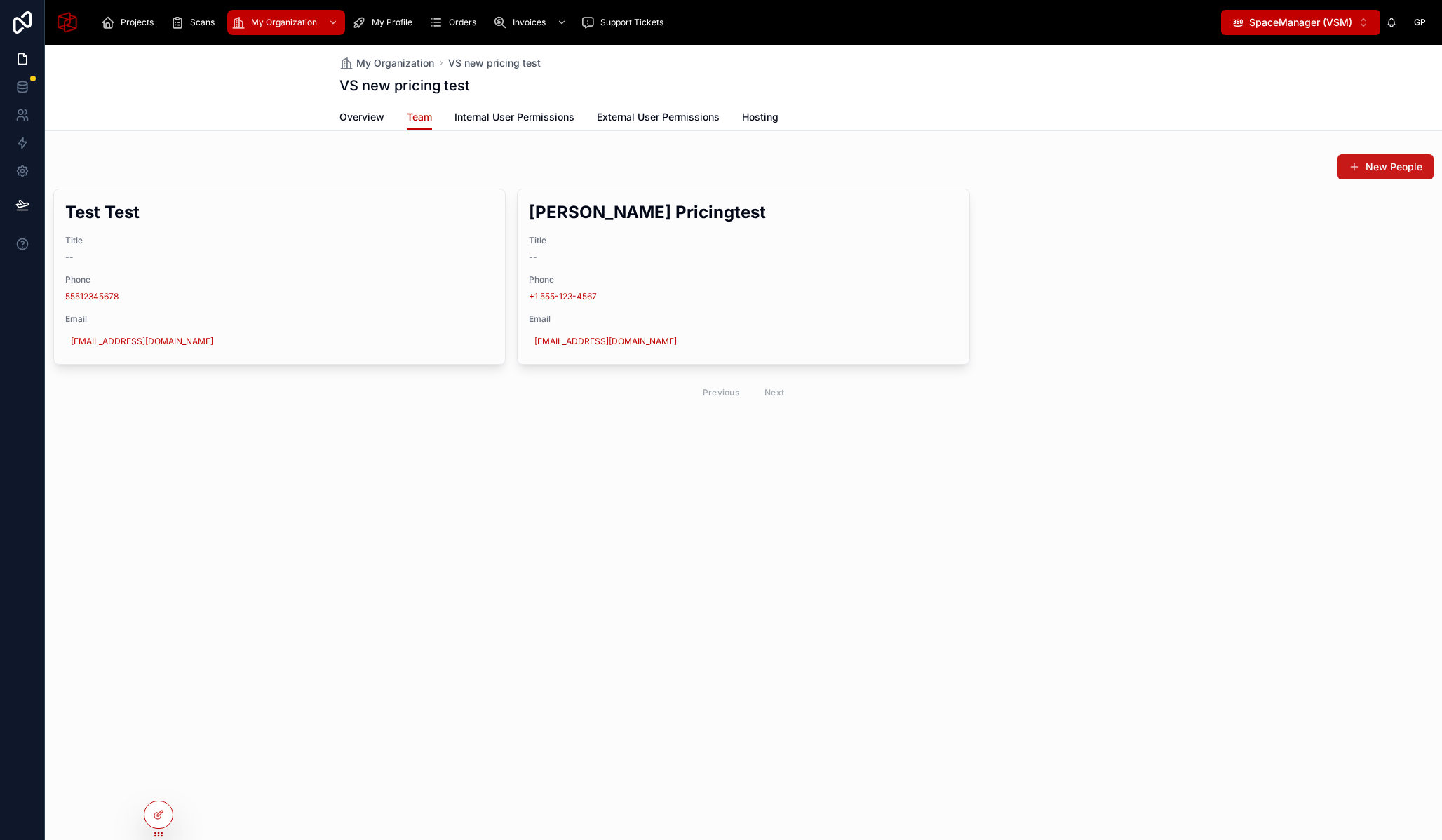
click at [1394, 164] on button "New People" at bounding box center [1385, 166] width 96 height 25
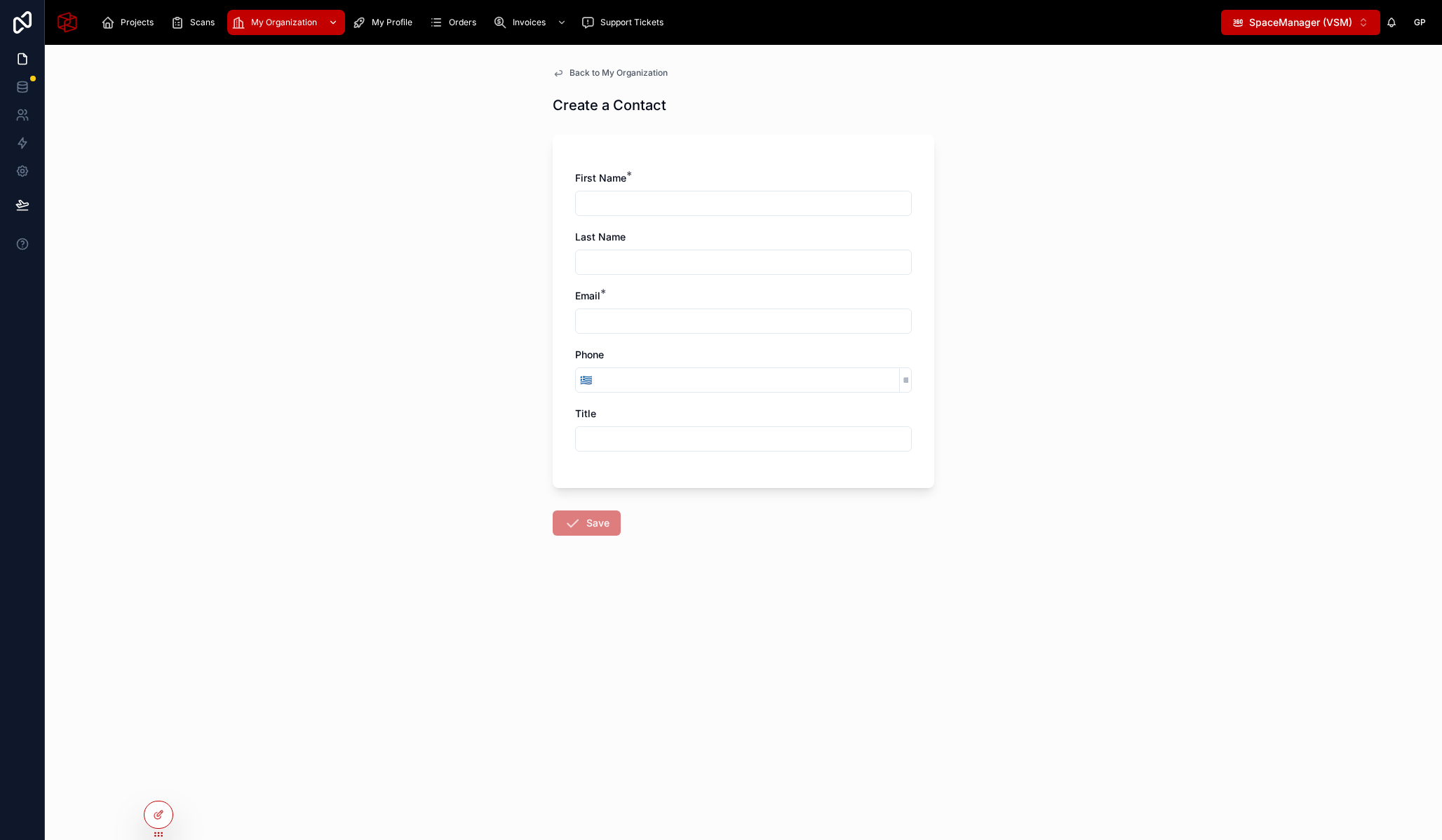
click at [292, 21] on span "My Organization" at bounding box center [284, 22] width 66 height 11
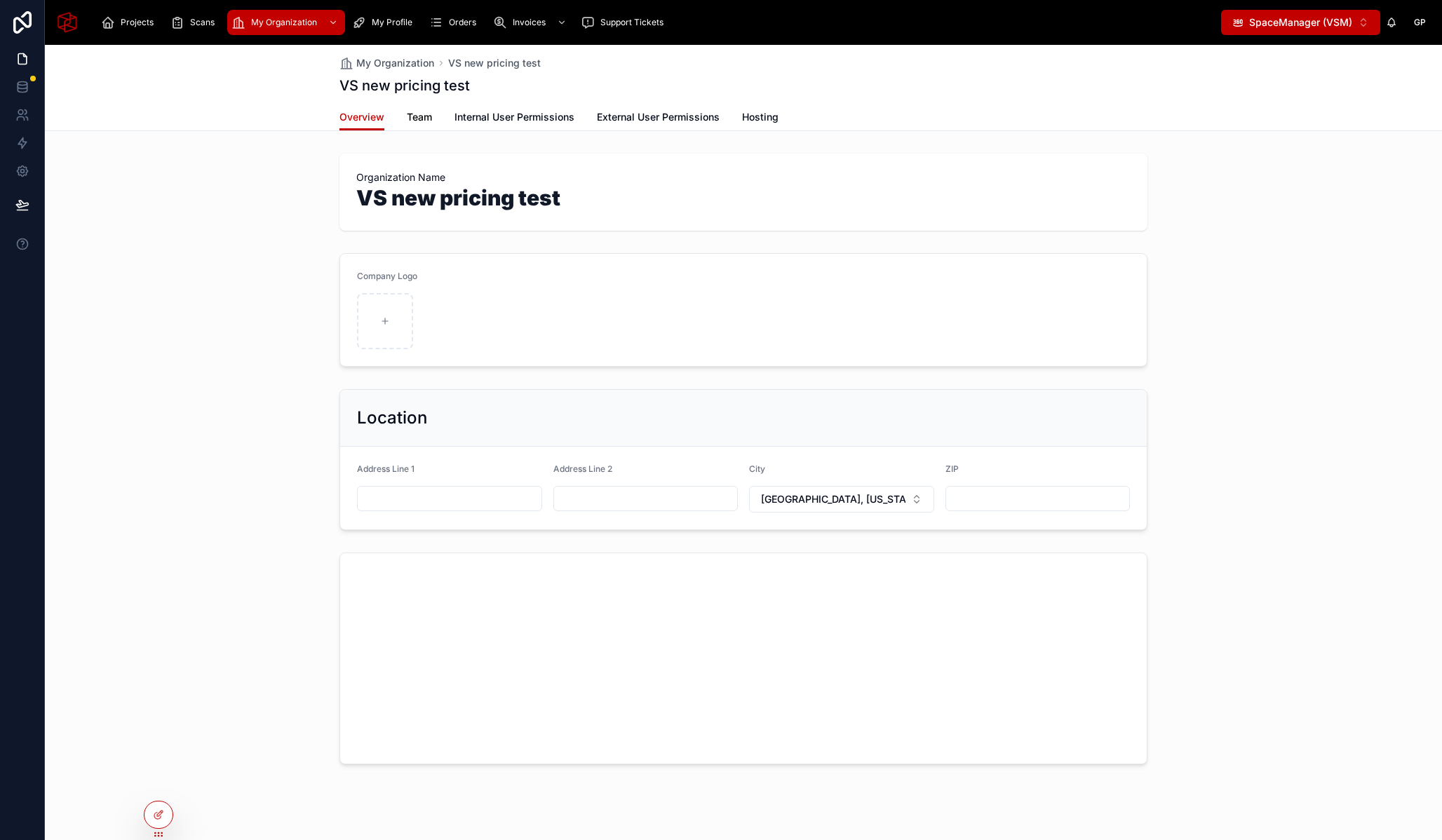
click at [418, 118] on span "Team" at bounding box center [419, 117] width 25 height 14
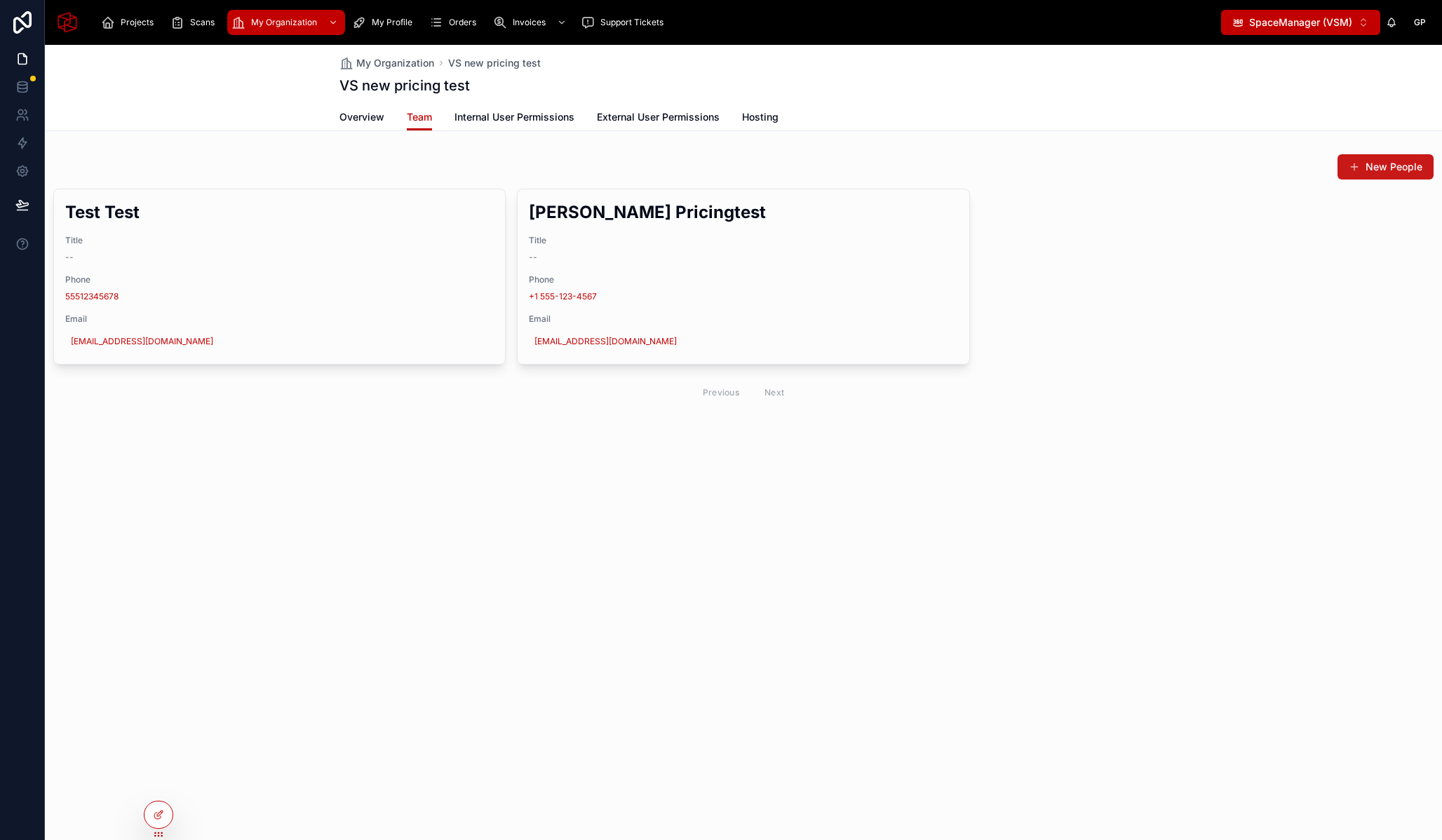
drag, startPoint x: 1351, startPoint y: 182, endPoint x: 1363, endPoint y: 176, distance: 13.4
click at [1351, 182] on div "New People Test Test Title -- Phone 55512345678 Email test@example.com Edit Geo…" at bounding box center [744, 281] width 1381 height 255
click at [1388, 164] on button "New People" at bounding box center [1385, 166] width 96 height 25
click at [163, 819] on icon at bounding box center [158, 815] width 11 height 11
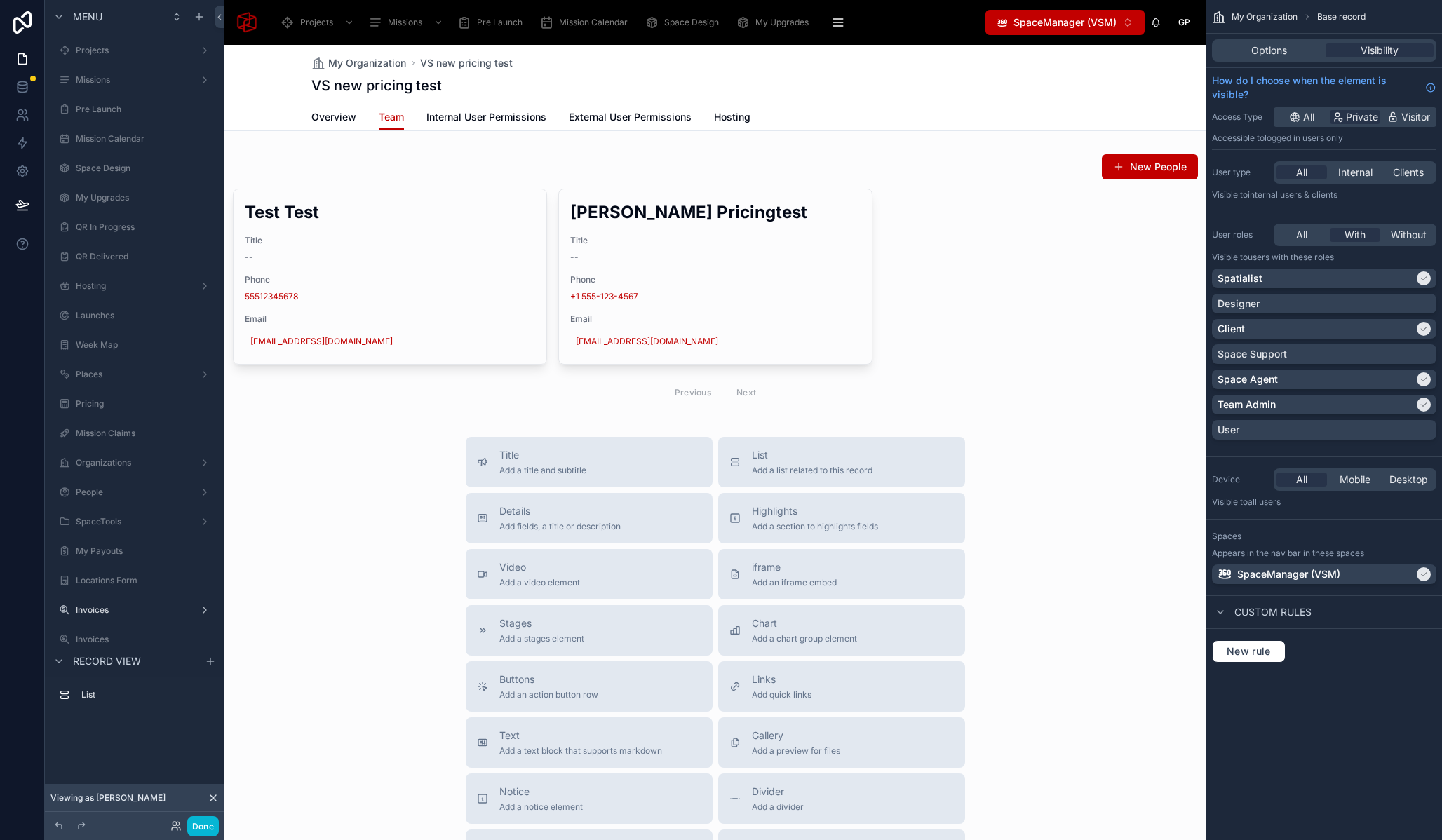
click at [958, 161] on div at bounding box center [715, 547] width 982 height 1004
click at [934, 173] on div at bounding box center [715, 281] width 982 height 266
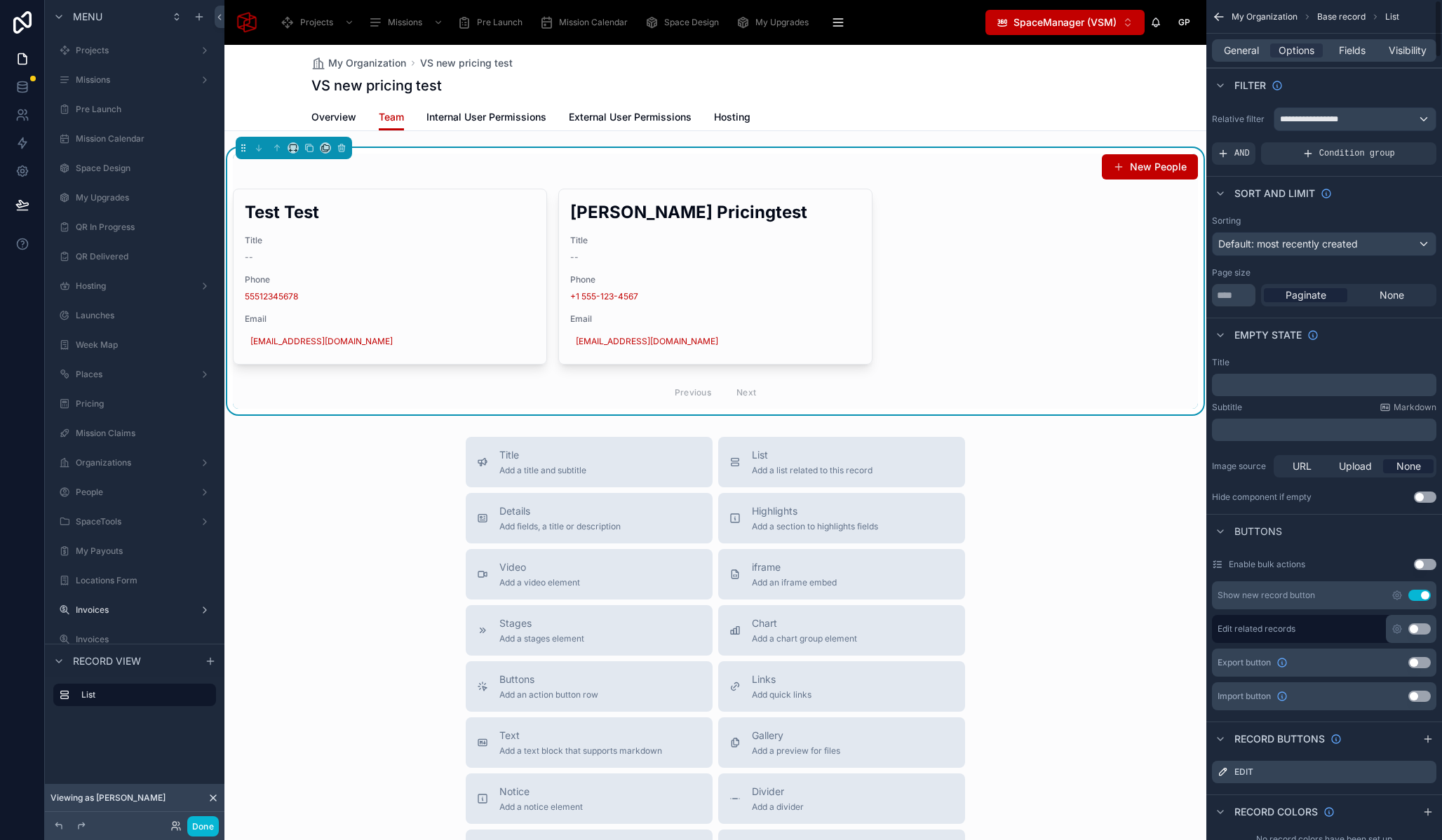
click at [1422, 597] on button "Use setting" at bounding box center [1420, 595] width 22 height 11
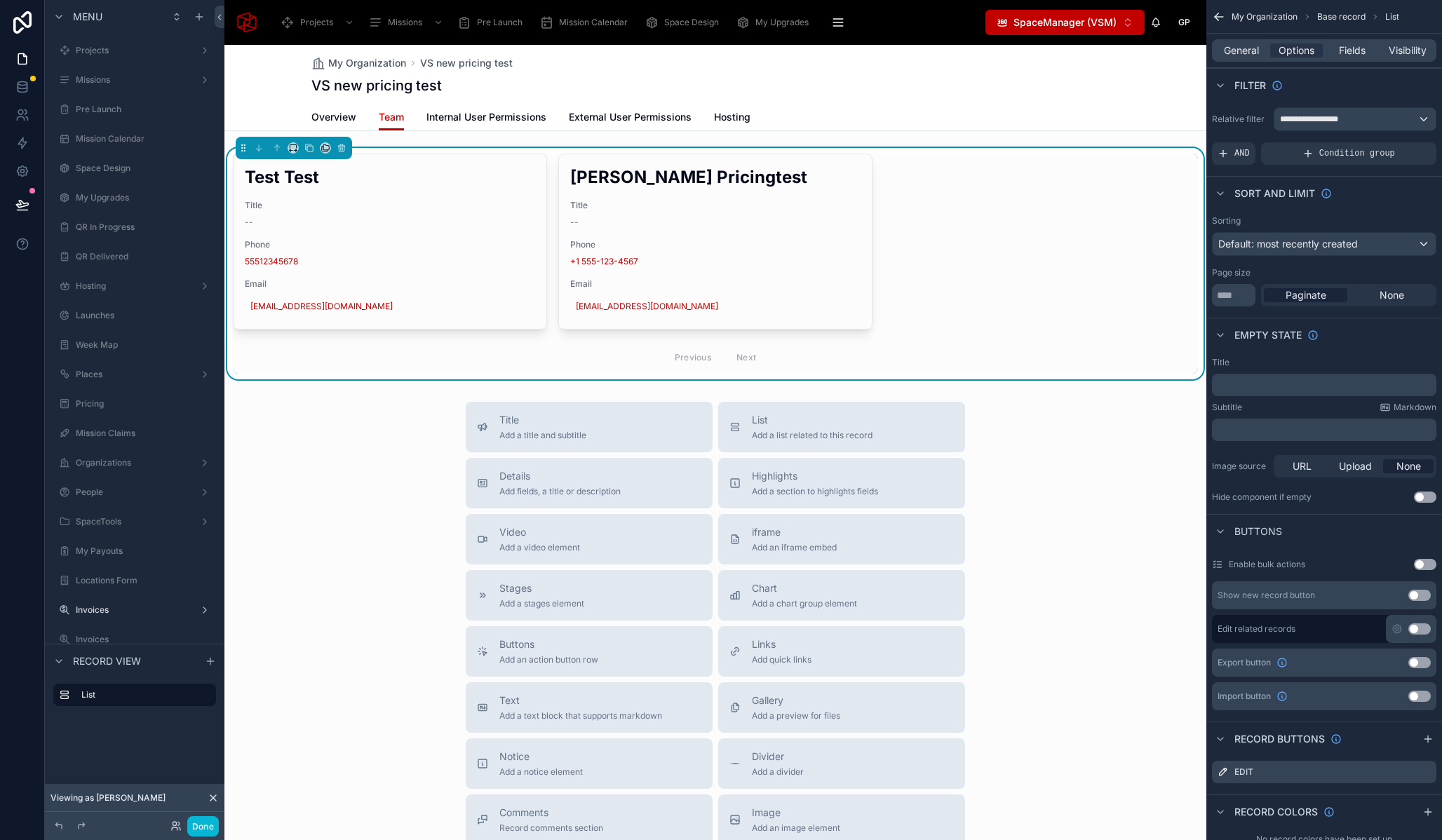
click at [221, 823] on div "Done" at bounding box center [135, 826] width 180 height 28
click at [217, 824] on button "Done" at bounding box center [202, 827] width 31 height 21
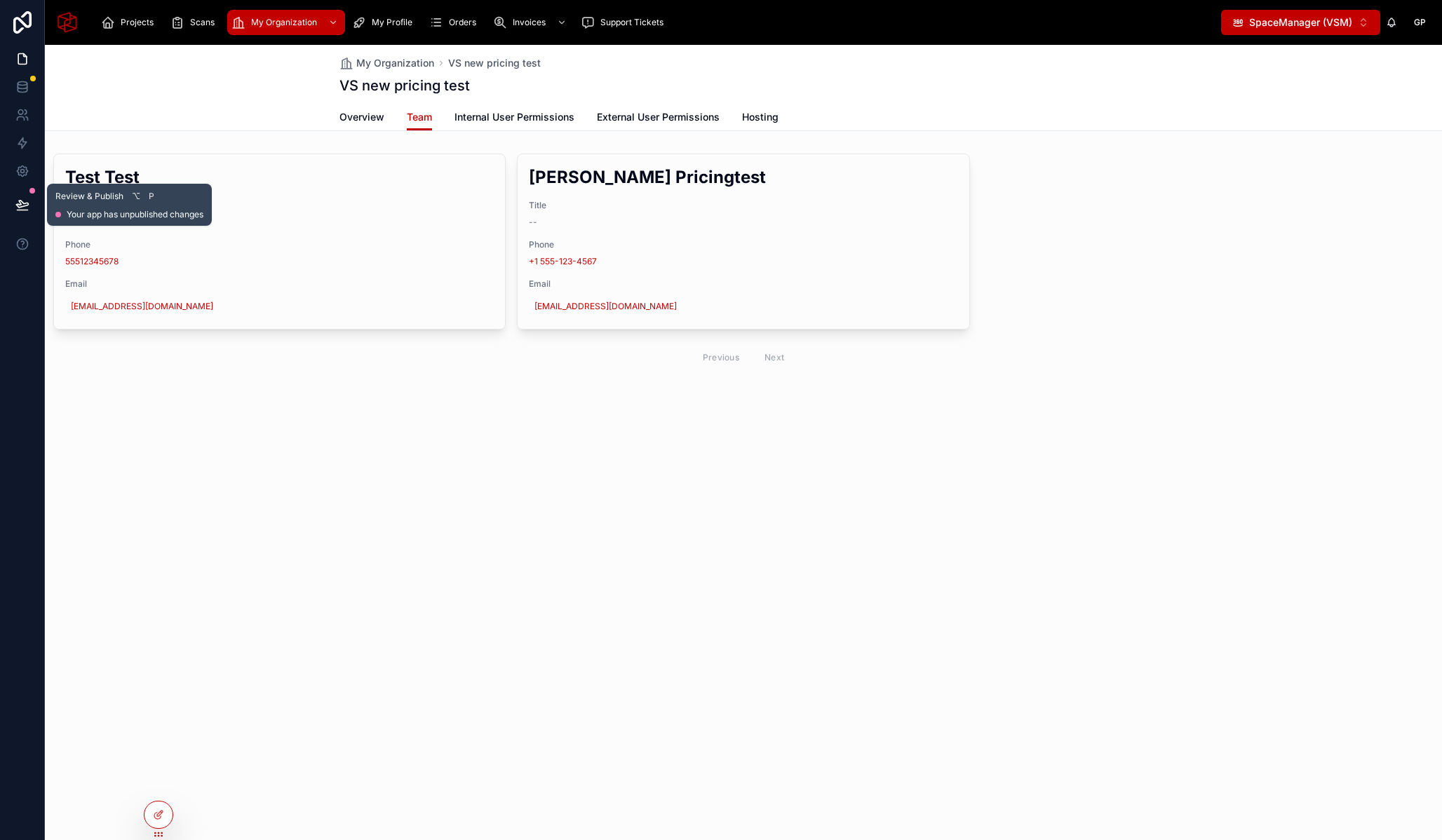
click at [19, 202] on icon at bounding box center [22, 204] width 12 height 7
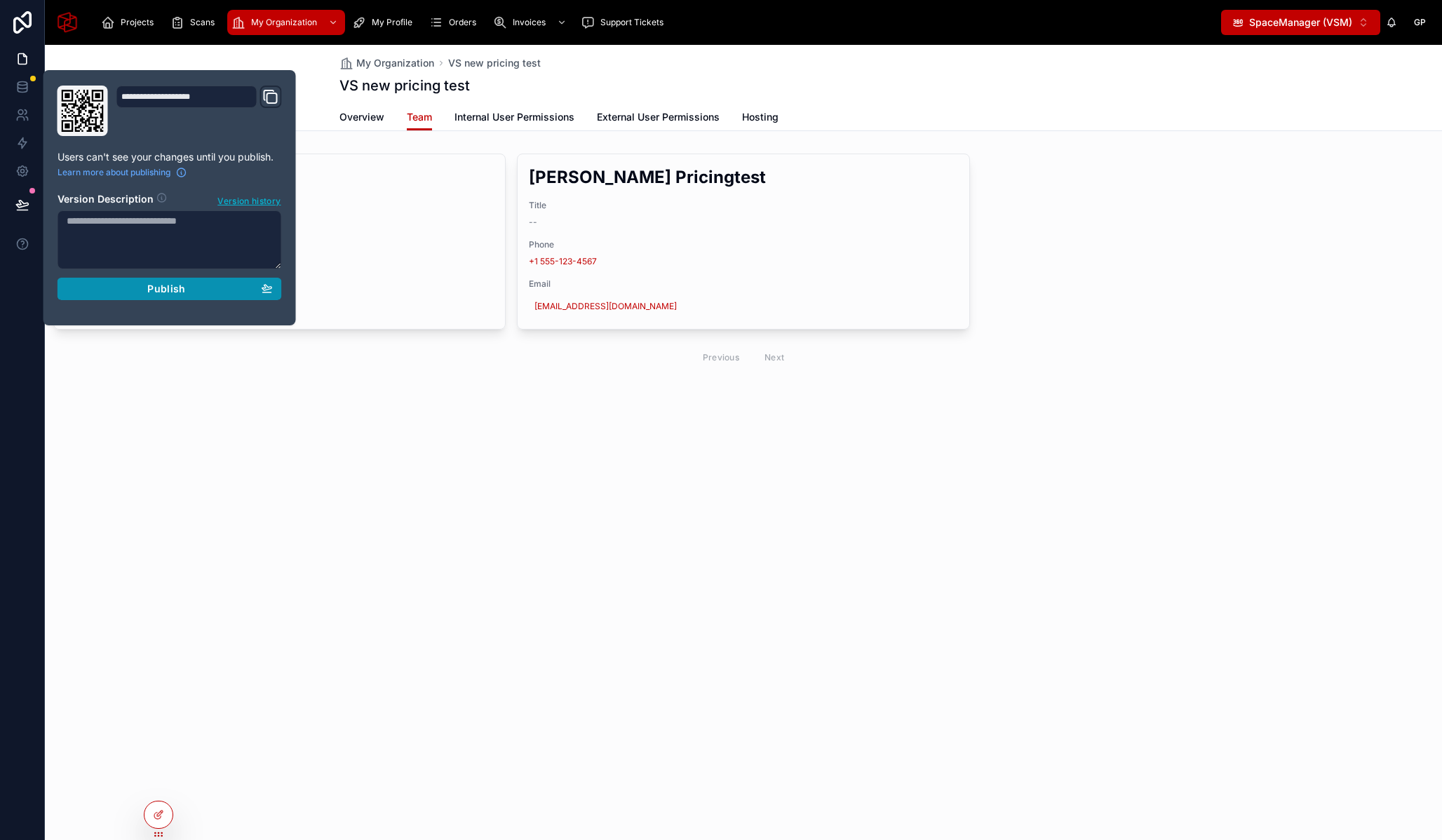
click at [171, 286] on span "Publish" at bounding box center [166, 289] width 38 height 13
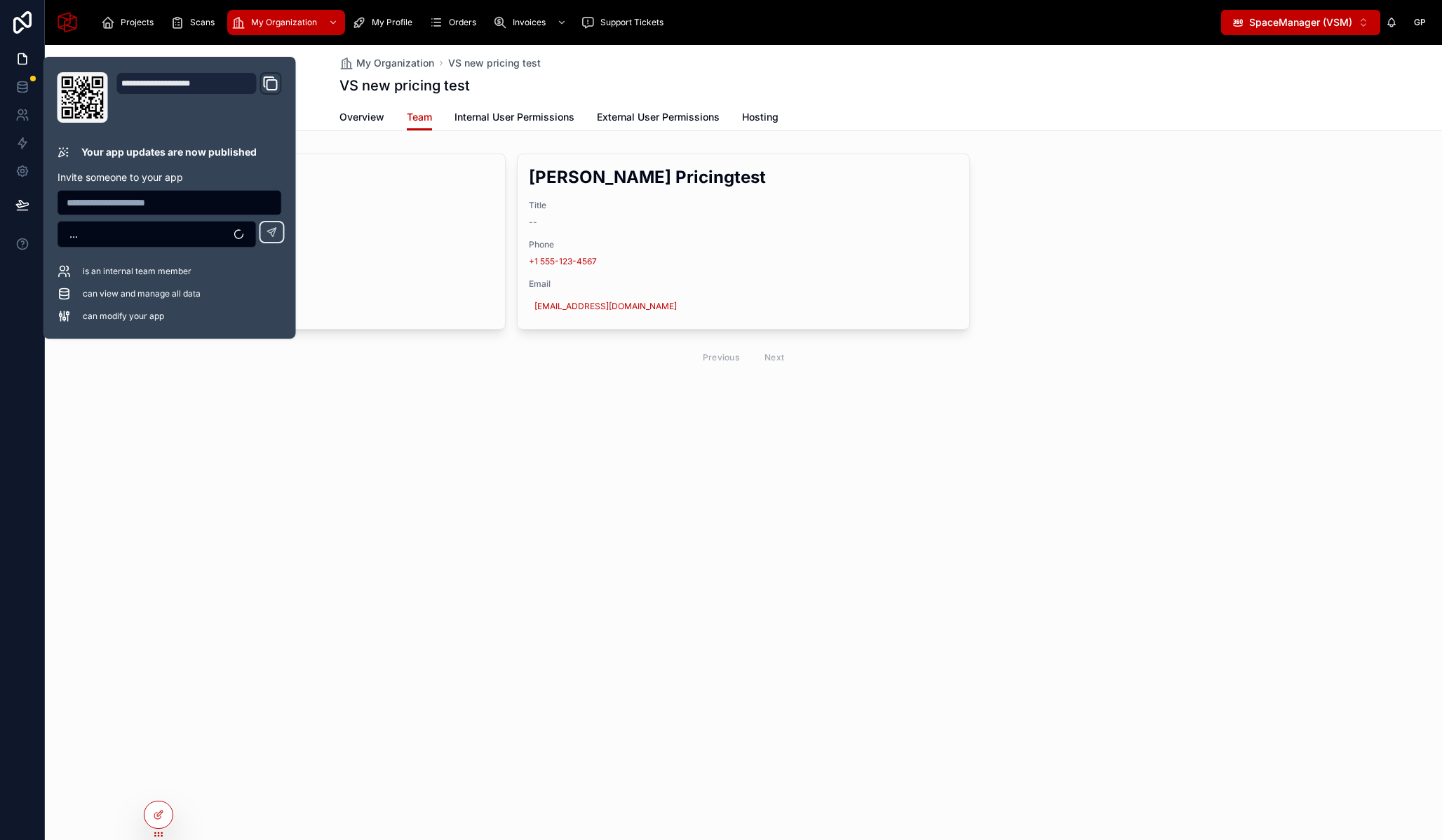
click at [529, 392] on div "My Organization VS new pricing test VS new pricing test Team Overview Team Inte…" at bounding box center [743, 257] width 1397 height 425
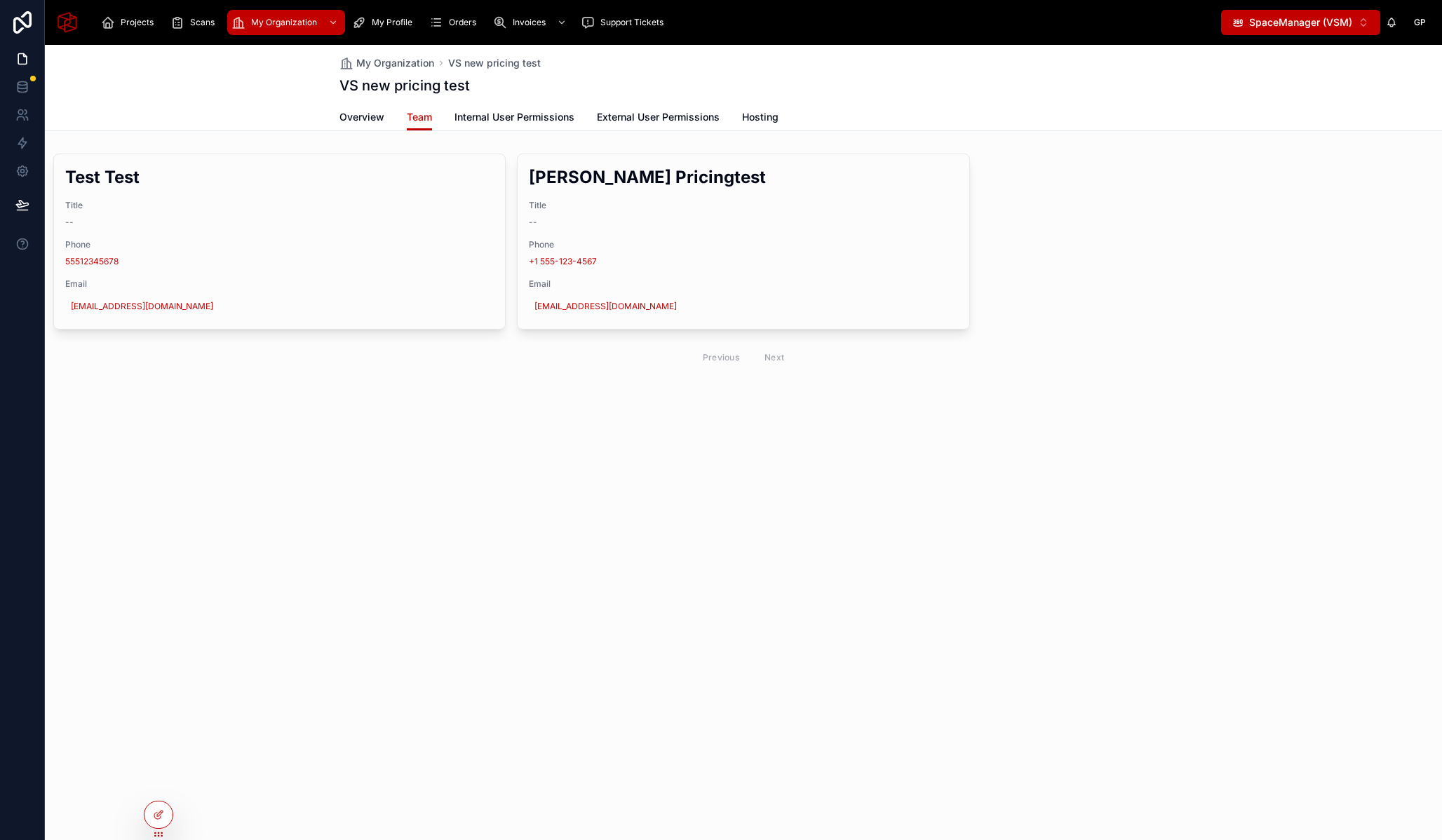
click at [638, 466] on div "My Organization VS new pricing test VS new pricing test Team Overview Team Inte…" at bounding box center [743, 257] width 1397 height 425
click at [529, 114] on span "Internal User Permissions" at bounding box center [514, 117] width 120 height 14
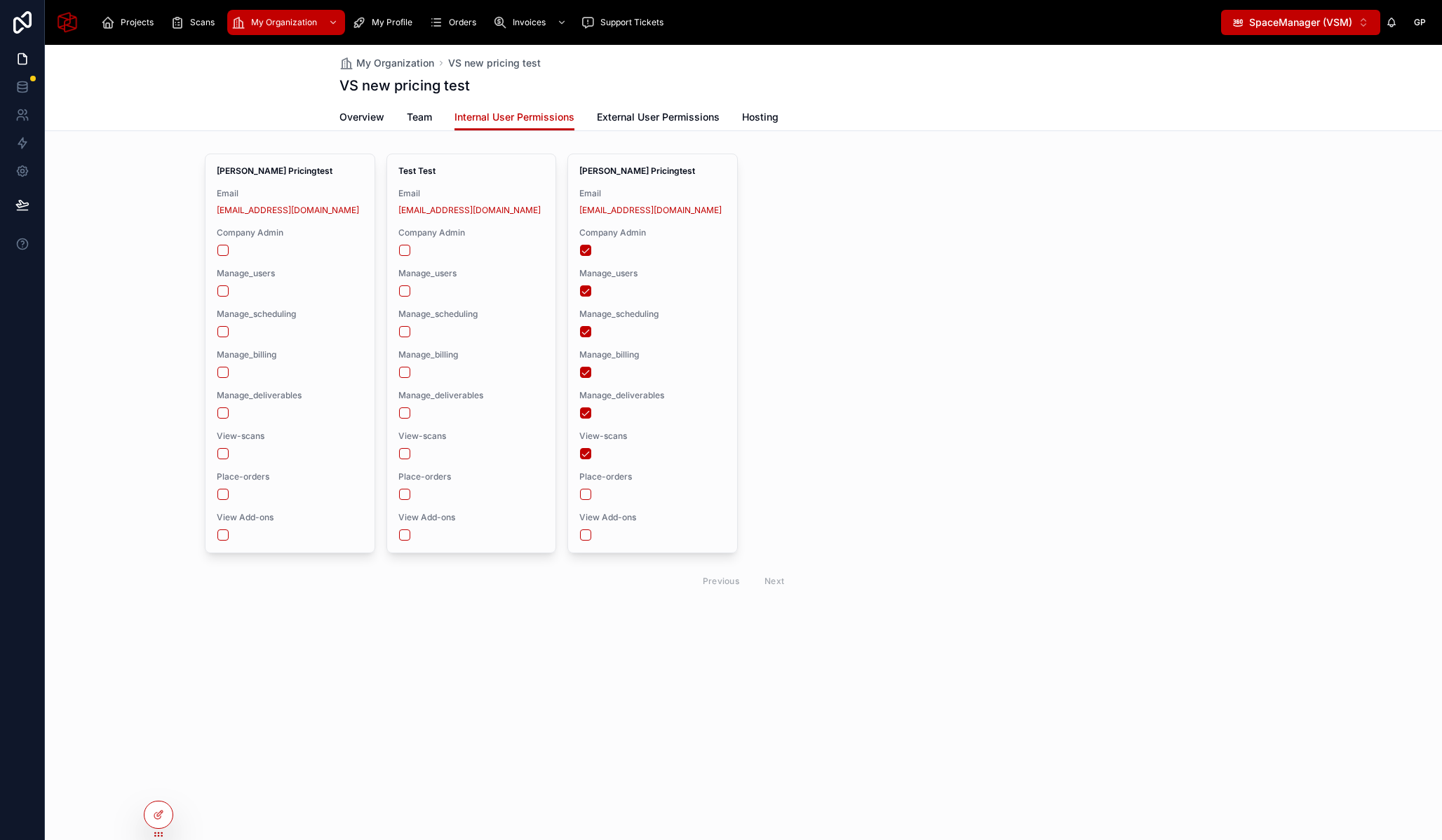
click at [777, 391] on div "George Pricingtest Email build+georgetest@virtualspace.xyz Company Admin Manage…" at bounding box center [743, 375] width 1077 height 444
click at [654, 115] on span "External User Permissions" at bounding box center [658, 117] width 123 height 14
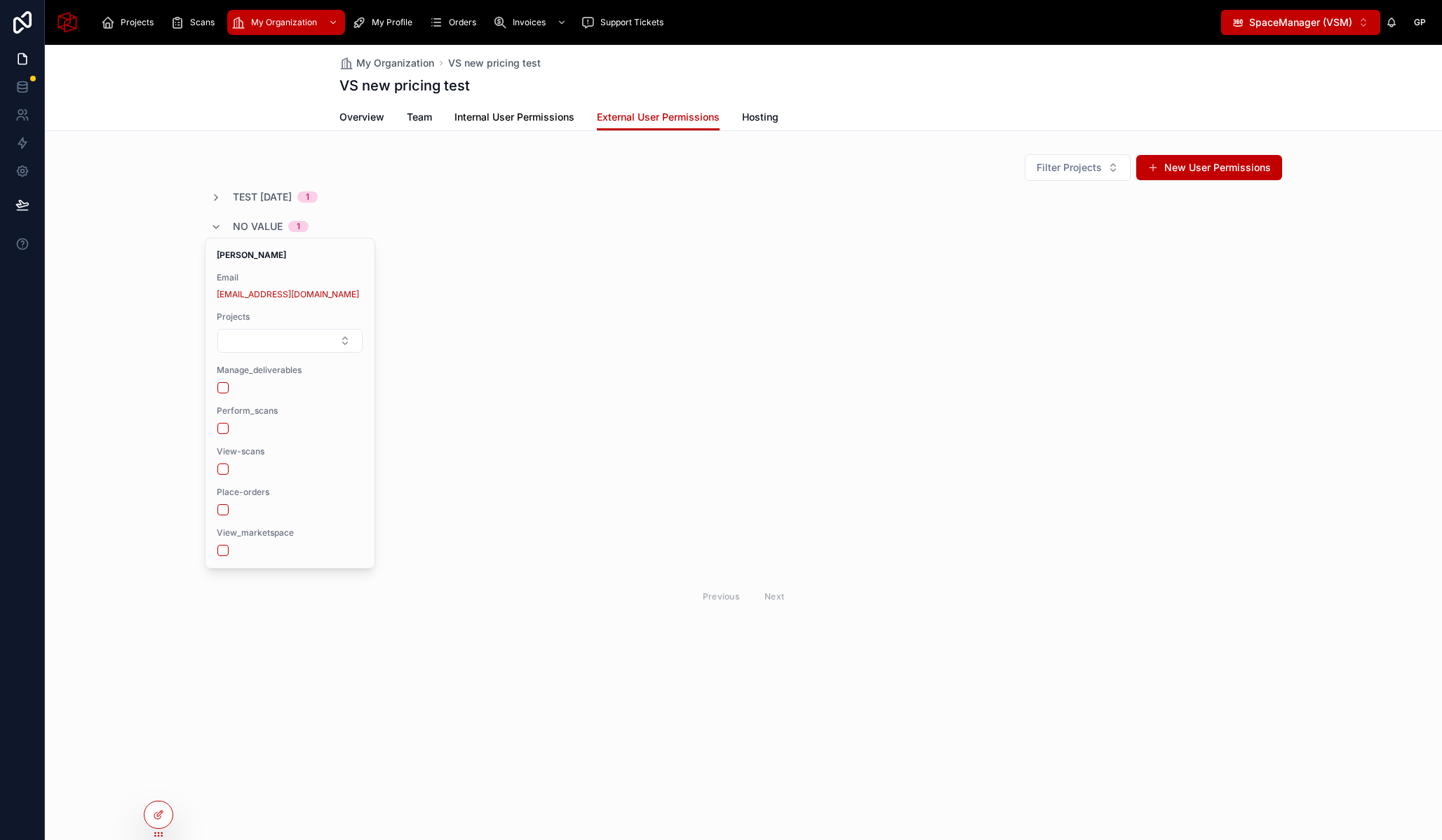
click at [518, 120] on span "Internal User Permissions" at bounding box center [514, 117] width 120 height 14
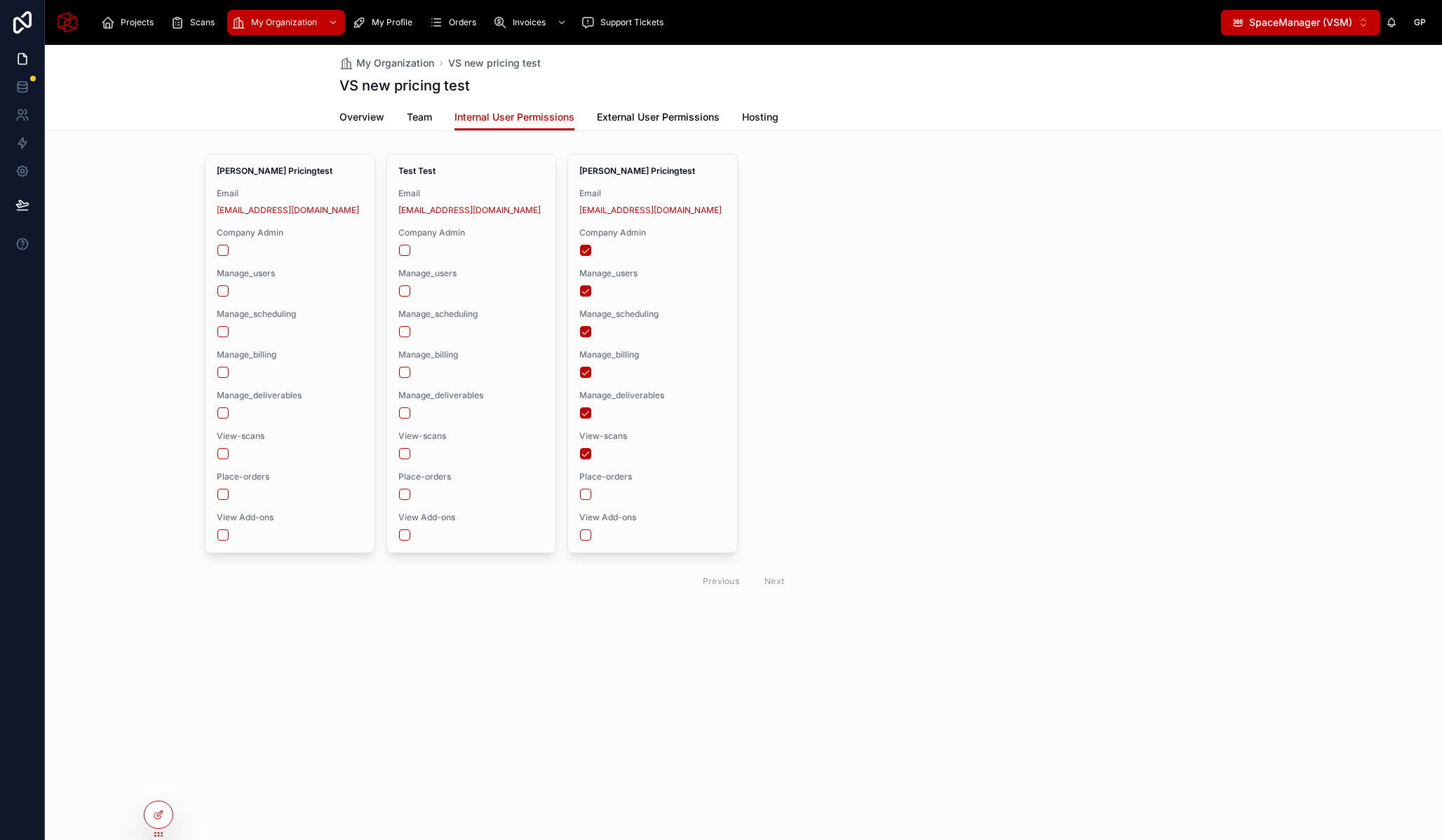
click at [639, 116] on span "External User Permissions" at bounding box center [658, 117] width 123 height 14
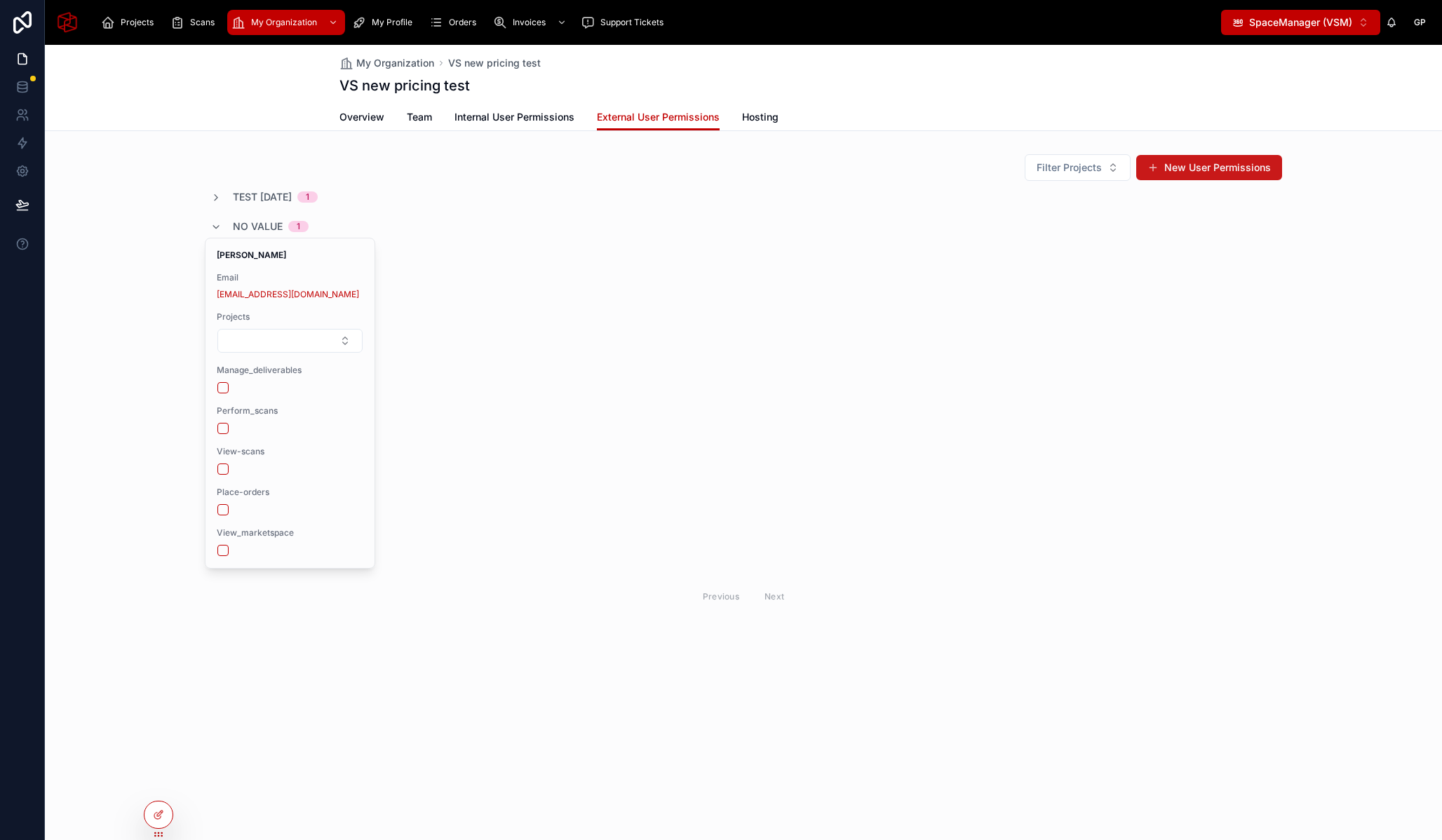
click at [1211, 170] on button "New User Permissions" at bounding box center [1209, 167] width 146 height 25
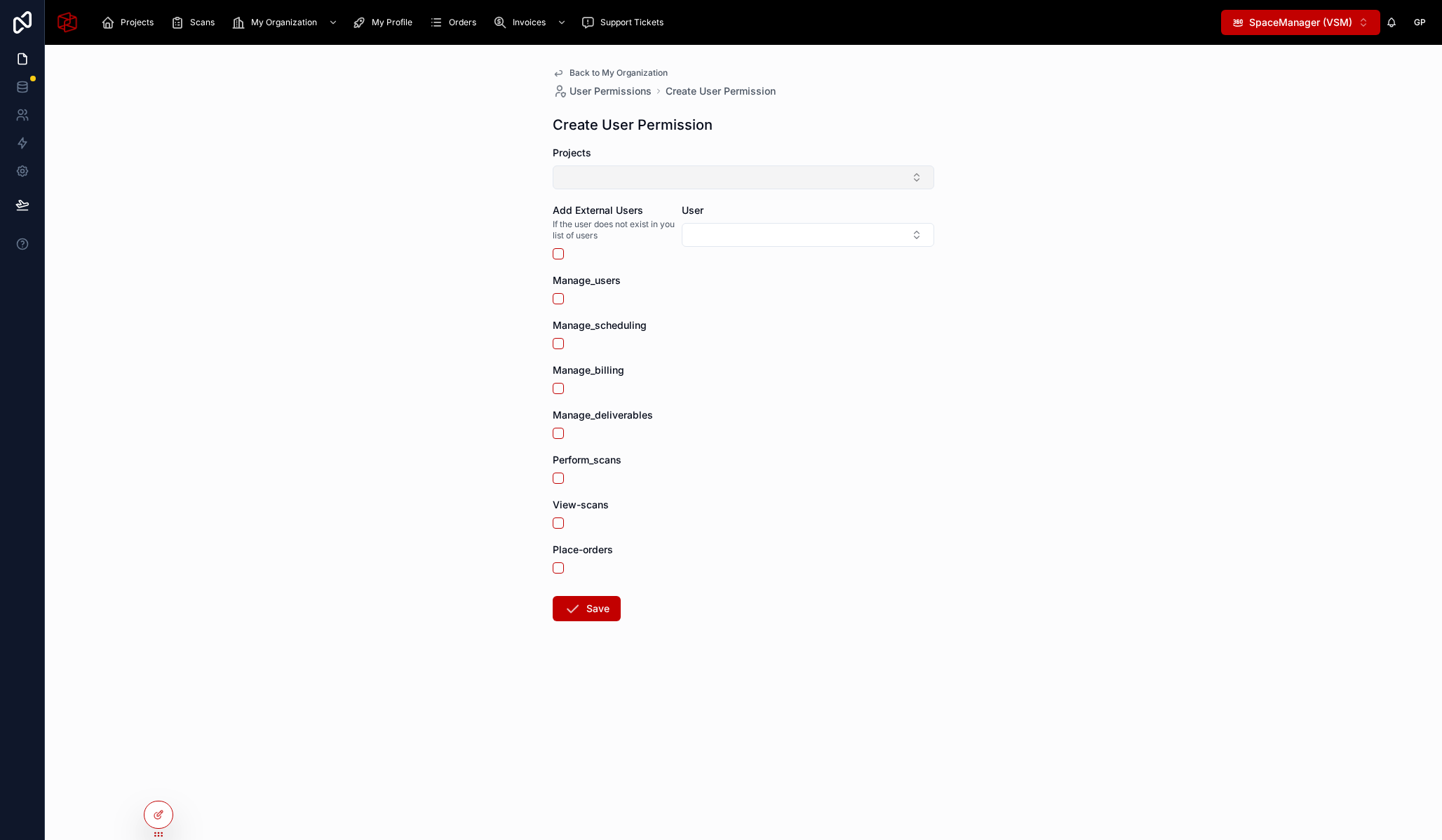
click at [621, 177] on button "Select Button" at bounding box center [743, 177] width 381 height 24
click at [623, 172] on button "Select Button" at bounding box center [743, 177] width 381 height 24
click at [430, 188] on div "Back to My Organization User Permissions Create User Permission Create User Per…" at bounding box center [743, 443] width 1397 height 796
click at [713, 236] on button "Select Button" at bounding box center [808, 235] width 253 height 24
click at [462, 231] on div "Back to My Organization User Permissions Create User Permission Create User Per…" at bounding box center [743, 443] width 1397 height 796
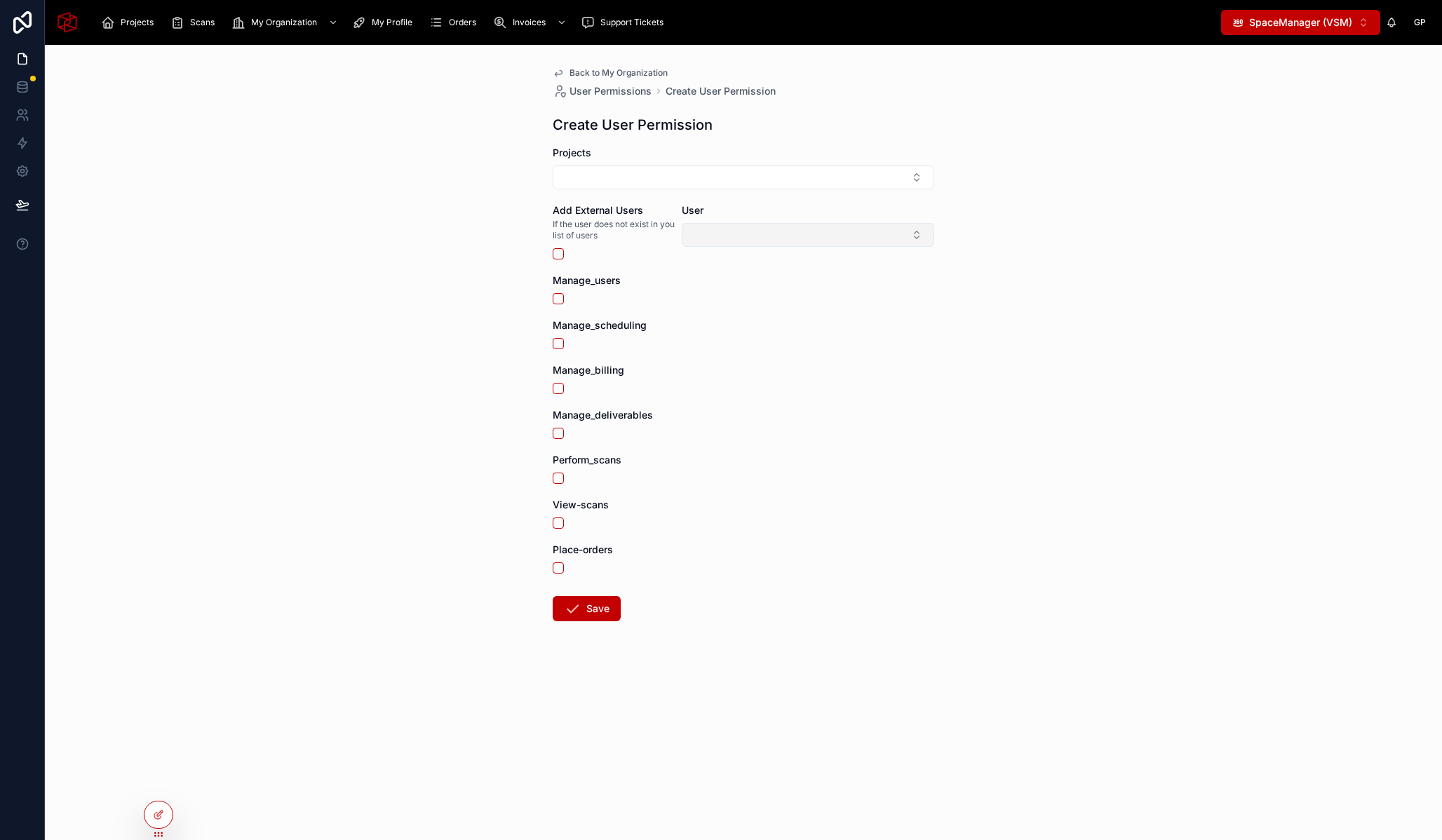
click at [760, 228] on button "Select Button" at bounding box center [808, 235] width 253 height 24
click at [487, 225] on div "Back to My Organization User Permissions Create User Permission Create User Per…" at bounding box center [743, 443] width 1397 height 796
click at [759, 246] on button "Select Button" at bounding box center [808, 235] width 253 height 24
click at [521, 243] on div "Back to My Organization User Permissions Create User Permission Create User Per…" at bounding box center [743, 443] width 1397 height 796
click at [561, 253] on button "button" at bounding box center [558, 253] width 11 height 11
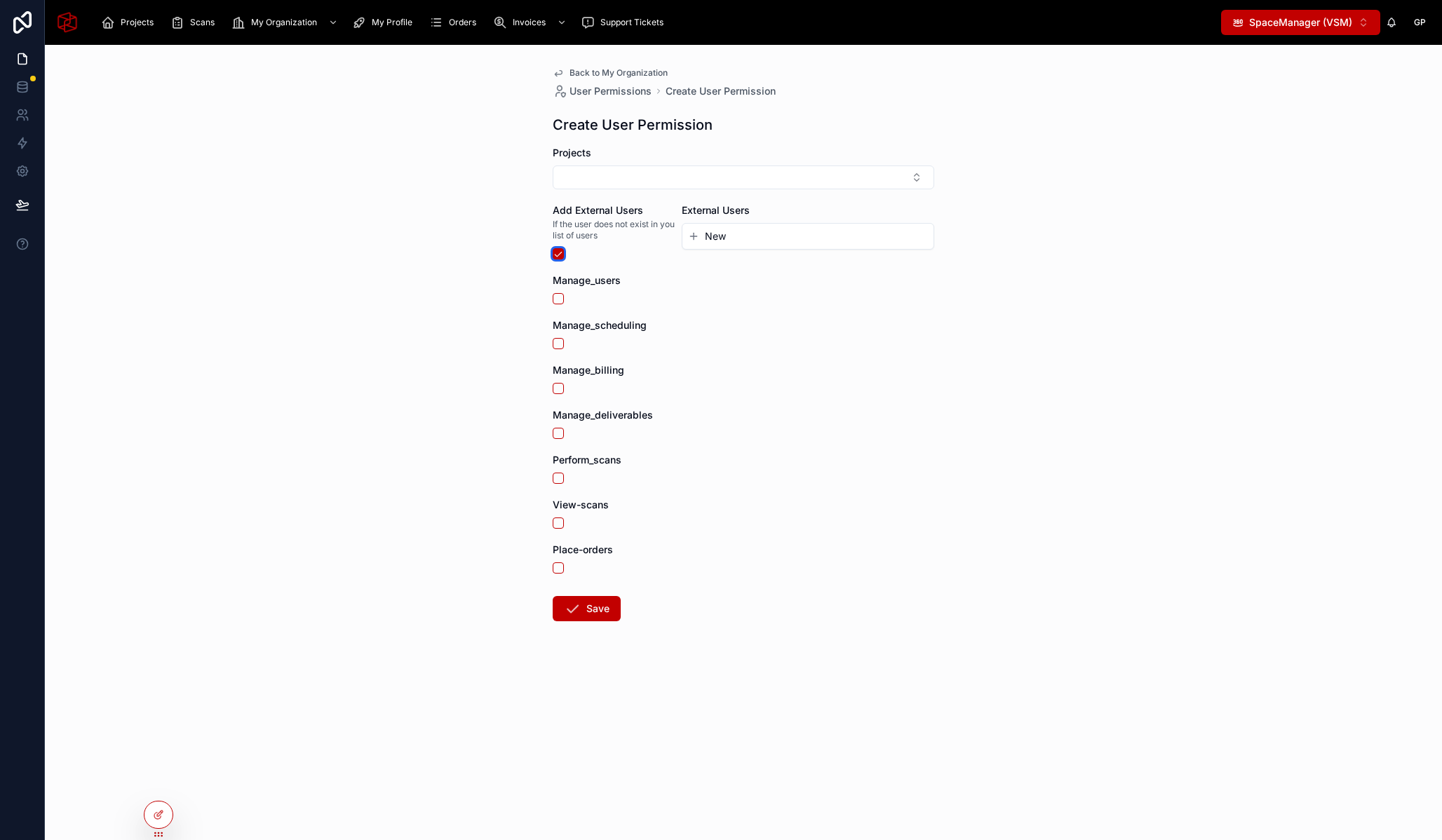
type button "on"
click at [787, 250] on div "External Users New" at bounding box center [808, 231] width 253 height 56
click at [754, 234] on button "New" at bounding box center [807, 236] width 240 height 14
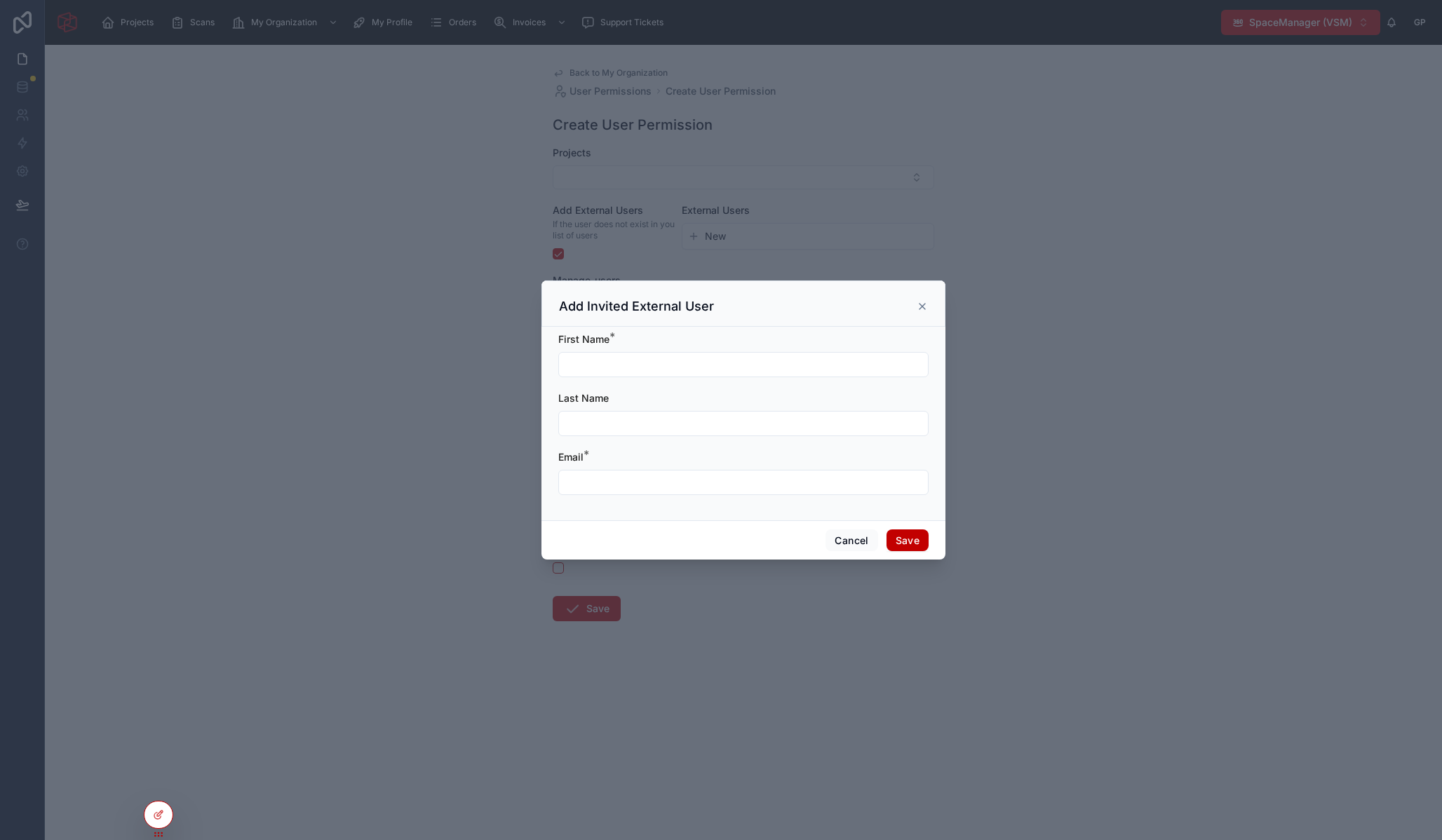
click at [408, 272] on div at bounding box center [721, 420] width 1442 height 840
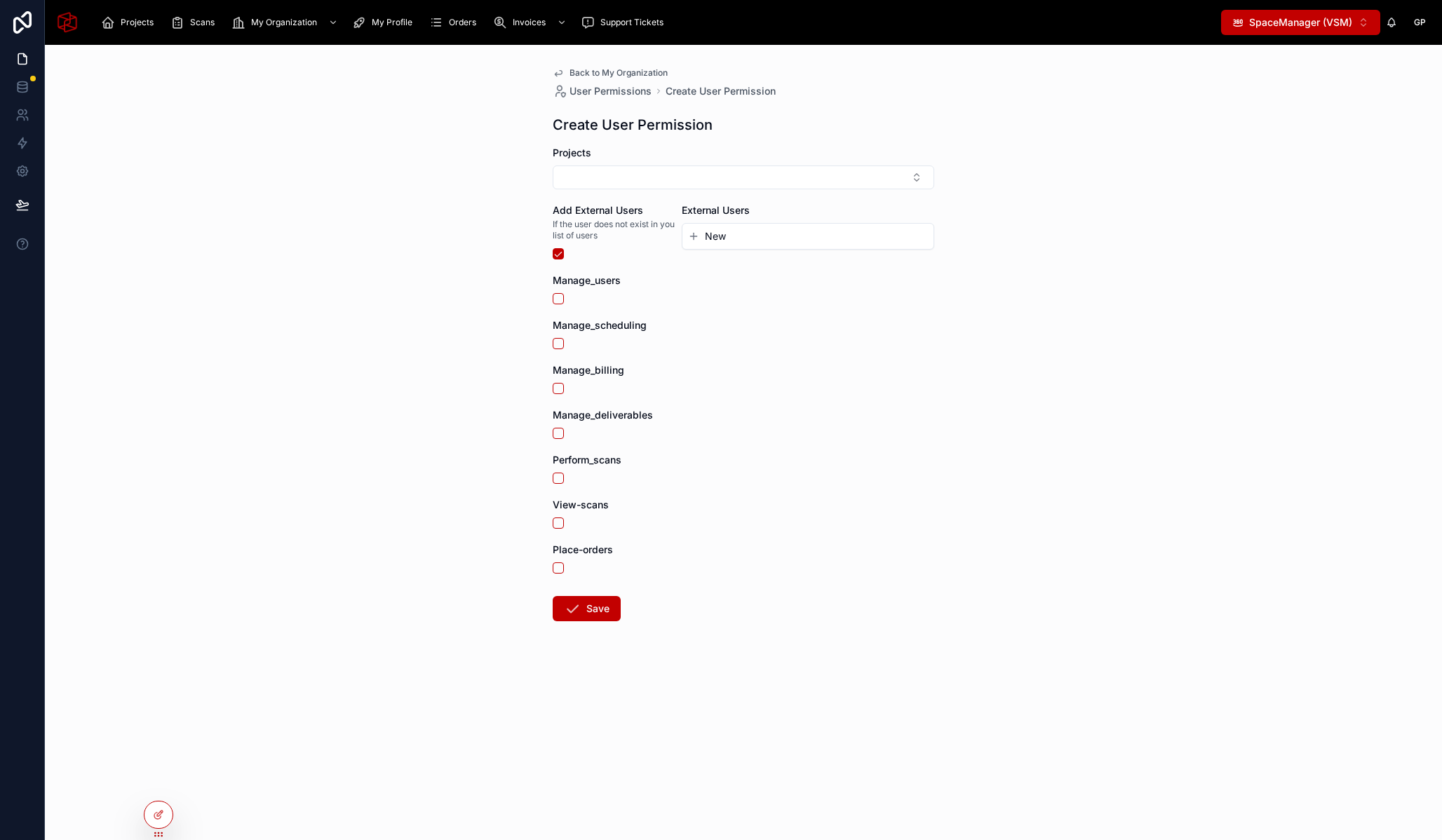
click at [709, 240] on span "New" at bounding box center [715, 236] width 21 height 14
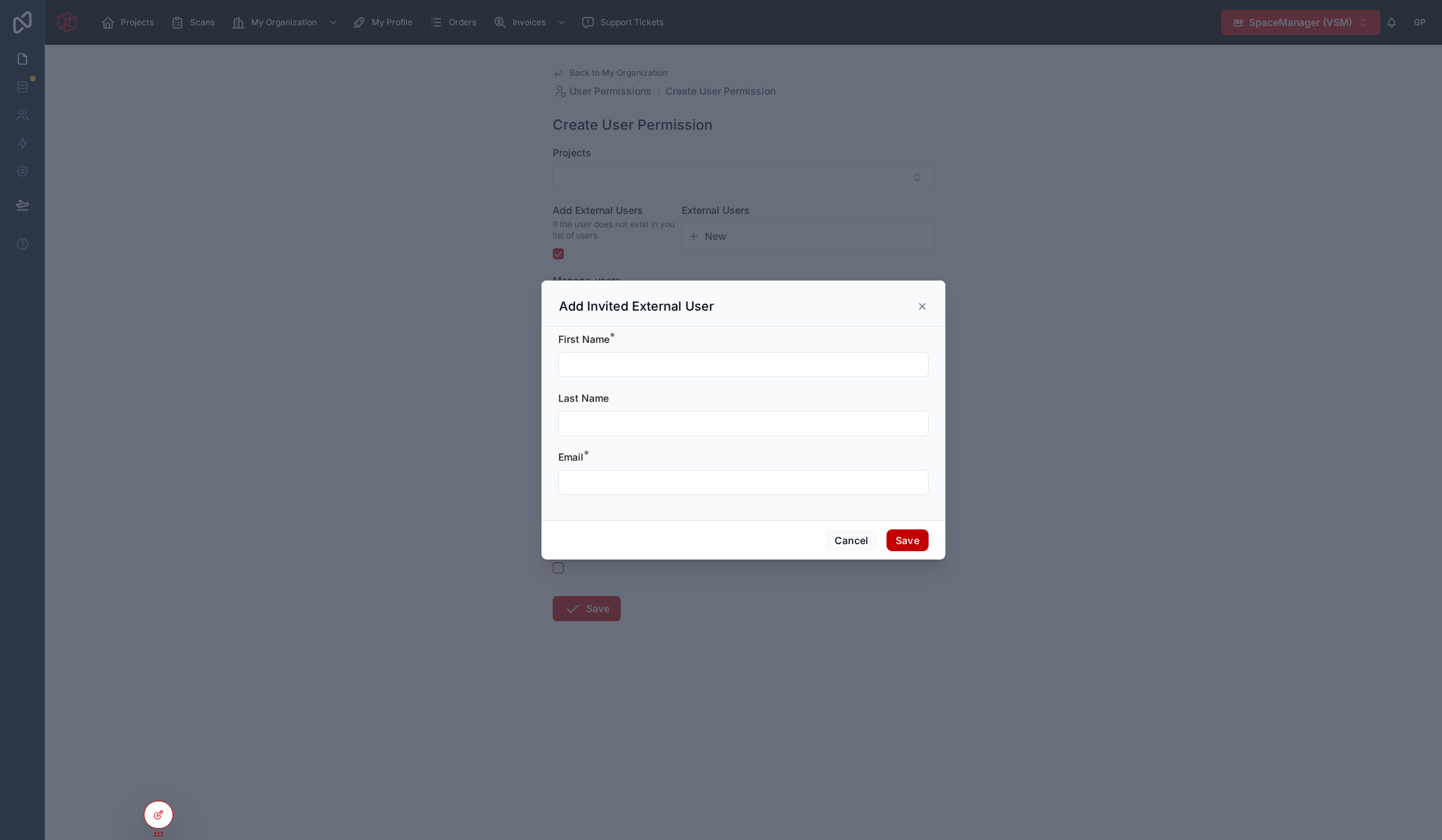
click at [926, 305] on icon at bounding box center [922, 306] width 11 height 11
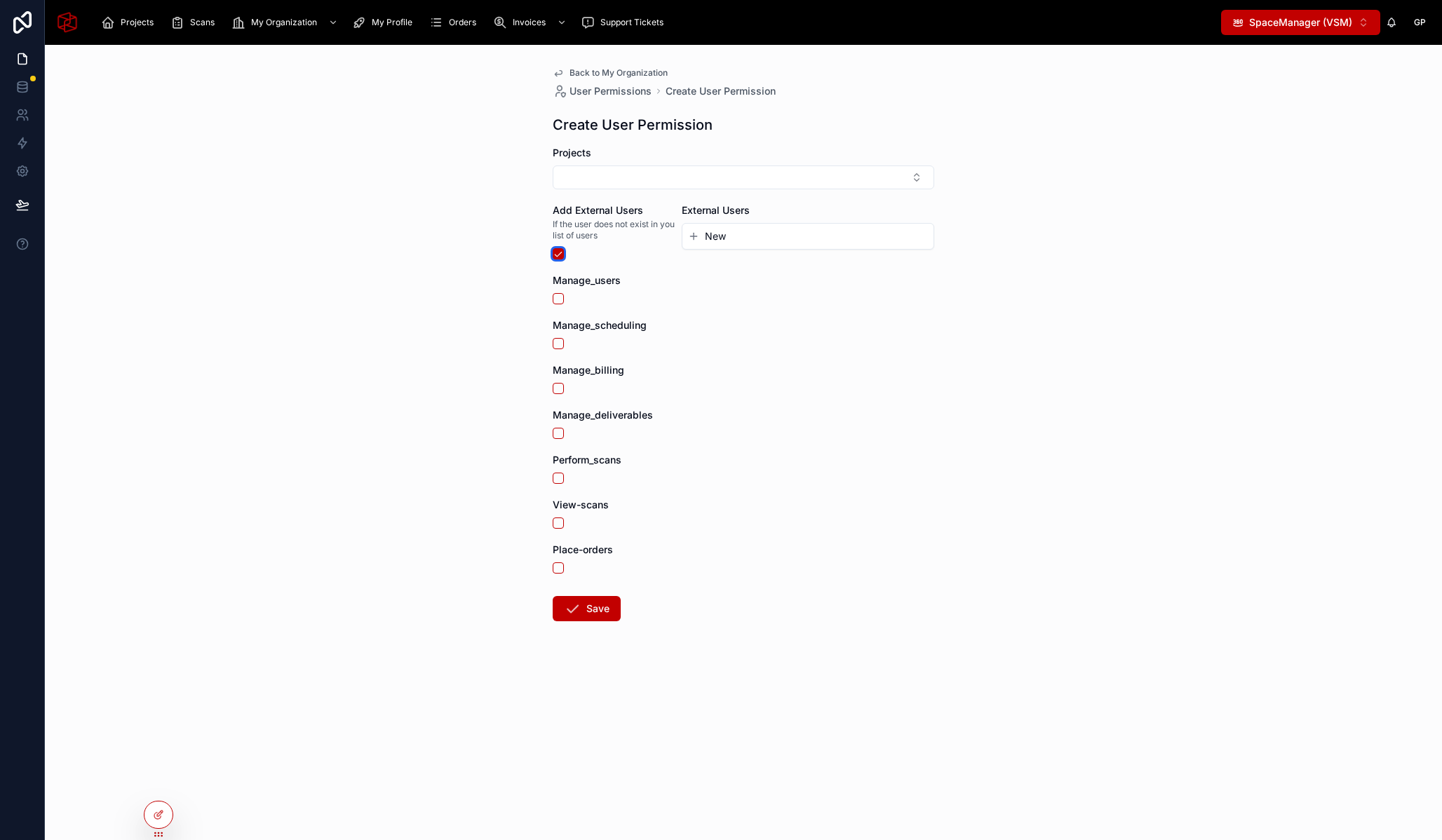
click at [559, 255] on button "button" at bounding box center [558, 253] width 11 height 11
click at [766, 243] on button "Select Button" at bounding box center [808, 235] width 253 height 24
click at [554, 252] on button "on" at bounding box center [558, 253] width 11 height 11
click at [288, 16] on span "My Organization" at bounding box center [284, 22] width 66 height 11
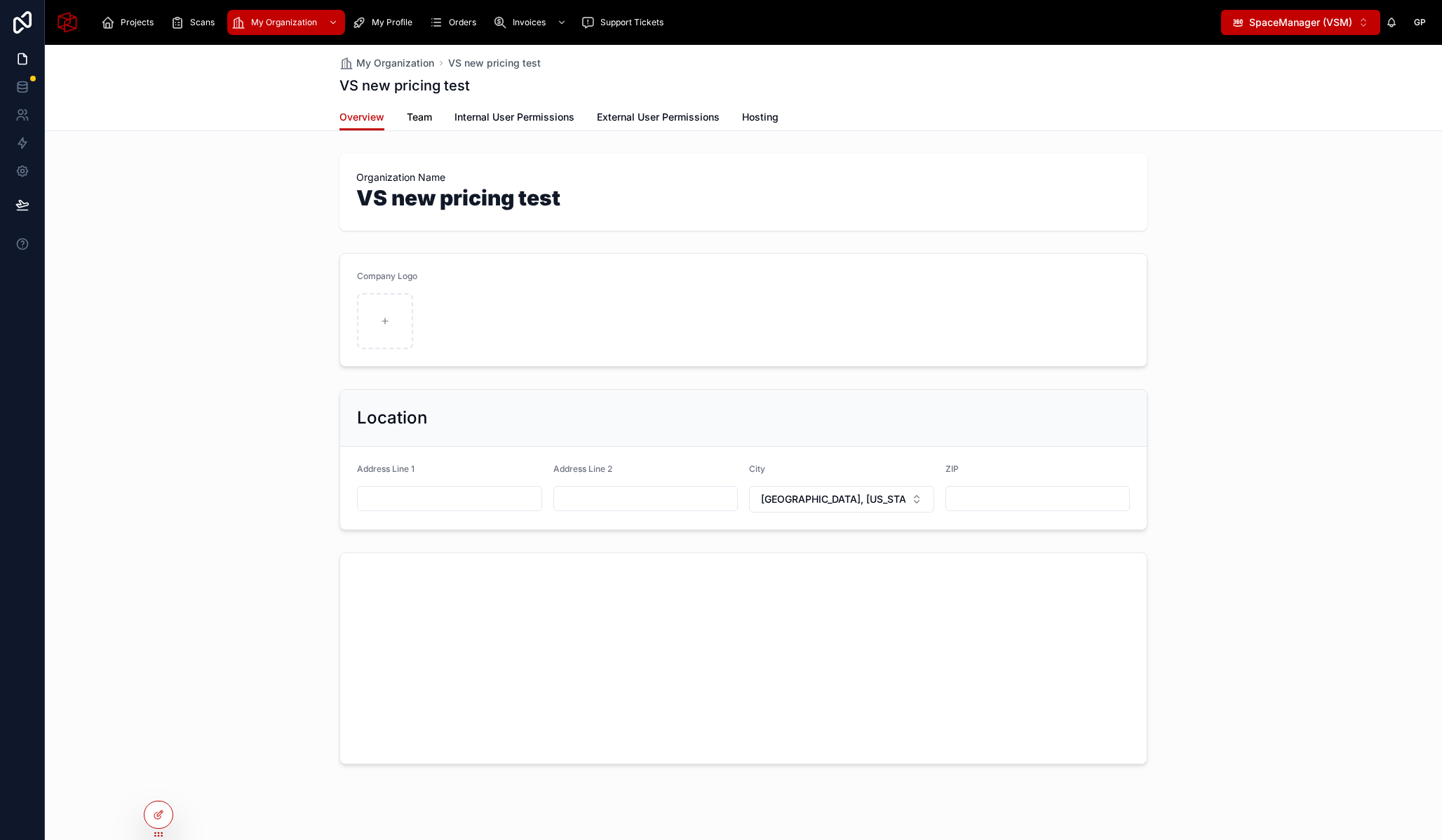
click at [420, 116] on span "Team" at bounding box center [419, 117] width 25 height 14
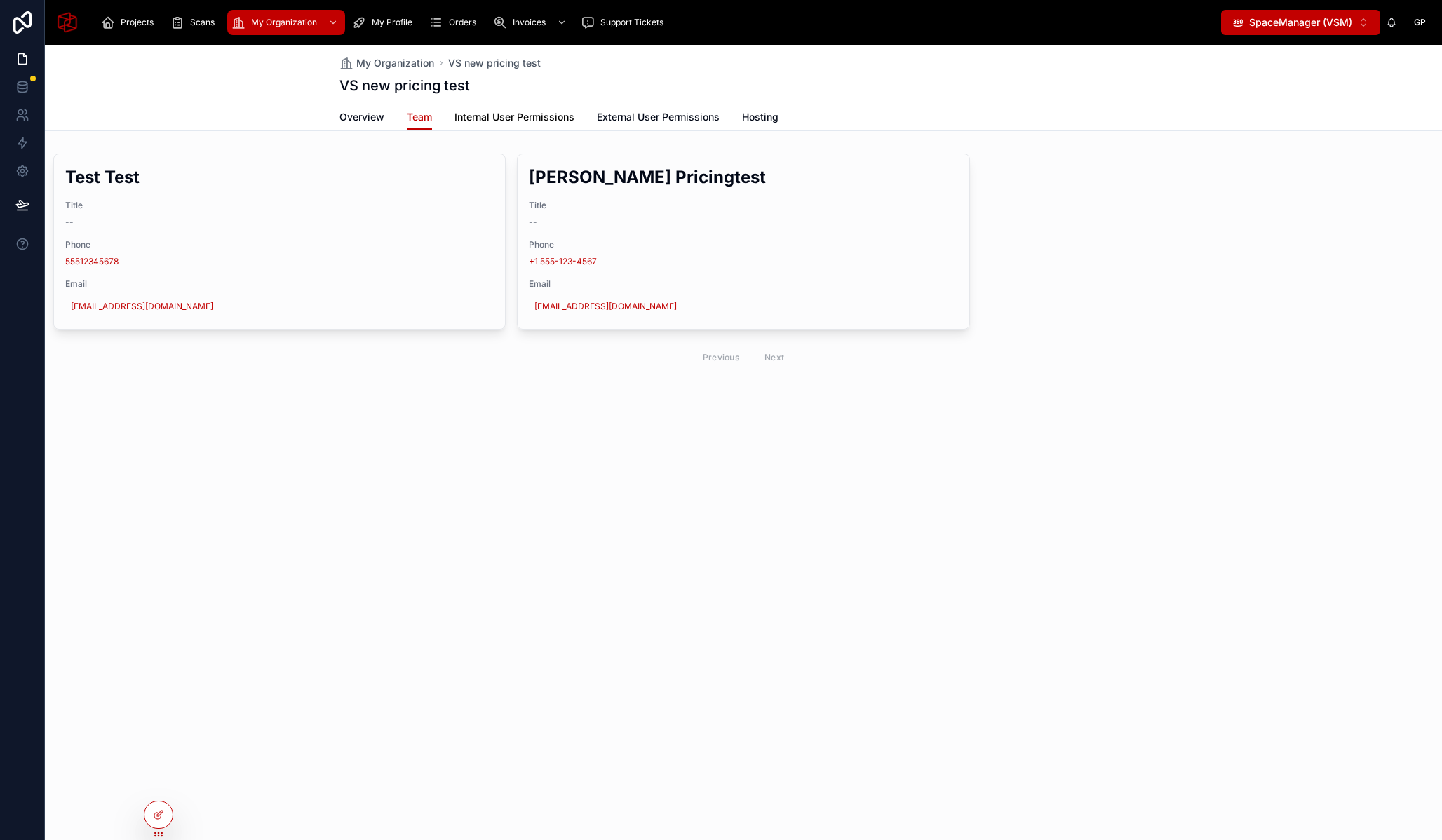
click at [534, 117] on span "Internal User Permissions" at bounding box center [514, 117] width 120 height 14
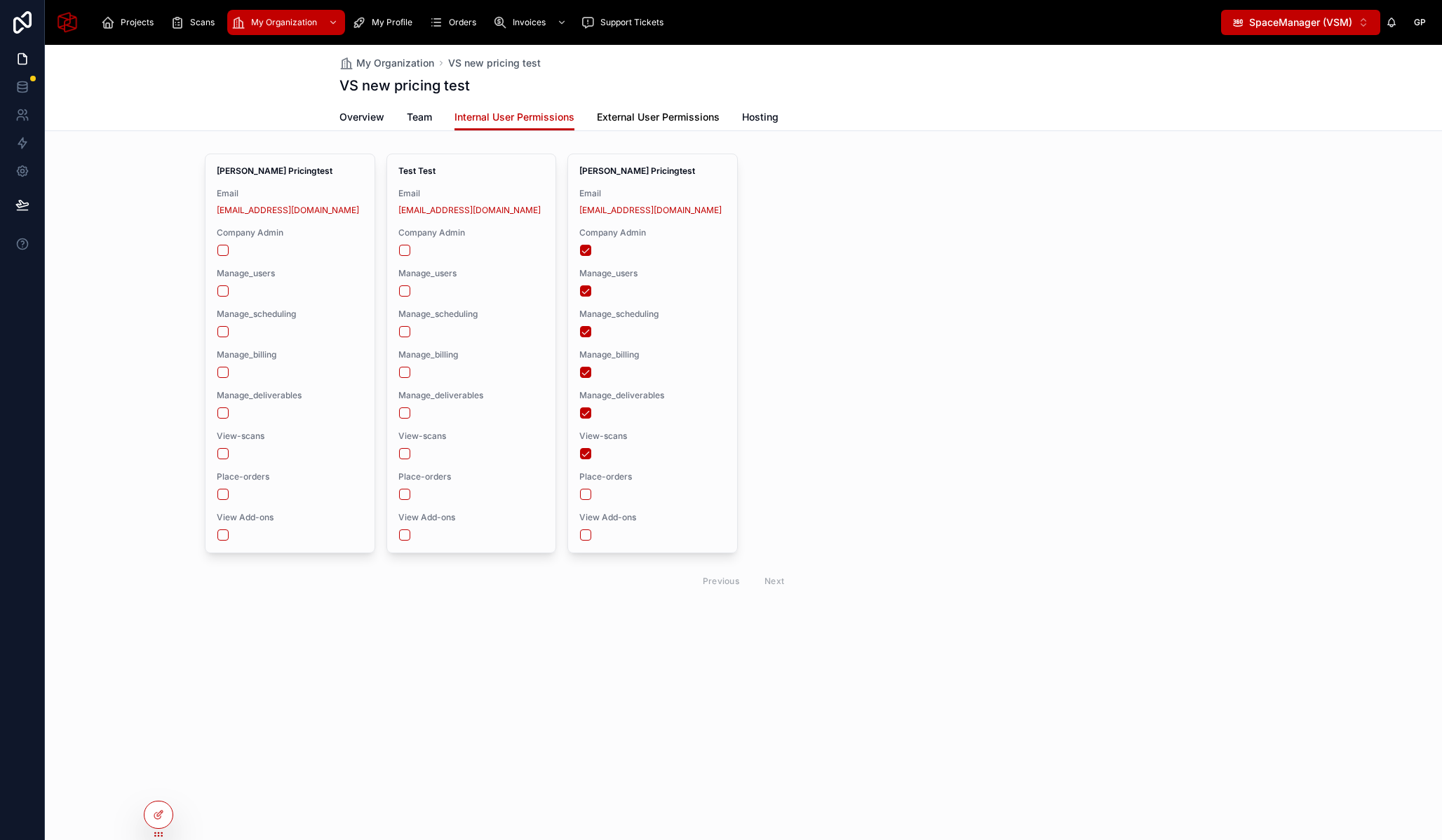
click at [631, 112] on span "External User Permissions" at bounding box center [658, 117] width 123 height 14
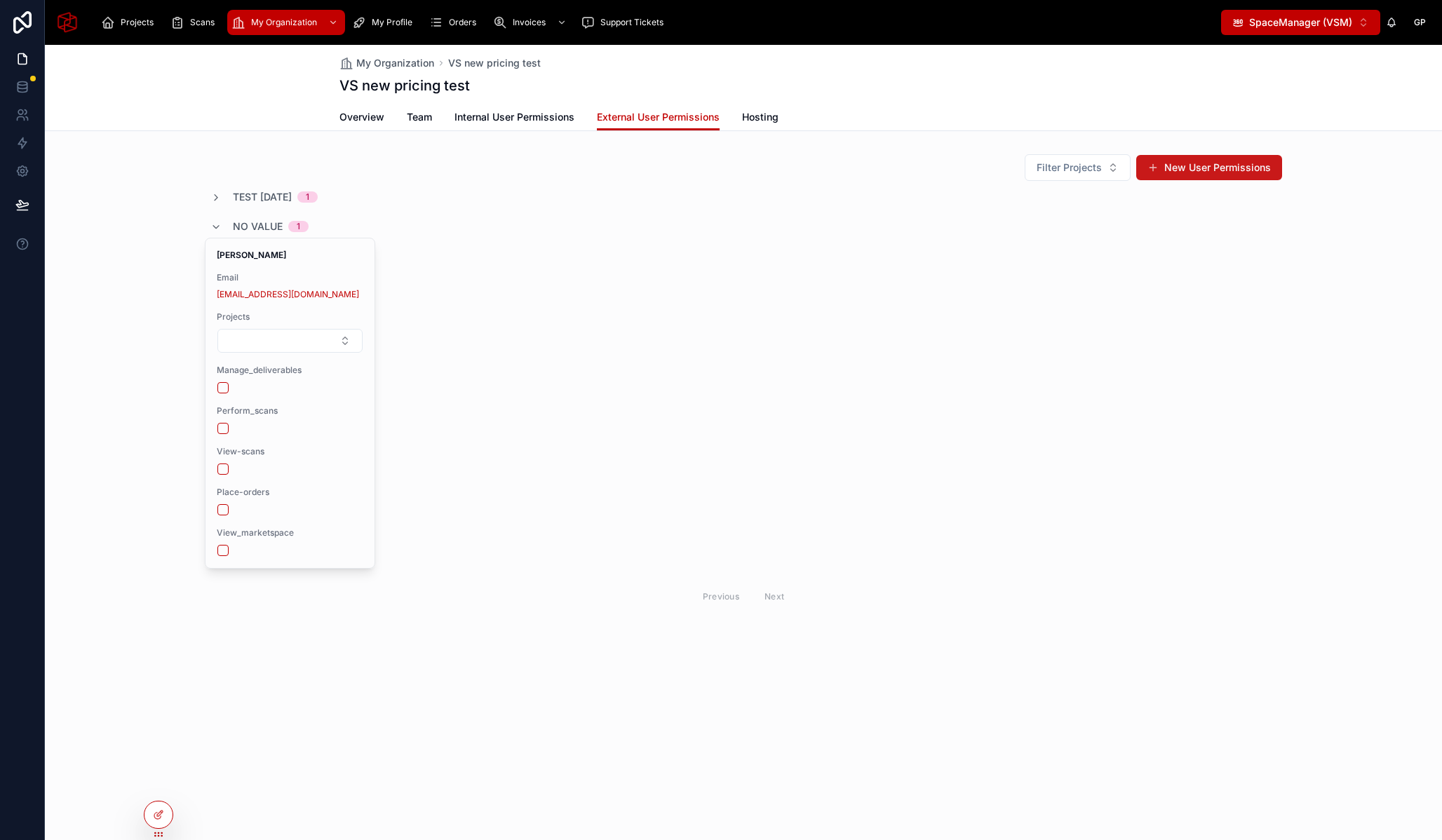
click at [1191, 171] on button "New User Permissions" at bounding box center [1209, 167] width 146 height 25
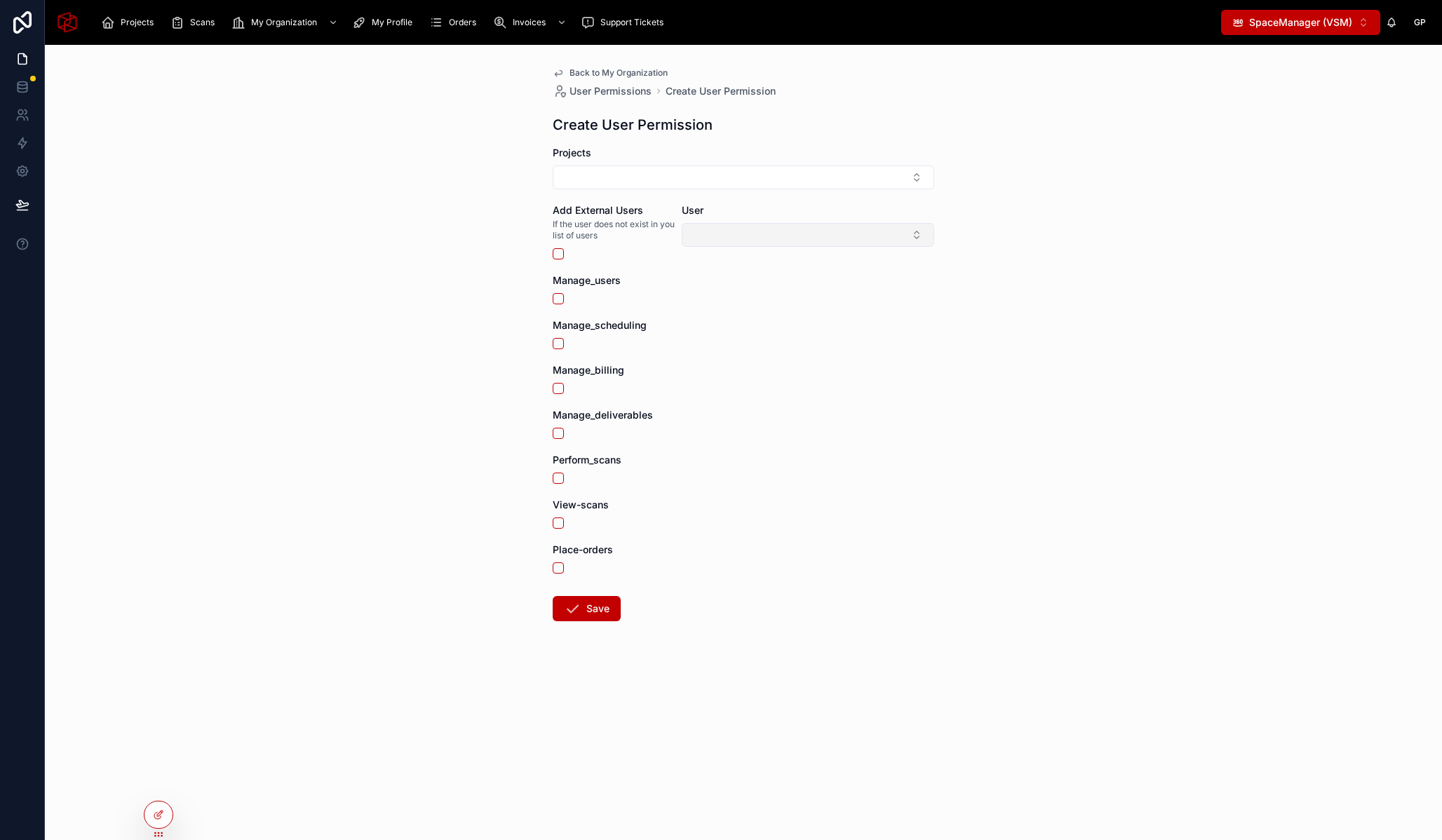
click at [729, 237] on button "Select Button" at bounding box center [808, 235] width 253 height 24
click at [454, 296] on div "Back to My Organization User Permissions Create User Permission Create User Per…" at bounding box center [743, 443] width 1397 height 796
click at [561, 253] on button "button" at bounding box center [558, 253] width 11 height 11
click at [728, 237] on button "New" at bounding box center [807, 236] width 240 height 14
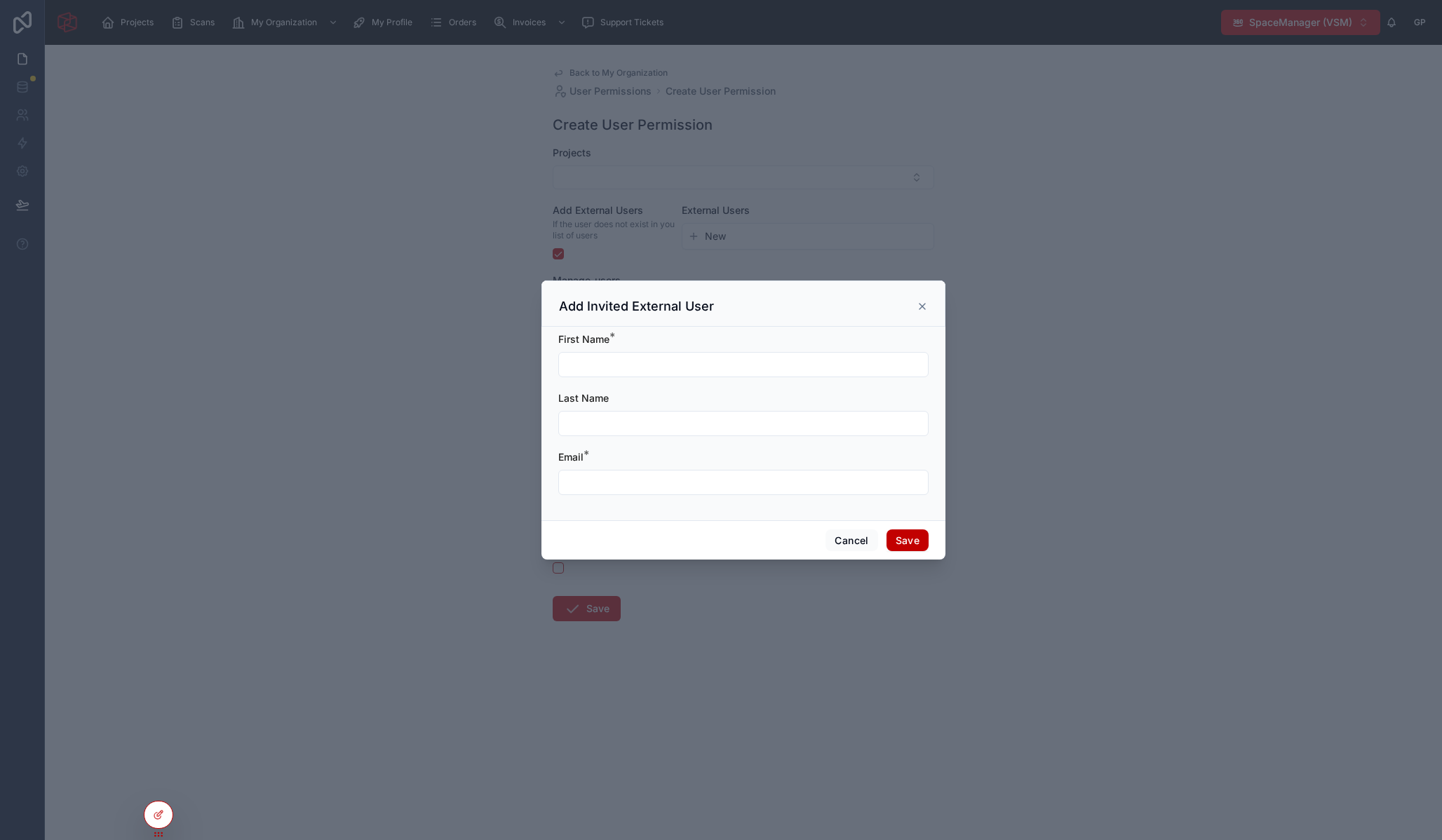
click at [640, 360] on input "text" at bounding box center [743, 364] width 369 height 20
type input "******"
click at [612, 445] on form "First Name * ****** Last Name Email *" at bounding box center [743, 420] width 370 height 176
click at [611, 434] on div at bounding box center [743, 423] width 370 height 25
click at [611, 432] on input "text" at bounding box center [743, 423] width 369 height 20
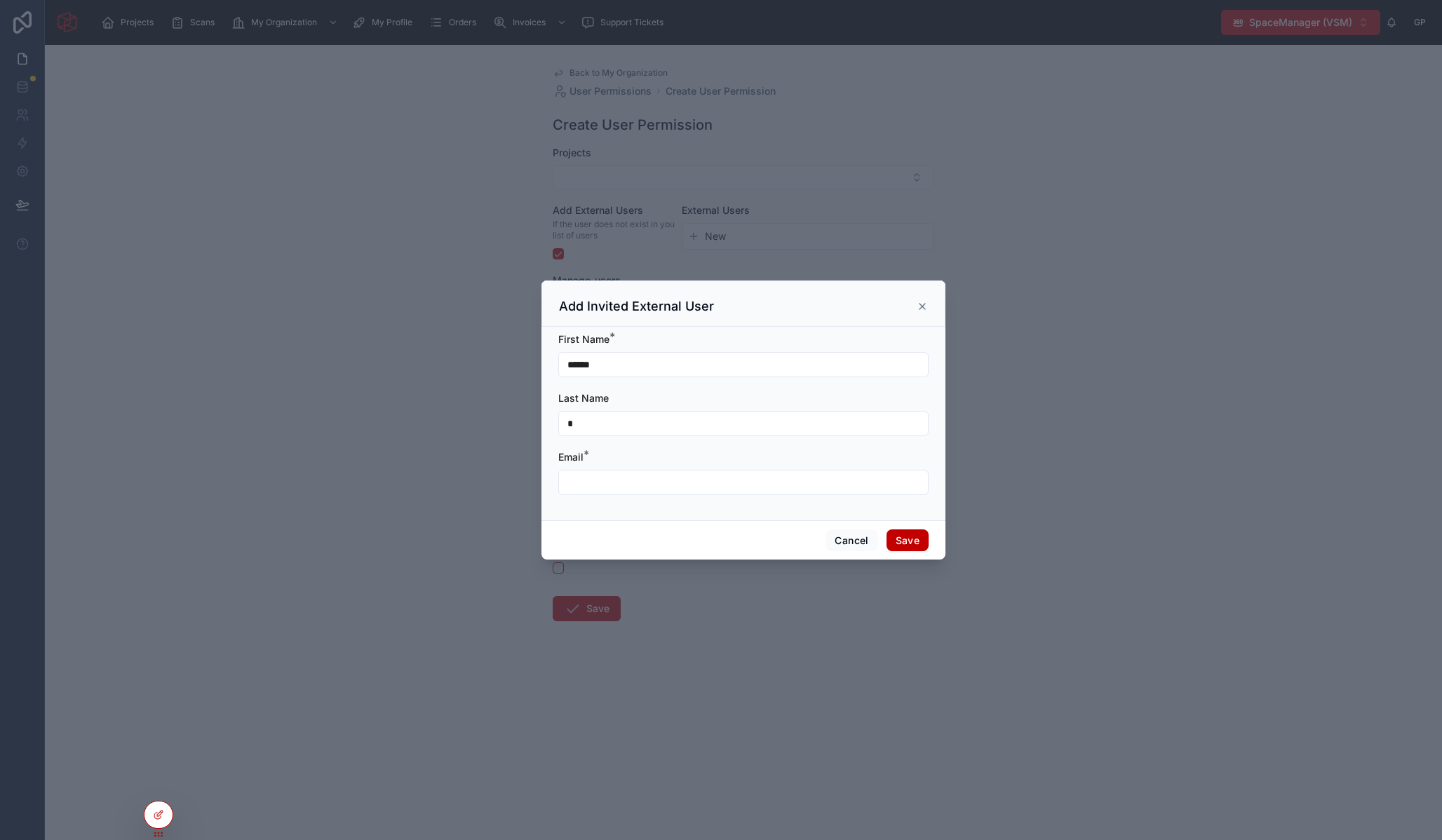
type input "*"
click at [608, 476] on input "text" at bounding box center [743, 483] width 369 height 20
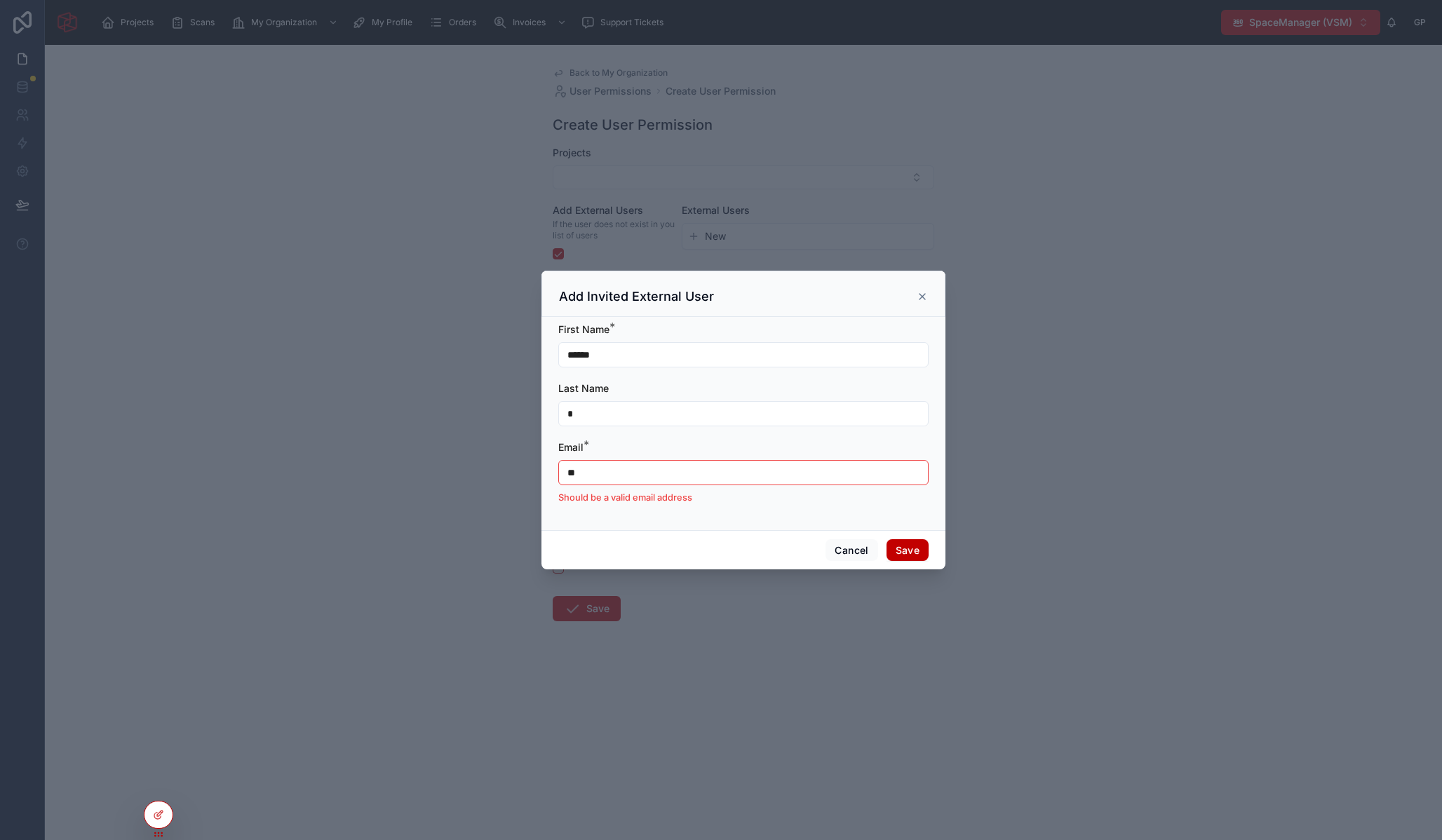
type input "*"
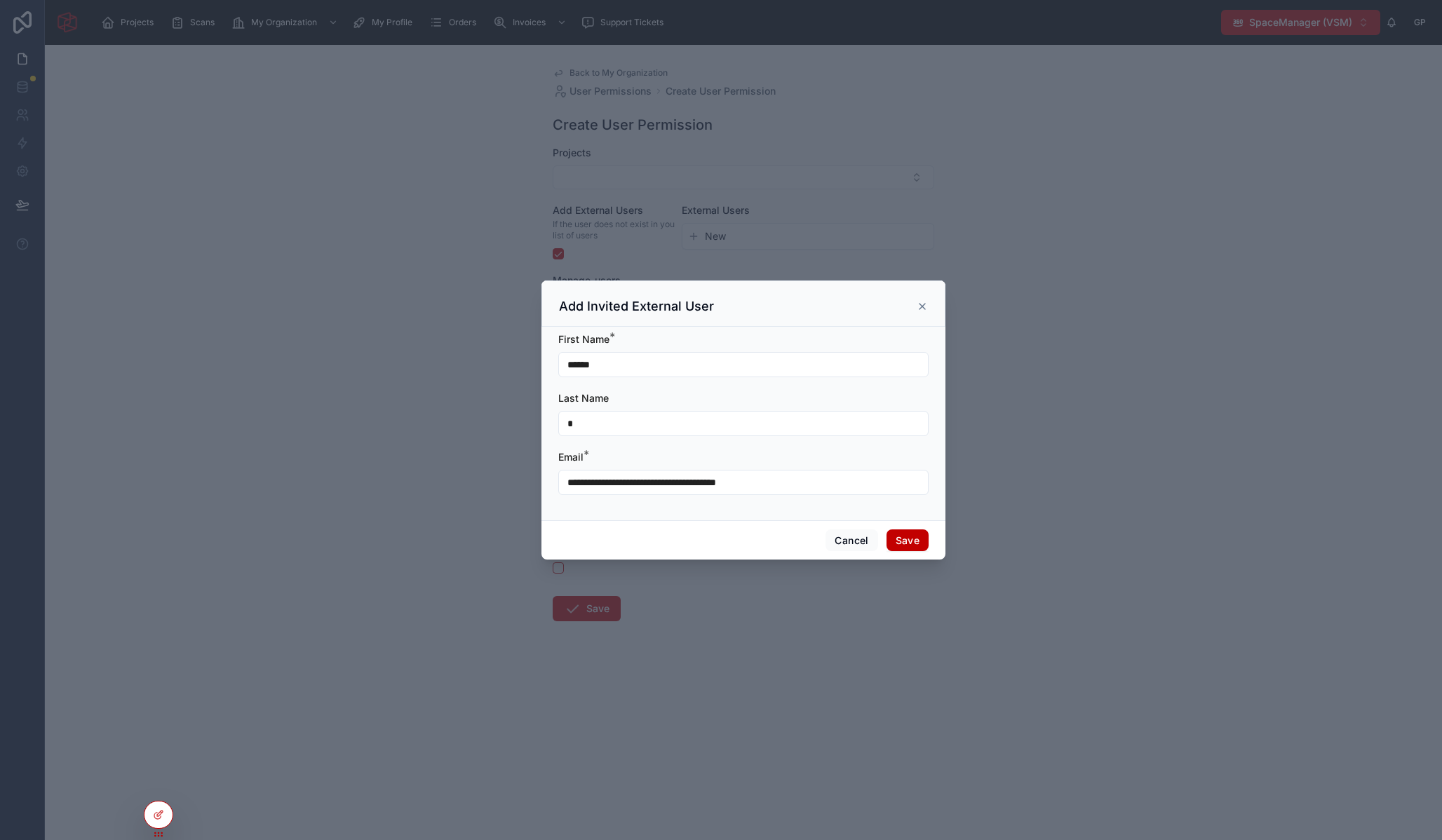
type input "**********"
click at [919, 543] on button "Save" at bounding box center [907, 541] width 42 height 22
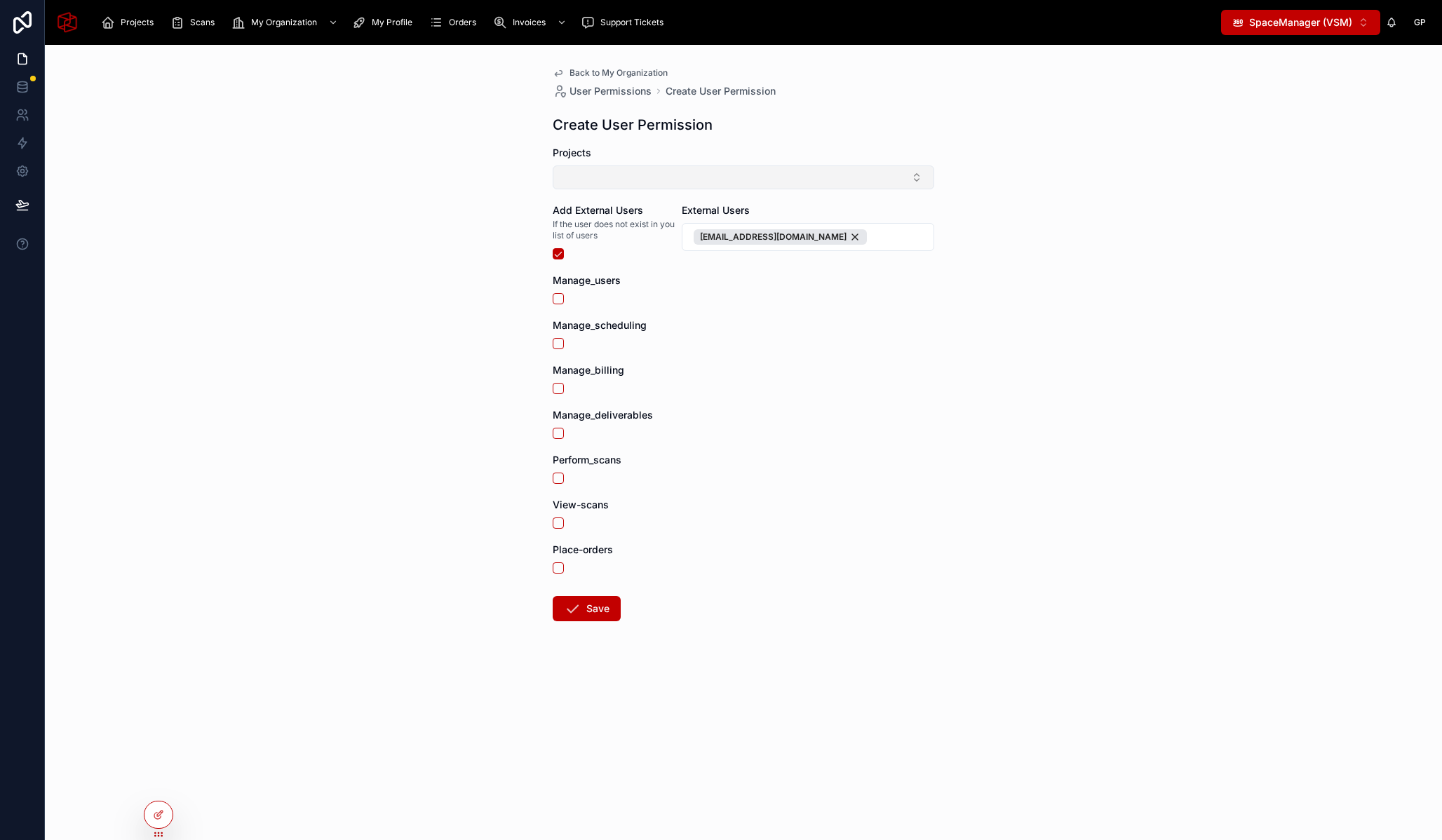
click at [644, 176] on button "Select Button" at bounding box center [743, 177] width 381 height 24
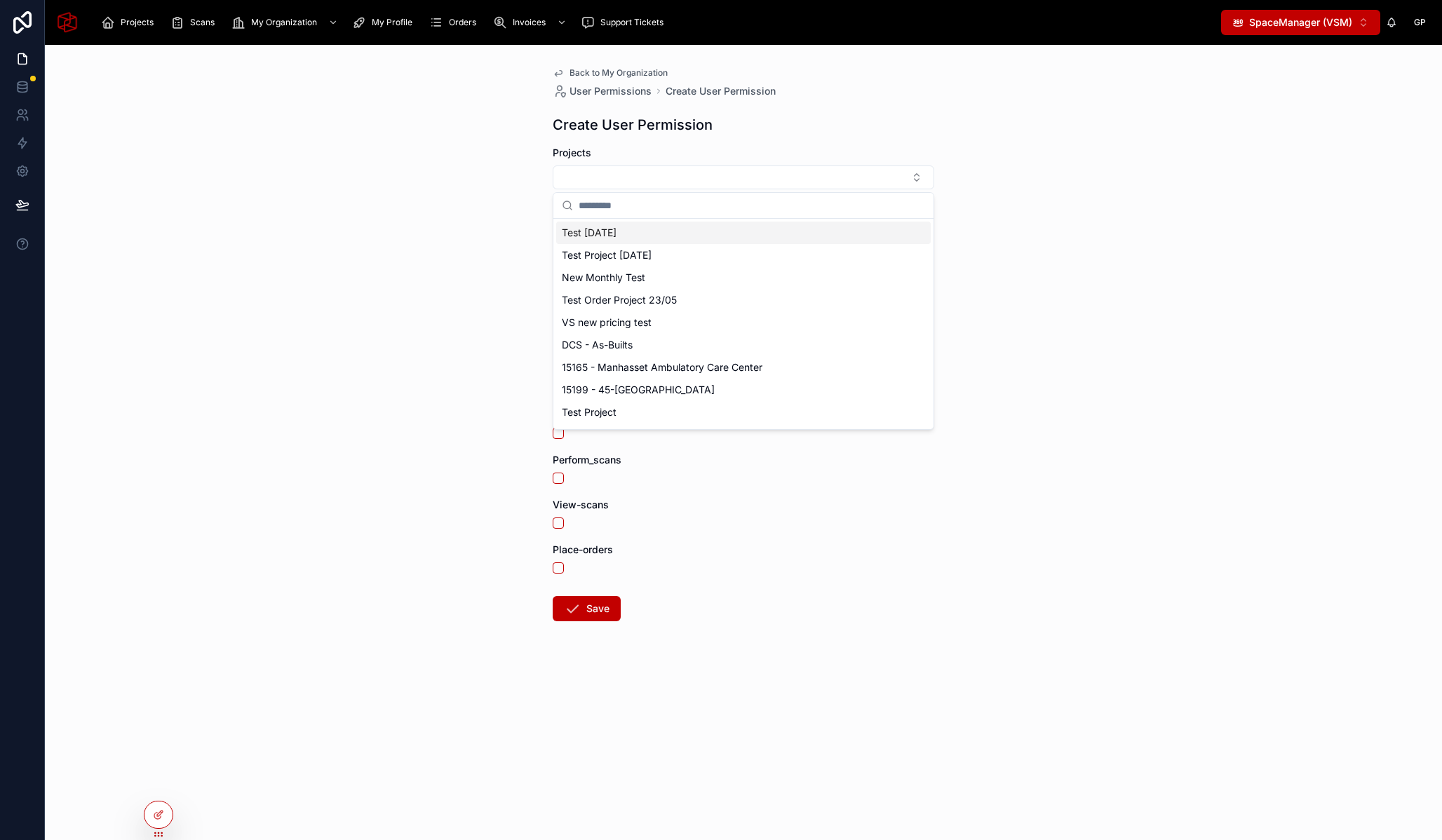
click at [617, 234] on span "Test Aug 7 2025" at bounding box center [588, 233] width 54 height 14
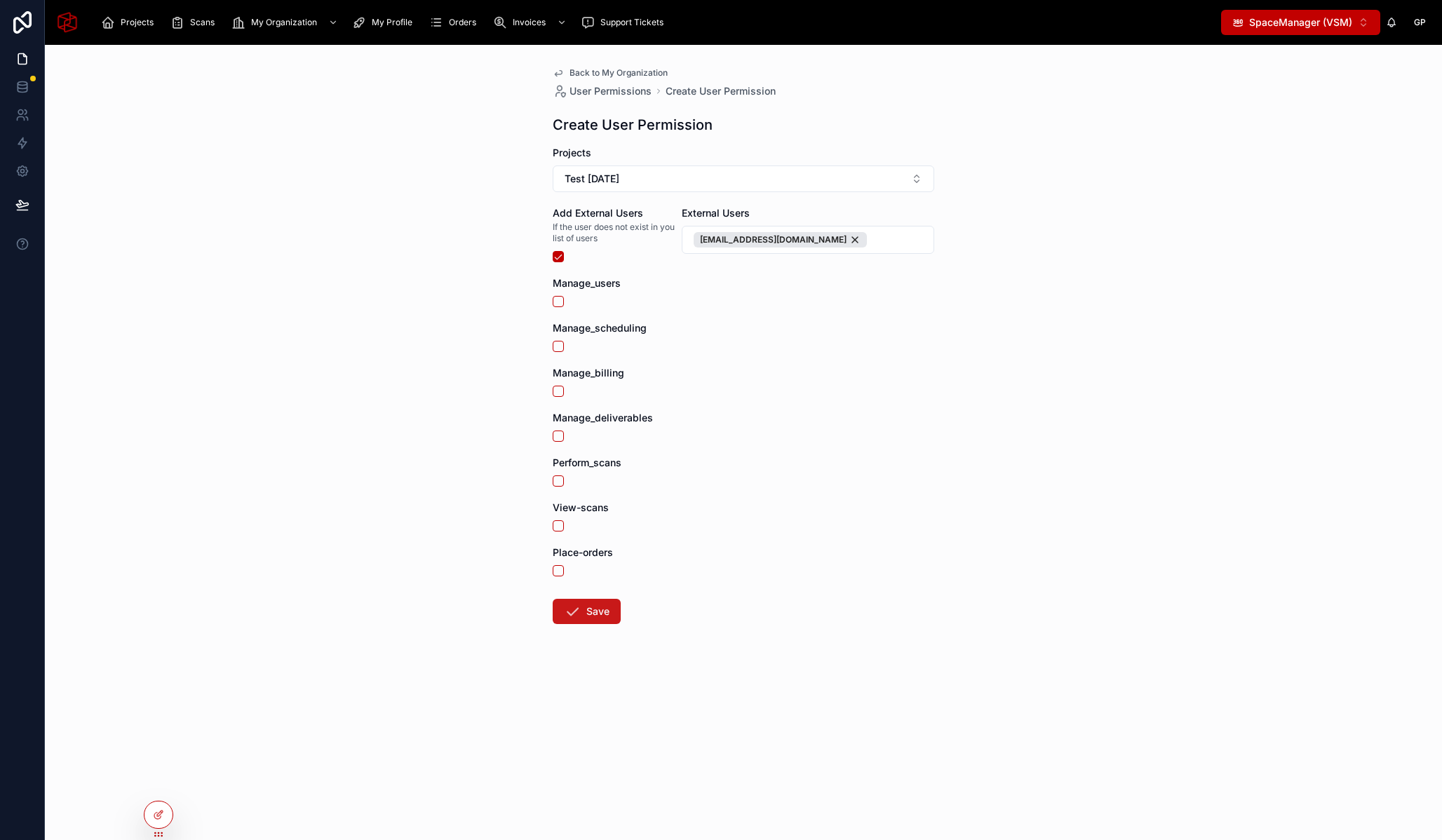
click at [597, 613] on button "Save" at bounding box center [586, 611] width 68 height 25
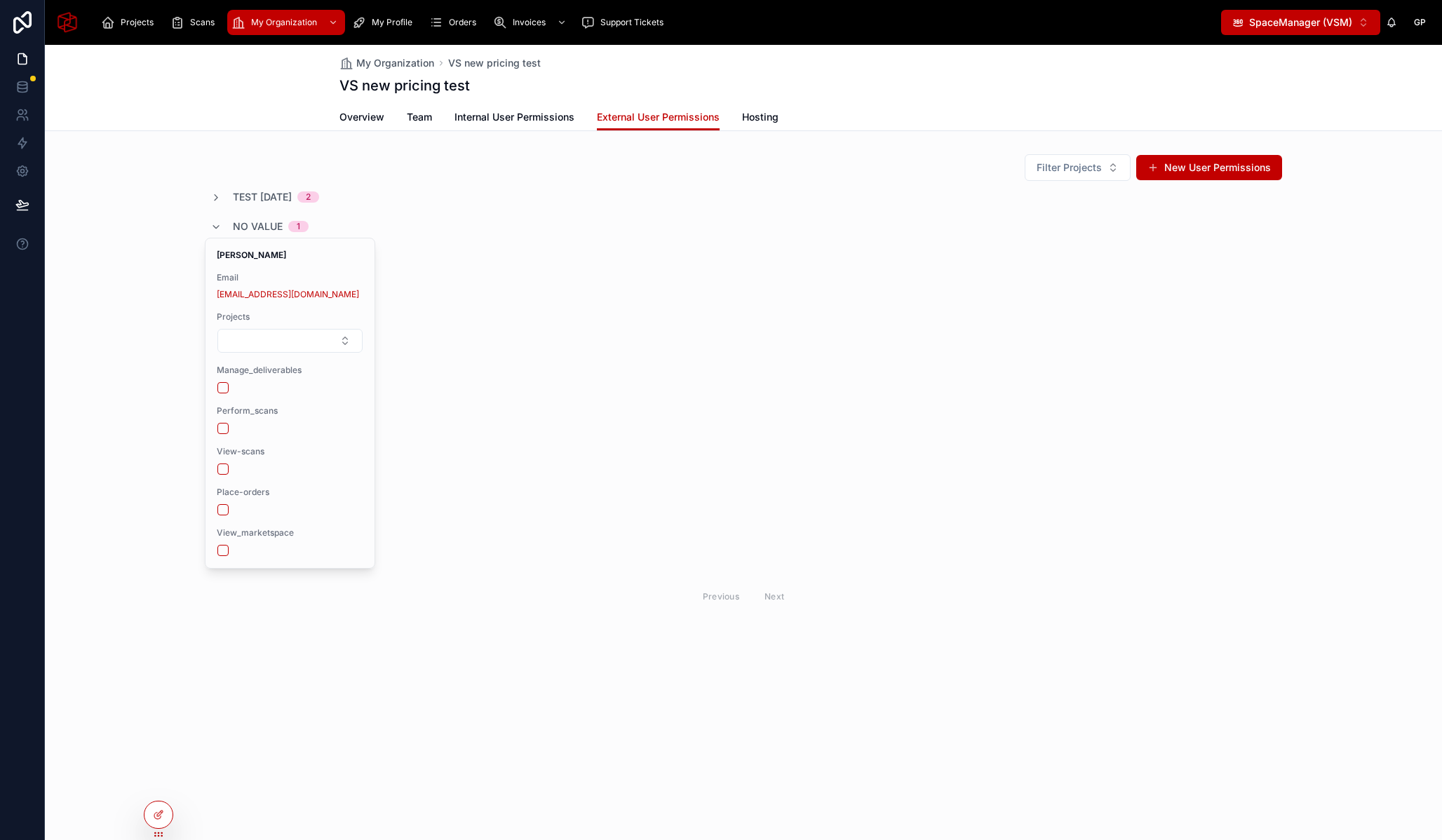
click at [517, 294] on div "Basm Mohsen Email basm@virtualspace.xyz Projects Manage_deliverables Perform_sc…" at bounding box center [743, 403] width 1077 height 331
click at [560, 112] on span "Internal User Permissions" at bounding box center [514, 117] width 120 height 14
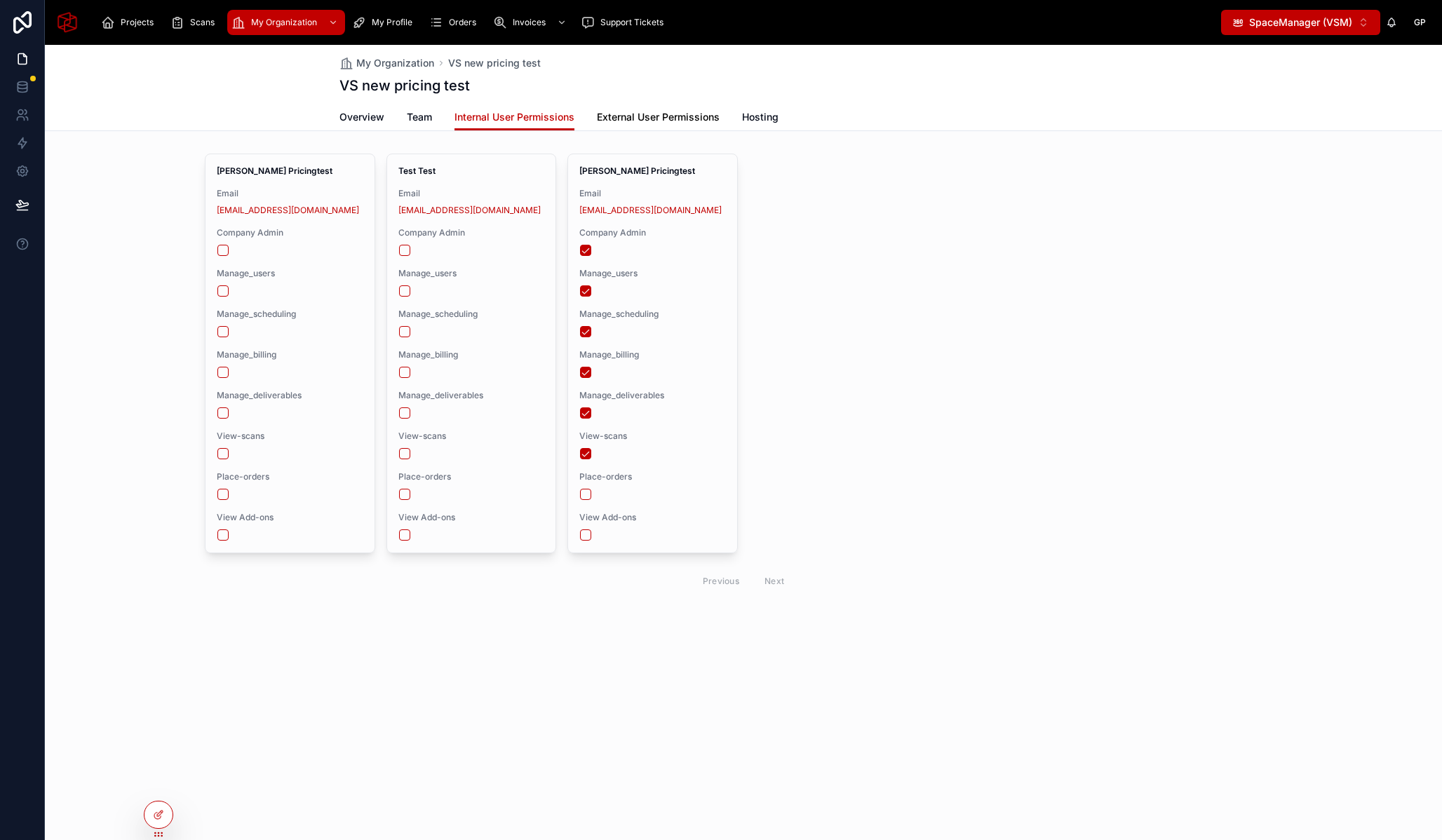
click at [676, 120] on span "External User Permissions" at bounding box center [658, 117] width 123 height 14
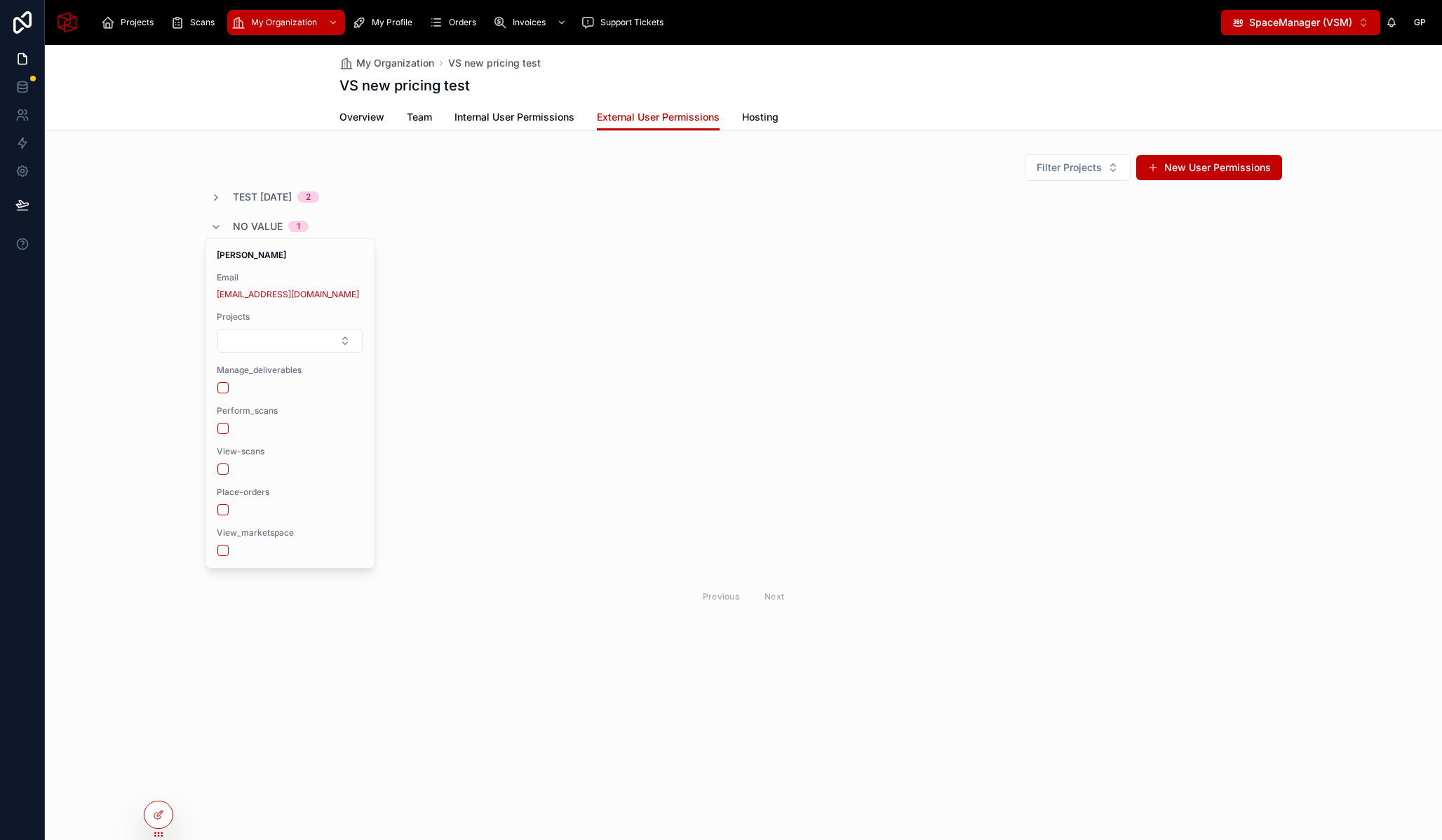
click at [221, 193] on div "Test Aug 7 2025 2" at bounding box center [265, 197] width 109 height 14
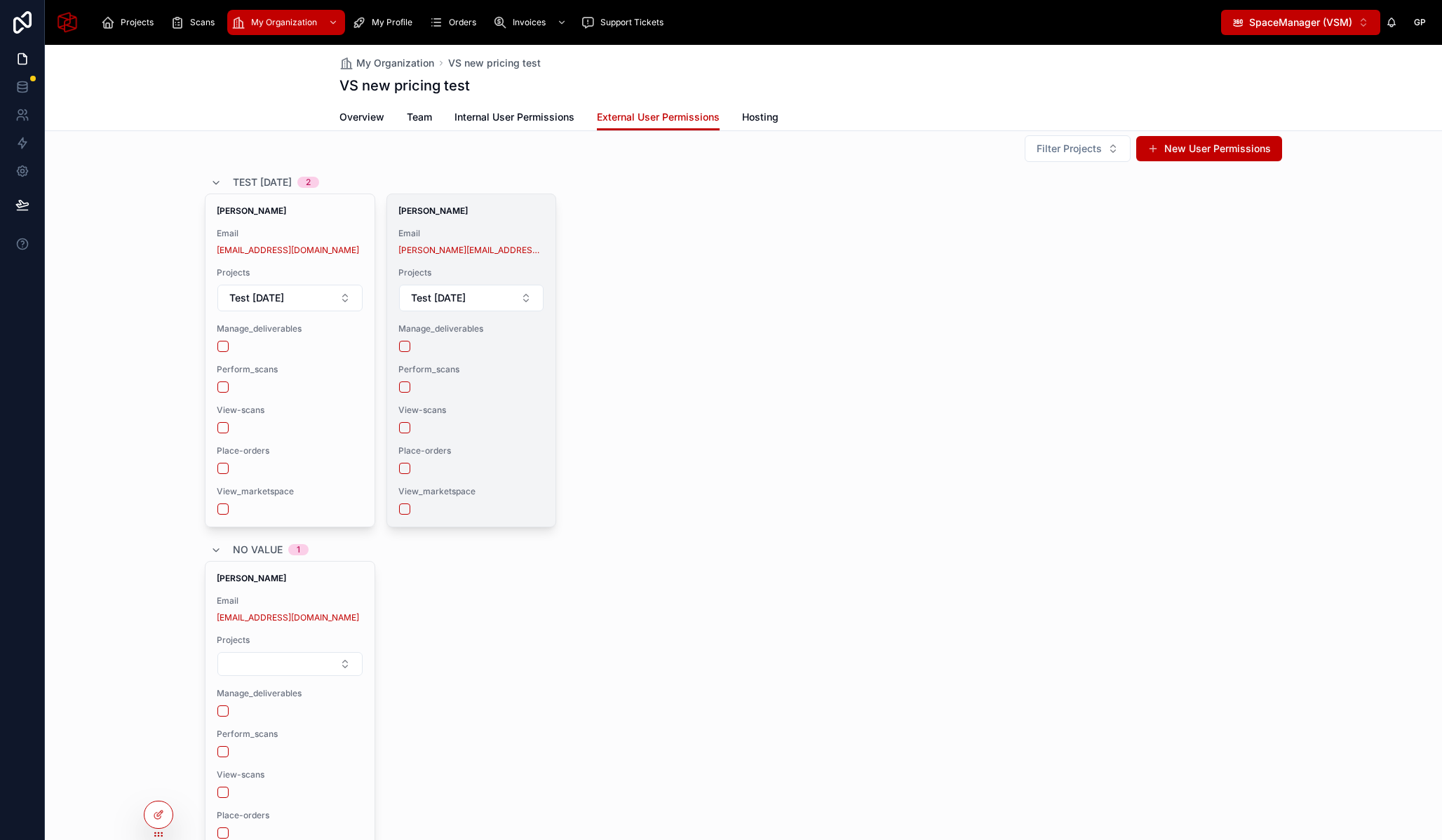
scroll to position [17, 0]
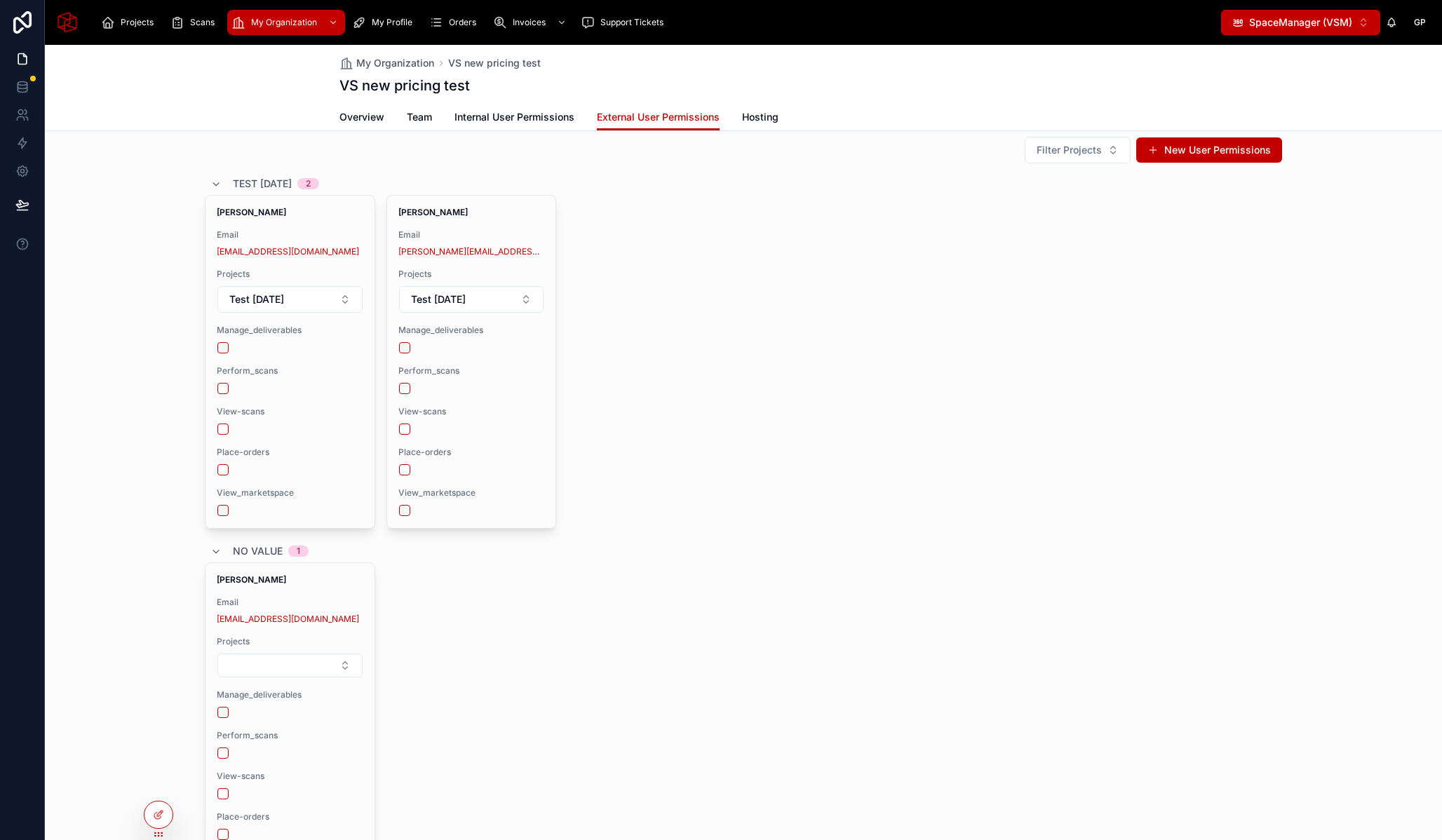
click at [218, 183] on div "Test Aug 7 2025 2" at bounding box center [265, 183] width 109 height 22
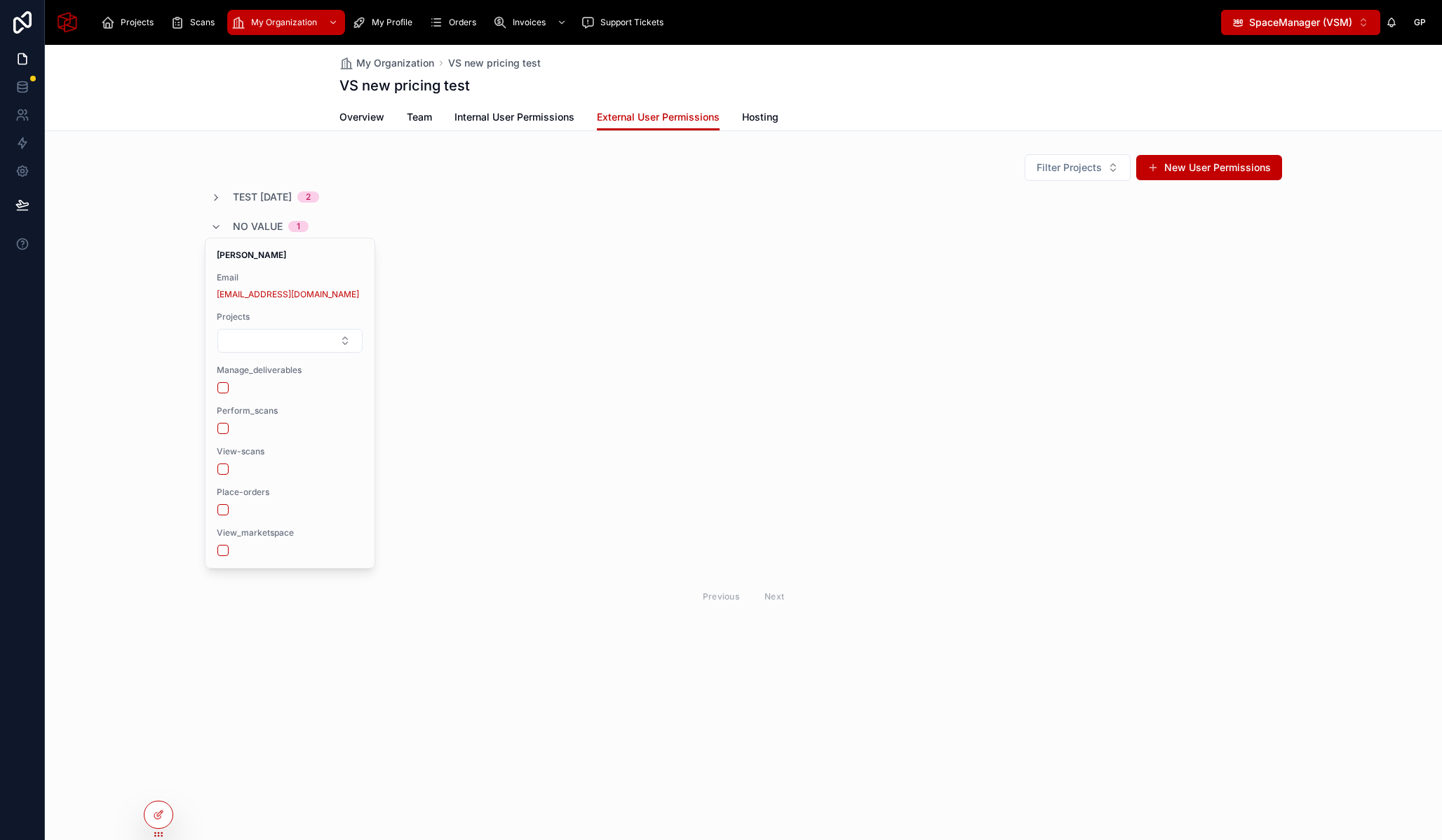
scroll to position [0, 0]
click at [217, 193] on icon at bounding box center [215, 197] width 11 height 11
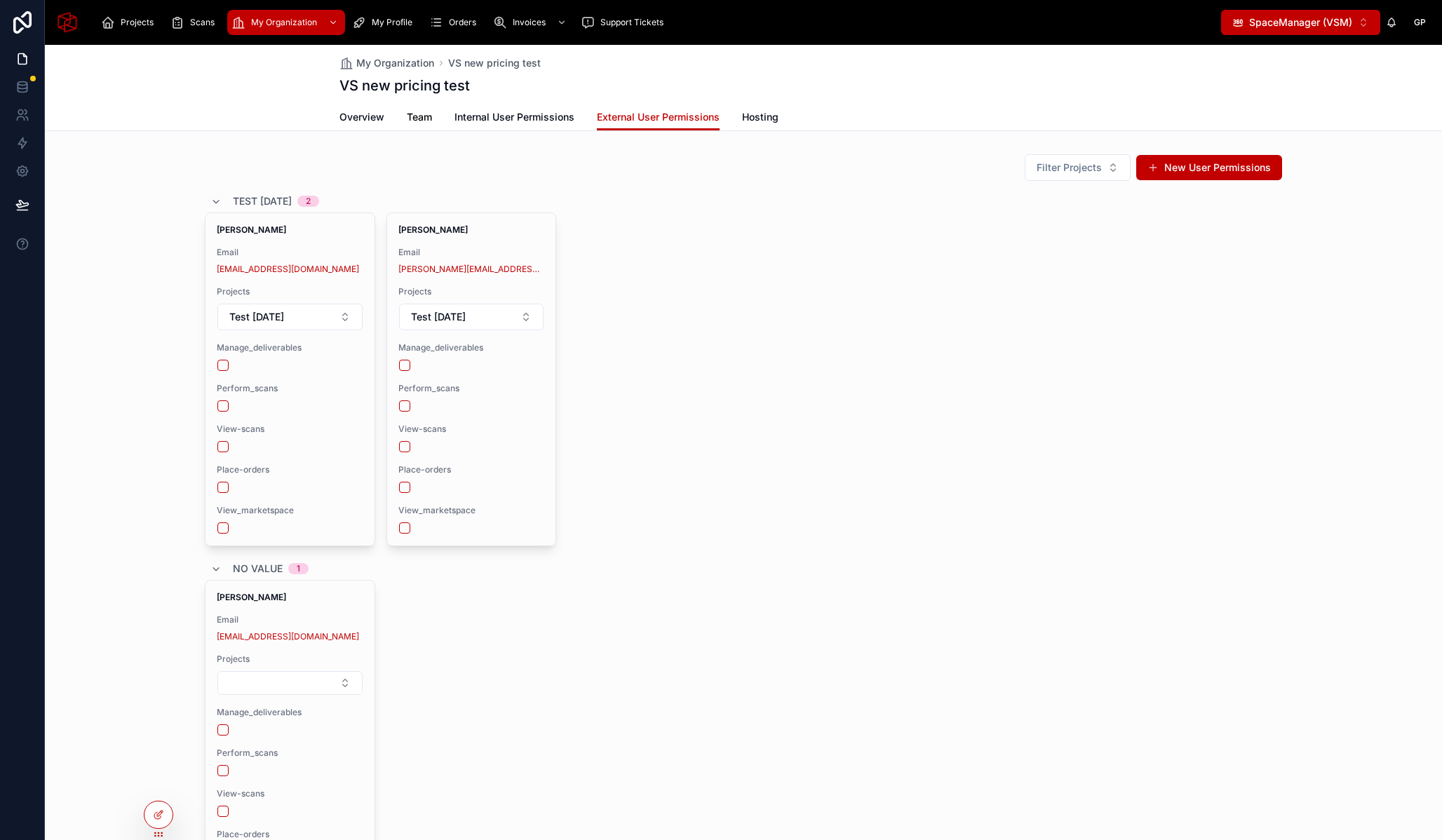
drag, startPoint x: 202, startPoint y: 166, endPoint x: 425, endPoint y: 130, distance: 225.9
click at [205, 165] on div "Filter Projects New User Permissions" at bounding box center [743, 168] width 1077 height 28
click at [1183, 159] on button "New User Permissions" at bounding box center [1209, 167] width 146 height 25
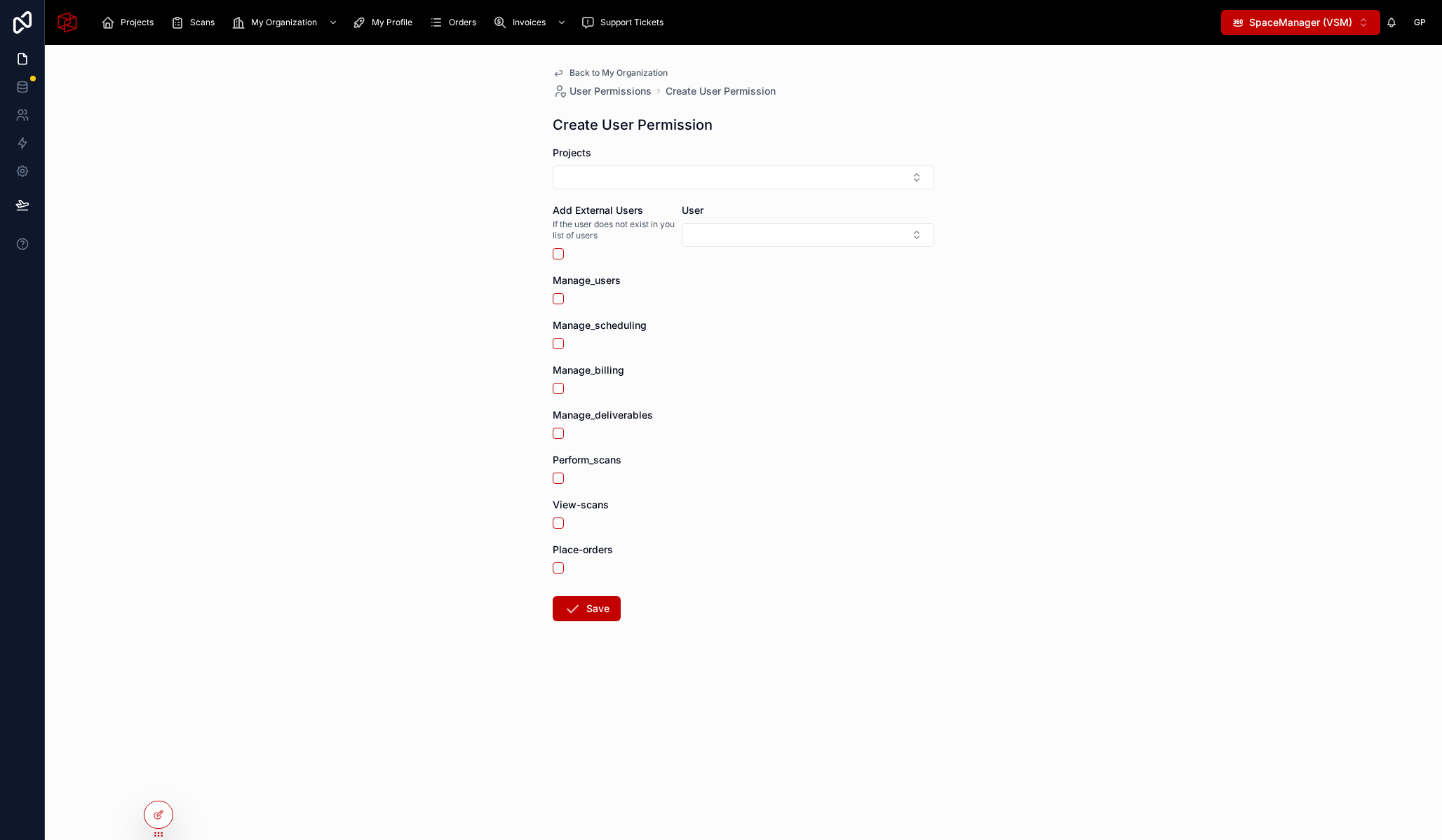
click at [586, 237] on span "If the user does not exist in you list of users" at bounding box center [614, 230] width 124 height 22
click at [553, 249] on div at bounding box center [614, 253] width 124 height 11
click at [558, 253] on button "button" at bounding box center [558, 253] width 11 height 11
click at [156, 818] on icon at bounding box center [158, 815] width 11 height 11
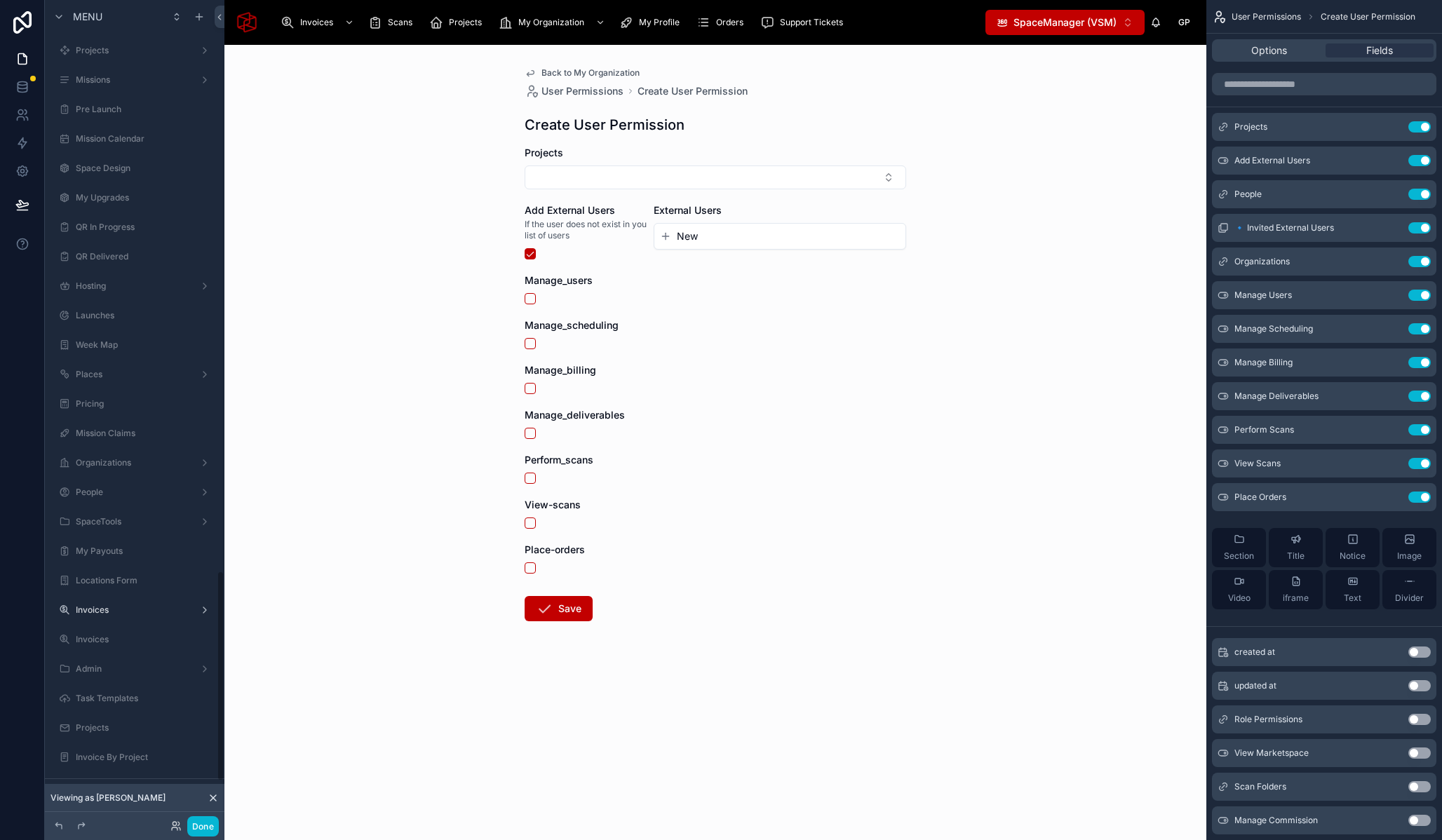
scroll to position [2235, 0]
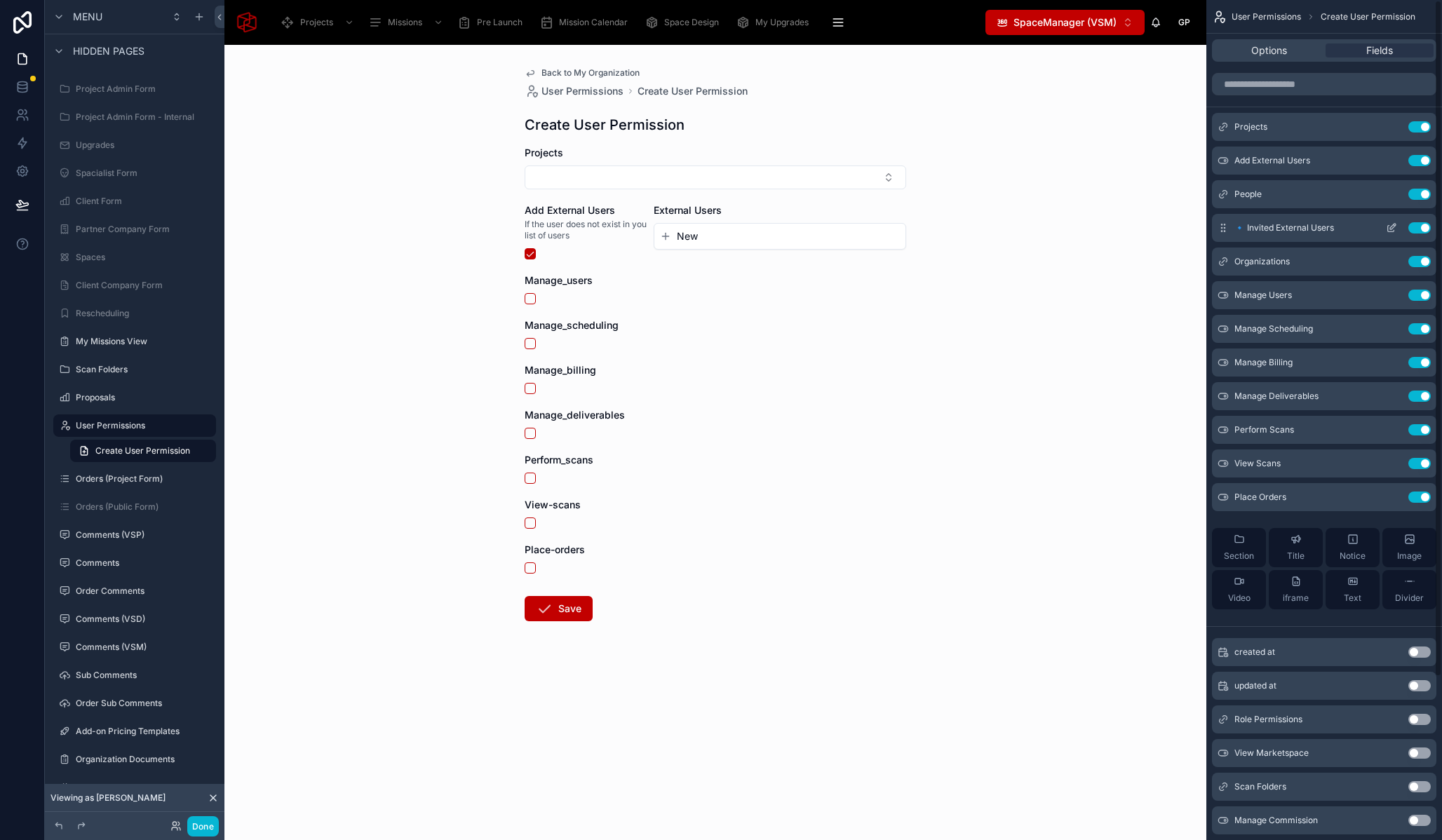
click at [1393, 227] on icon "scrollable content" at bounding box center [1393, 227] width 5 height 5
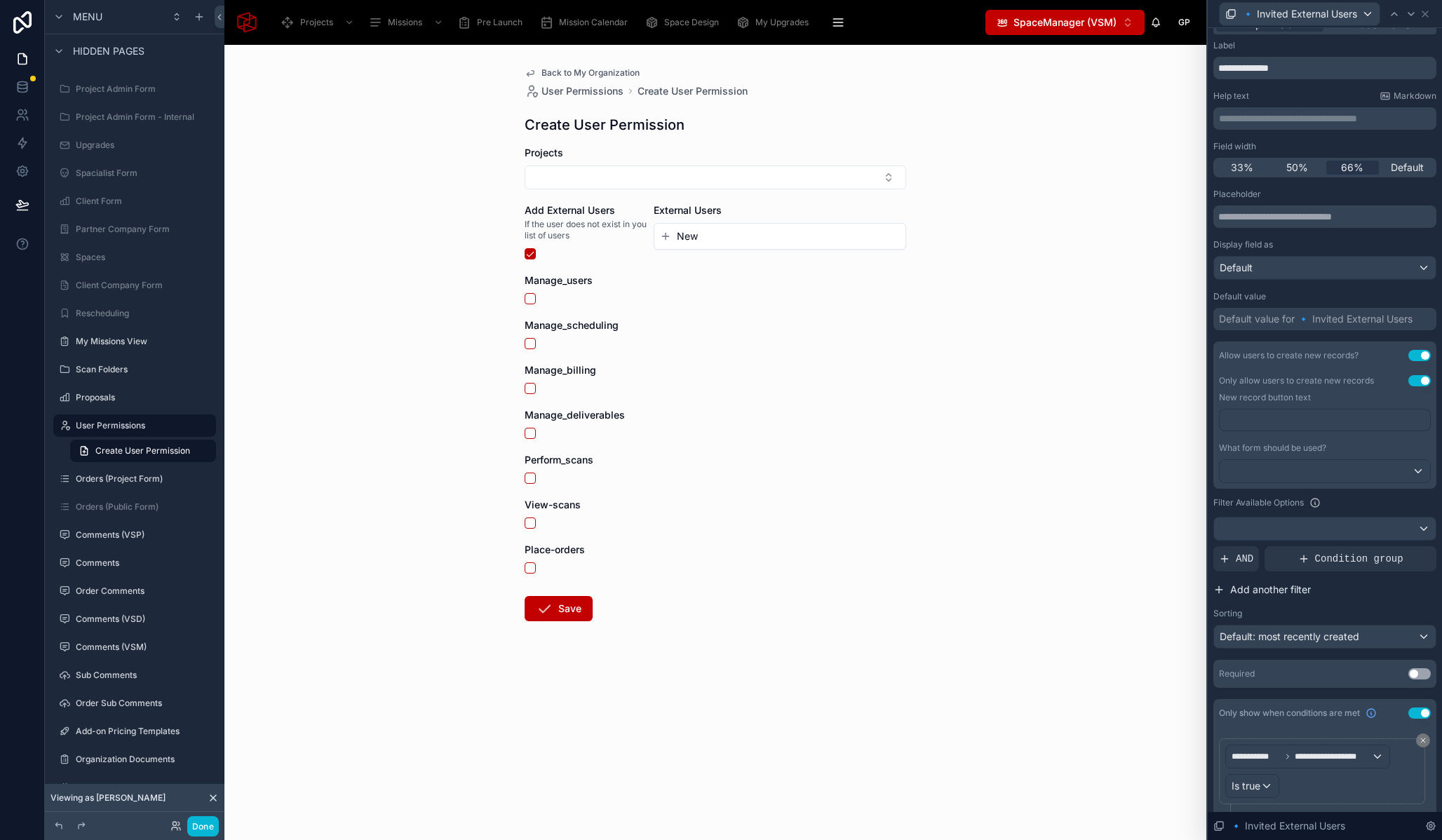
scroll to position [53, 0]
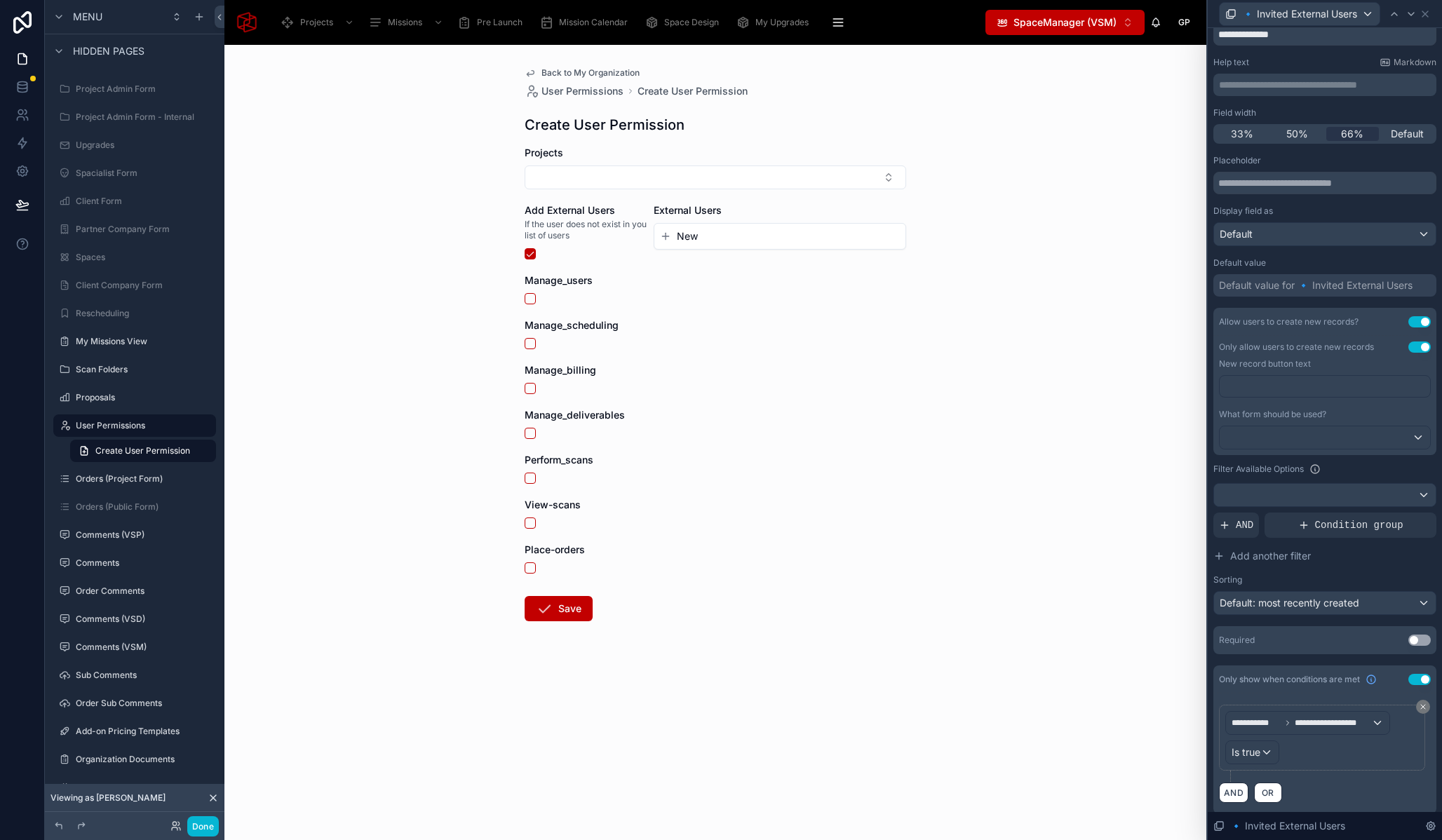
click at [1408, 637] on button "Use setting" at bounding box center [1420, 640] width 22 height 11
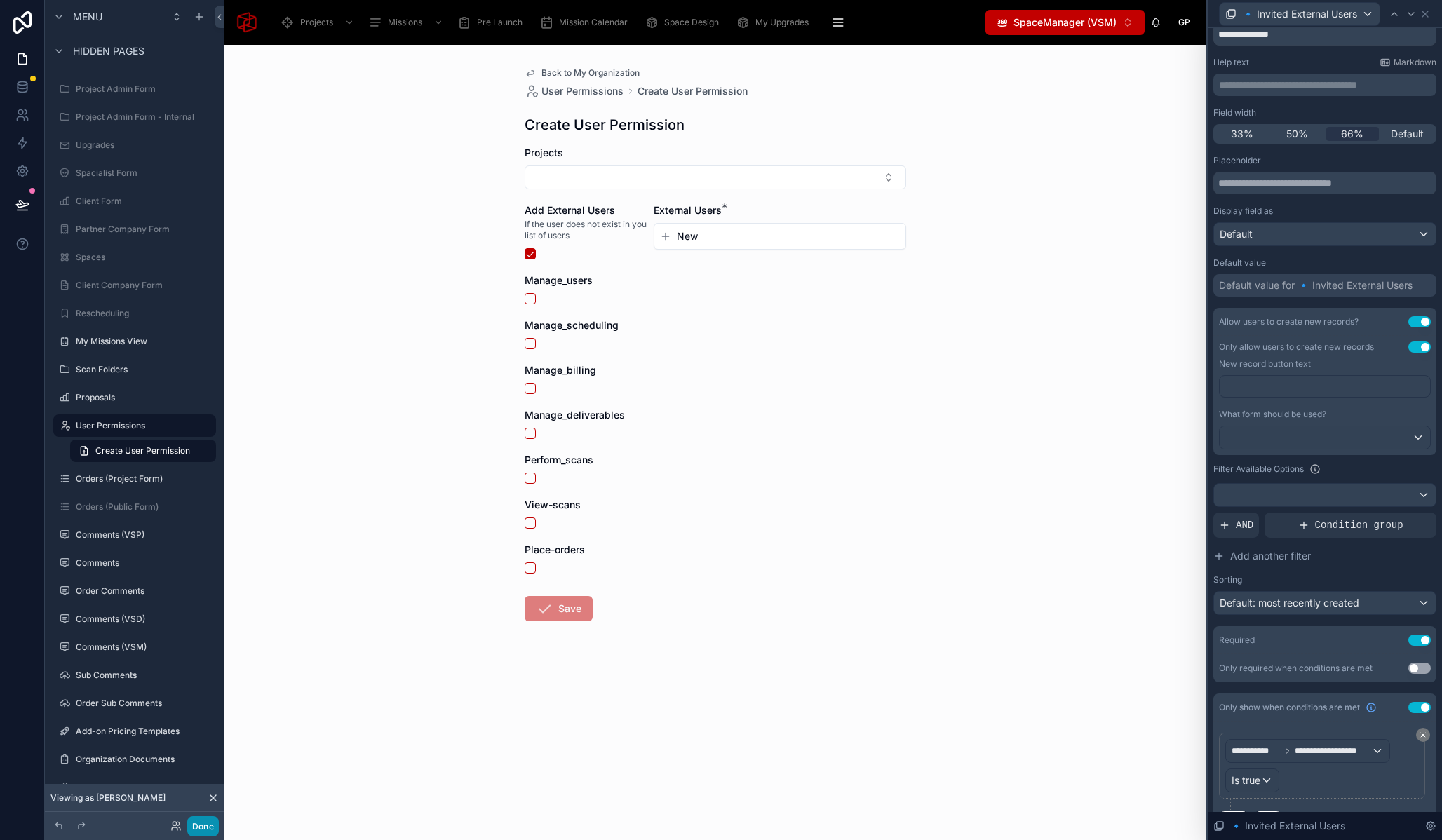
click at [195, 829] on button "Done" at bounding box center [202, 827] width 31 height 21
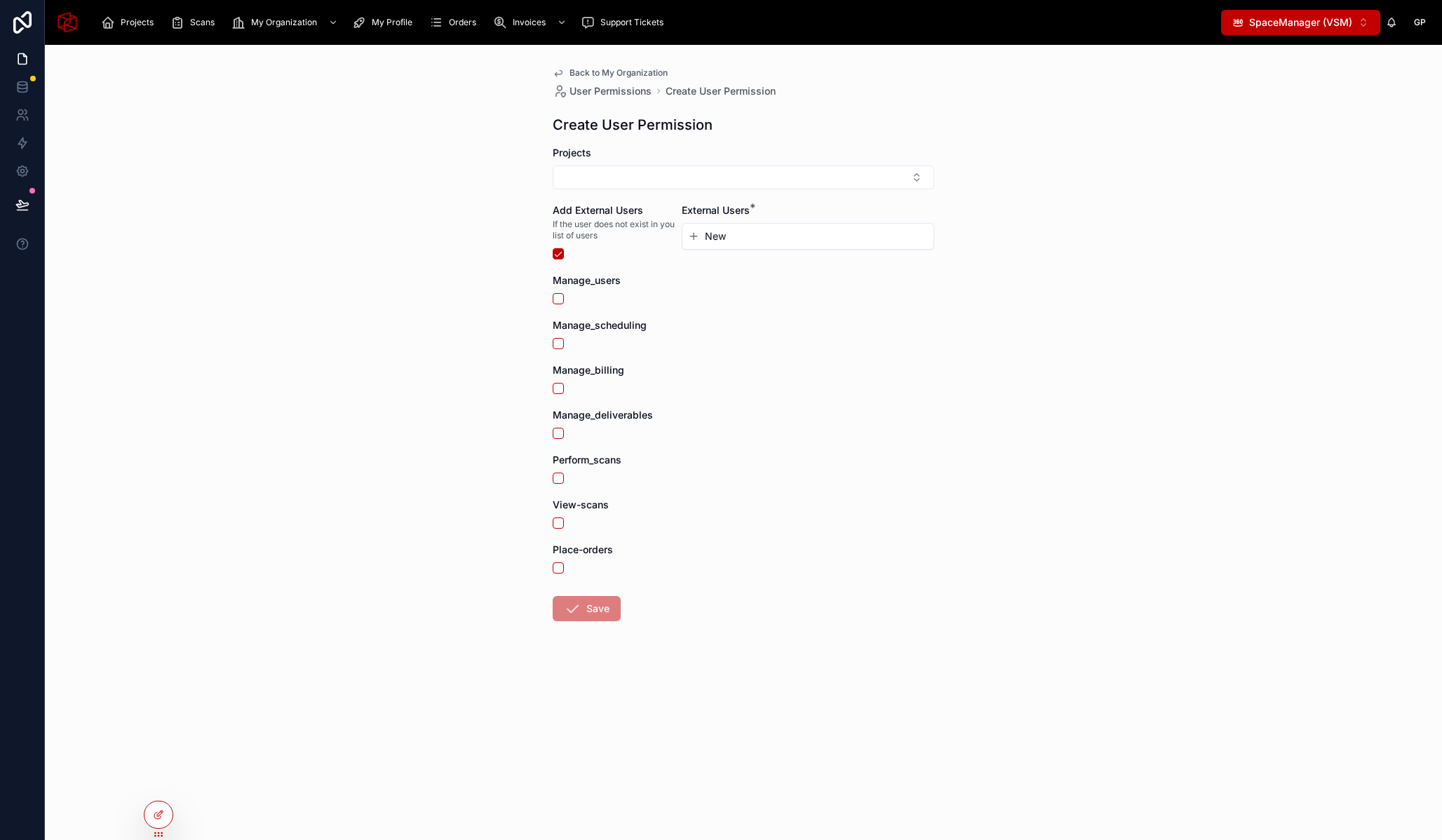
click at [37, 215] on button at bounding box center [22, 204] width 31 height 39
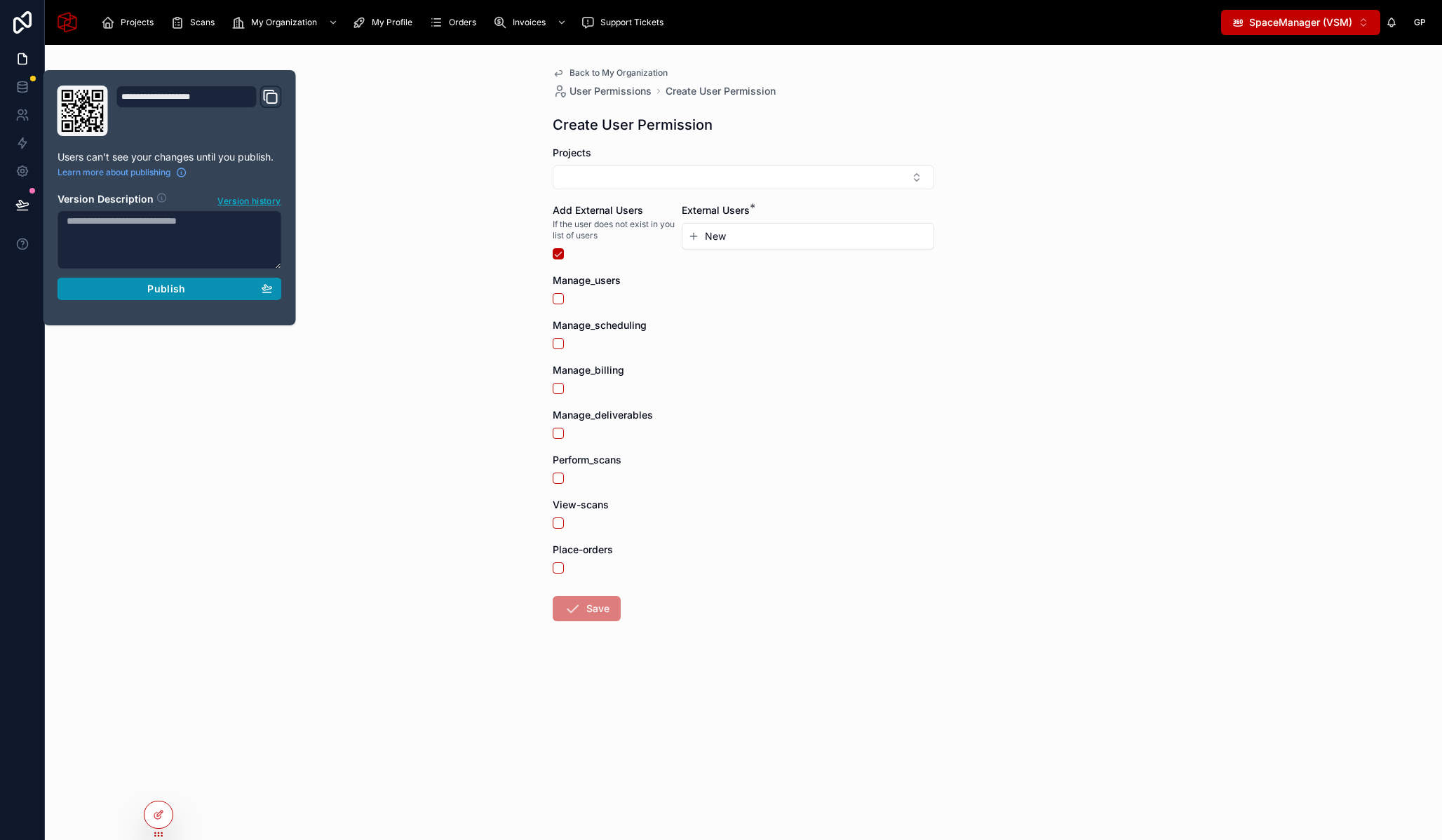
click at [158, 288] on span "Publish" at bounding box center [166, 289] width 38 height 13
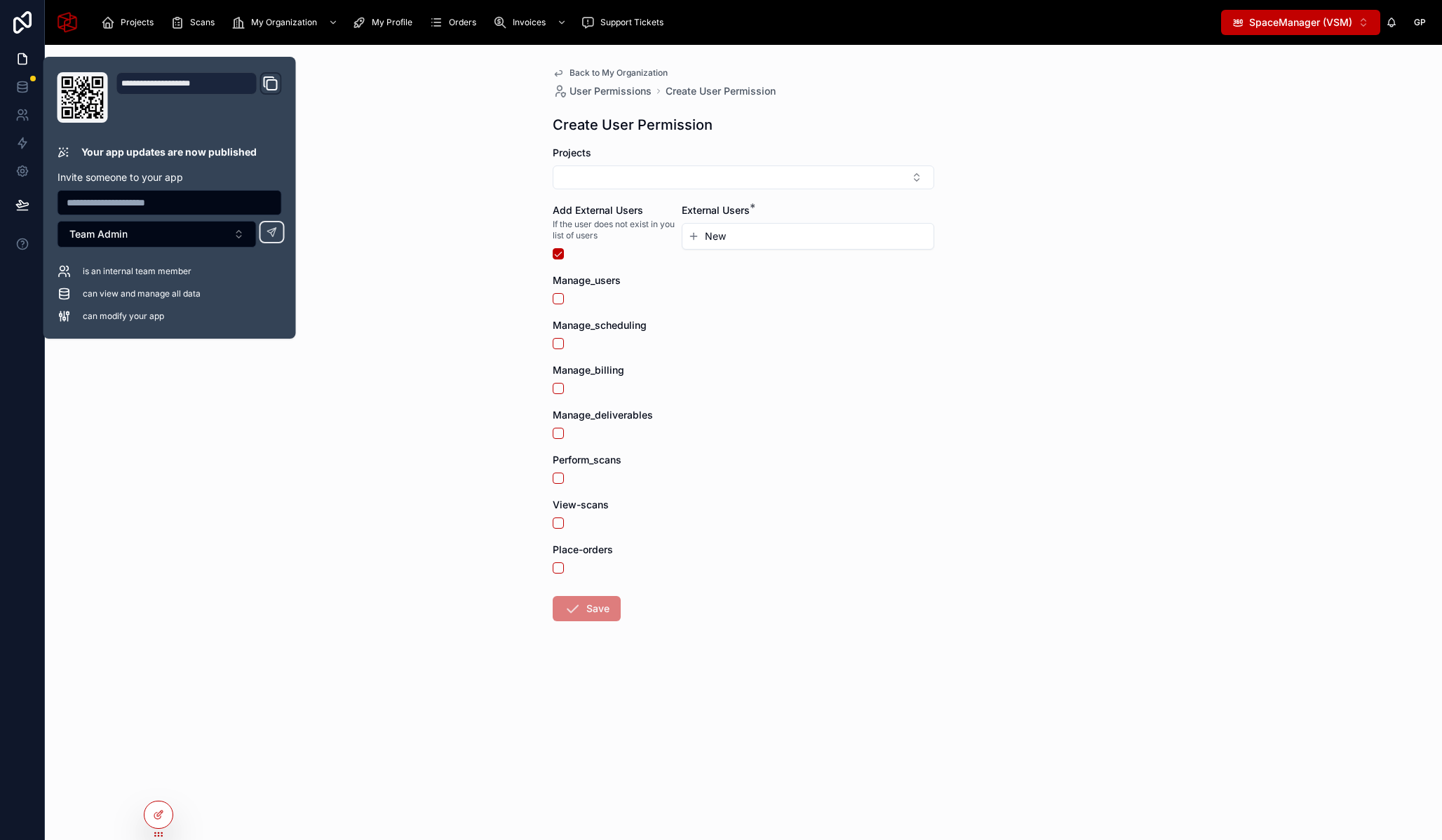
click at [422, 199] on div "Back to My Organization User Permissions Create User Permission Create User Per…" at bounding box center [743, 443] width 1397 height 796
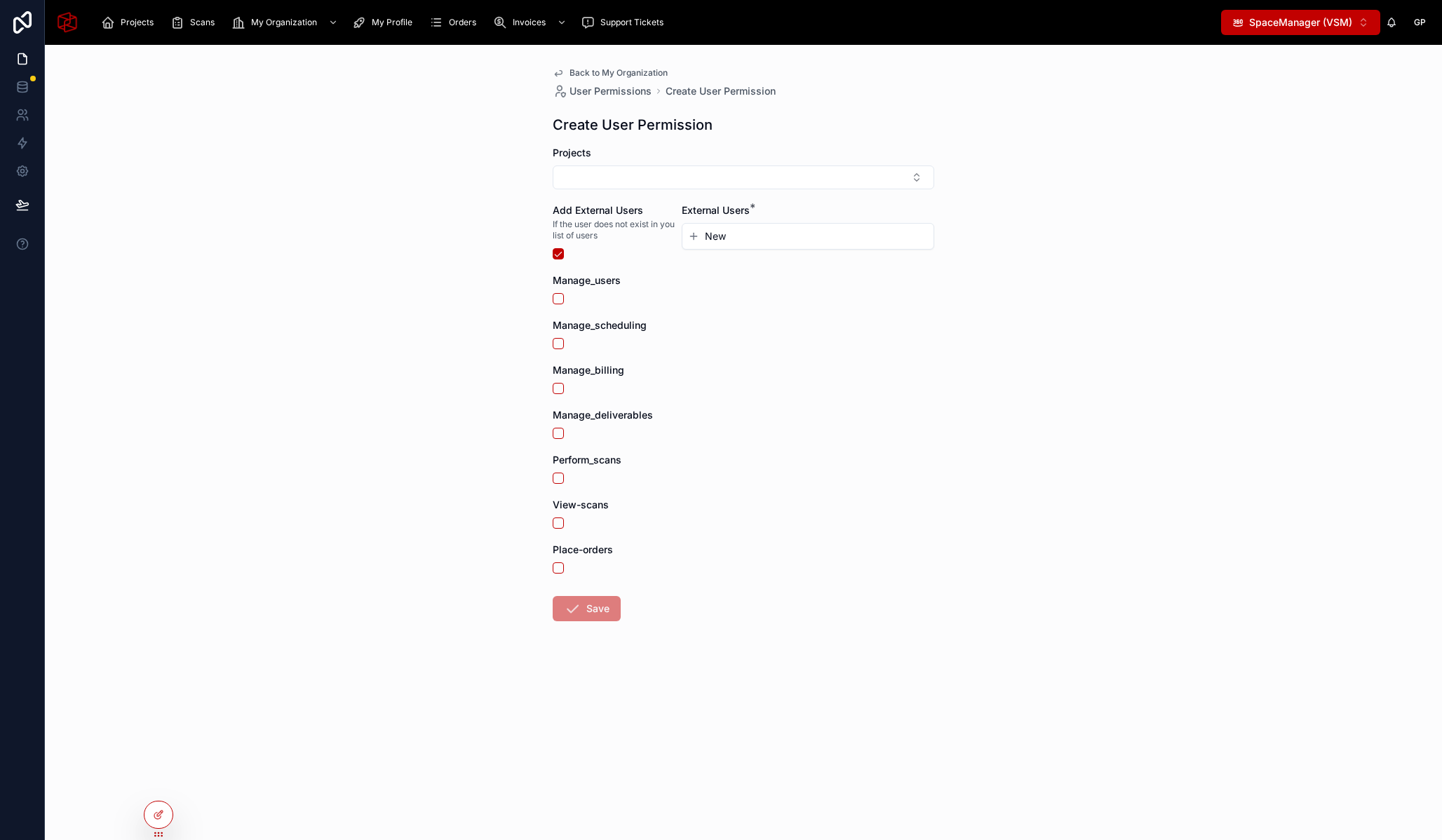
click at [958, 309] on div "Back to My Organization User Permissions Create User Permission Create User Per…" at bounding box center [743, 443] width 1397 height 796
click at [243, 239] on div "Back to My Organization User Permissions Create User Permission Create User Per…" at bounding box center [743, 443] width 1397 height 796
click at [574, 67] on span "Back to My Organization" at bounding box center [618, 73] width 99 height 11
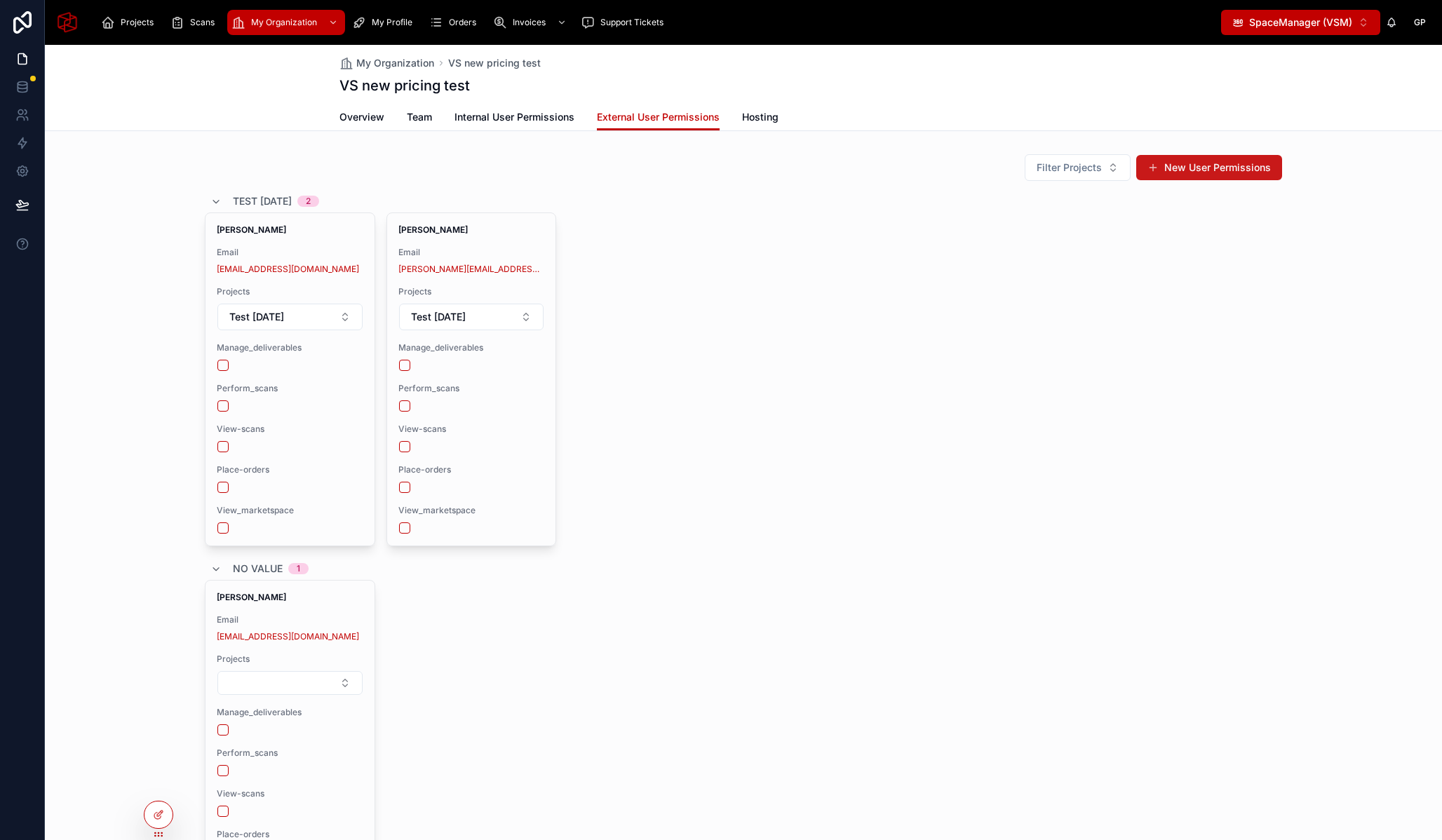
click at [1189, 163] on button "New User Permissions" at bounding box center [1209, 167] width 146 height 25
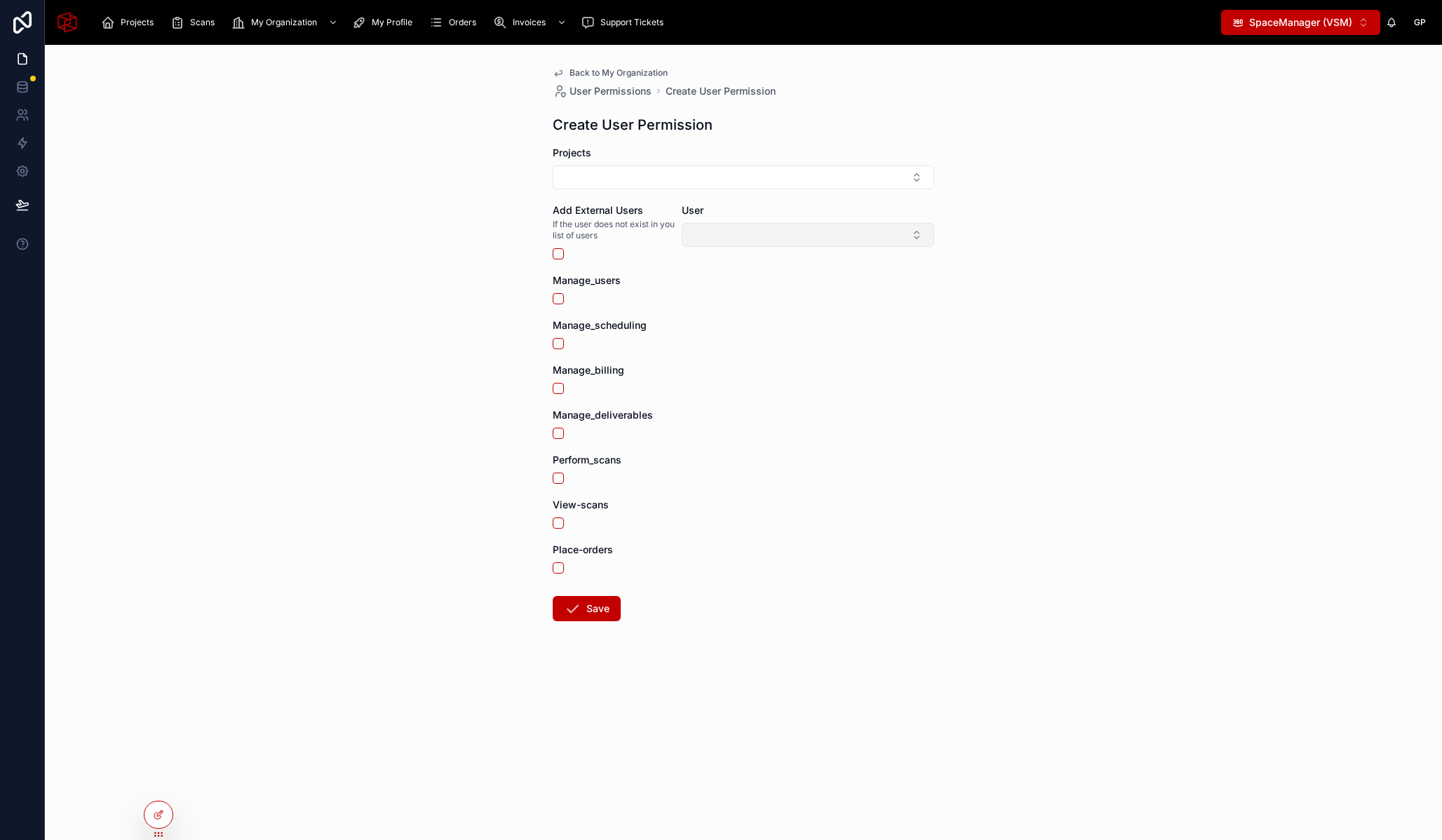
click at [749, 228] on button "Select Button" at bounding box center [808, 235] width 253 height 24
click at [465, 237] on div "Back to My Organization User Permissions Create User Permission Create User Per…" at bounding box center [743, 443] width 1397 height 796
click at [567, 74] on link "Back to My Organization" at bounding box center [610, 73] width 115 height 11
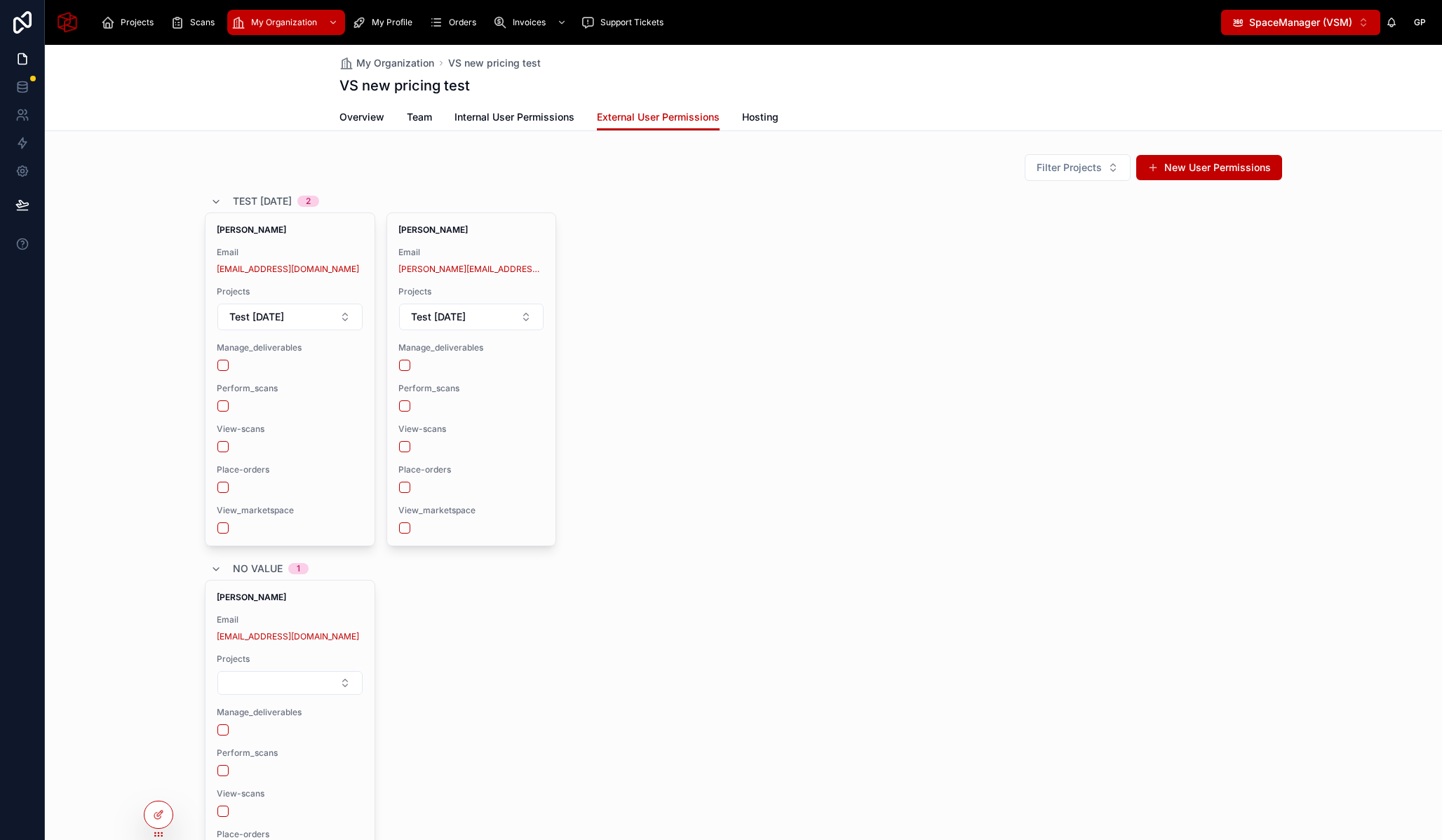
drag, startPoint x: 767, startPoint y: 209, endPoint x: 733, endPoint y: 190, distance: 38.9
click at [766, 209] on div "Test Aug 7 2025 2" at bounding box center [743, 202] width 1077 height 22
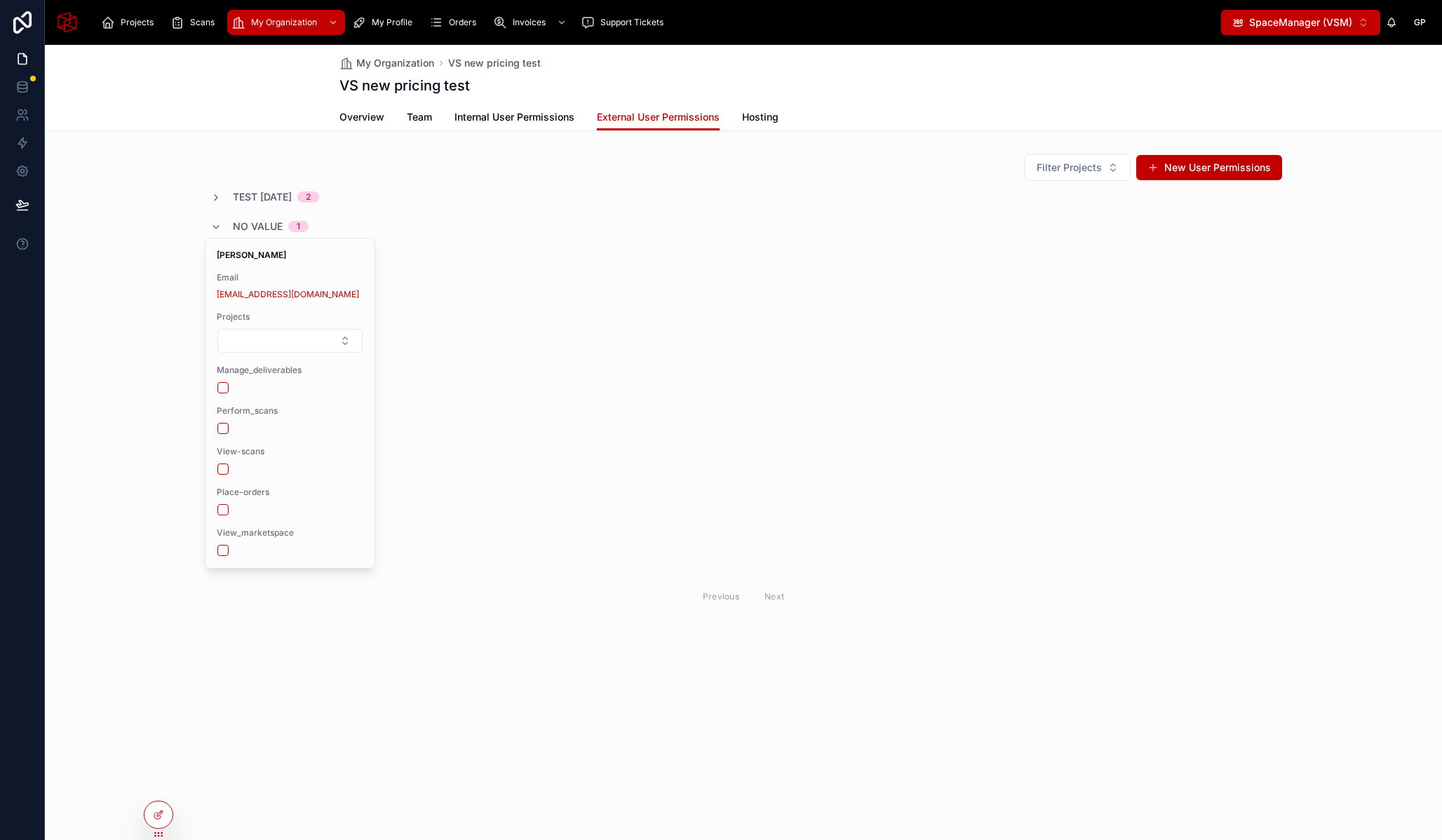
click at [528, 112] on span "Internal User Permissions" at bounding box center [514, 117] width 120 height 14
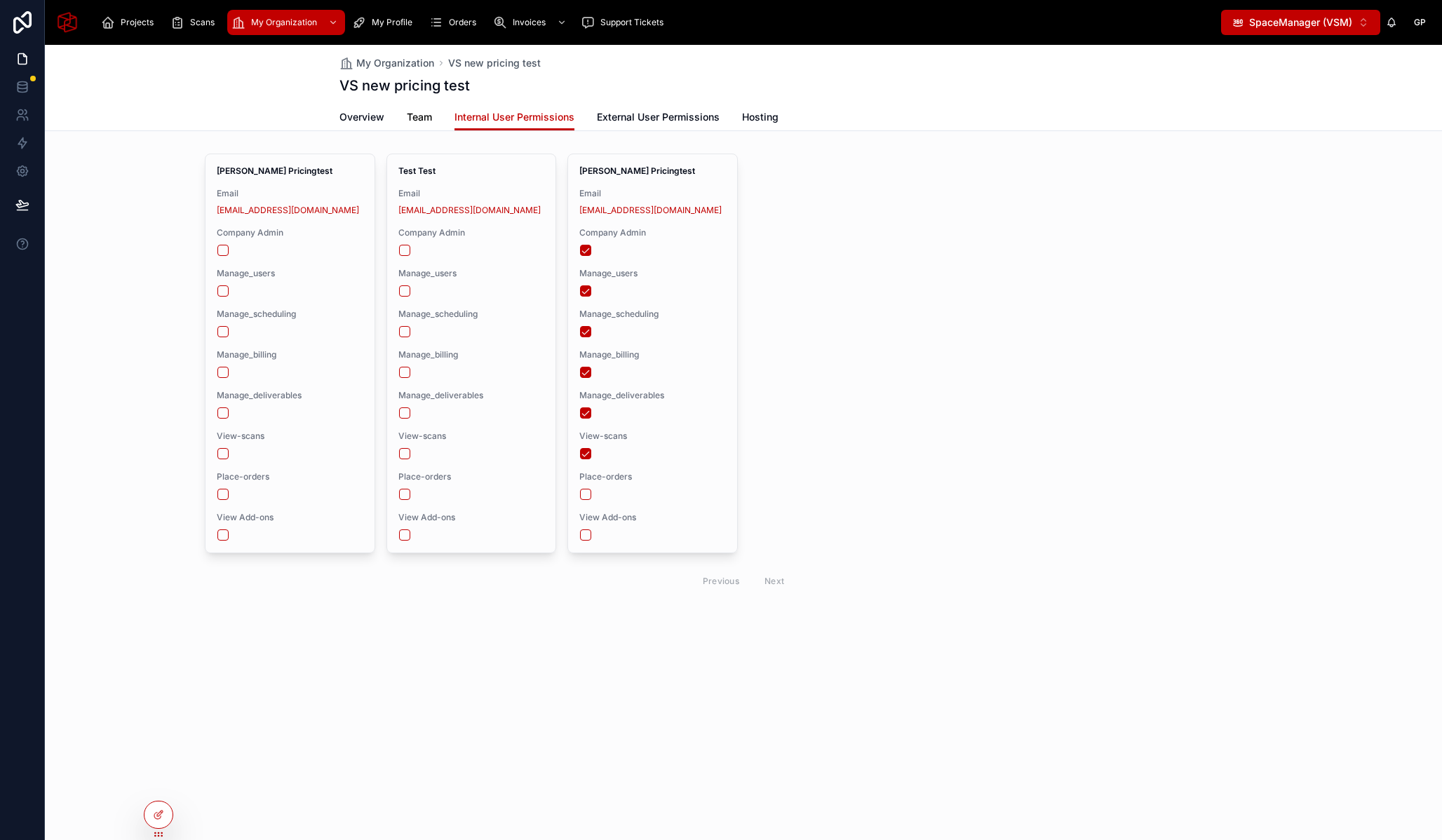
click at [421, 120] on span "Team" at bounding box center [419, 117] width 25 height 14
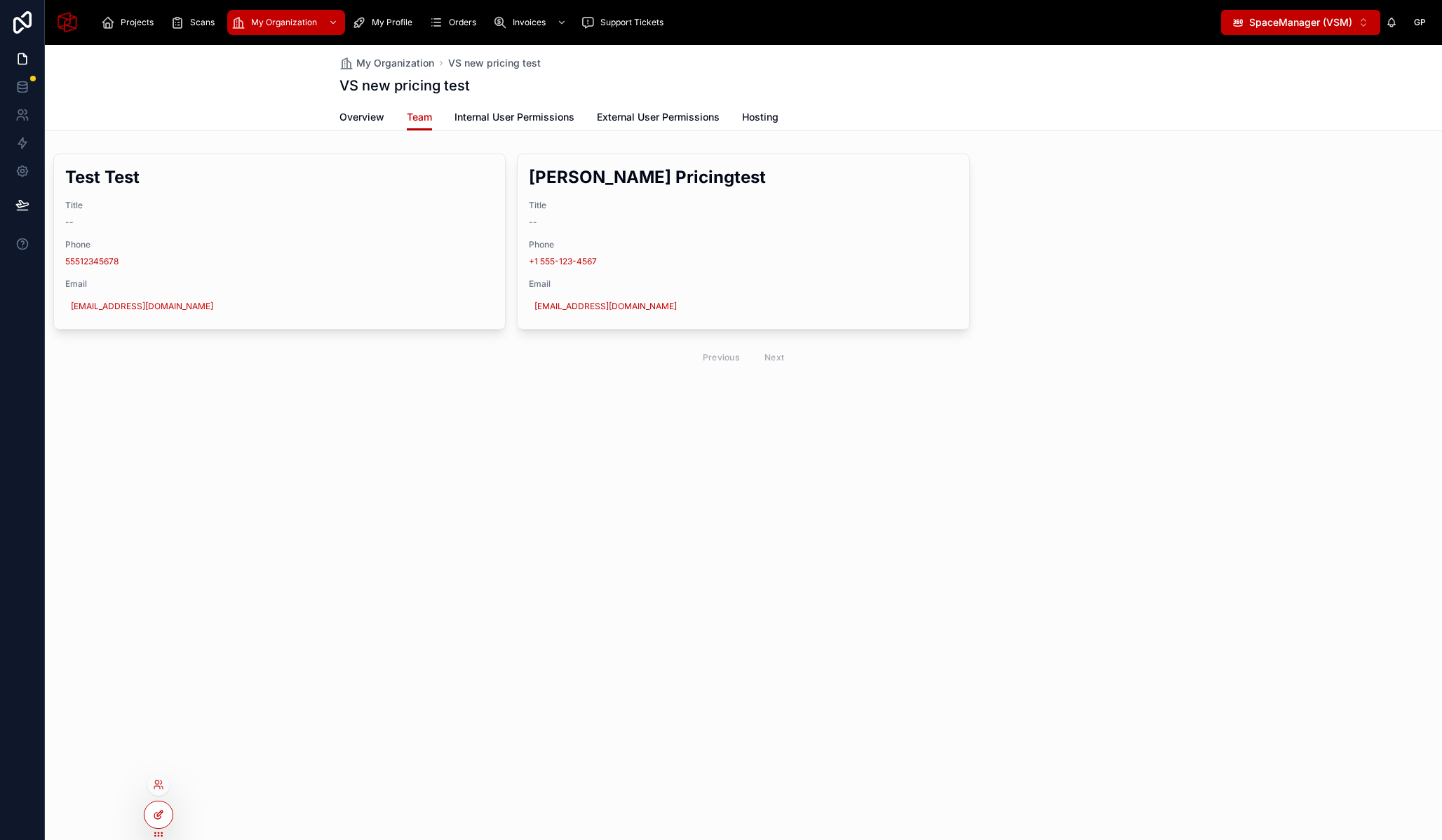
click at [157, 815] on icon at bounding box center [158, 815] width 11 height 11
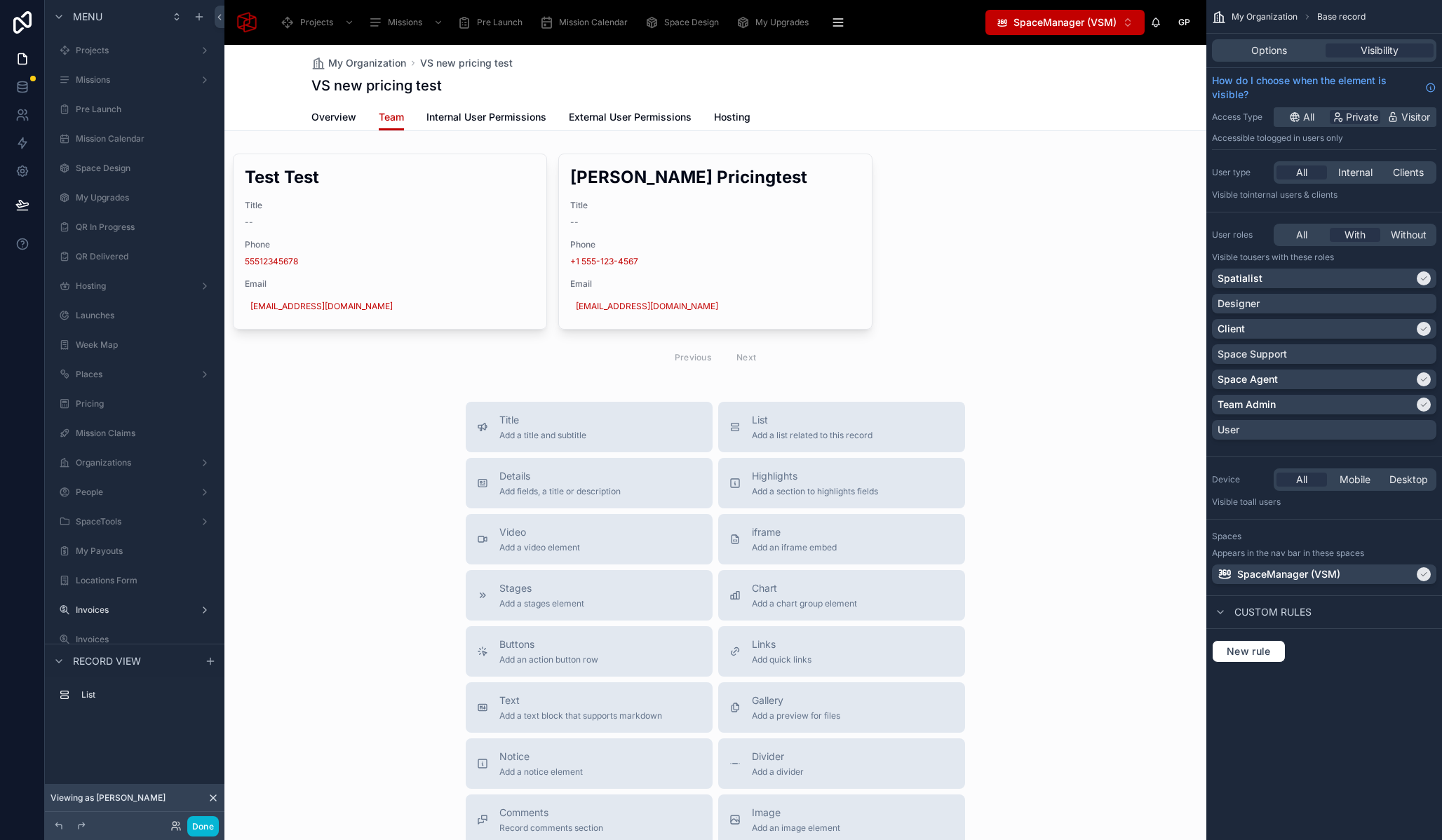
click at [113, 796] on span "Viewing as George" at bounding box center [107, 798] width 115 height 11
click at [168, 832] on div "Done" at bounding box center [190, 827] width 56 height 21
click at [174, 829] on icon at bounding box center [176, 826] width 11 height 11
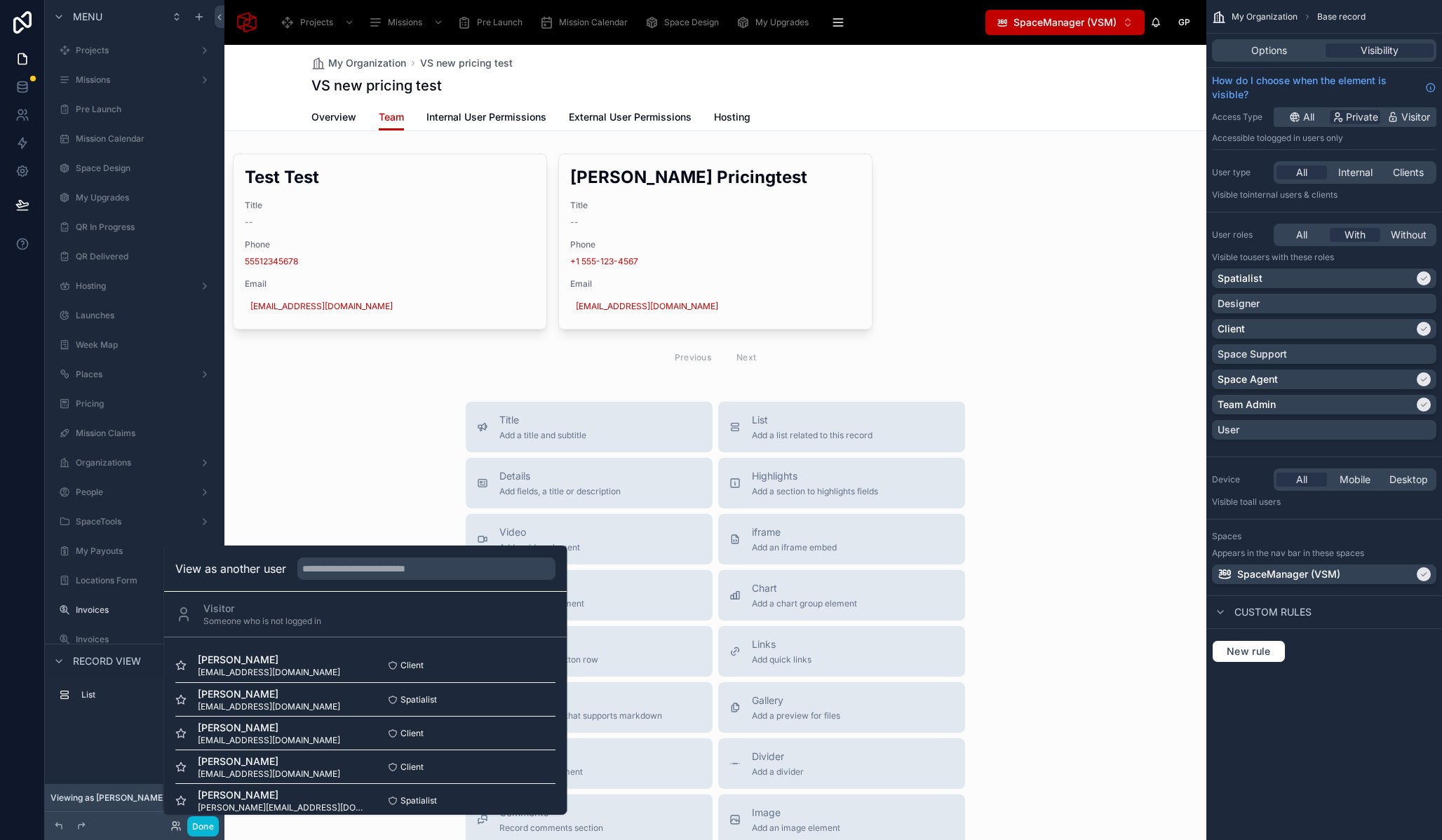
click at [398, 510] on div at bounding box center [715, 529] width 982 height 969
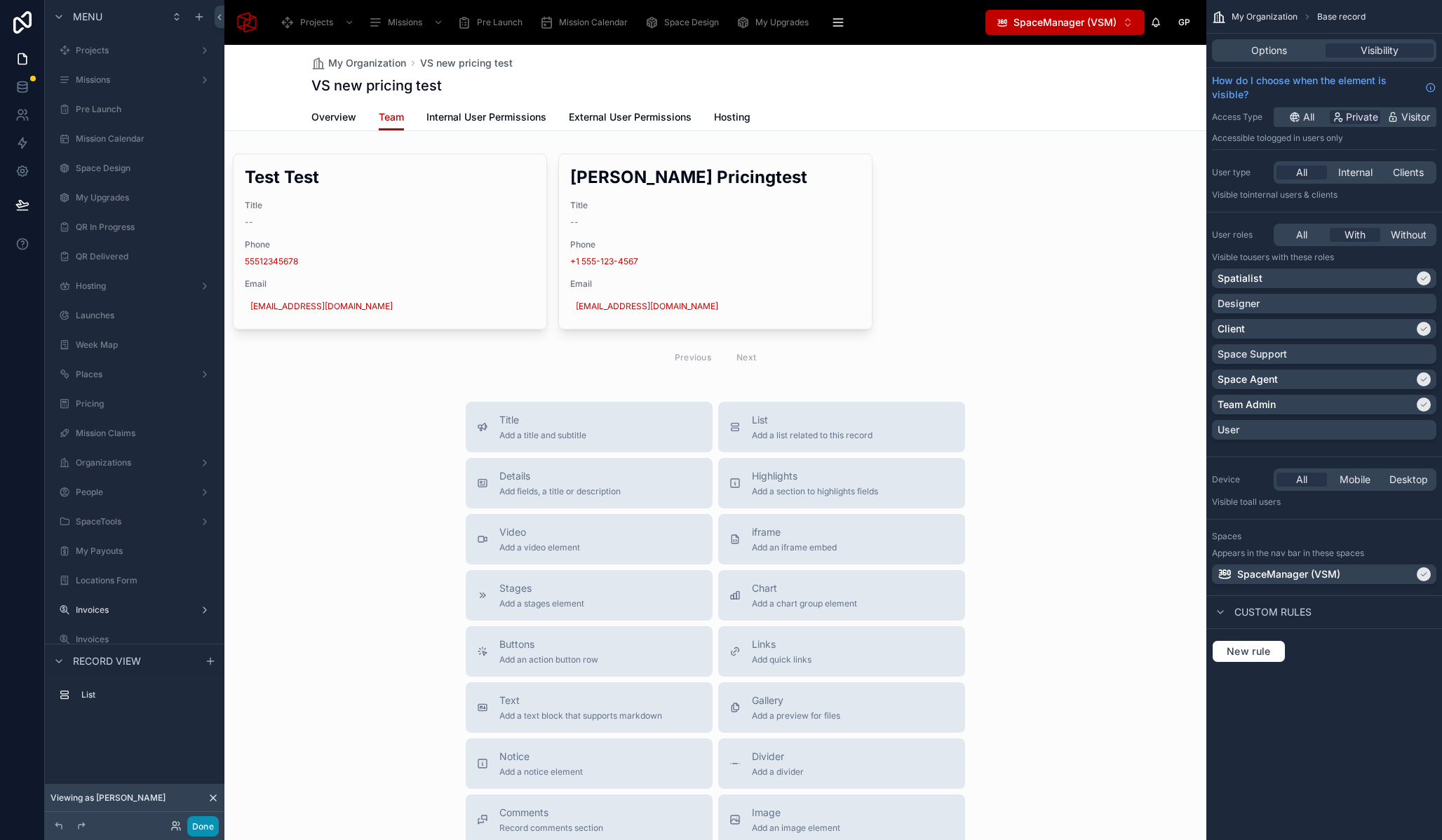
click at [198, 826] on button "Done" at bounding box center [202, 827] width 31 height 21
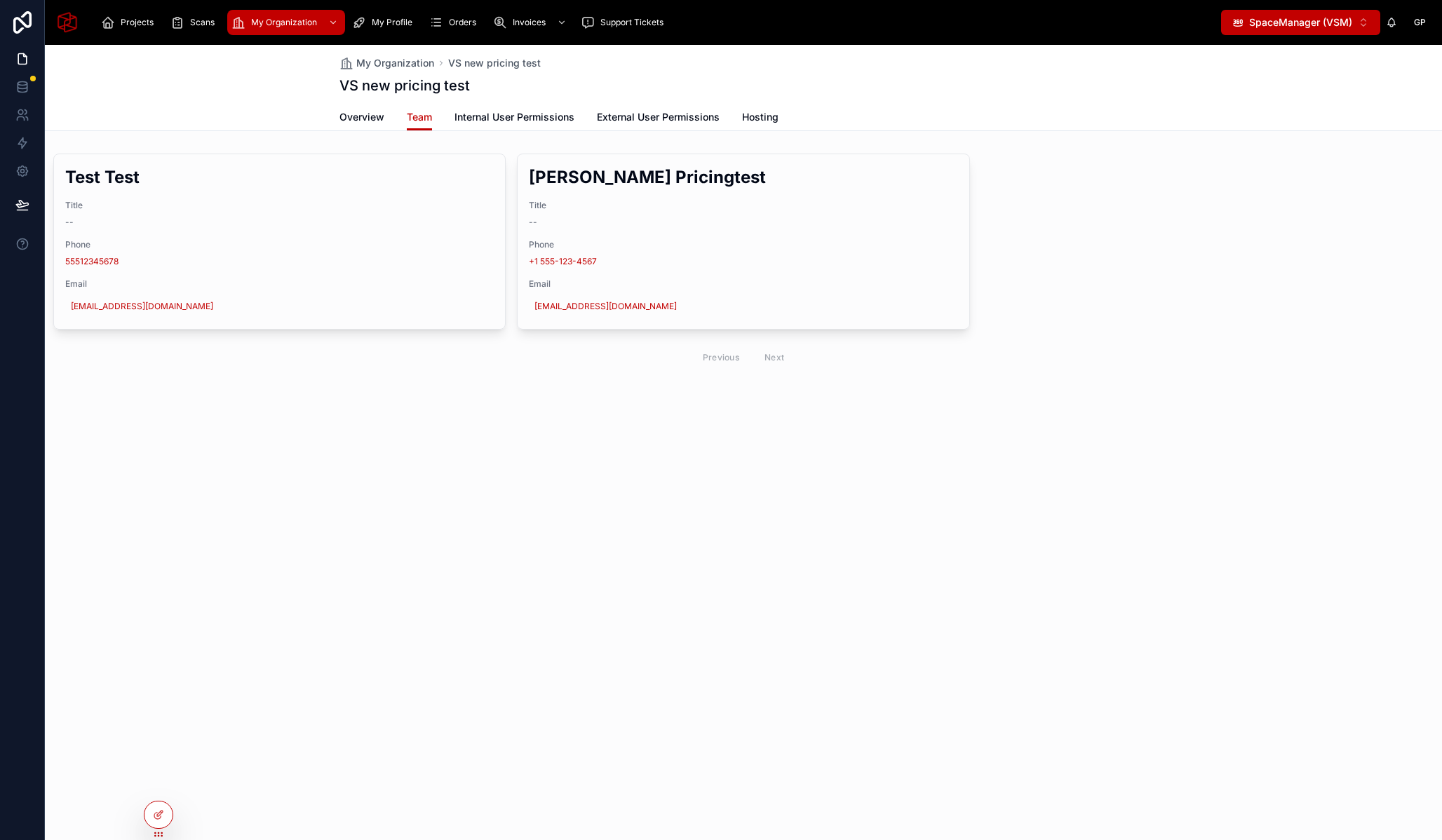
click at [1319, 29] on span "SpaceManager (VSM)" at bounding box center [1300, 22] width 103 height 14
drag, startPoint x: 862, startPoint y: 459, endPoint x: 541, endPoint y: 87, distance: 491.4
click at [861, 459] on div "My Organization VS new pricing test VS new pricing test Team Overview Team Inte…" at bounding box center [743, 257] width 1397 height 425
click at [160, 792] on div at bounding box center [158, 785] width 22 height 22
click at [161, 787] on icon at bounding box center [158, 785] width 11 height 11
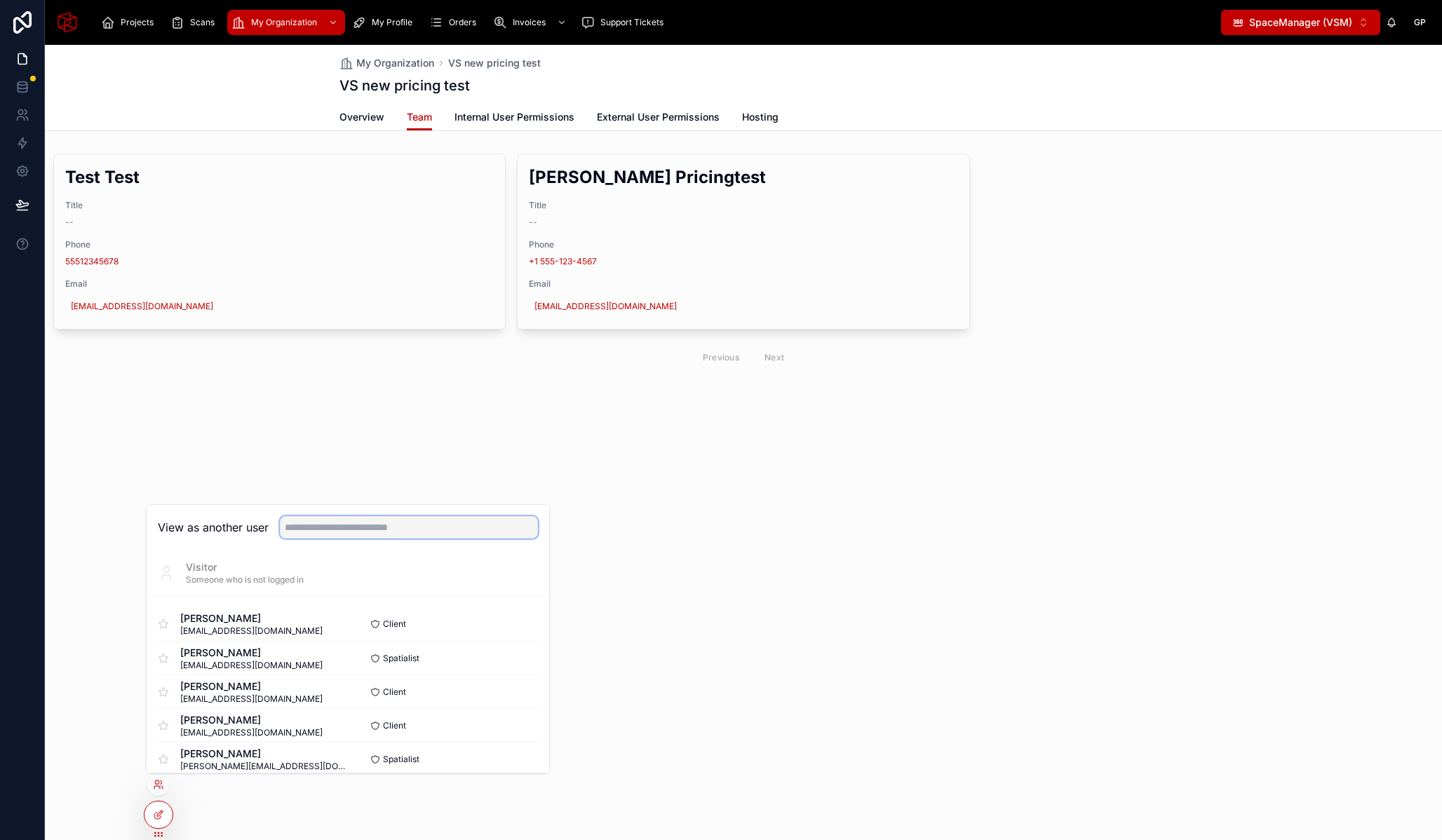
click at [412, 531] on input "text" at bounding box center [409, 528] width 258 height 22
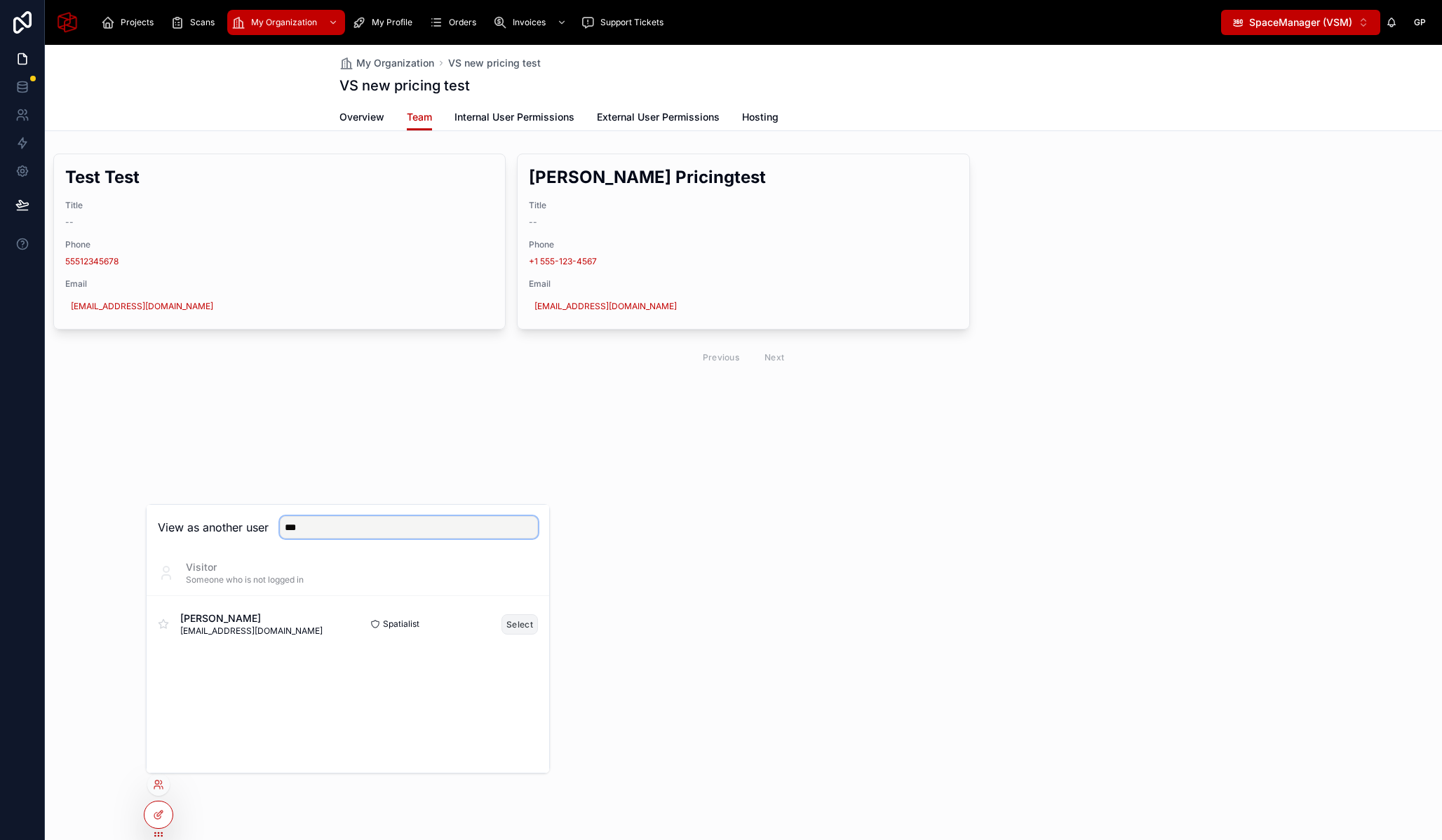
type input "***"
click at [530, 625] on button "Select" at bounding box center [520, 625] width 36 height 21
